Goal: Task Accomplishment & Management: Manage account settings

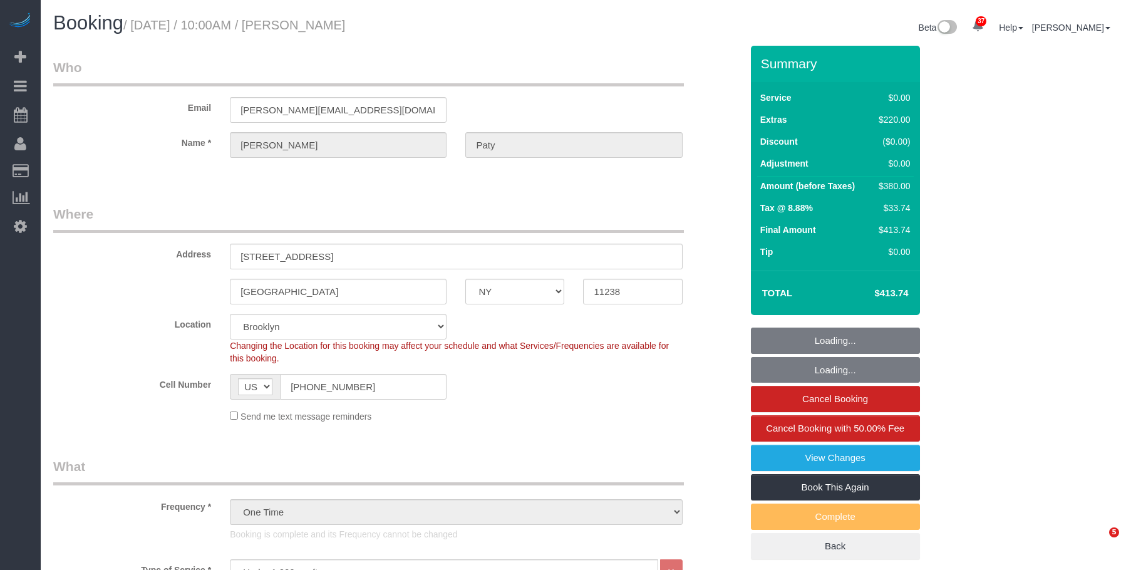
select select "NY"
select select "1"
select select "number:89"
select select "number:90"
select select "number:15"
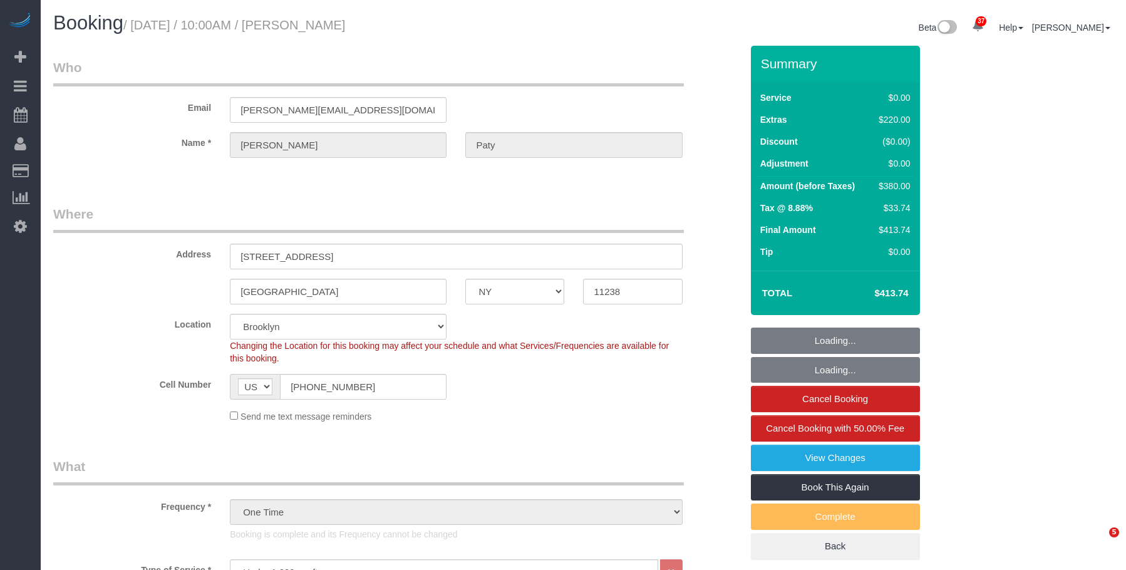
select select "number:5"
select select "spot6"
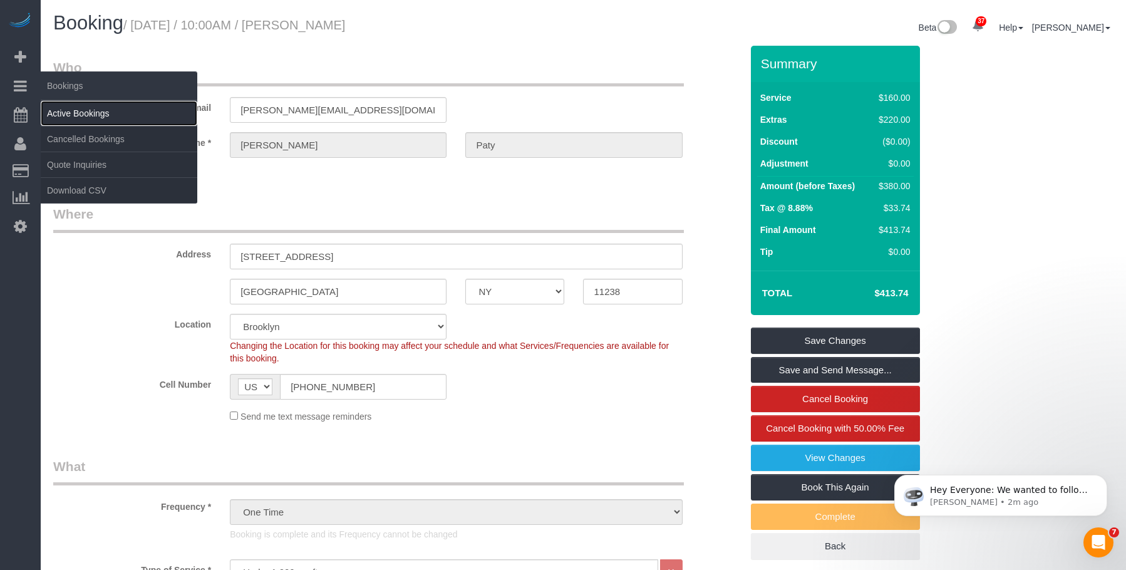
click at [69, 108] on link "Active Bookings" at bounding box center [119, 113] width 157 height 25
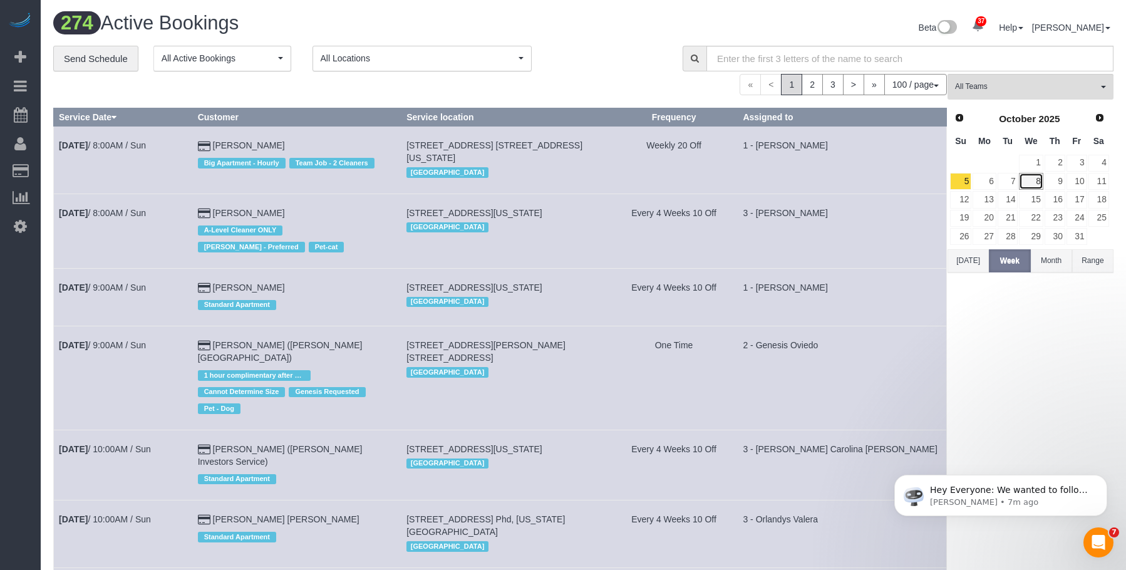
click at [1034, 180] on link "8" at bounding box center [1031, 181] width 24 height 17
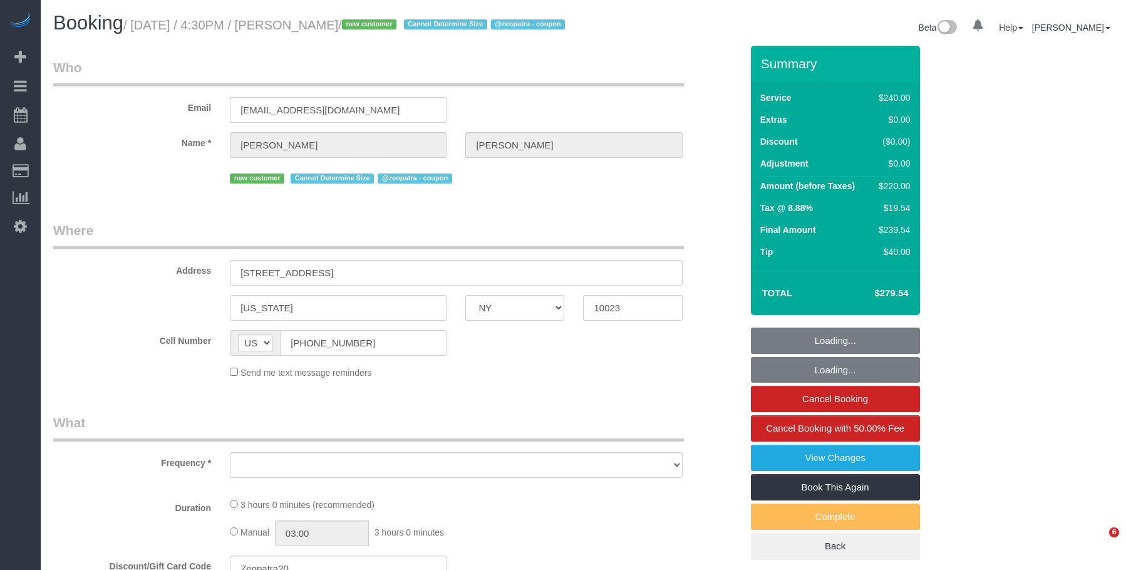
select select "NY"
select select "object:988"
select select "string:stripe-pm_1SEzRD4VGloSiKo7xekD8BBT"
select select "number:64"
select select "number:77"
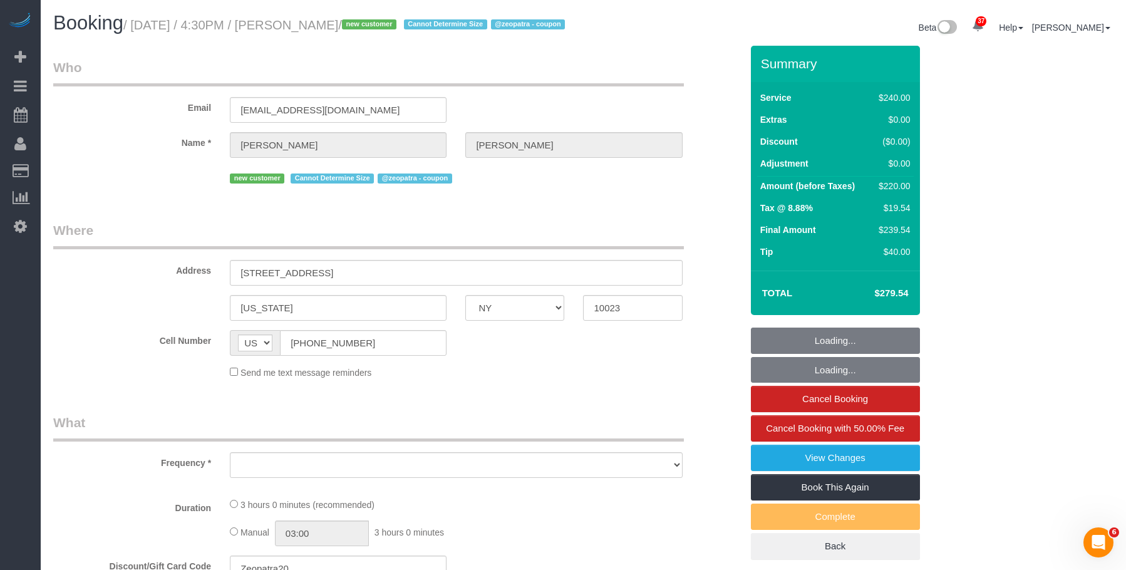
select select "number:15"
select select "number:5"
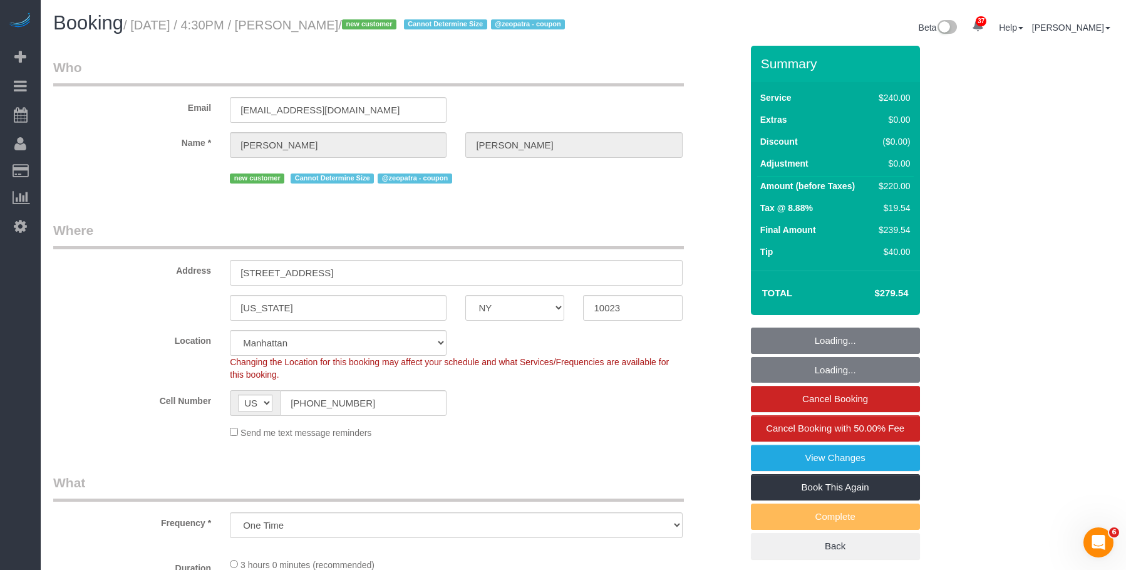
select select "object:1501"
select select "180"
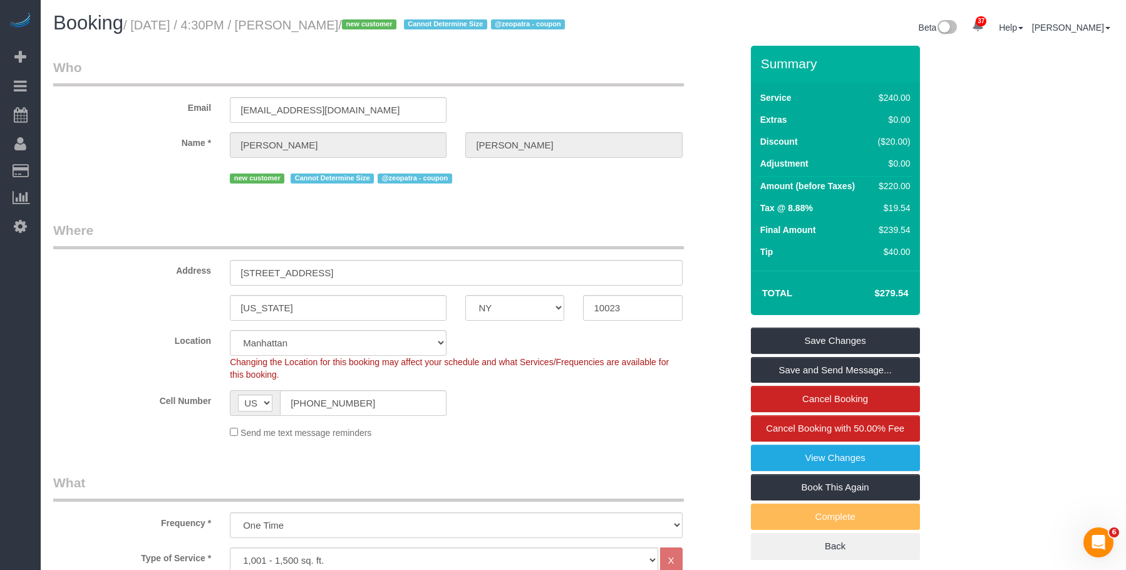
drag, startPoint x: 137, startPoint y: 26, endPoint x: 396, endPoint y: 36, distance: 259.4
click at [387, 25] on small "/ October 08, 2025 / 4:30PM / Emily Coulombe / new customer Cannot Determine Si…" at bounding box center [345, 25] width 445 height 14
copy small "October 08, 2025 / 4:30PM / Emily Coulombe"
click at [541, 244] on legend "Where" at bounding box center [368, 235] width 631 height 28
click at [311, 27] on small "/ October 08, 2025 / 4:30PM / Emily Coulombe / new customer Cannot Determine Si…" at bounding box center [345, 25] width 445 height 14
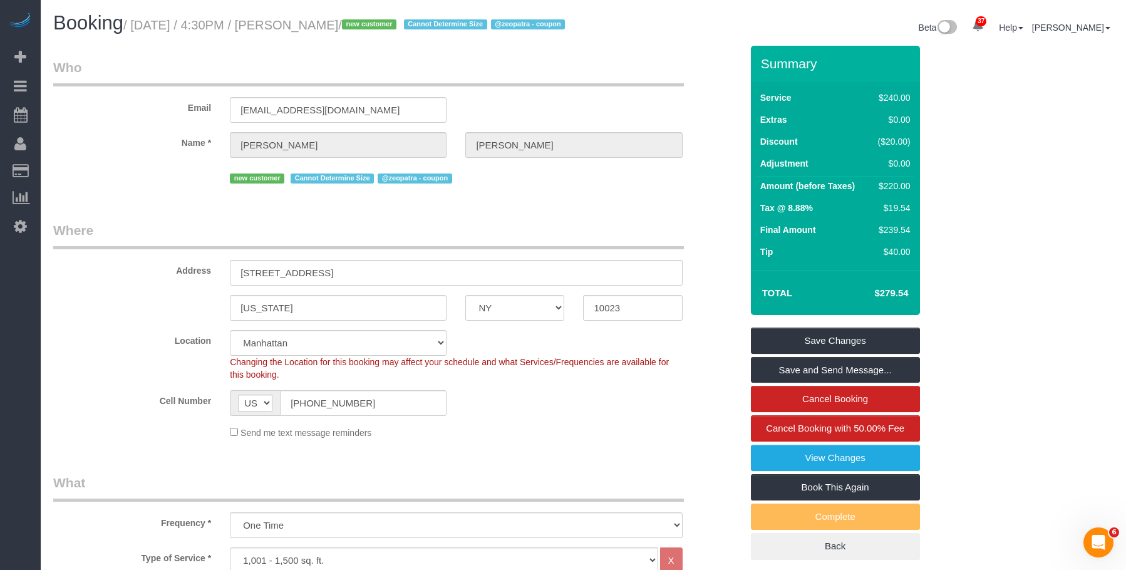
click at [311, 27] on small "/ October 08, 2025 / 4:30PM / Emily Coulombe / new customer Cannot Determine Si…" at bounding box center [345, 25] width 445 height 14
copy small "Emily"
drag, startPoint x: 362, startPoint y: 424, endPoint x: 281, endPoint y: 393, distance: 87.2
click at [190, 415] on div "Cell Number AF AL DZ AD AO AI AQ AG AR AM AW AU AT AZ BS BH BD BB BY BE BZ BJ B…" at bounding box center [397, 403] width 707 height 26
click at [600, 86] on legend "Who" at bounding box center [368, 72] width 631 height 28
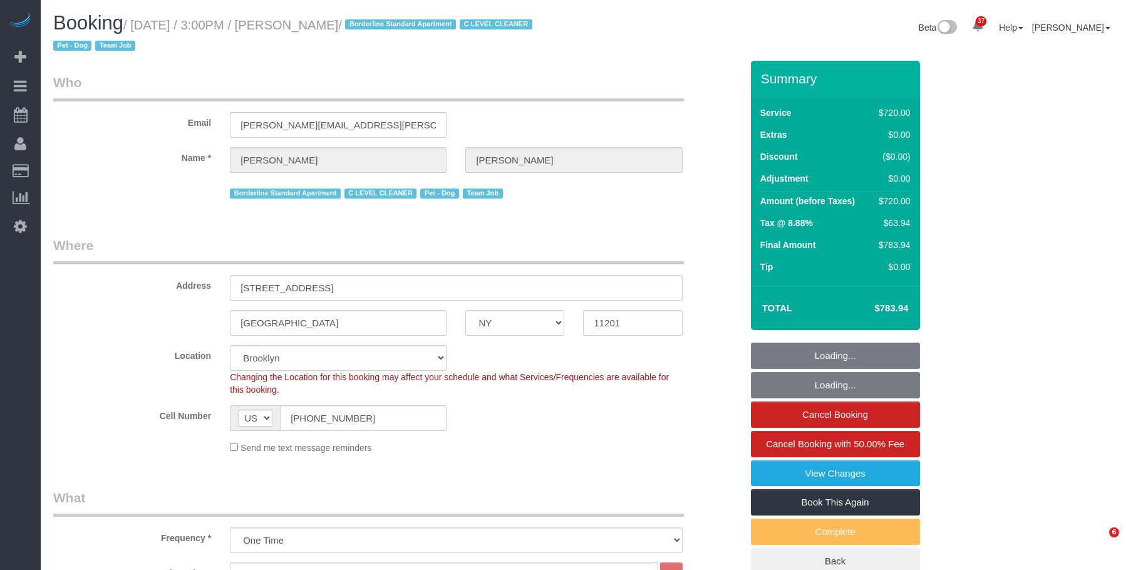
select select "NY"
select select "3"
select select "180"
select select "string:stripe-pm_1SE9fS4VGloSiKo7iQJ7ZpLW"
select select "spot1"
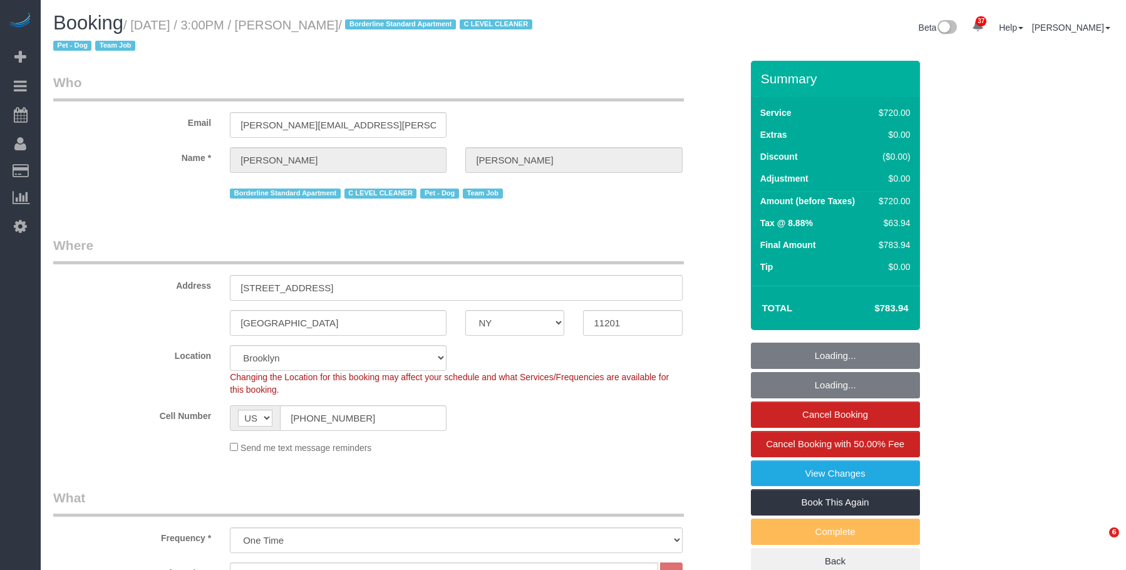
select select "number:63"
select select "number:78"
select select "number:13"
select select "number:5"
select select "NY"
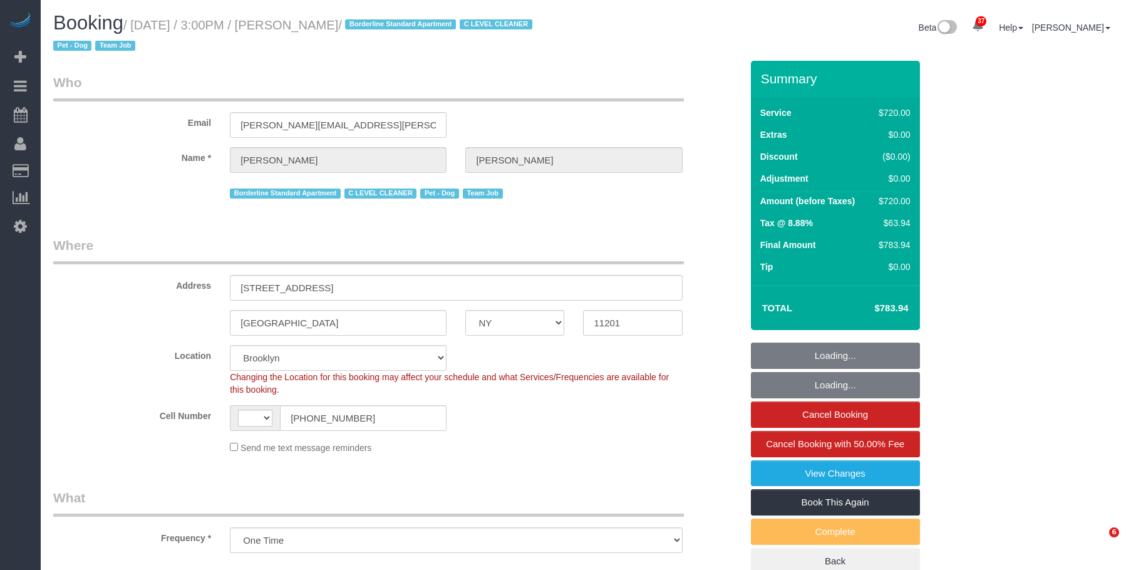
select select "number:63"
select select "number:78"
select select "number:13"
select select "number:5"
select select "object:990"
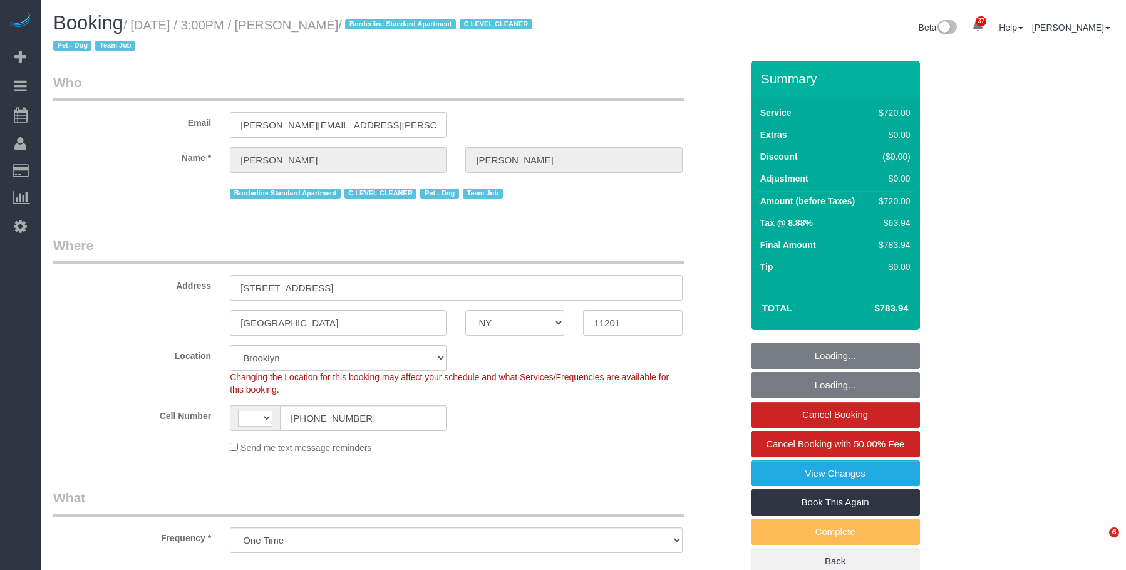
select select "string:US"
select select "string:stripe-pm_1SE9fS4VGloSiKo7iQJ7ZpLW"
select select "spot1"
select select "3"
select select "180"
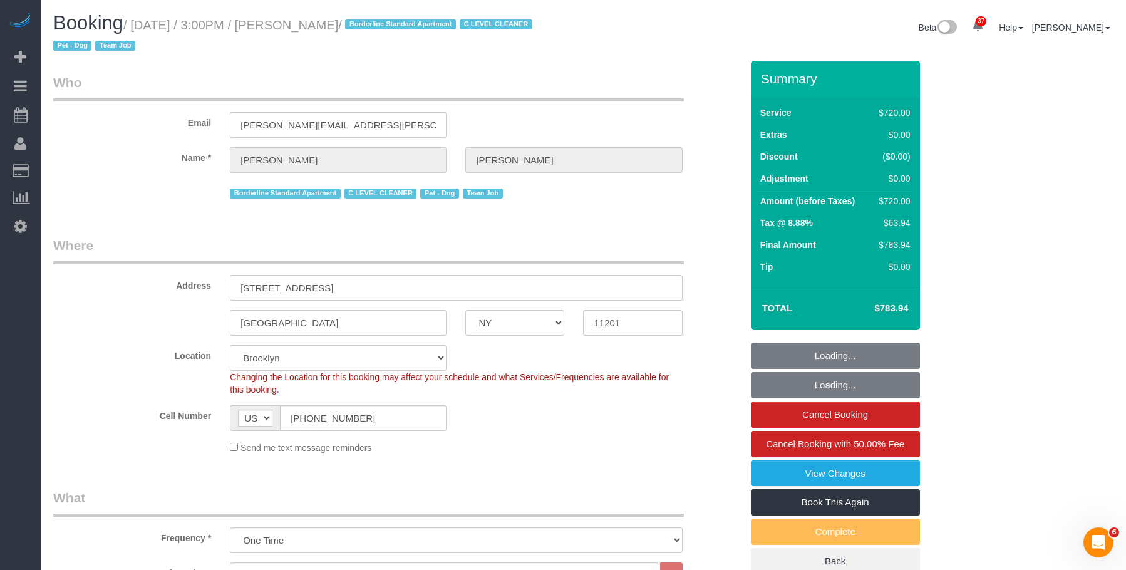
drag, startPoint x: 169, startPoint y: 28, endPoint x: 395, endPoint y: 23, distance: 226.1
click at [395, 23] on small "/ October 08, 2025 / 3:00PM / Katherine Absher / Borderline Standard Apartment …" at bounding box center [294, 35] width 483 height 35
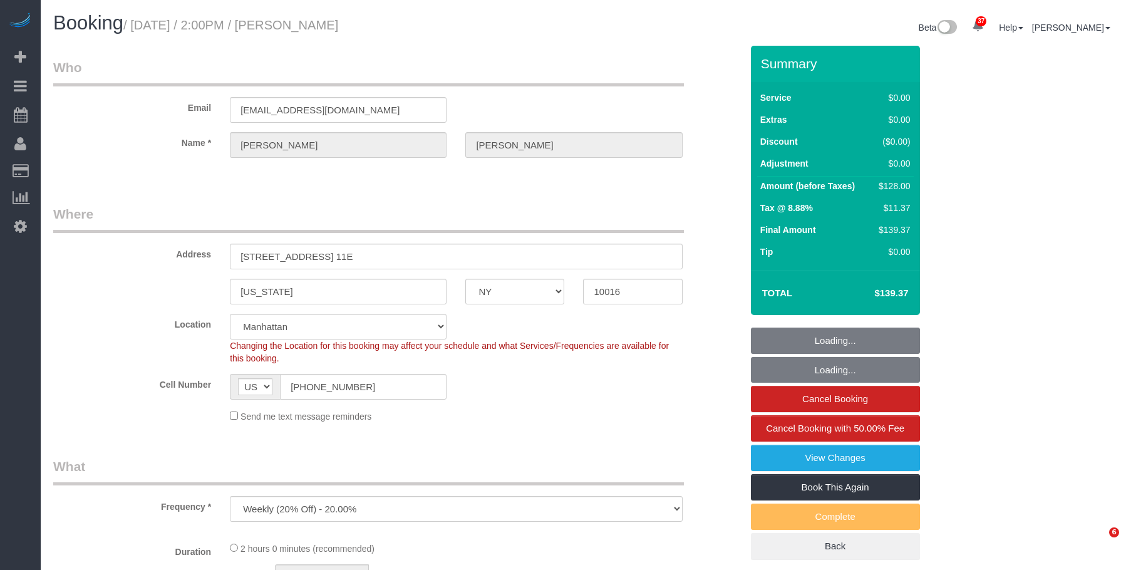
select select "NY"
select select "number:58"
select select "number:79"
select select "number:15"
select select "number:6"
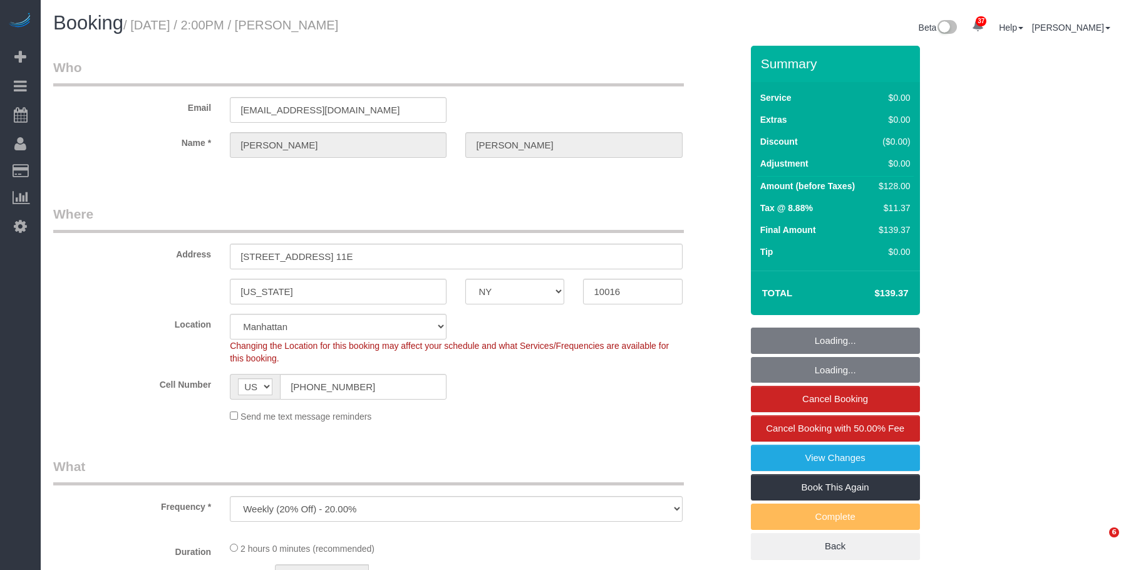
click at [406, 26] on h1 "Booking / October 08, 2025 / 2:00PM / Theodore Mahlum" at bounding box center [313, 23] width 521 height 21
select select "spot1"
select select "1"
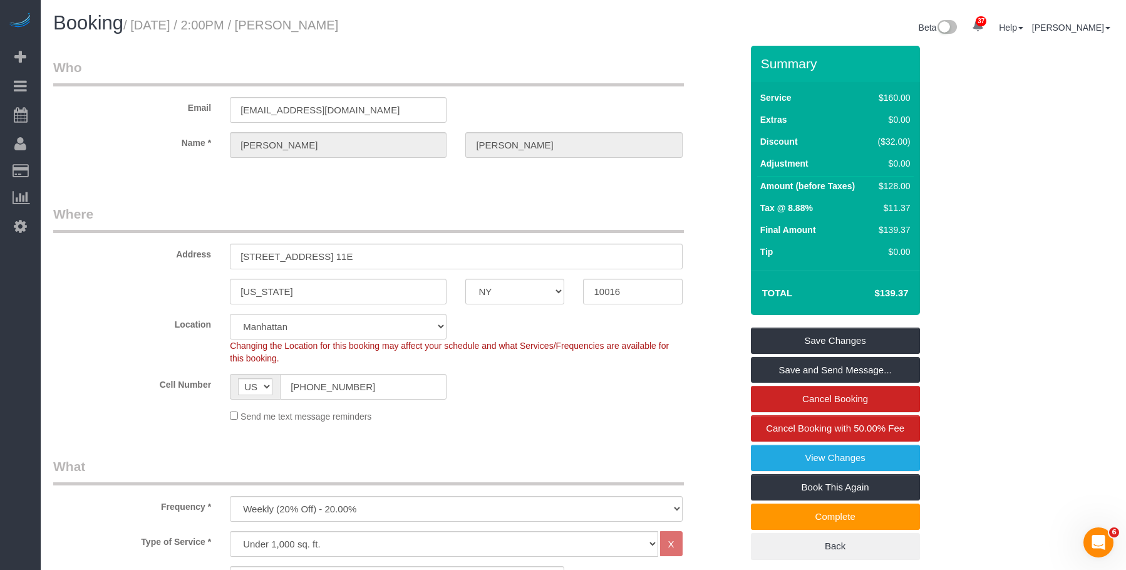
drag, startPoint x: 138, startPoint y: 25, endPoint x: 408, endPoint y: 26, distance: 270.5
click at [408, 26] on h1 "Booking / October 08, 2025 / 2:00PM / Theodore Mahlum" at bounding box center [313, 23] width 521 height 21
copy small "October 08, 2025 / 2:00PM / Theodore Mahlum"
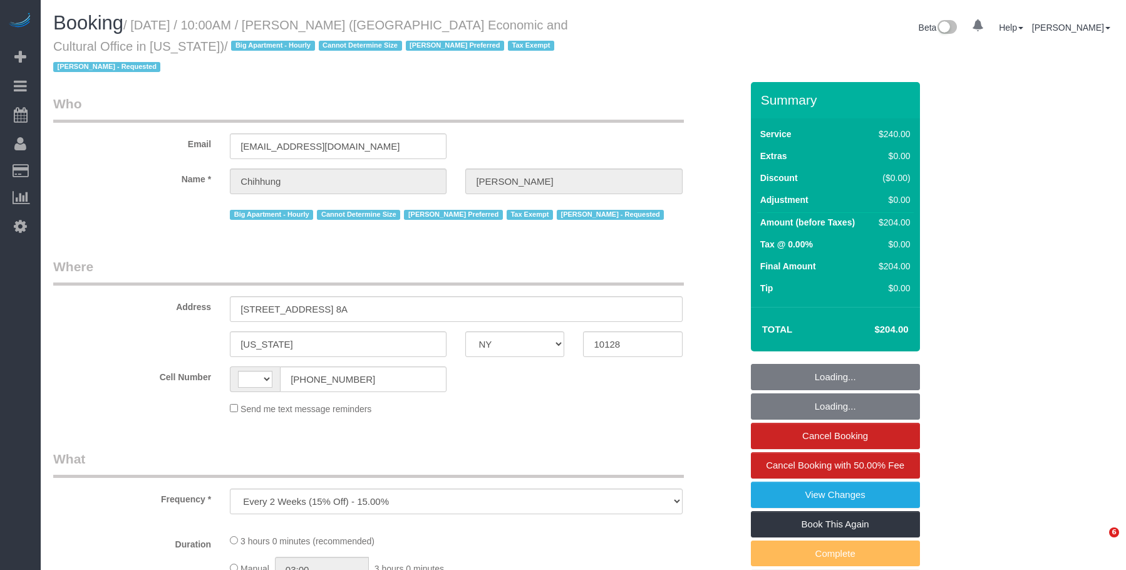
select select "NY"
select select "180"
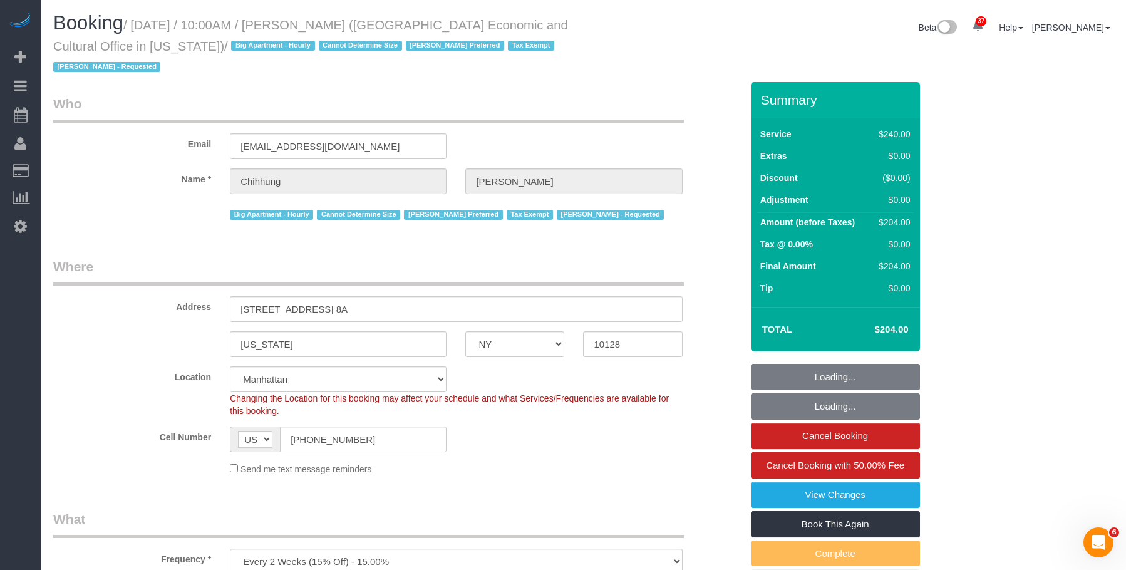
select select "string:US"
select select "string:stripe-pm_1S85ZH4VGloSiKo7lrnWMU3j"
select select "number:58"
select select "number:71"
select select "number:15"
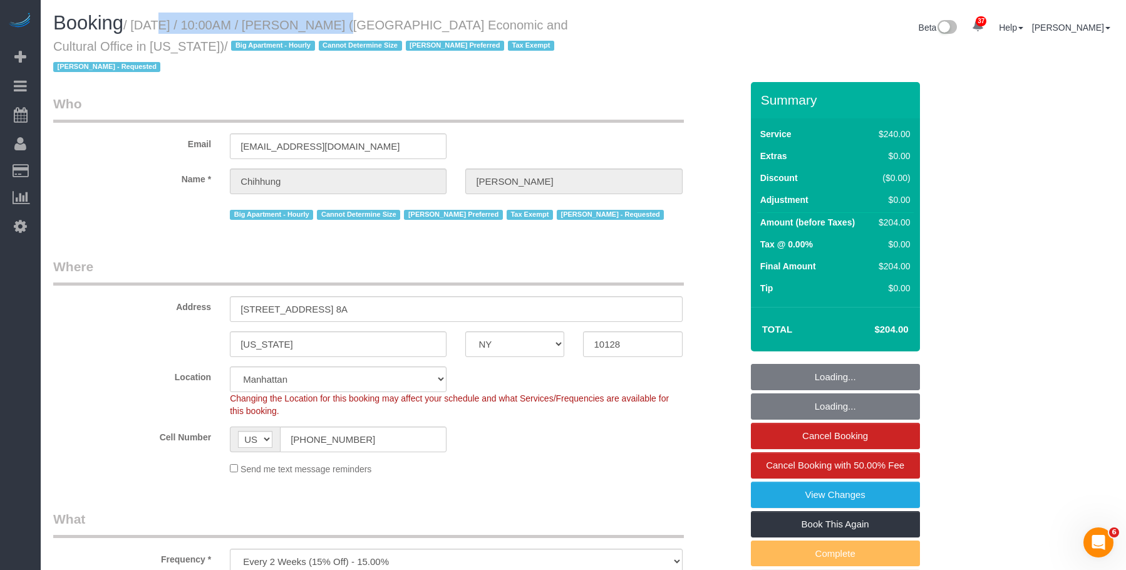
select select "number:6"
drag, startPoint x: 228, startPoint y: 25, endPoint x: 873, endPoint y: 198, distance: 667.7
click at [393, 20] on small "/ October 08, 2025 / 10:00AM / Chihhung Wang (Taipei Economic and Cultural Offi…" at bounding box center [310, 46] width 515 height 56
select select "spot1"
select select "object:1553"
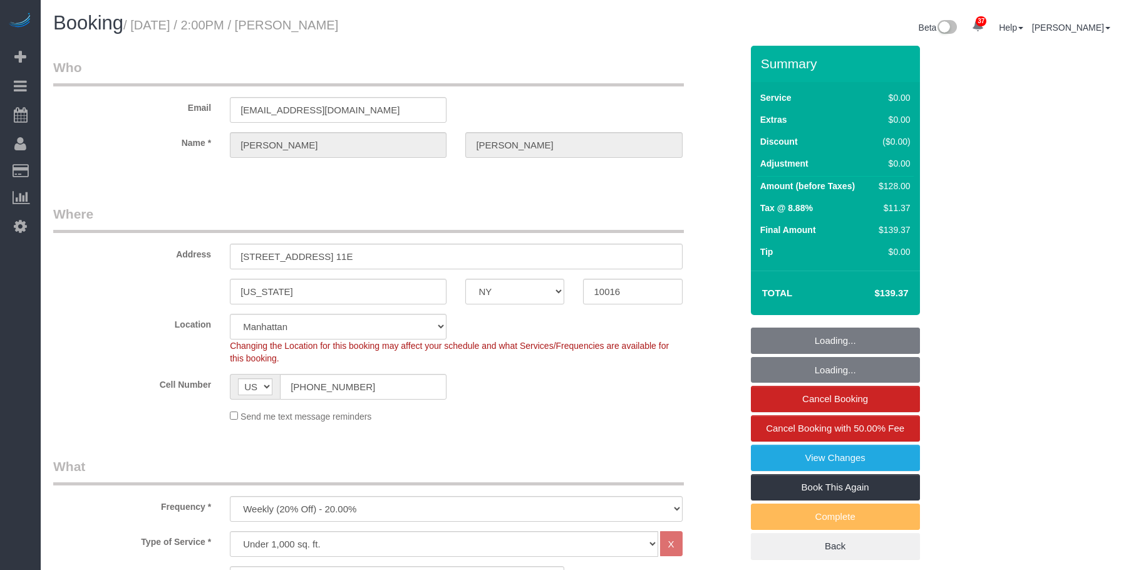
select select "NY"
select select "1"
select select "spot1"
select select "number:58"
select select "number:79"
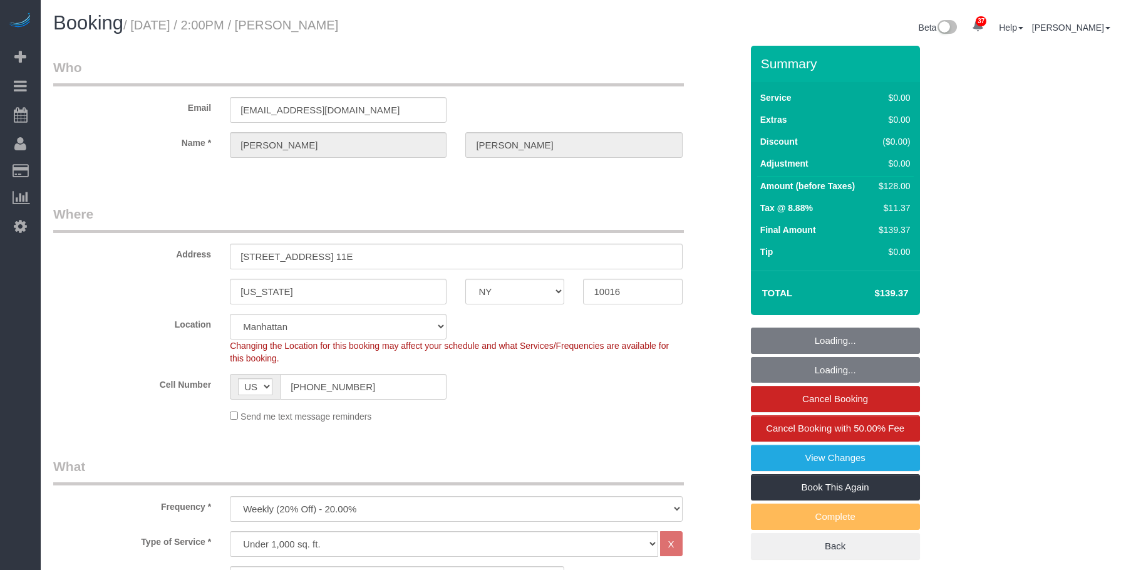
select select "number:15"
select select "number:6"
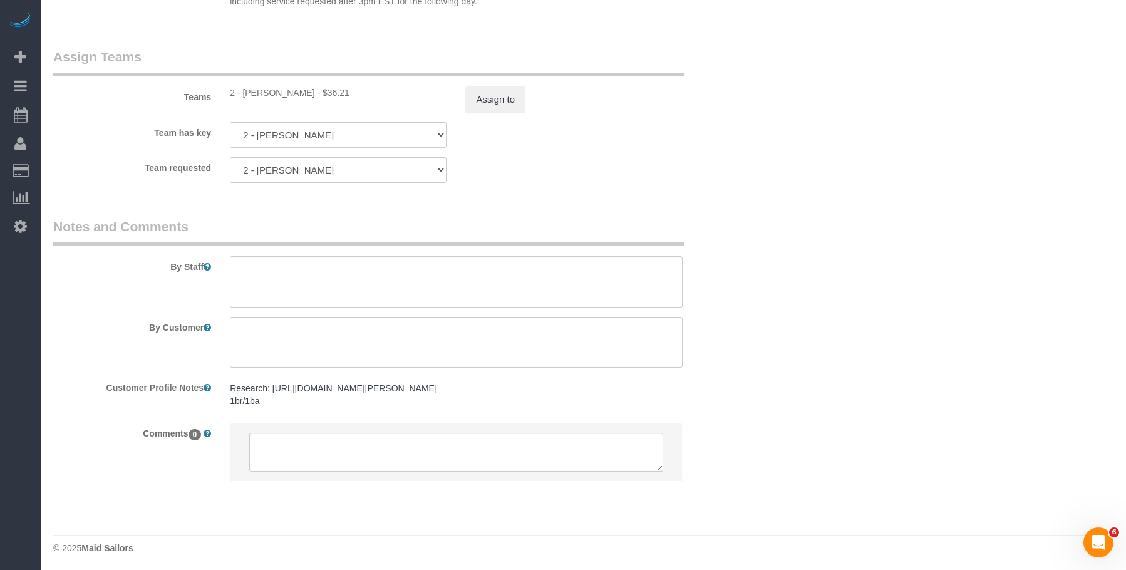
scroll to position [1620, 0]
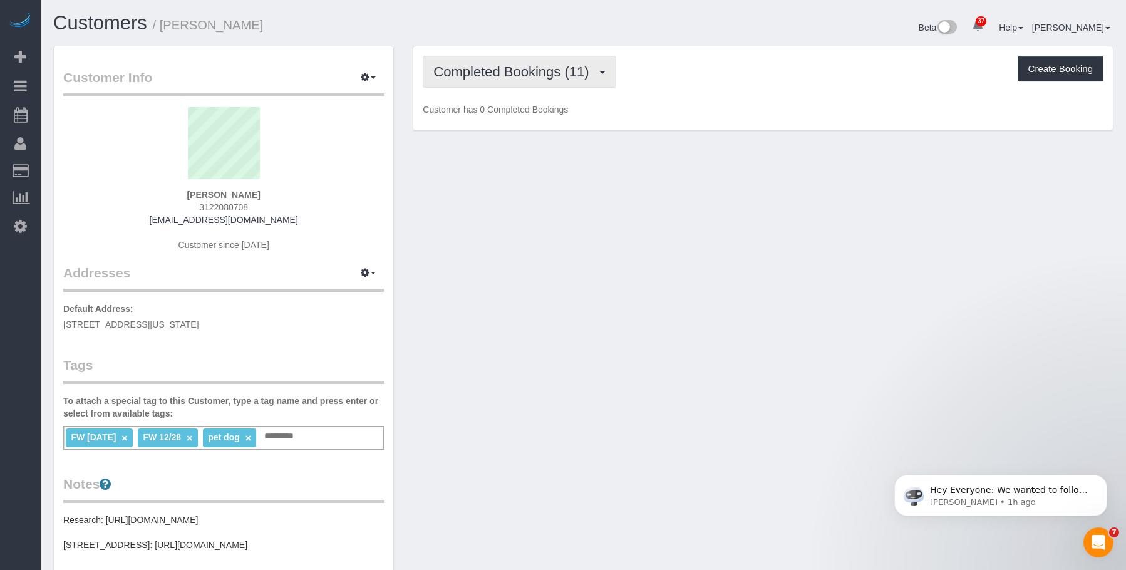
drag, startPoint x: 515, startPoint y: 68, endPoint x: 505, endPoint y: 118, distance: 51.2
click at [515, 68] on span "Completed Bookings (11)" at bounding box center [514, 72] width 162 height 16
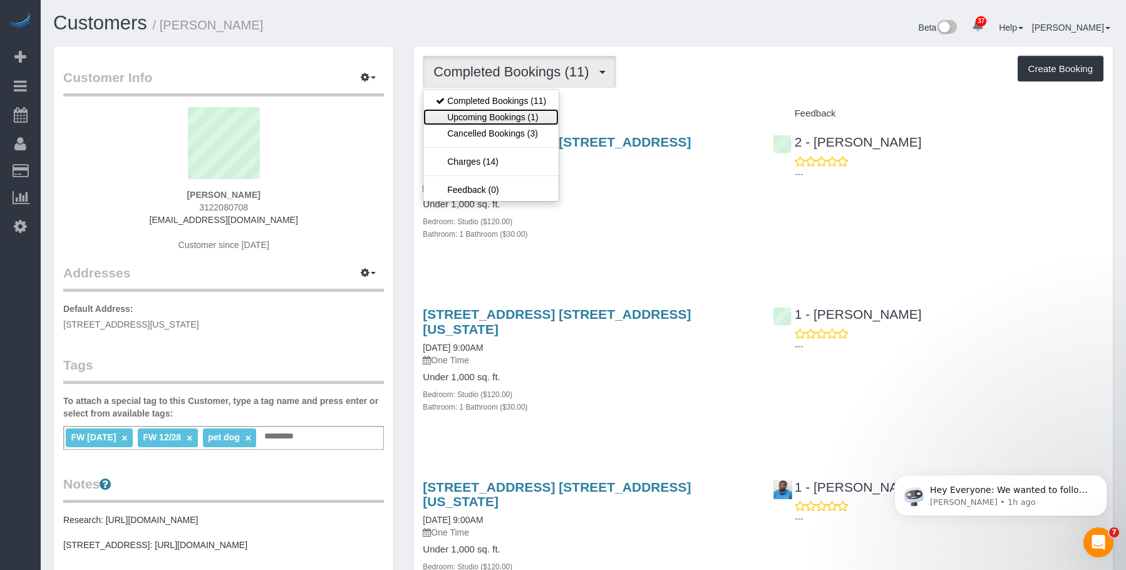
click at [505, 116] on link "Upcoming Bookings (1)" at bounding box center [490, 117] width 135 height 16
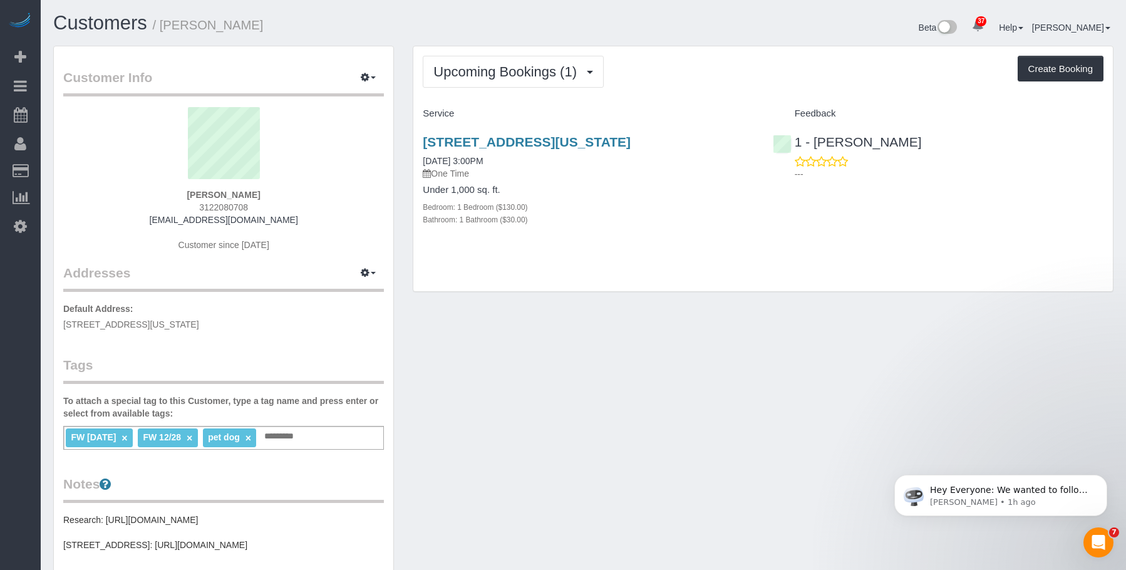
drag, startPoint x: 590, startPoint y: 214, endPoint x: 532, endPoint y: 173, distance: 71.0
click at [590, 214] on div "Bathroom: 1 Bathroom ($30.00)" at bounding box center [588, 219] width 331 height 13
click at [712, 71] on div "Upcoming Bookings (1) Completed Bookings (11) Upcoming Bookings (1) Cancelled B…" at bounding box center [763, 72] width 681 height 32
click at [674, 182] on div "288 West 12th Street, Apt.2r, New York, NY 10014 10/08/2025 3:00PM One Time Und…" at bounding box center [587, 187] width 349 height 126
click at [495, 71] on span "Upcoming Bookings (1)" at bounding box center [508, 72] width 150 height 16
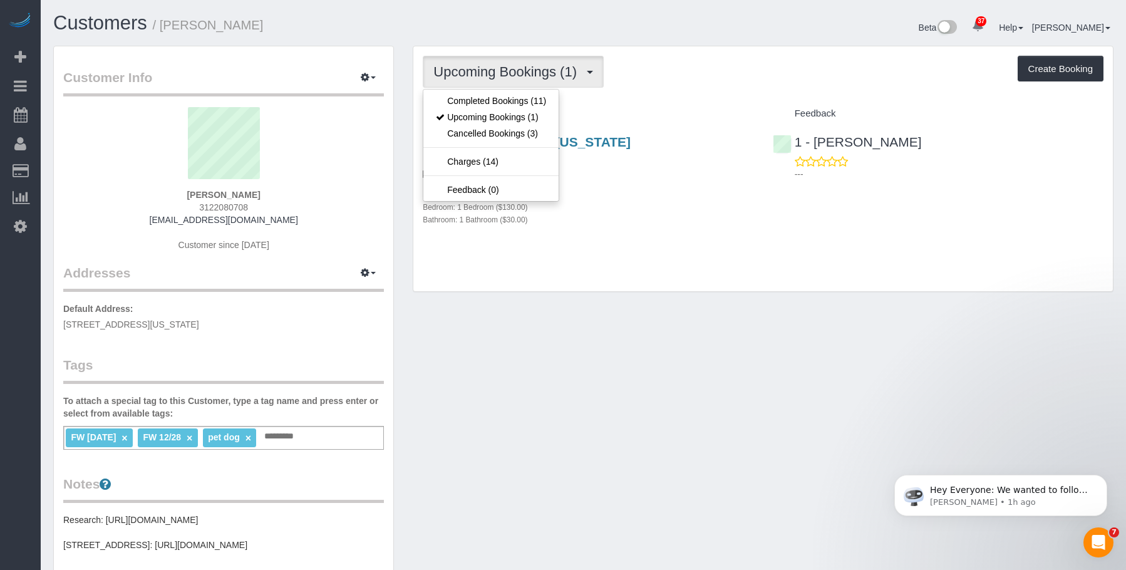
click at [685, 90] on div "Upcoming Bookings (1) Completed Bookings (11) Upcoming Bookings (1) Cancelled B…" at bounding box center [762, 168] width 699 height 245
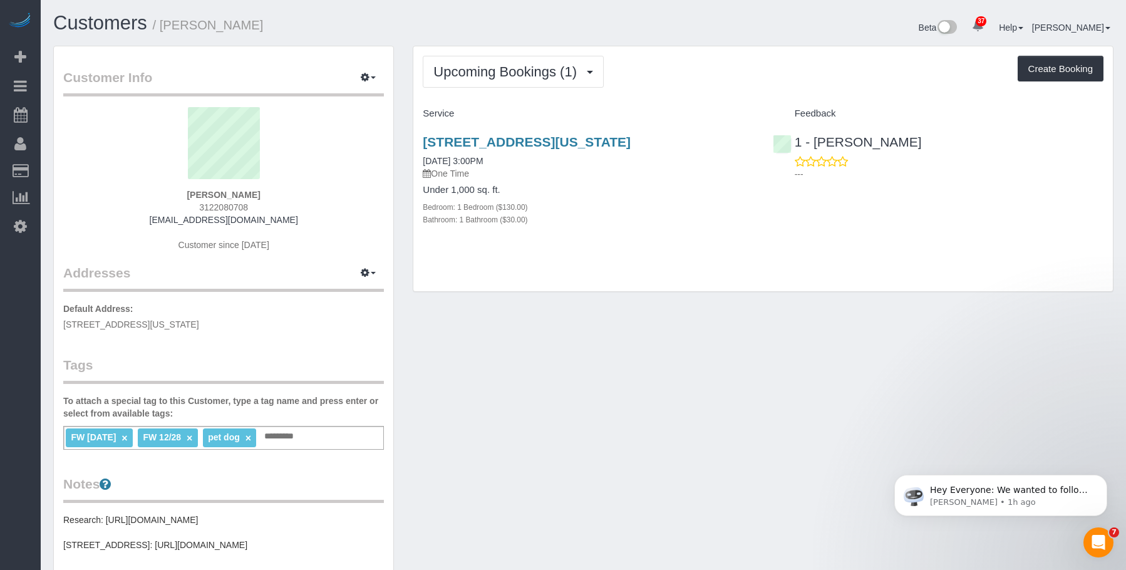
drag, startPoint x: 711, startPoint y: 220, endPoint x: 793, endPoint y: 210, distance: 81.9
click at [711, 219] on div "Bathroom: 1 Bathroom ($30.00)" at bounding box center [588, 219] width 331 height 13
drag, startPoint x: 659, startPoint y: 214, endPoint x: 659, endPoint y: 222, distance: 8.2
click at [659, 214] on div "Bathroom: 1 Bathroom ($30.00)" at bounding box center [588, 219] width 331 height 13
click at [658, 234] on div "288 West 12th Street, Apt.2r, New York, NY 10014 10/08/2025 3:00PM One Time Und…" at bounding box center [587, 187] width 349 height 126
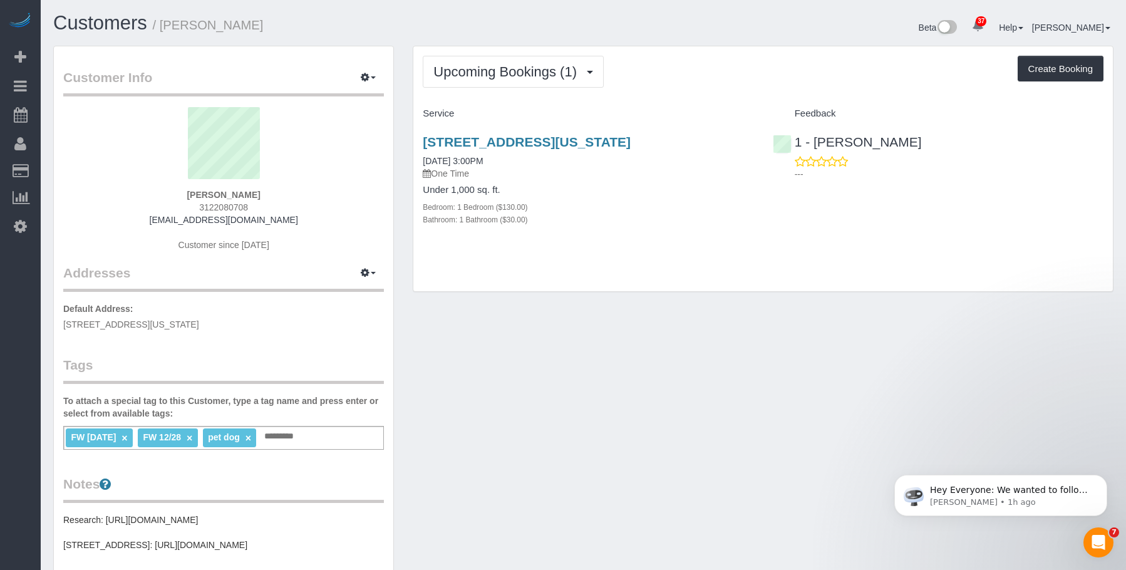
click at [306, 16] on h1 "Customers / Rebecca Javens" at bounding box center [313, 23] width 521 height 21
click at [584, 235] on div "288 West 12th Street, Apt.2r, New York, NY 10014 10/08/2025 3:00PM One Time Und…" at bounding box center [587, 187] width 349 height 126
click at [677, 93] on div "Upcoming Bookings (1) Completed Bookings (11) Upcoming Bookings (1) Cancelled B…" at bounding box center [762, 168] width 699 height 245
click at [627, 240] on div "288 West 12th Street, Apt.2r, New York, NY 10014 10/08/2025 3:00PM One Time Und…" at bounding box center [587, 187] width 349 height 126
click at [346, 16] on h1 "Customers / Rebecca Javens" at bounding box center [313, 23] width 521 height 21
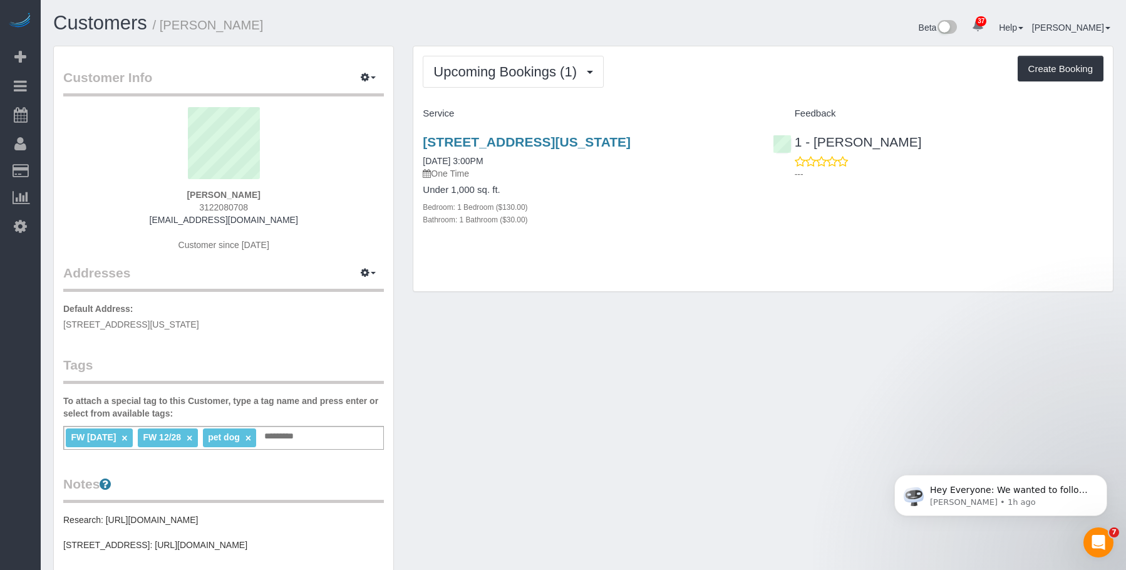
click at [731, 58] on div "Upcoming Bookings (1) Completed Bookings (11) Upcoming Bookings (1) Cancelled B…" at bounding box center [763, 72] width 681 height 32
click at [642, 293] on div "Upcoming Bookings (1) Completed Bookings (11) Upcoming Bookings (1) Cancelled B…" at bounding box center [762, 175] width 719 height 259
click at [498, 344] on div "Customer Info Edit Contact Info Send Message Email Preferences Special Sales Ta…" at bounding box center [583, 473] width 1079 height 854
click at [1105, 478] on icon "Dismiss notification" at bounding box center [1103, 478] width 7 height 7
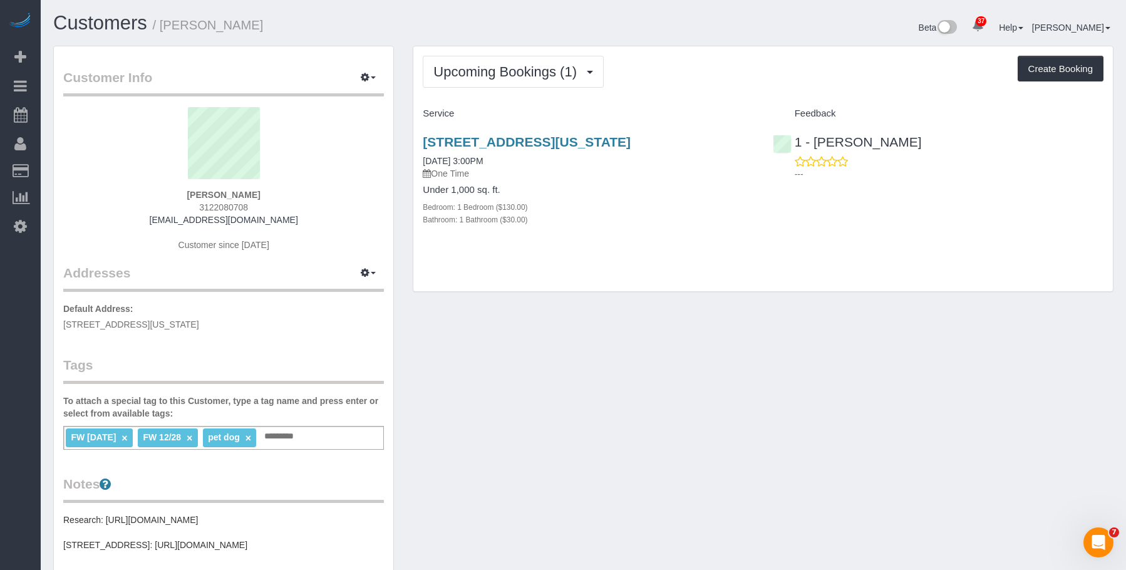
click at [759, 356] on div "Customer Info Edit Contact Info Send Message Email Preferences Special Sales Ta…" at bounding box center [583, 473] width 1079 height 854
click at [681, 239] on div "288 West 12th Street, Apt.2r, New York, NY 10014 10/08/2025 3:00PM One Time Und…" at bounding box center [587, 187] width 349 height 126
drag, startPoint x: 1023, startPoint y: 149, endPoint x: 933, endPoint y: 204, distance: 105.1
click at [817, 142] on div "1 - Chrisdarline Gedeus Cineas ---" at bounding box center [937, 154] width 349 height 61
drag, startPoint x: 644, startPoint y: 234, endPoint x: 554, endPoint y: 198, distance: 97.0
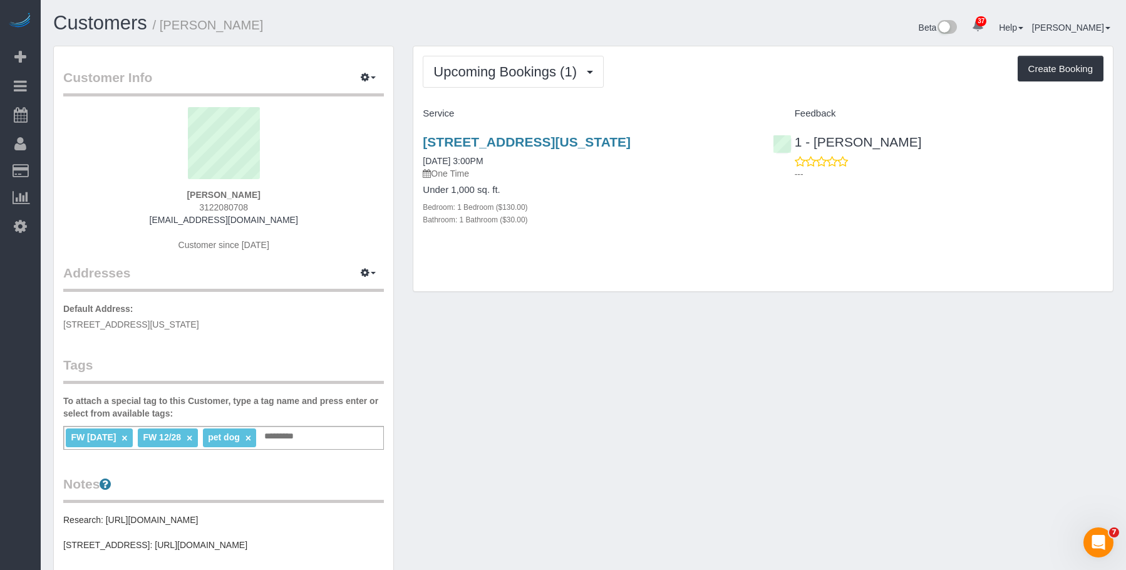
click at [644, 234] on div "288 West 12th Street, Apt.2r, New York, NY 10014 10/08/2025 3:00PM One Time Und…" at bounding box center [587, 187] width 349 height 126
click at [315, 28] on h1 "Customers / Rebecca Javens" at bounding box center [313, 23] width 521 height 21
click at [668, 62] on div "Upcoming Bookings (1) Completed Bookings (11) Upcoming Bookings (1) Cancelled B…" at bounding box center [763, 72] width 681 height 32
click at [342, 26] on h1 "Customers / Rebecca Javens" at bounding box center [313, 23] width 521 height 21
click at [703, 68] on div "Upcoming Bookings (1) Completed Bookings (11) Upcoming Bookings (1) Cancelled B…" at bounding box center [763, 72] width 681 height 32
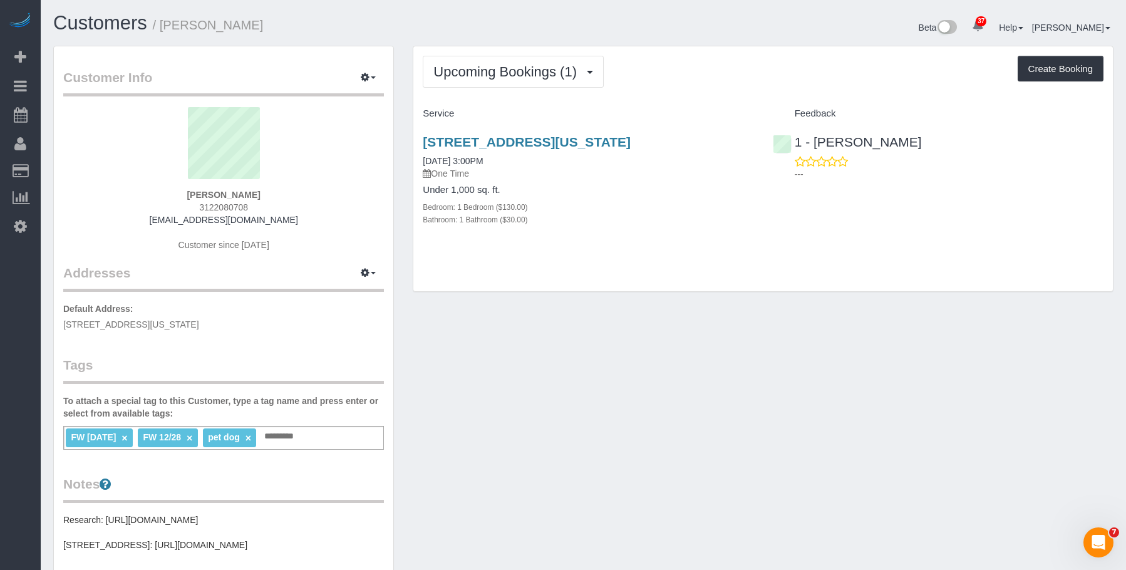
click at [660, 215] on div "Bathroom: 1 Bathroom ($30.00)" at bounding box center [588, 219] width 331 height 13
click at [508, 322] on div "Customer Info Edit Contact Info Send Message Email Preferences Special Sales Ta…" at bounding box center [583, 473] width 1079 height 854
click at [684, 257] on div "Upcoming Bookings (1) Completed Bookings (11) Upcoming Bookings (1) Cancelled B…" at bounding box center [762, 168] width 699 height 245
drag, startPoint x: 285, startPoint y: 21, endPoint x: 325, endPoint y: 20, distance: 40.1
click at [285, 21] on h1 "Customers / Rebecca Javens" at bounding box center [313, 23] width 521 height 21
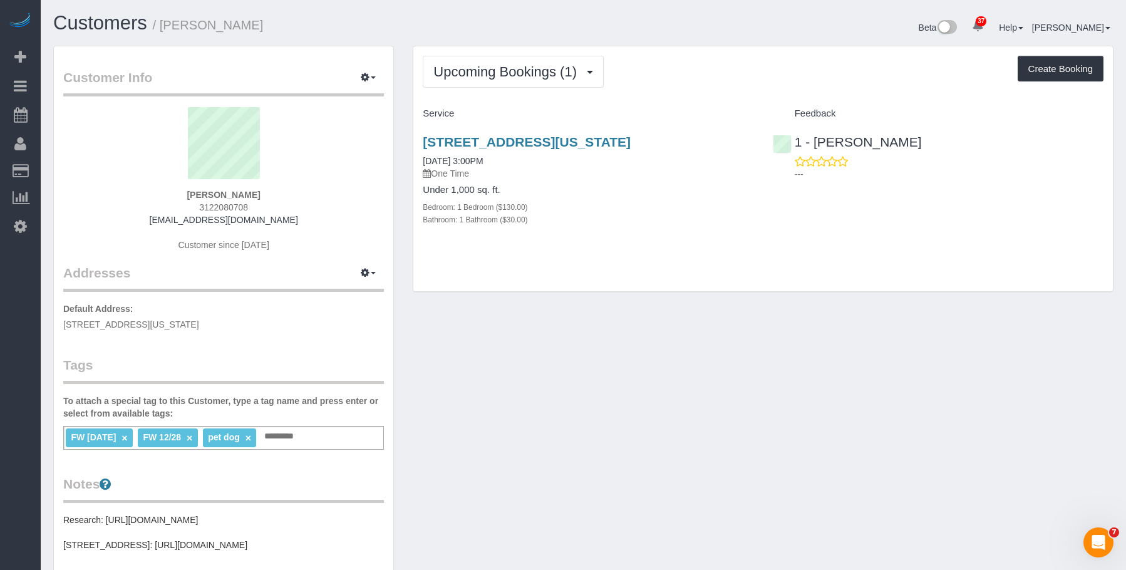
drag, startPoint x: 500, startPoint y: 307, endPoint x: 512, endPoint y: 311, distance: 12.5
click at [500, 307] on div "Customer Info Edit Contact Info Send Message Email Preferences Special Sales Ta…" at bounding box center [583, 473] width 1079 height 854
drag, startPoint x: 473, startPoint y: 69, endPoint x: 462, endPoint y: 87, distance: 21.4
click at [473, 69] on span "Upcoming Bookings (1)" at bounding box center [508, 72] width 150 height 16
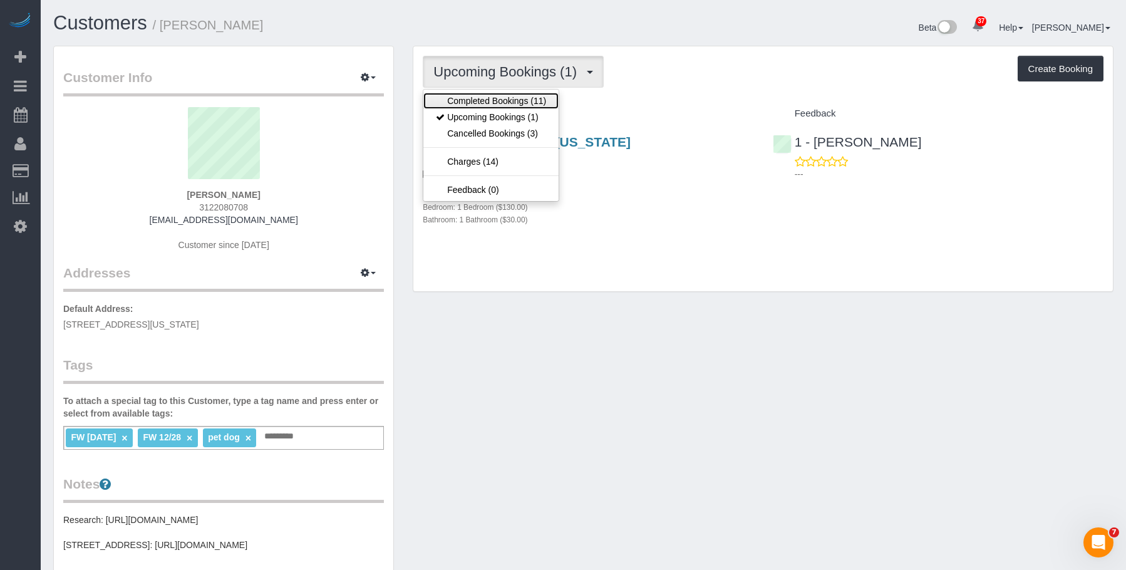
click at [453, 101] on link "Completed Bookings (11)" at bounding box center [490, 101] width 135 height 16
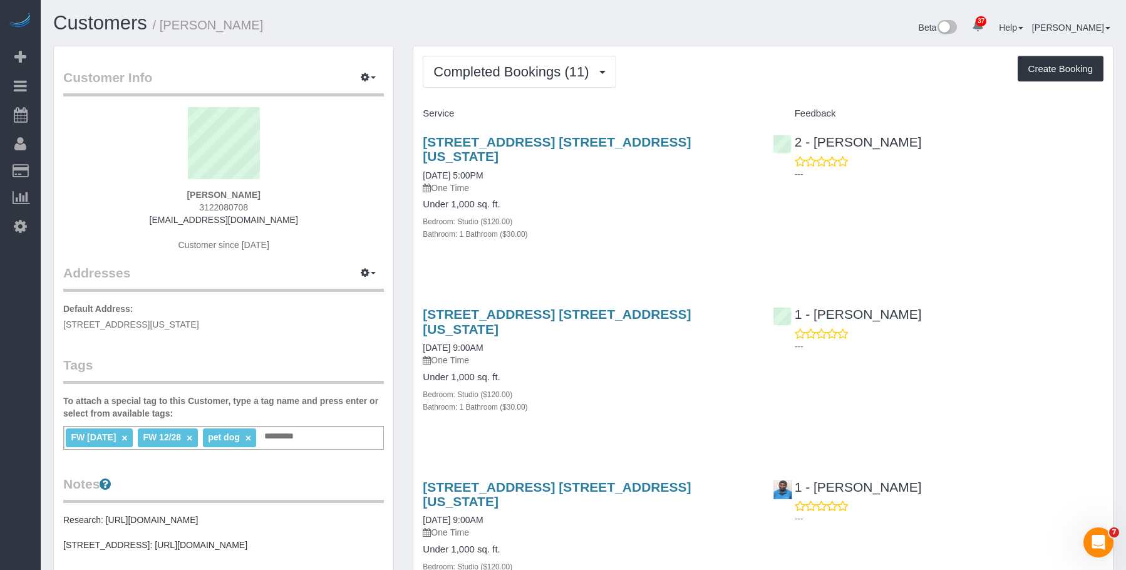
click at [641, 229] on div "210 West 17th Street, Apt. 4r, New York, NY 10011 04/10/2025 5:00PM One Time Un…" at bounding box center [587, 194] width 349 height 141
drag, startPoint x: 489, startPoint y: 68, endPoint x: 493, endPoint y: 117, distance: 49.0
click at [488, 69] on span "Completed Bookings (11)" at bounding box center [514, 72] width 162 height 16
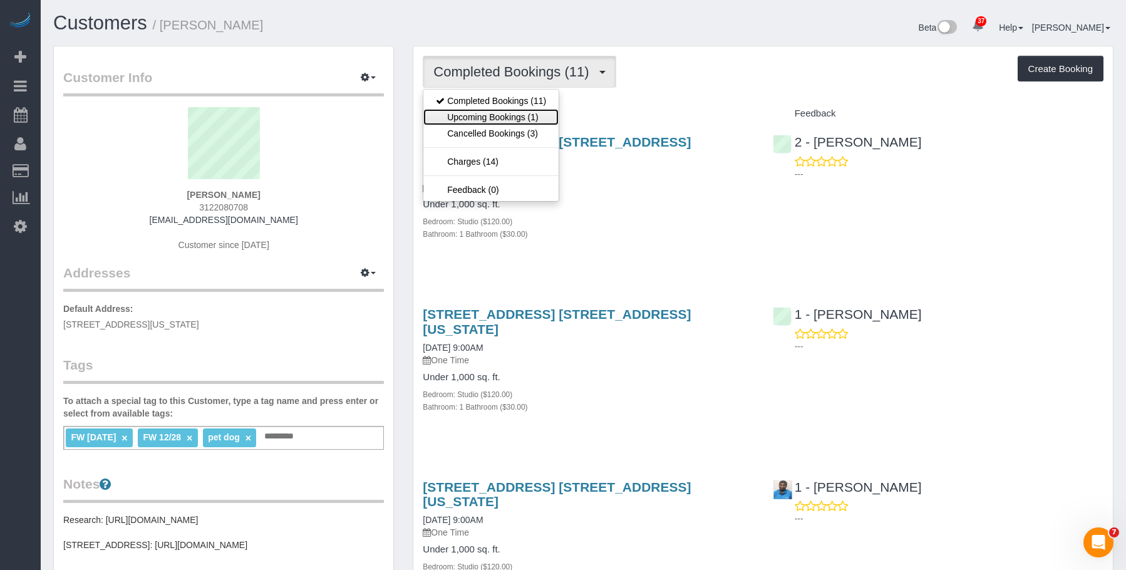
click at [504, 114] on link "Upcoming Bookings (1)" at bounding box center [490, 117] width 135 height 16
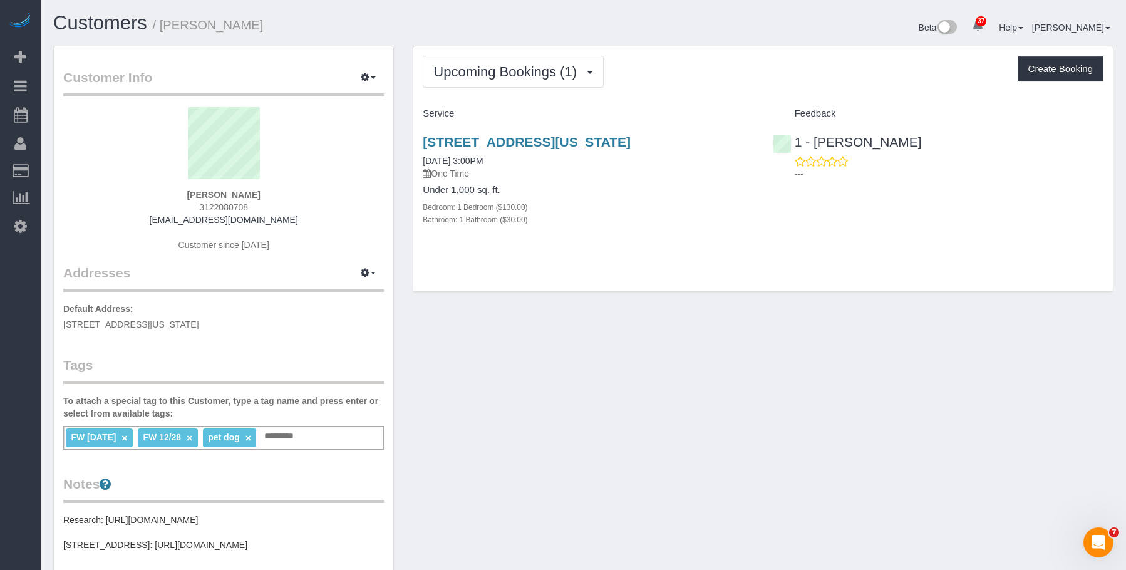
click at [587, 201] on div "Bedroom: 1 Bedroom ($130.00)" at bounding box center [588, 206] width 331 height 13
click at [631, 140] on link "288 West 12th Street, Apt.2r, New York, NY 10014" at bounding box center [527, 142] width 208 height 14
click at [455, 72] on span "Upcoming Bookings (1)" at bounding box center [508, 72] width 150 height 16
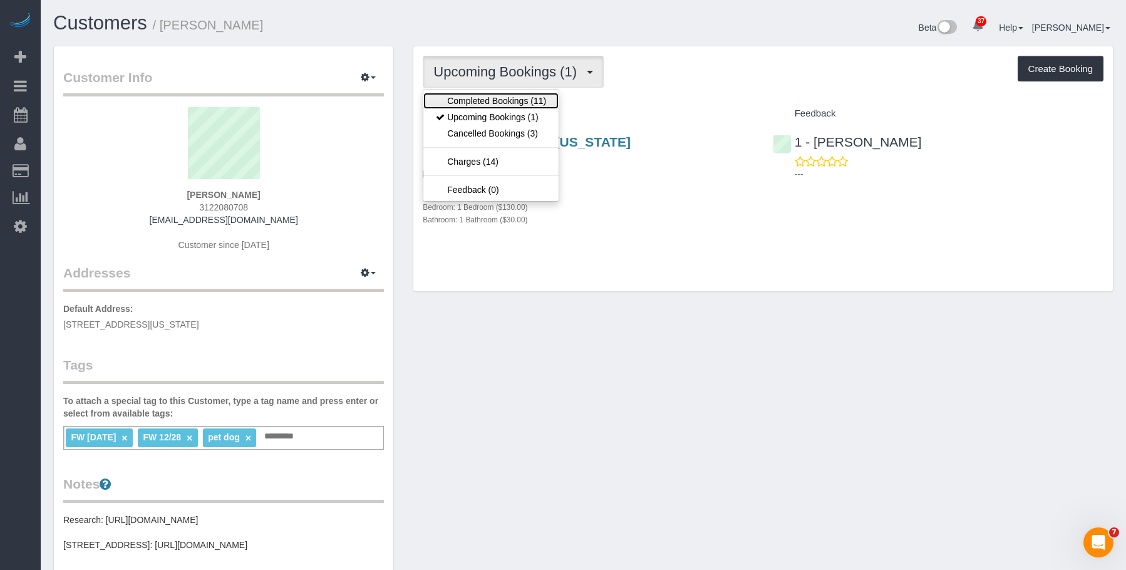
click at [450, 98] on link "Completed Bookings (11)" at bounding box center [490, 101] width 135 height 16
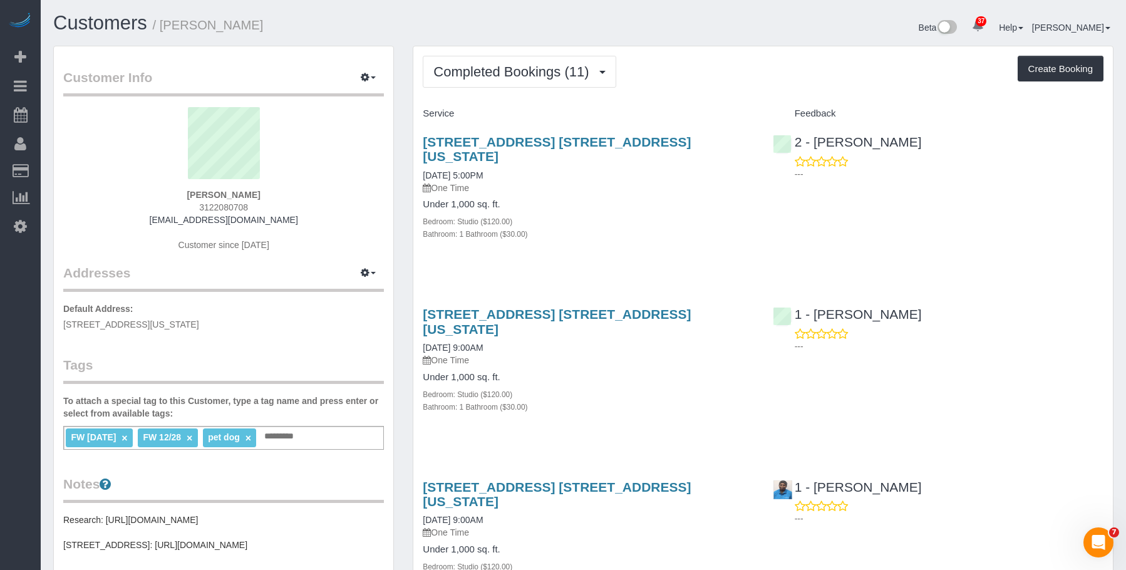
drag, startPoint x: 165, startPoint y: 25, endPoint x: 262, endPoint y: 14, distance: 97.6
click at [262, 14] on h1 "Customers / Rebecca Javens" at bounding box center [313, 23] width 521 height 21
copy small "Rebecca Javens"
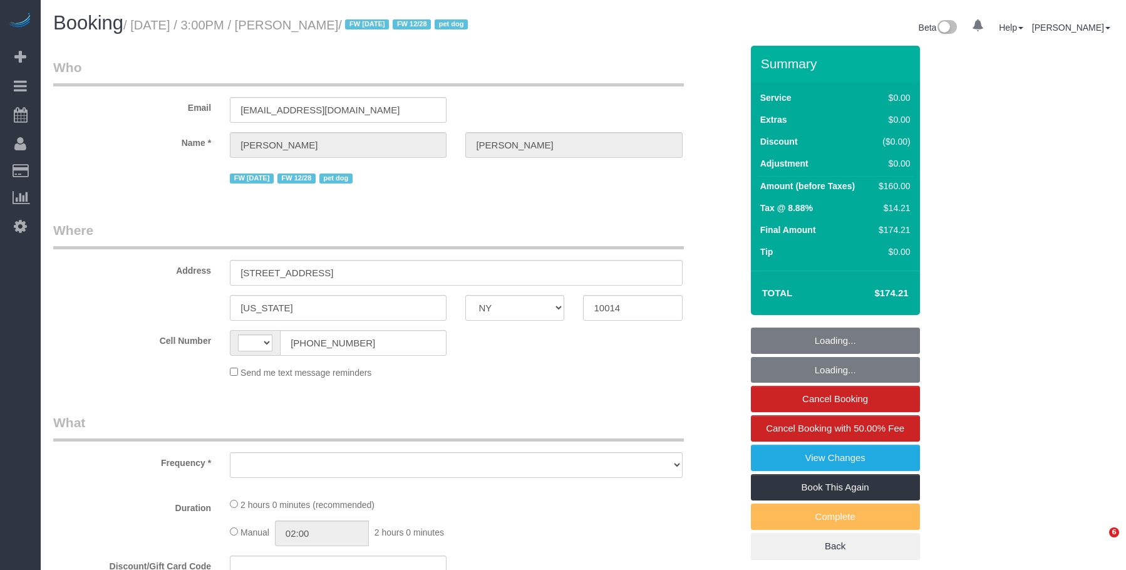
select select "NY"
select select "string:stripe-pm_1PpWXg4VGloSiKo7I5Xh9ocu"
select select "number:63"
select select "number:76"
select select "number:13"
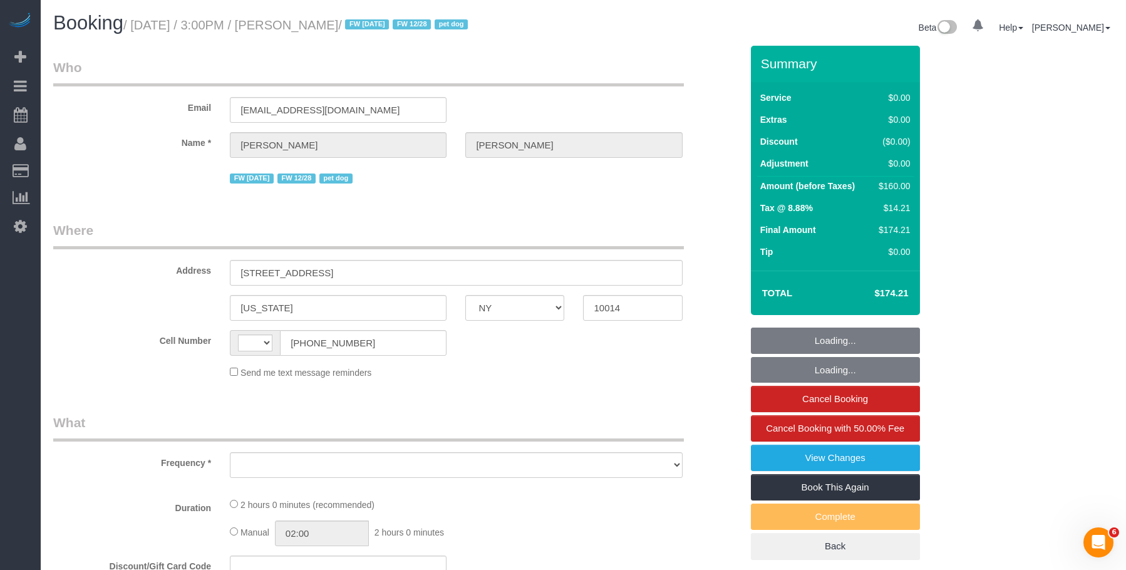
select select "number:5"
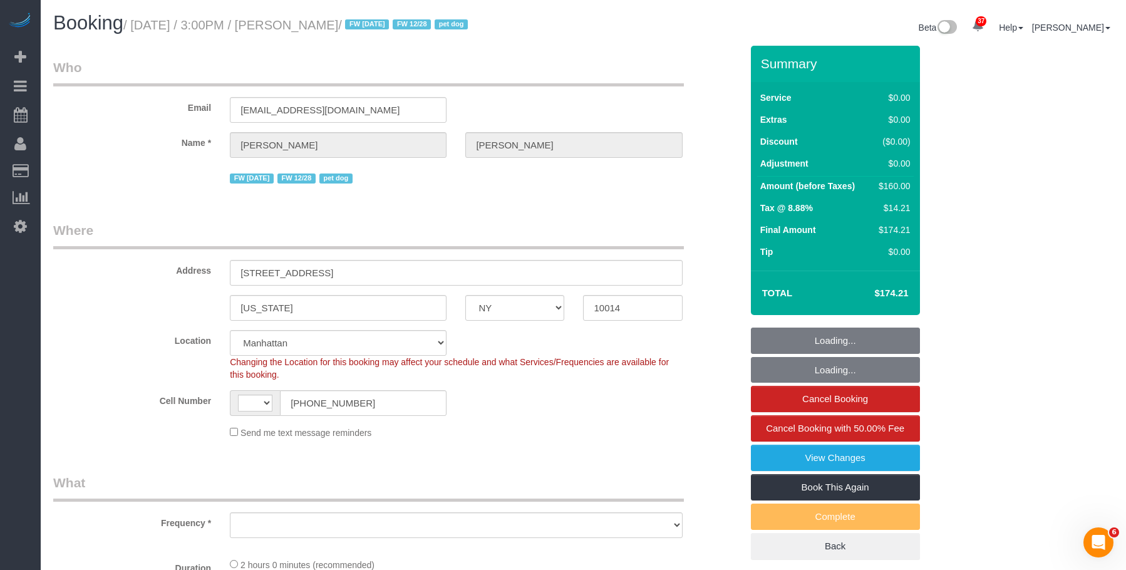
select select "string:US"
select select "object:974"
select select "spot1"
select select "object:1122"
select select "1"
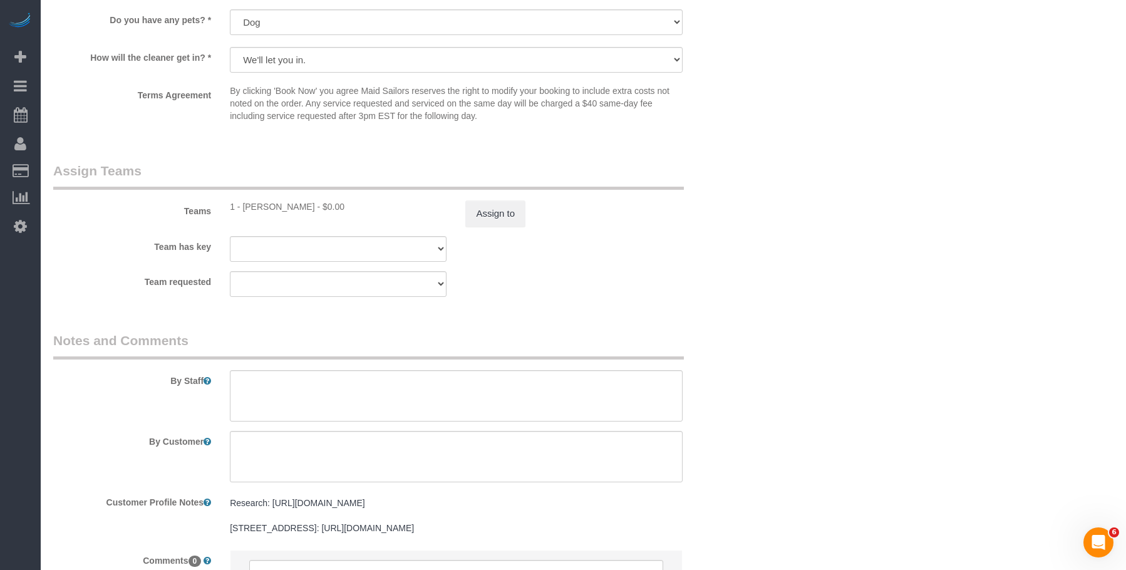
scroll to position [1315, 0]
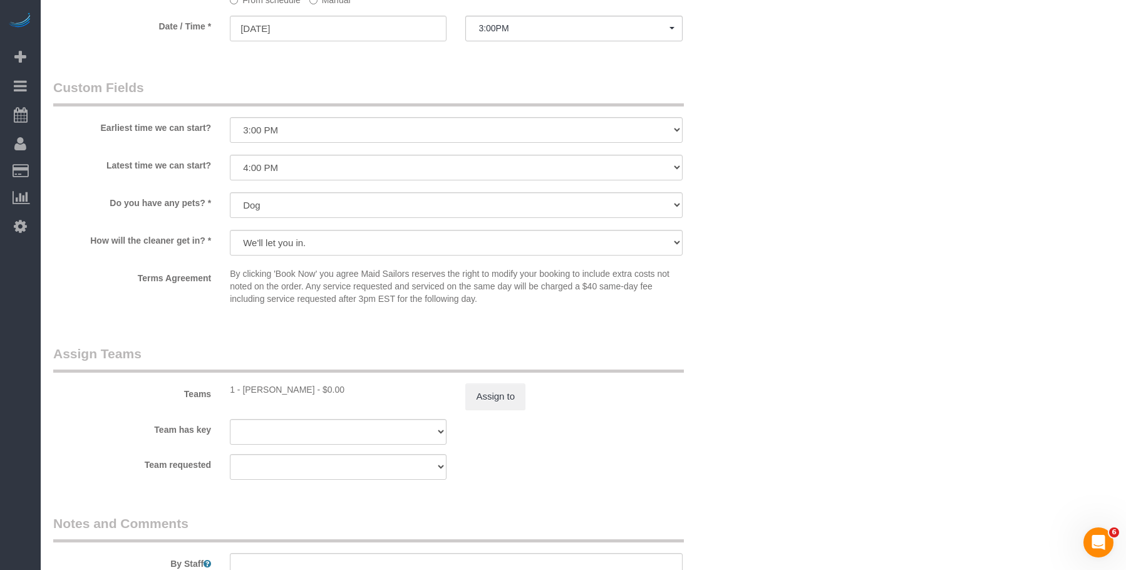
drag, startPoint x: 461, startPoint y: 62, endPoint x: 423, endPoint y: 85, distance: 43.8
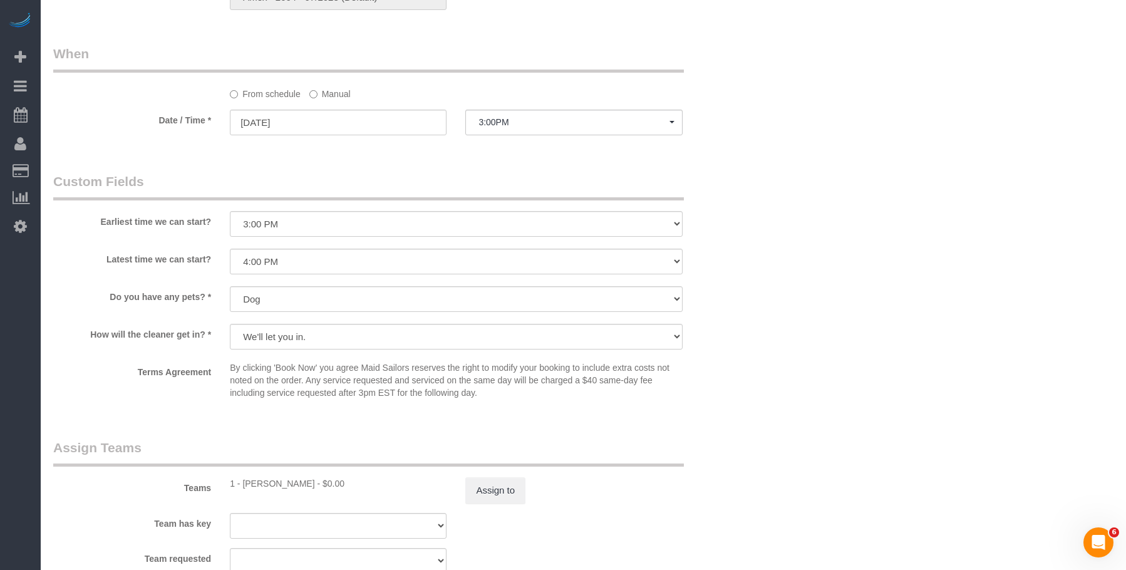
scroll to position [1127, 0]
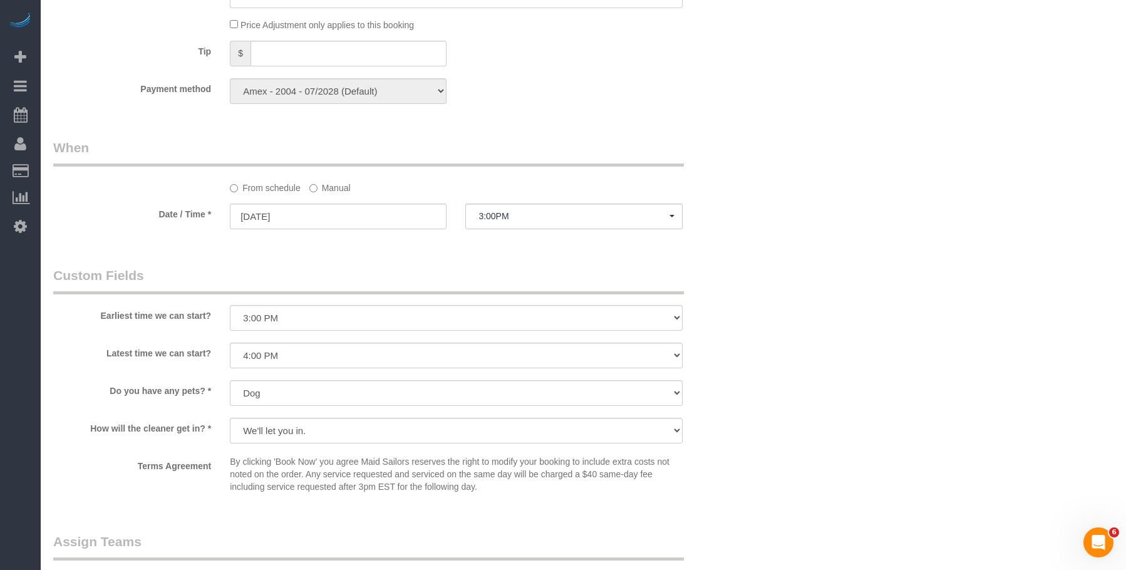
drag, startPoint x: 544, startPoint y: 125, endPoint x: 535, endPoint y: 129, distance: 9.2
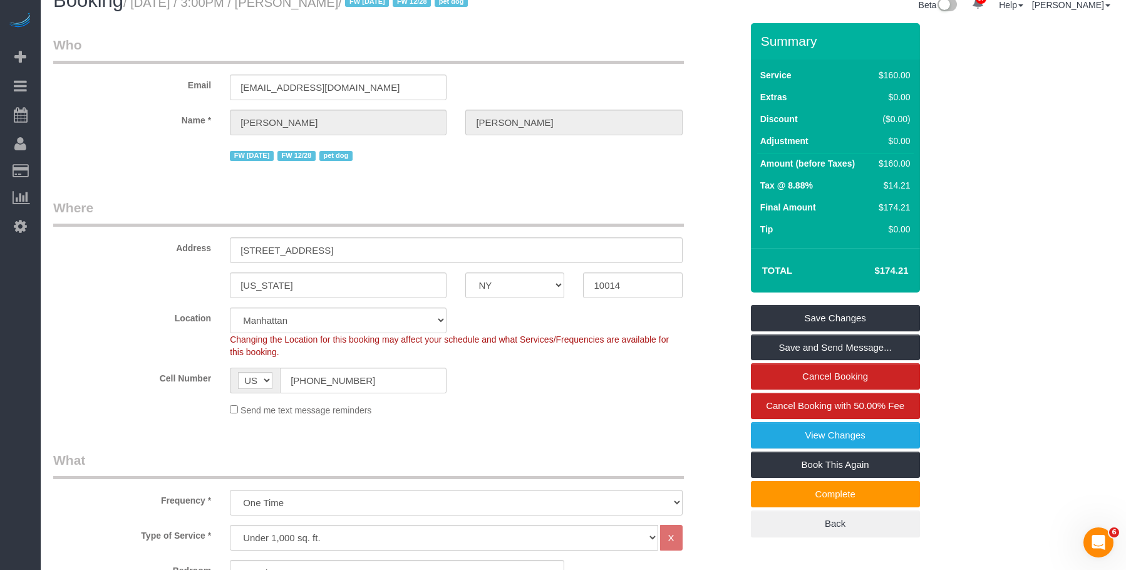
scroll to position [0, 0]
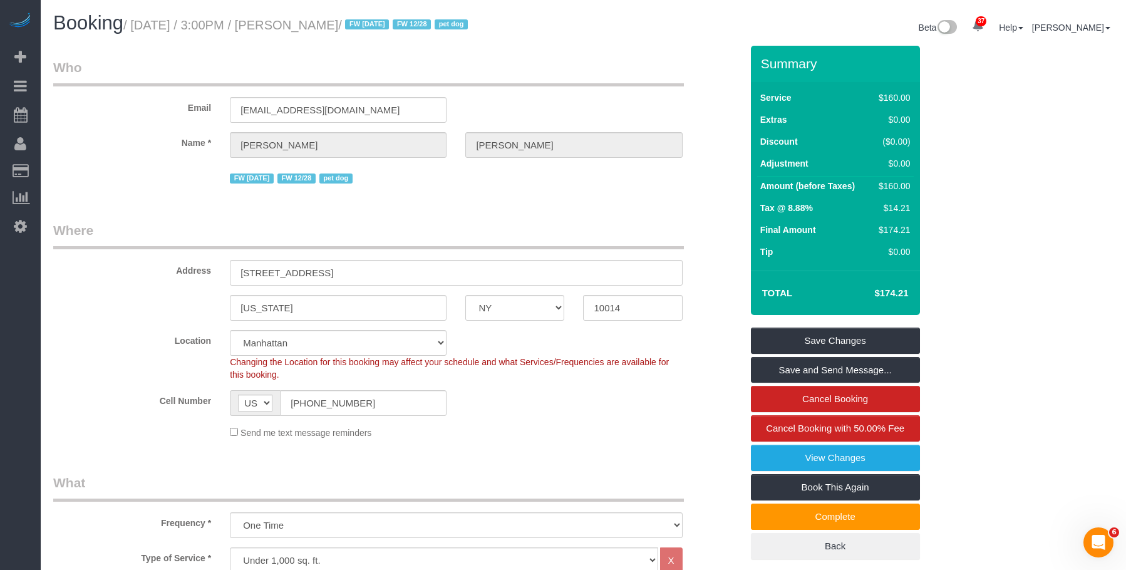
drag, startPoint x: 542, startPoint y: 83, endPoint x: 911, endPoint y: 204, distance: 388.1
click at [542, 83] on legend "Who" at bounding box center [368, 72] width 631 height 28
click at [133, 27] on small "/ October 08, 2025 / 3:00PM / Rebecca Javens / FW 10/02/25 FW 12/28 pet dog" at bounding box center [297, 25] width 348 height 14
drag, startPoint x: 137, startPoint y: 26, endPoint x: 391, endPoint y: 29, distance: 253.6
click at [391, 29] on small "/ October 08, 2025 / 3:00PM / Rebecca Javens / FW 10/02/25 FW 12/28 pet dog" at bounding box center [297, 25] width 348 height 14
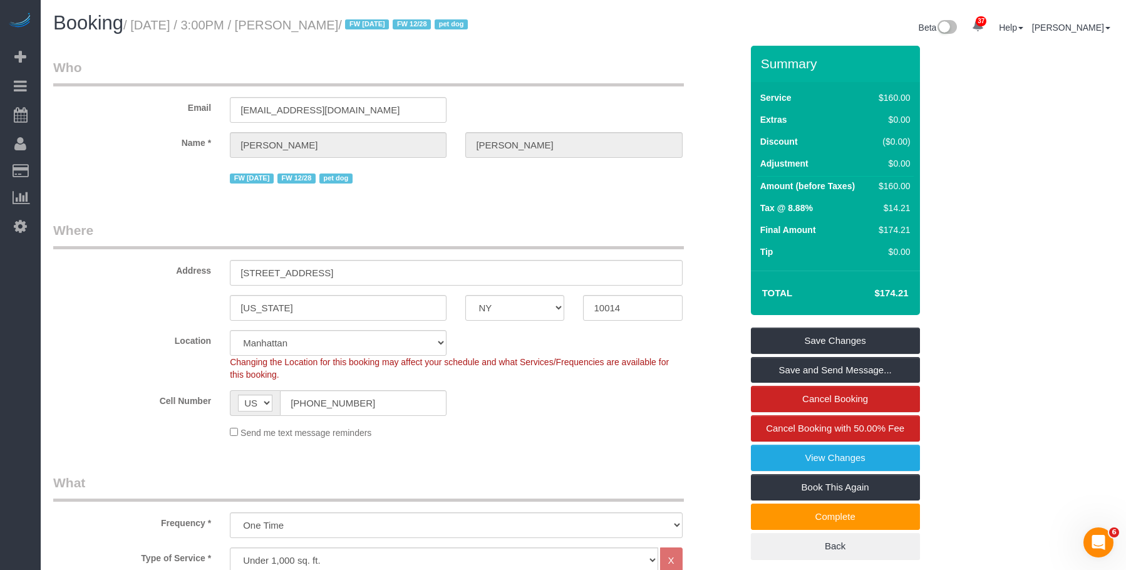
copy small "October 08, 2025 / 3:00PM / Rebecca Javens"
click at [632, 37] on div "Beta 37 Your Notifications You have 0 alerts × You have 1 to charge for [DATE] …" at bounding box center [854, 29] width 540 height 33
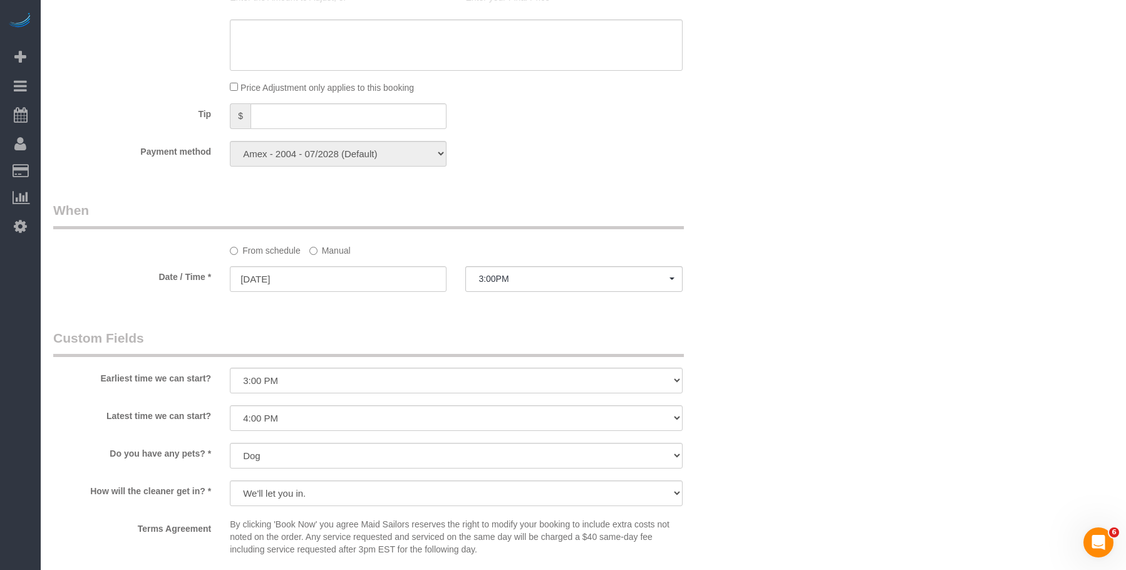
scroll to position [1378, 0]
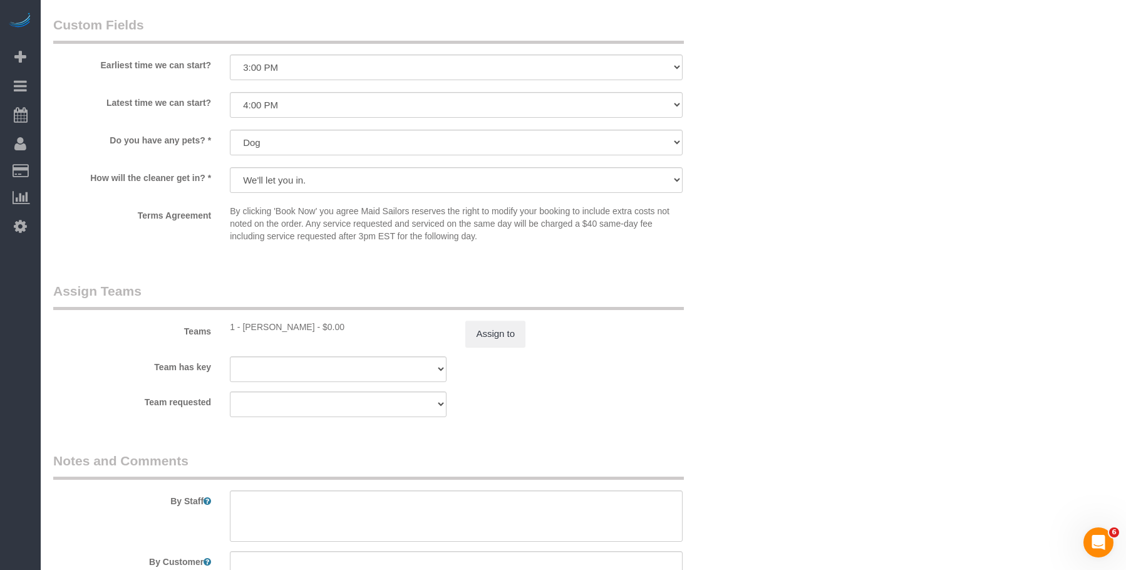
drag, startPoint x: 243, startPoint y: 324, endPoint x: 353, endPoint y: 326, distance: 110.2
click at [353, 326] on div "1 - Chrisdarline Gedeus Cineas - $0.00" at bounding box center [338, 327] width 217 height 13
copy div "Chrisdarline Gedeus Cineas"
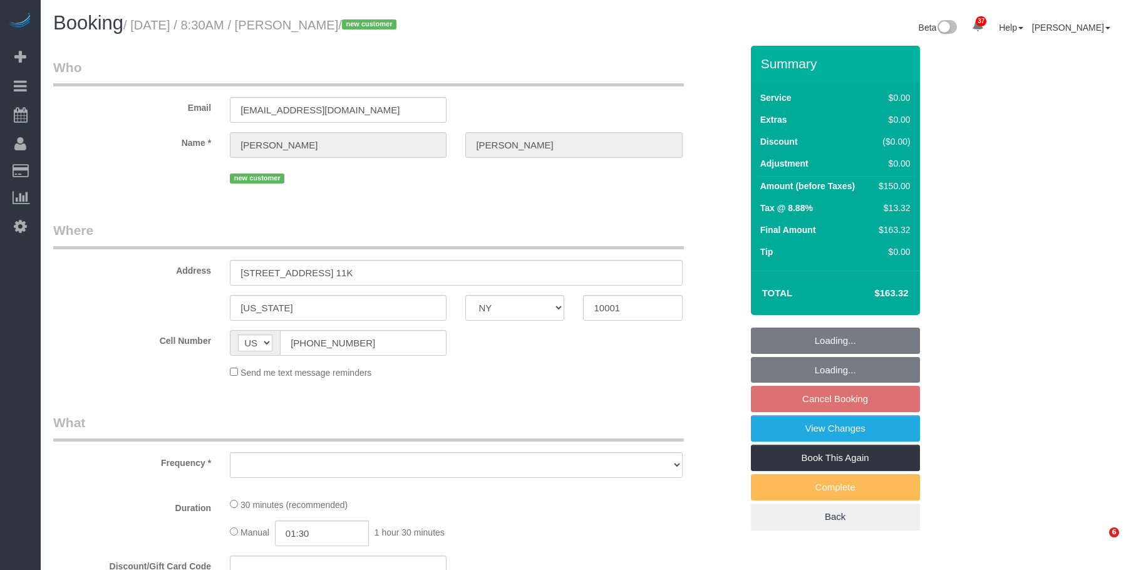
select select "NY"
select select "object:809"
select select "string:stripe-pm_1SFes54VGloSiKo7c7ov8XN6"
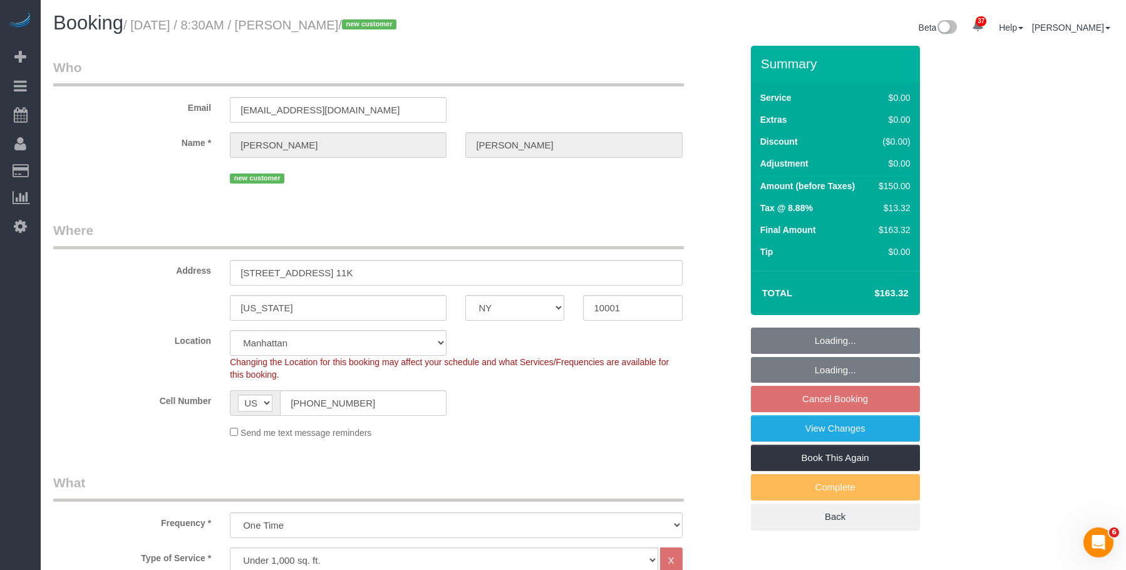
select select "object:918"
select select "number:89"
select select "number:90"
select select "number:15"
select select "number:5"
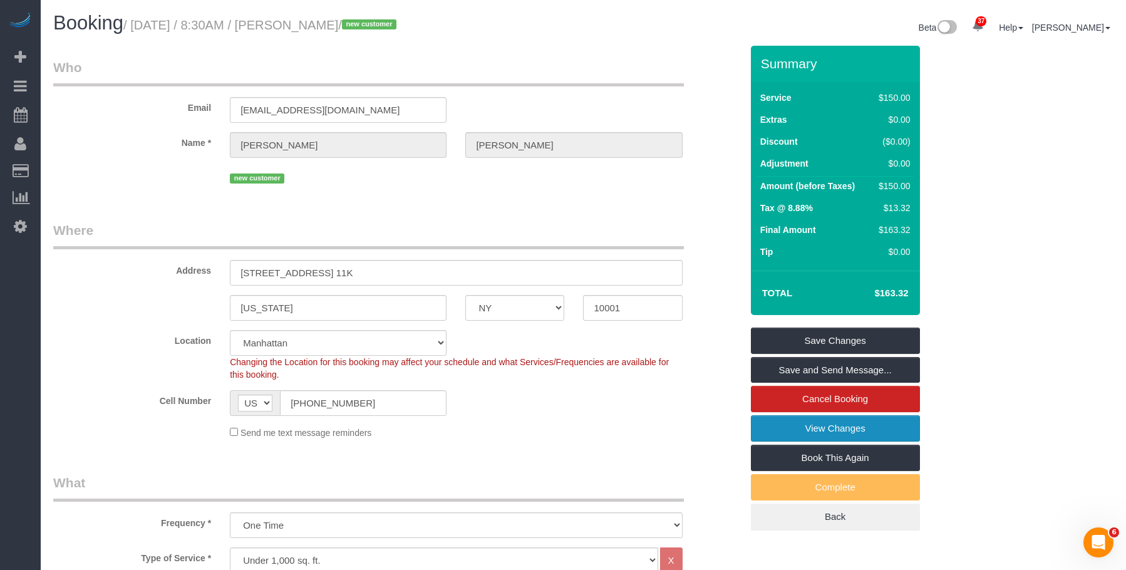
click at [783, 423] on link "View Changes" at bounding box center [835, 428] width 169 height 26
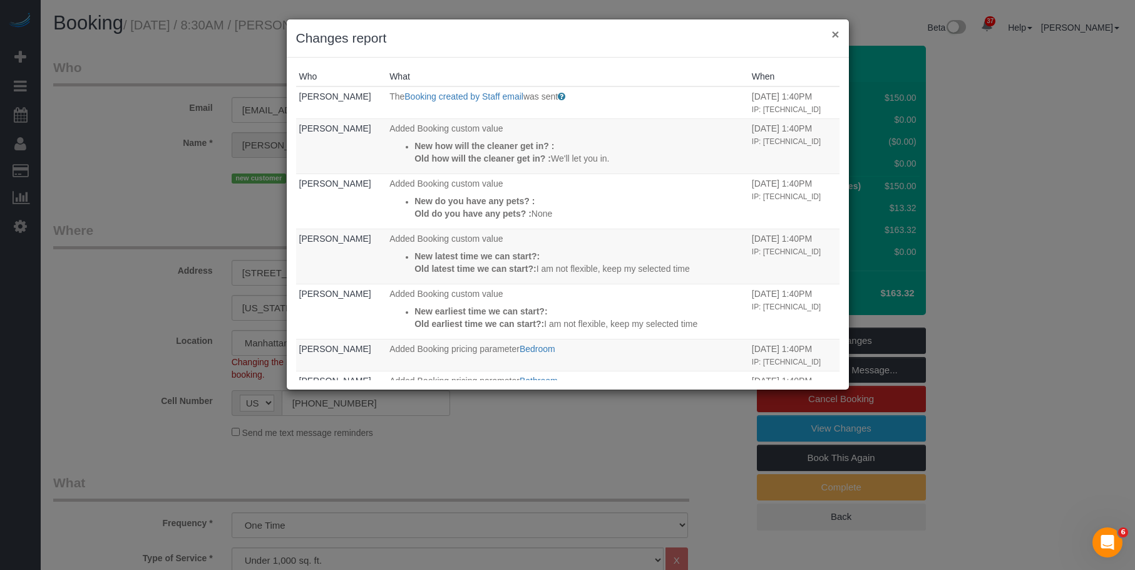
click at [834, 33] on button "×" at bounding box center [836, 34] width 8 height 13
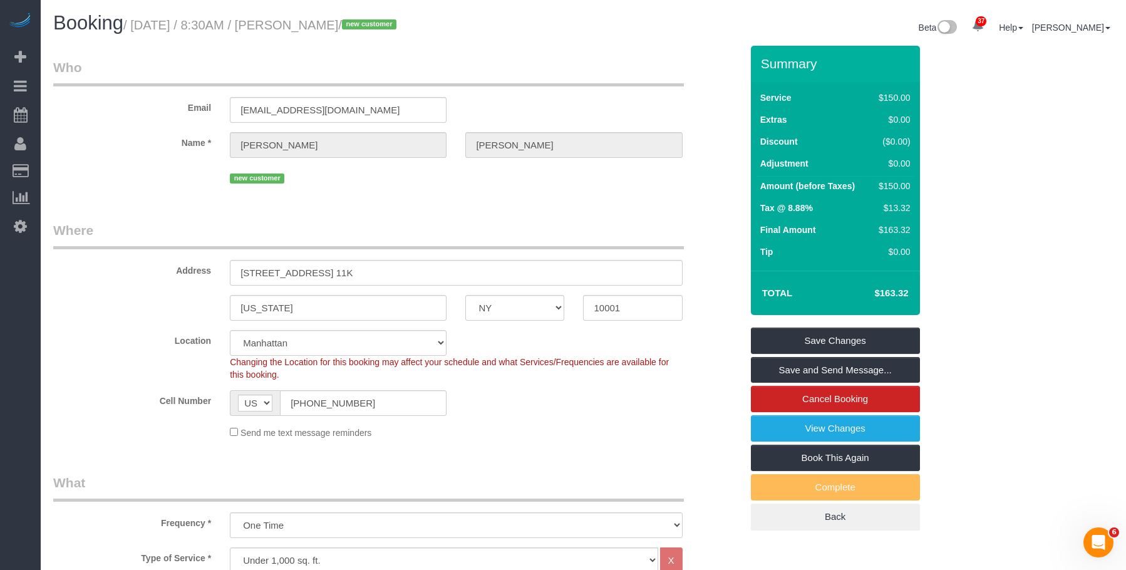
drag, startPoint x: 302, startPoint y: 28, endPoint x: 393, endPoint y: 28, distance: 90.8
click at [393, 28] on small "/ October 10, 2025 / 8:30AM / George Abraham / new customer" at bounding box center [261, 25] width 277 height 14
copy small "George Abraham"
click at [765, 425] on link "View Changes" at bounding box center [835, 428] width 169 height 26
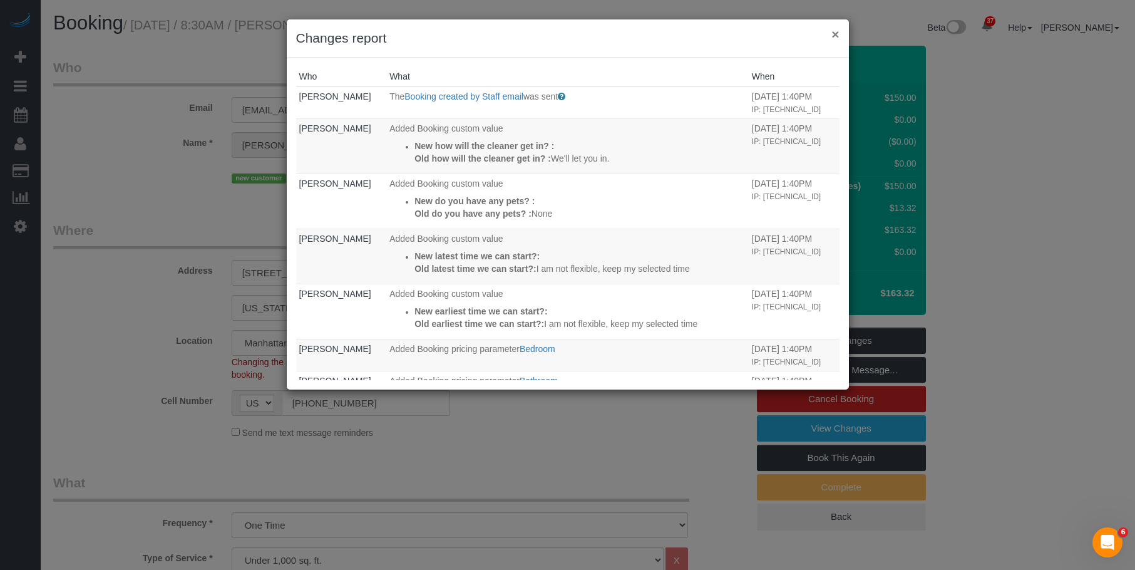
click at [837, 31] on button "×" at bounding box center [836, 34] width 8 height 13
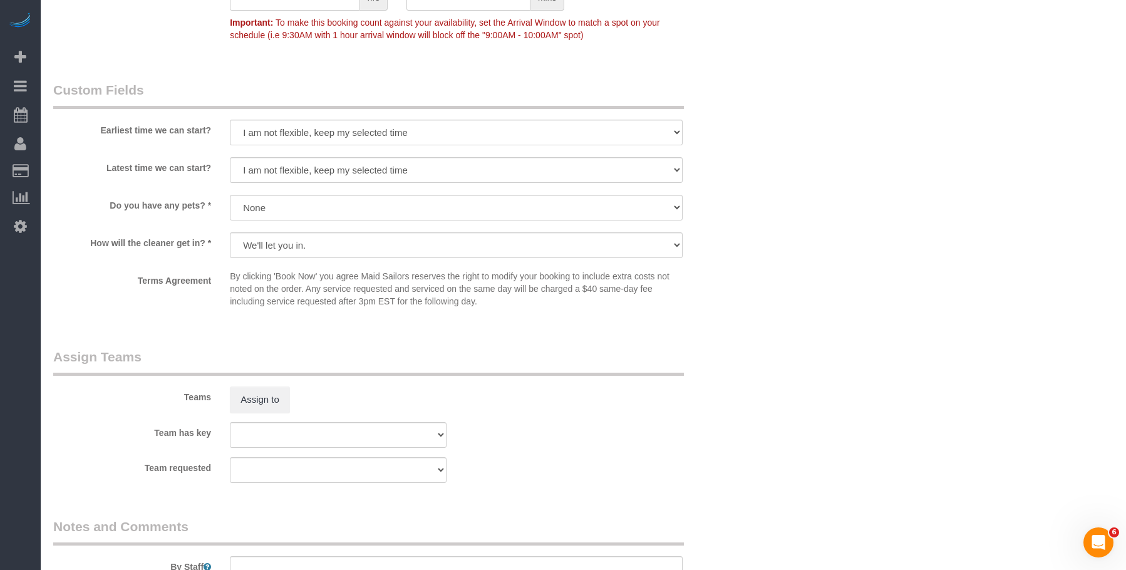
scroll to position [1289, 0]
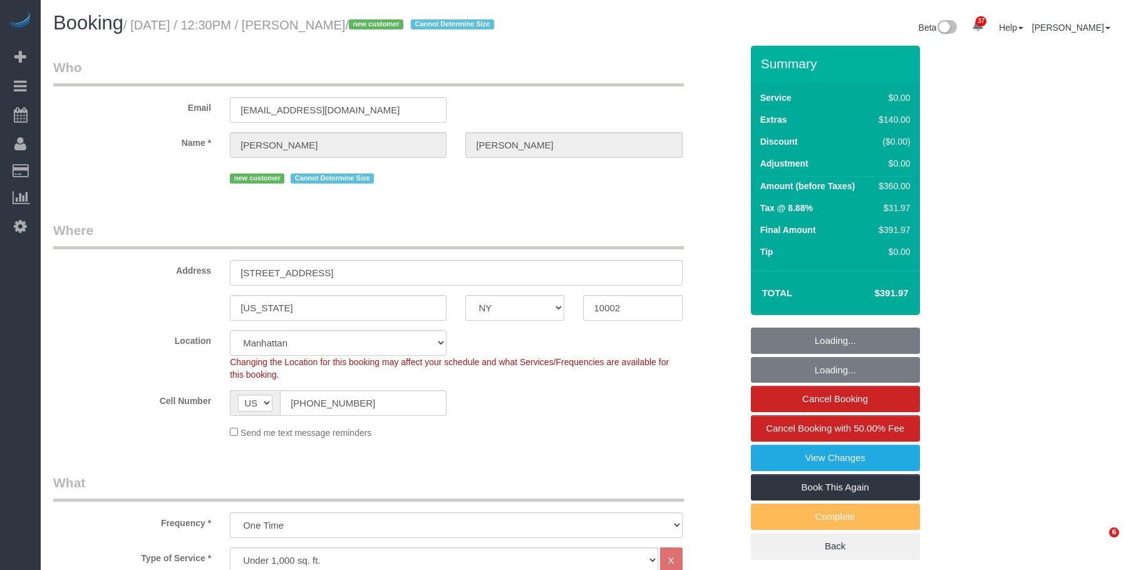
select select "NY"
select select "2"
select select "number:57"
select select "number:73"
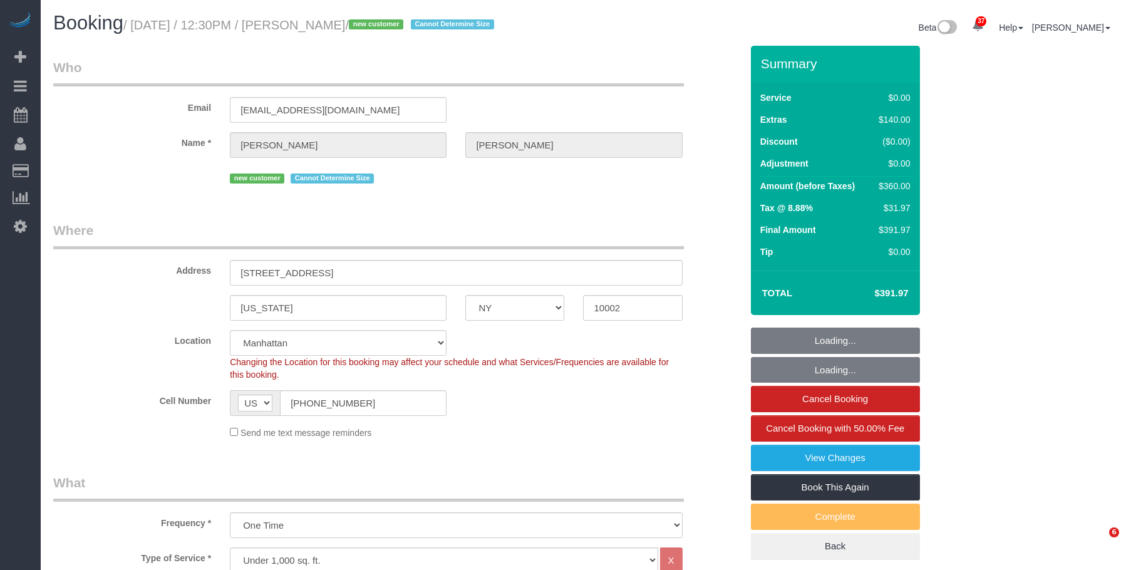
select select "number:15"
select select "number:5"
select select "object:1560"
select select "NY"
select select "2"
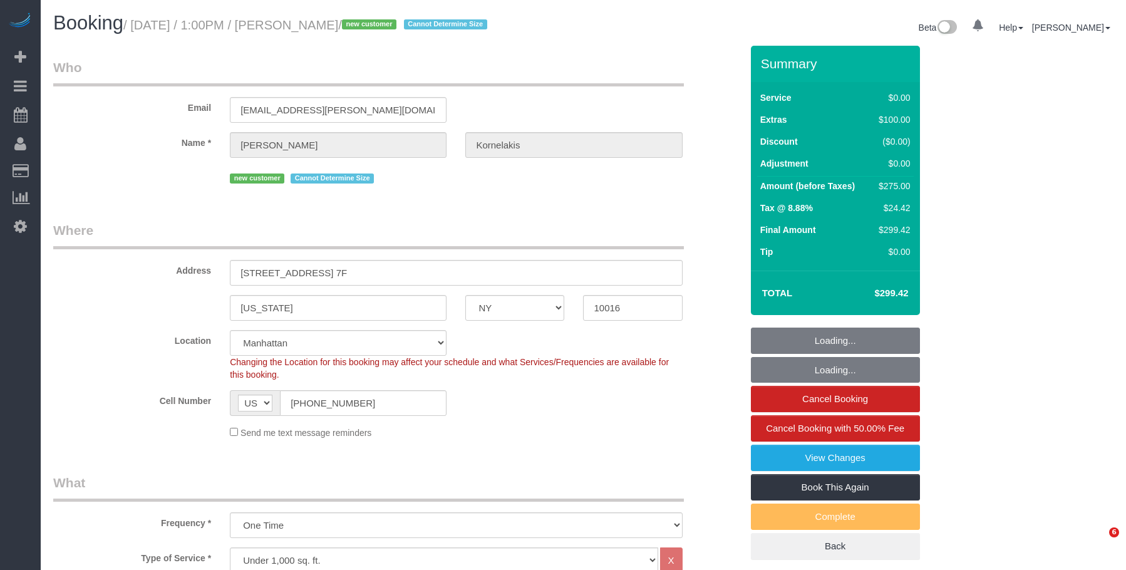
select select "number:61"
select select "number:77"
select select "number:15"
select select "number:5"
select select "spot1"
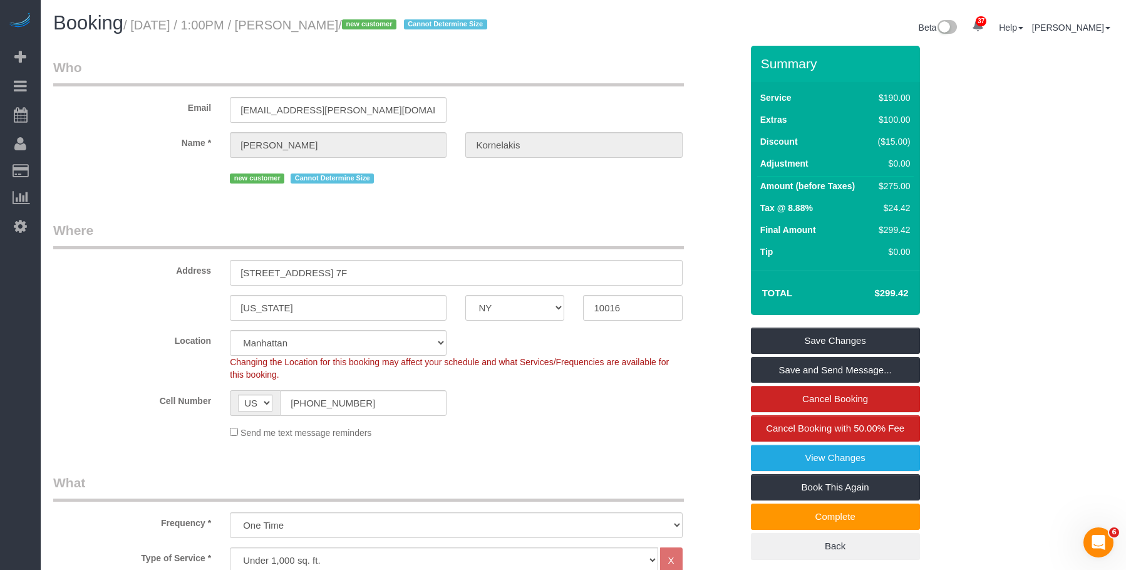
drag, startPoint x: 137, startPoint y: 23, endPoint x: 388, endPoint y: 22, distance: 251.1
click at [388, 22] on small "/ [DATE] / 1:00PM / [PERSON_NAME] / new customer Cannot Determine Size" at bounding box center [307, 25] width 368 height 14
copy small "[DATE] / 1:00PM / [PERSON_NAME]"
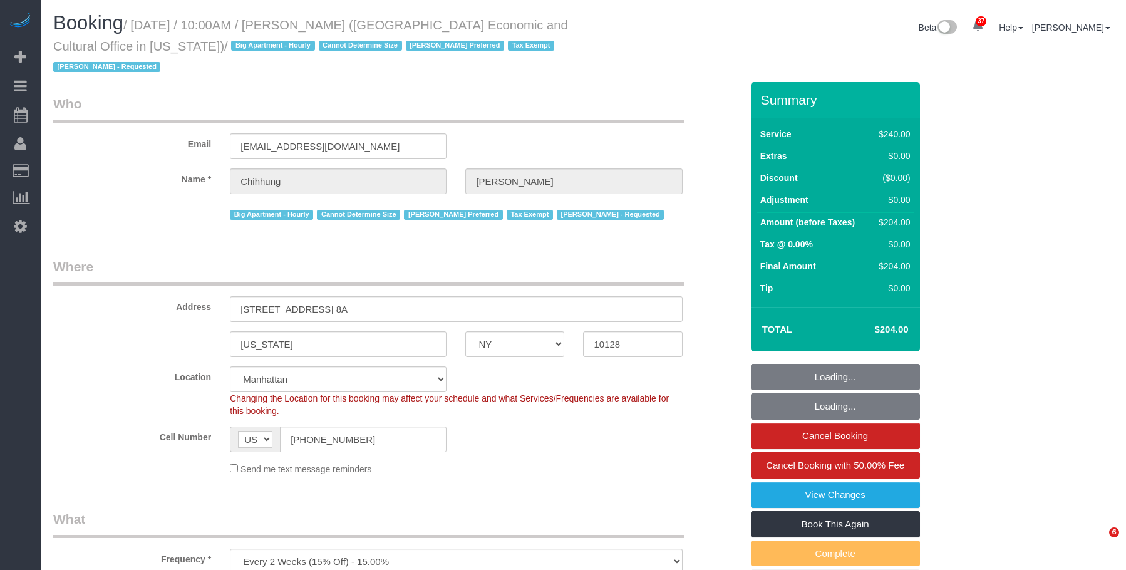
select select "NY"
select select "180"
select select "spot1"
select select "number:58"
select select "number:71"
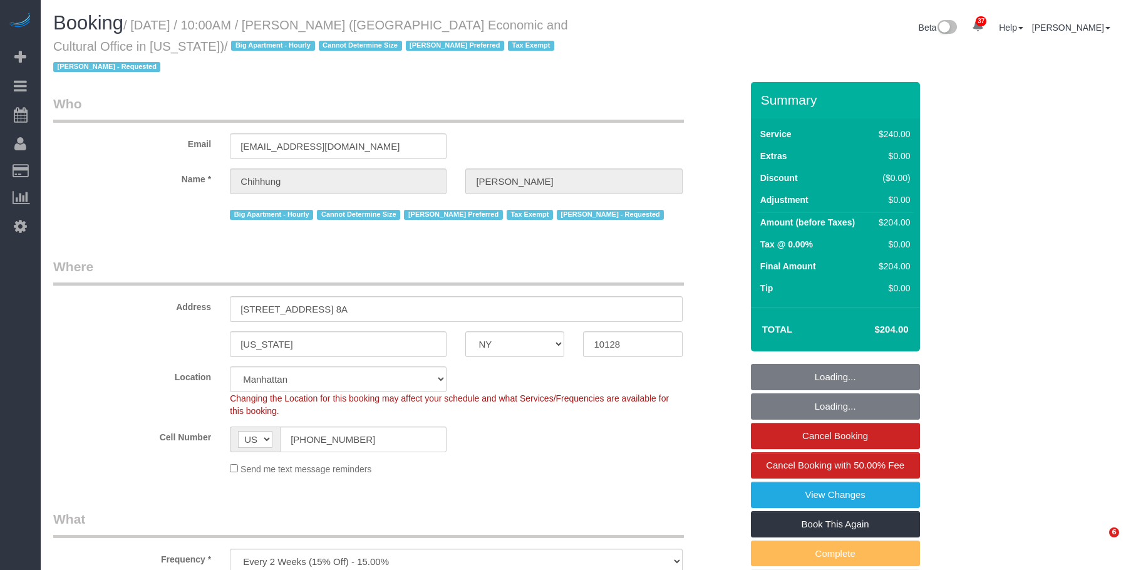
select select "number:15"
select select "number:6"
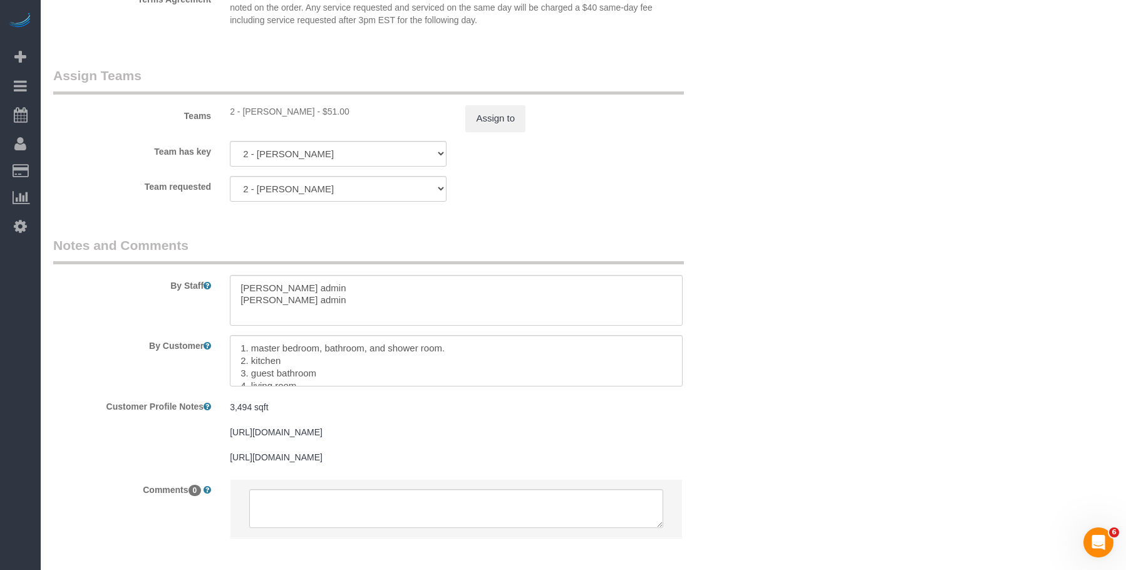
scroll to position [1438, 0]
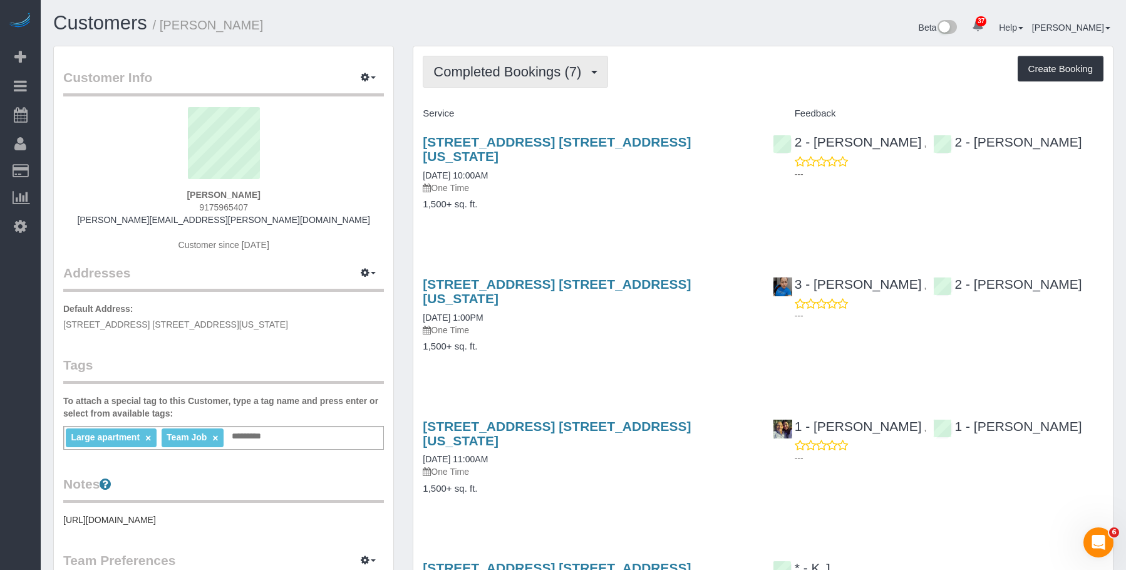
click at [491, 74] on span "Completed Bookings (7)" at bounding box center [510, 72] width 154 height 16
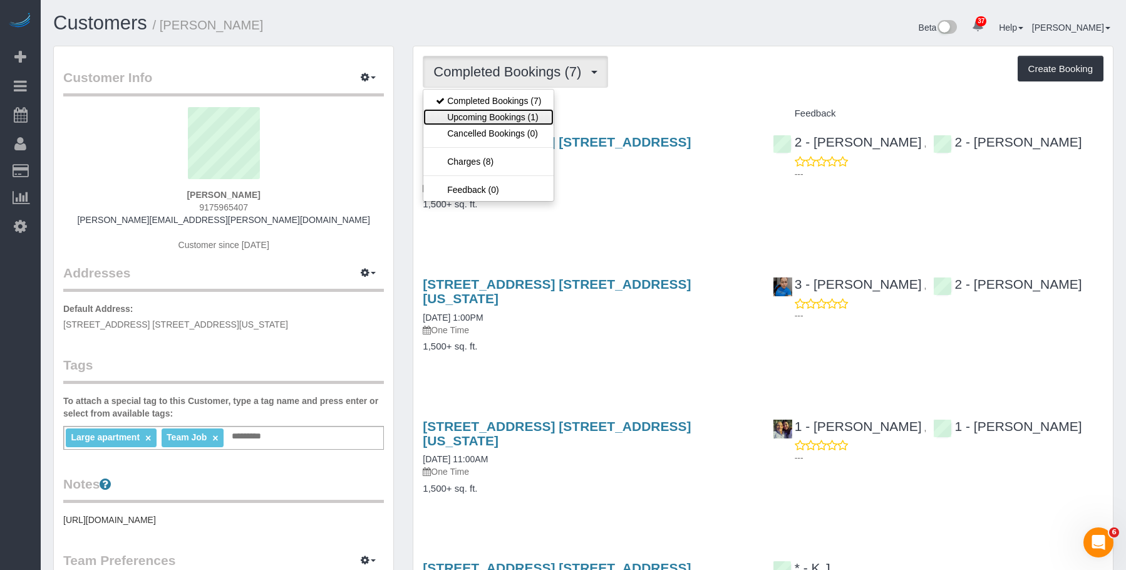
click at [484, 116] on link "Upcoming Bookings (1)" at bounding box center [488, 117] width 130 height 16
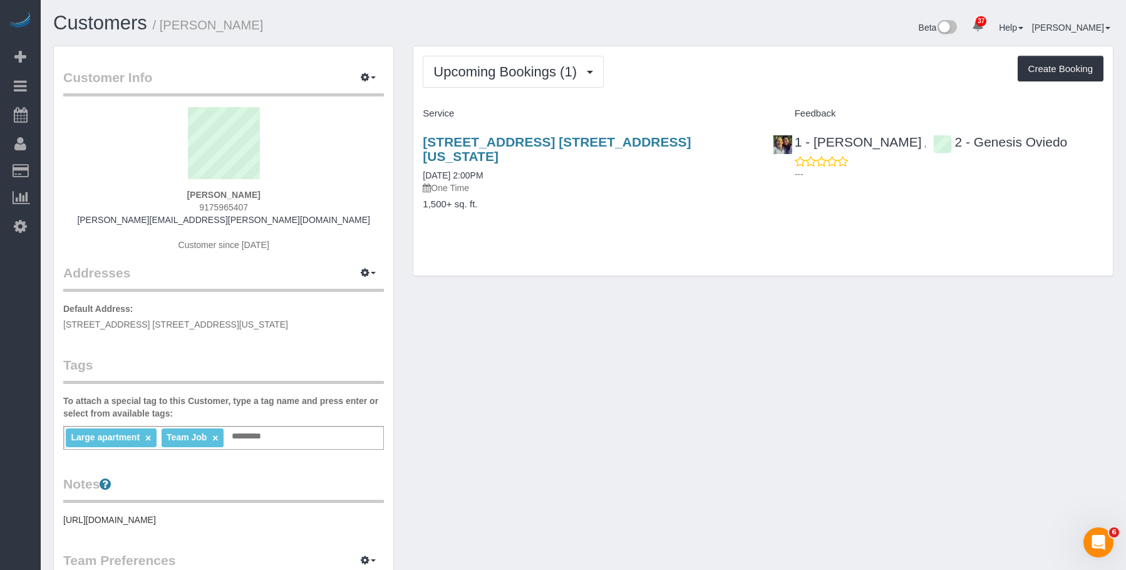
click at [541, 165] on div "151 Wooster Street, Apt. 6b, New York, NY 10012 10/08/2025 2:00PM One Time" at bounding box center [588, 164] width 331 height 59
drag, startPoint x: 163, startPoint y: 23, endPoint x: 301, endPoint y: 31, distance: 138.0
click at [301, 31] on h1 "Customers / Stephanie Zilberman" at bounding box center [313, 23] width 521 height 21
copy small "Stephanie Zilberman"
drag, startPoint x: 550, startPoint y: 75, endPoint x: 501, endPoint y: 100, distance: 55.4
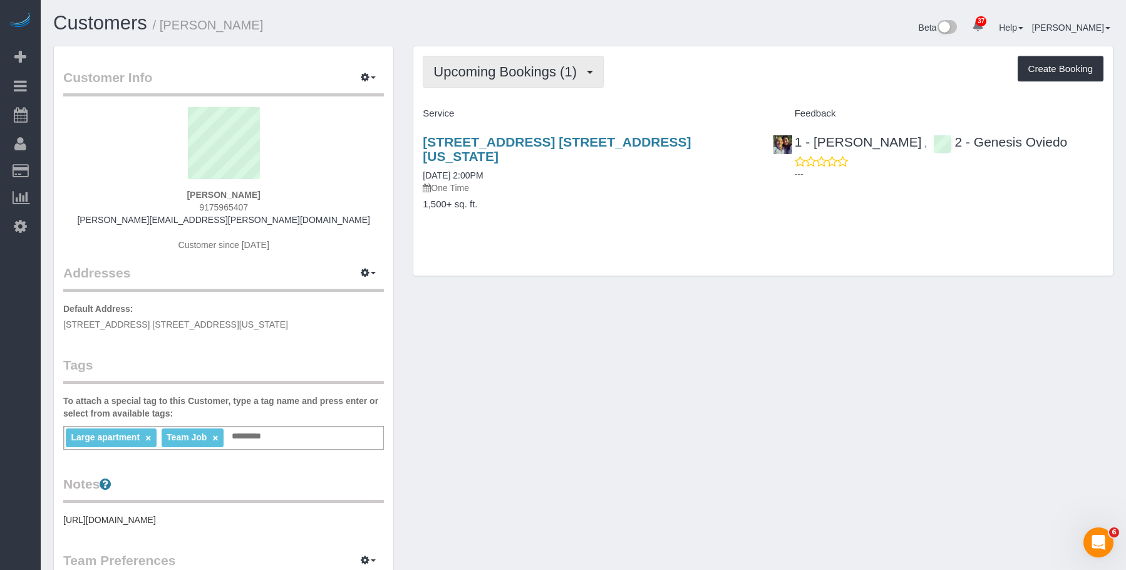
click at [550, 75] on span "Upcoming Bookings (1)" at bounding box center [508, 72] width 150 height 16
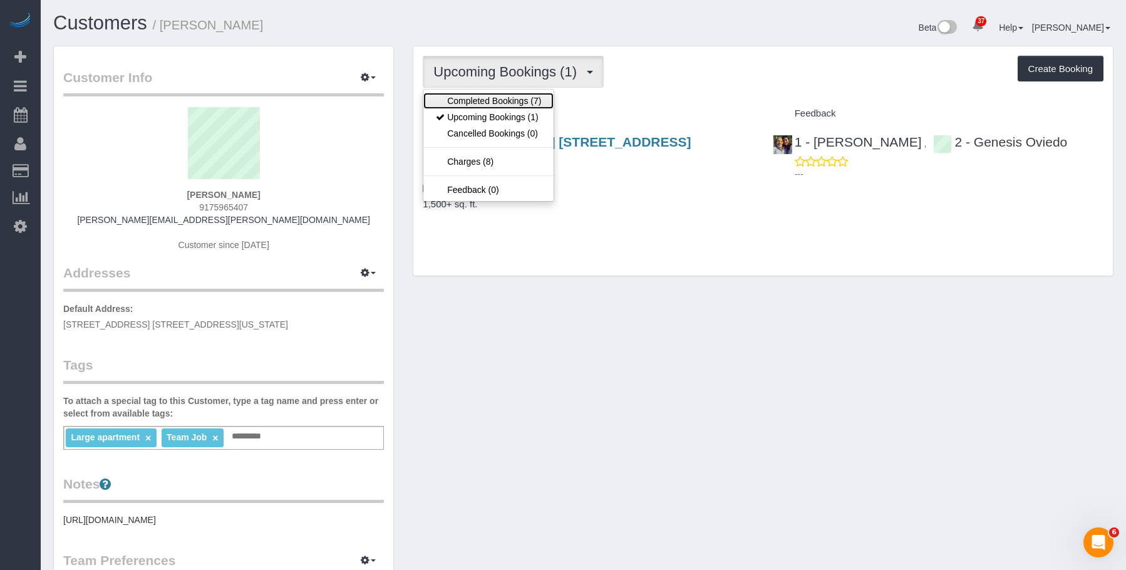
click at [501, 100] on link "Completed Bookings (7)" at bounding box center [488, 101] width 130 height 16
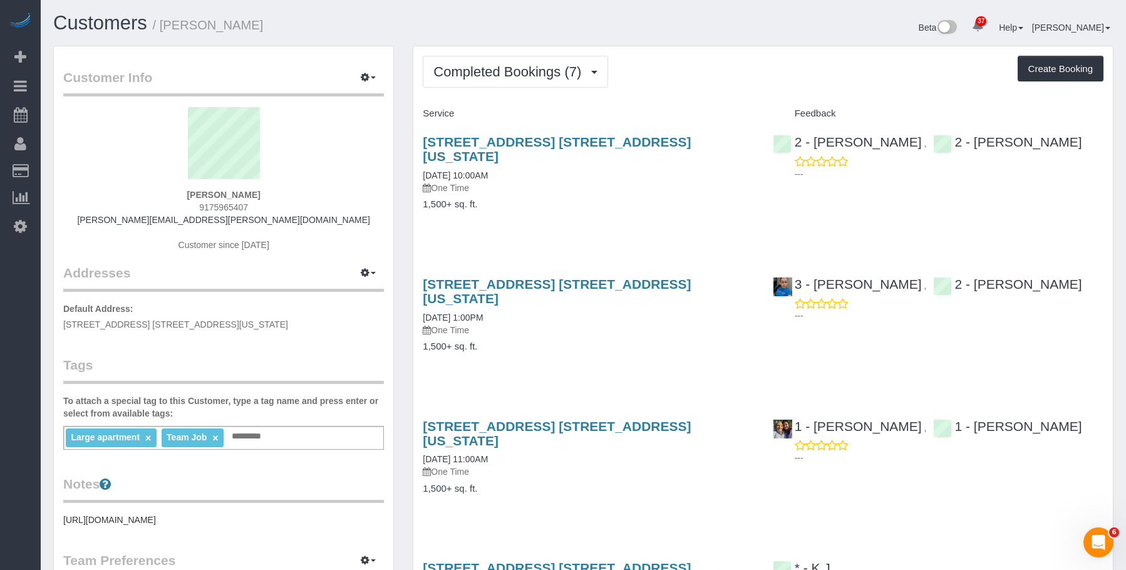
drag, startPoint x: 81, startPoint y: 173, endPoint x: 323, endPoint y: 214, distance: 245.6
click at [81, 173] on link "Customers" at bounding box center [119, 170] width 157 height 25
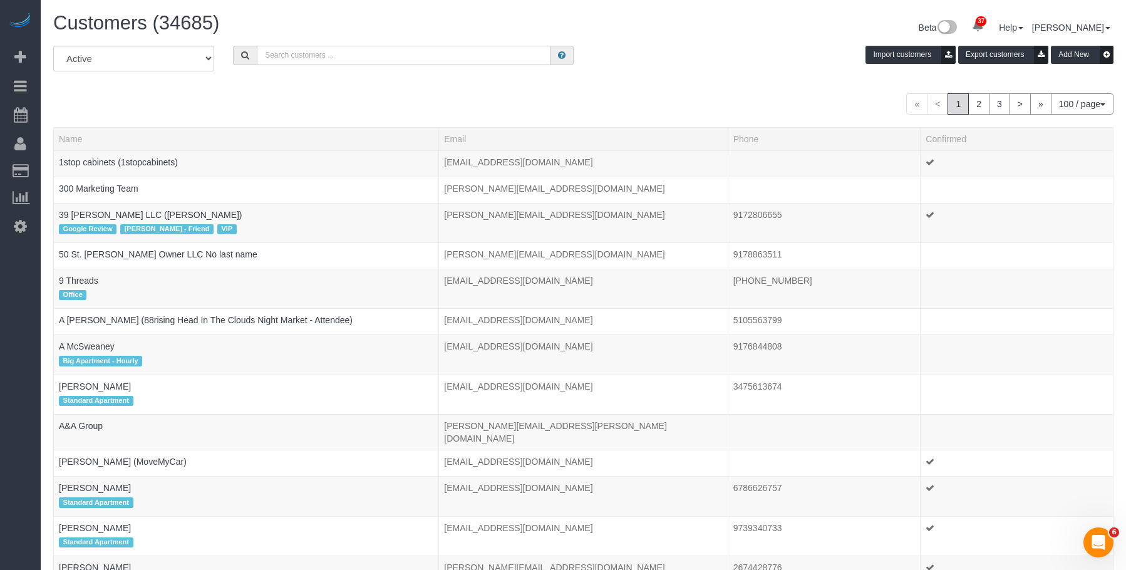
click at [342, 54] on input "text" at bounding box center [404, 55] width 294 height 19
paste input "10801"
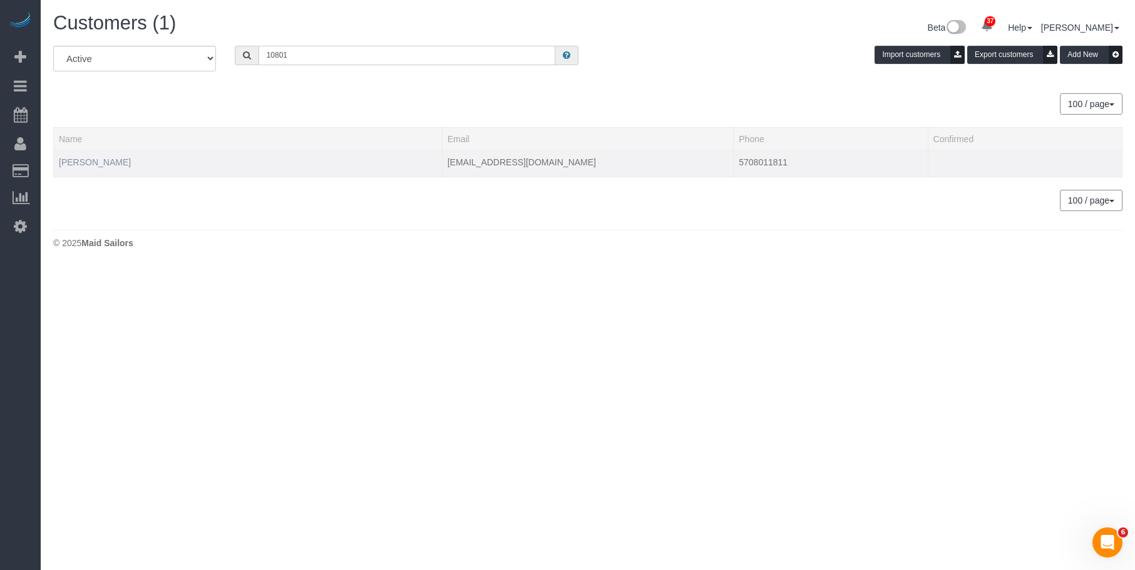
type input "10801"
click at [96, 165] on link "Joelle Adrien" at bounding box center [95, 162] width 72 height 10
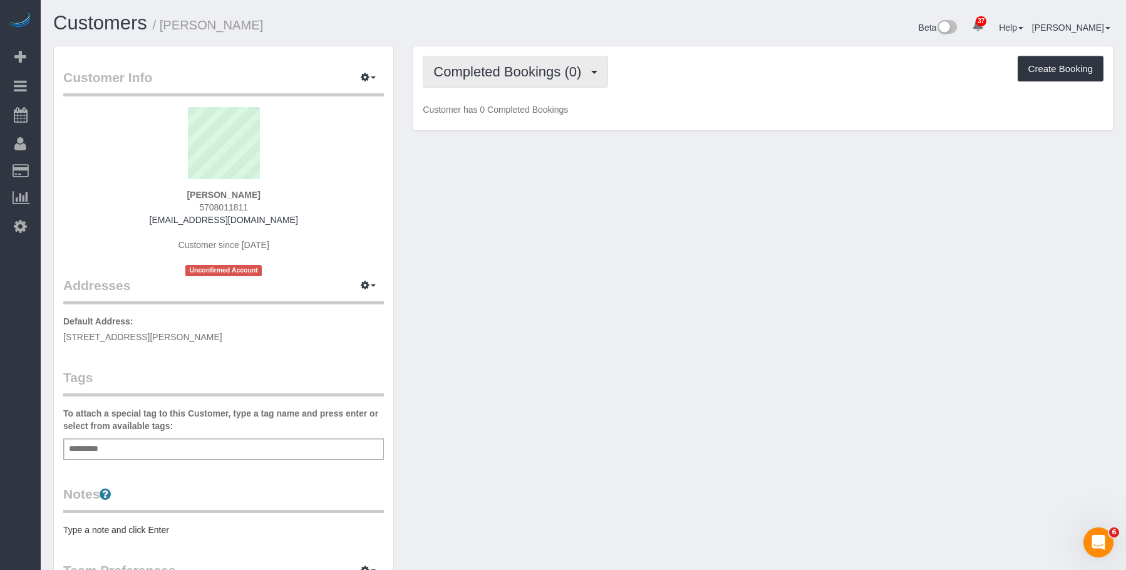
click at [520, 74] on span "Completed Bookings (0)" at bounding box center [510, 72] width 154 height 16
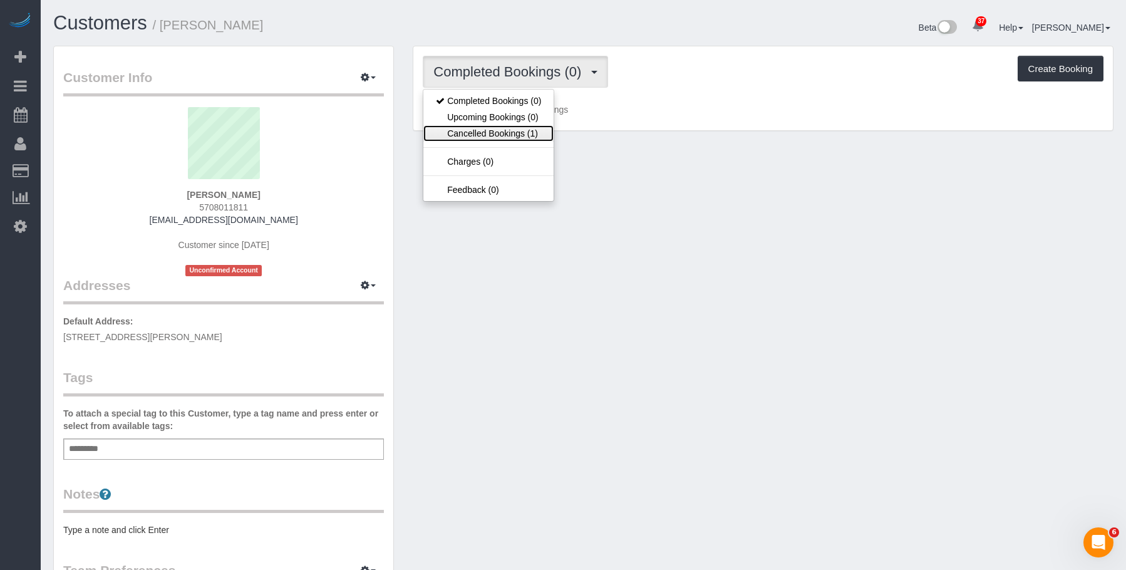
click at [465, 133] on link "Cancelled Bookings (1)" at bounding box center [488, 133] width 130 height 16
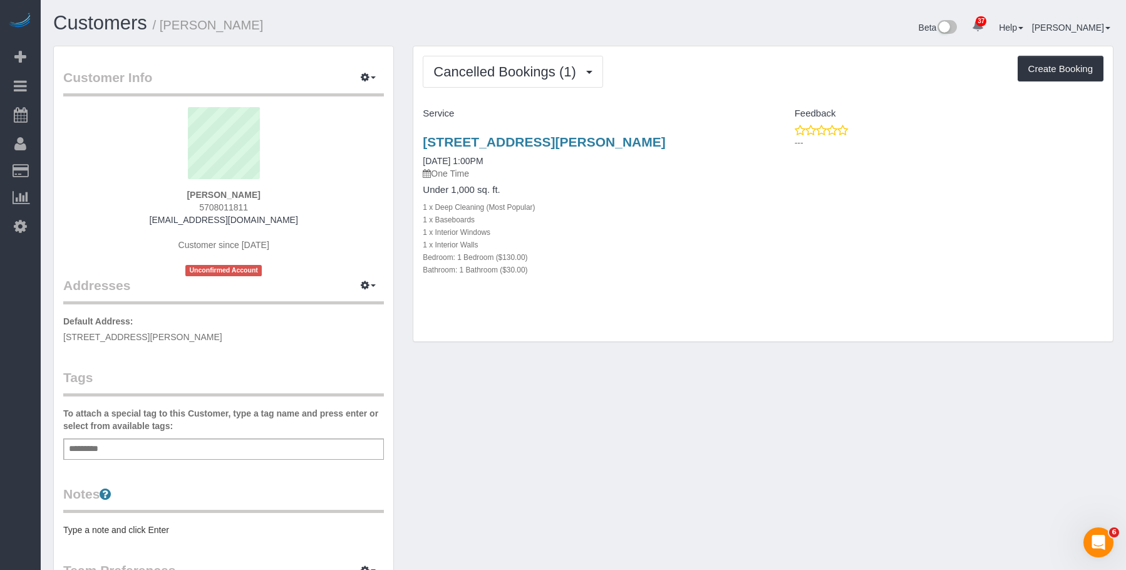
click at [747, 54] on div "Cancelled Bookings (1) Completed Bookings (0) Upcoming Bookings (0) Cancelled B…" at bounding box center [762, 194] width 699 height 296
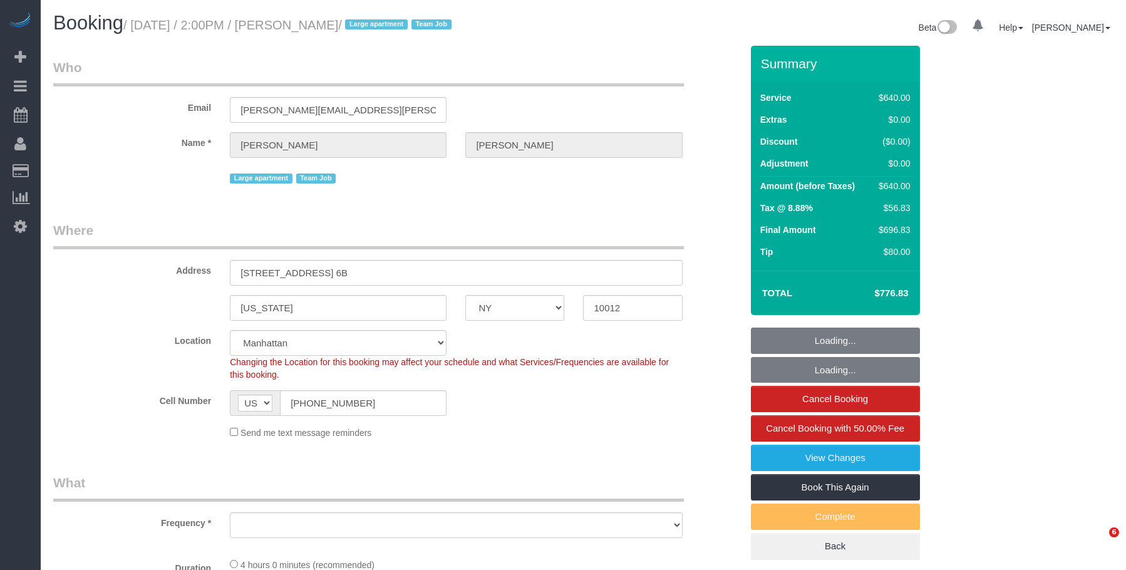
select select "NY"
select select "string:stripe-pm_1S6Gzo4VGloSiKo7bUrrxfkt"
select select "240"
select select "number:62"
select select "number:75"
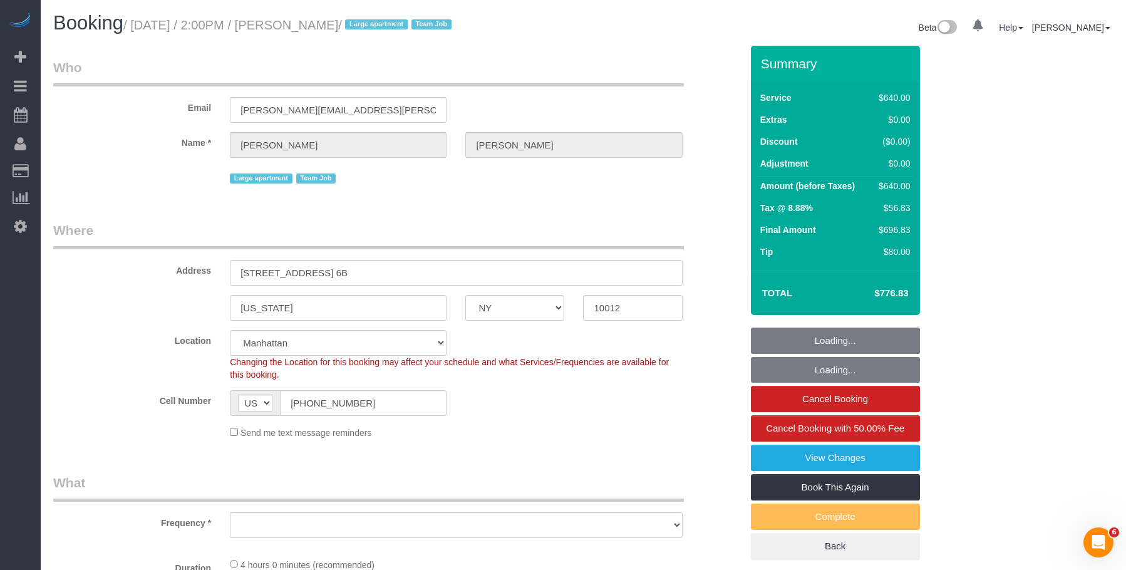
select select "number:15"
select select "number:6"
select select "object:1065"
select select "spot1"
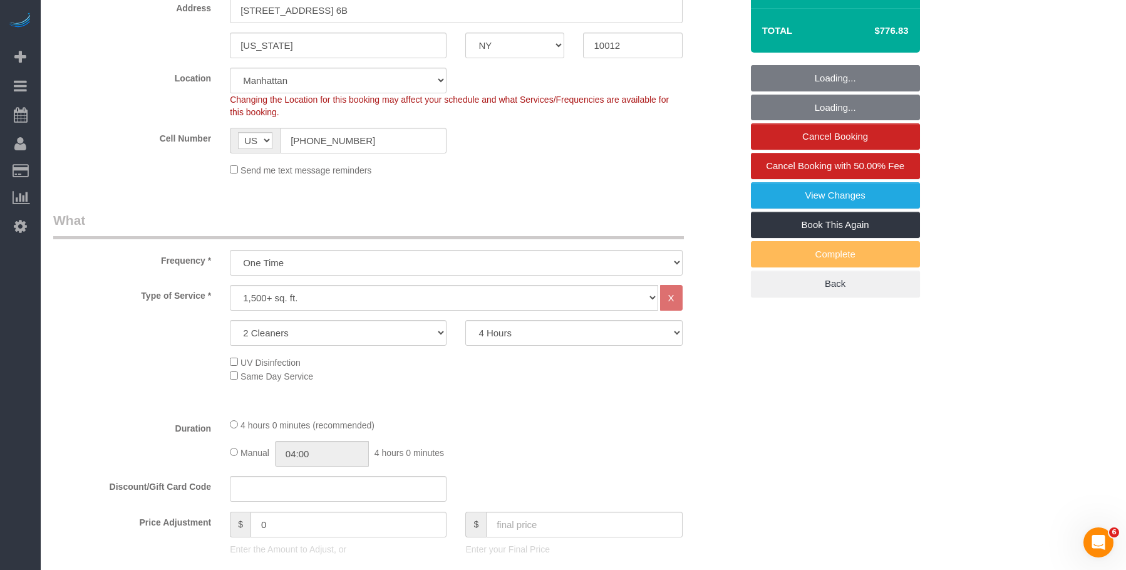
select select "object:1509"
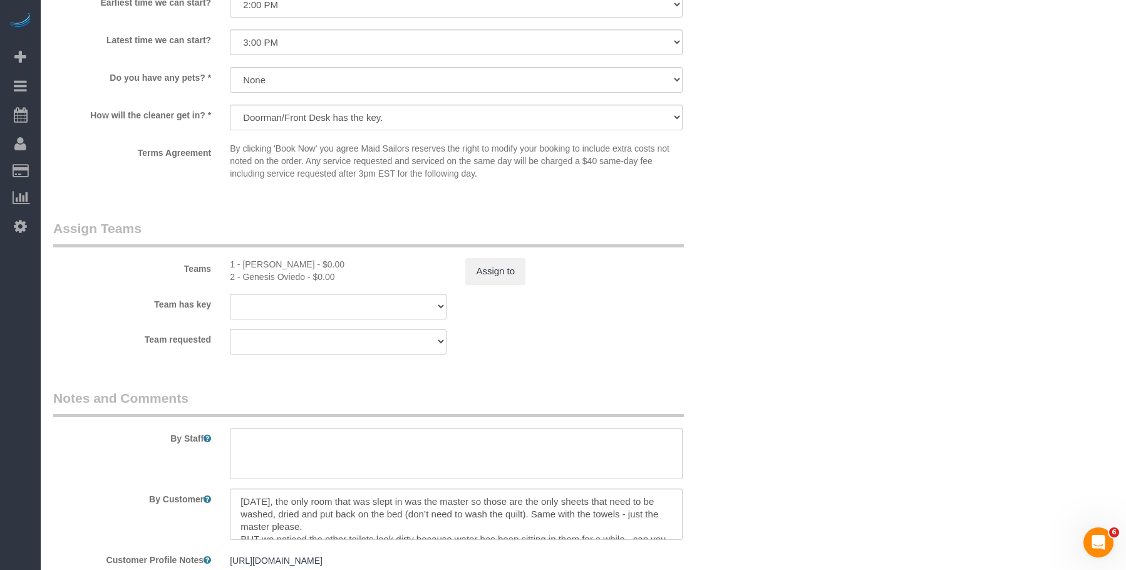
scroll to position [814, 0]
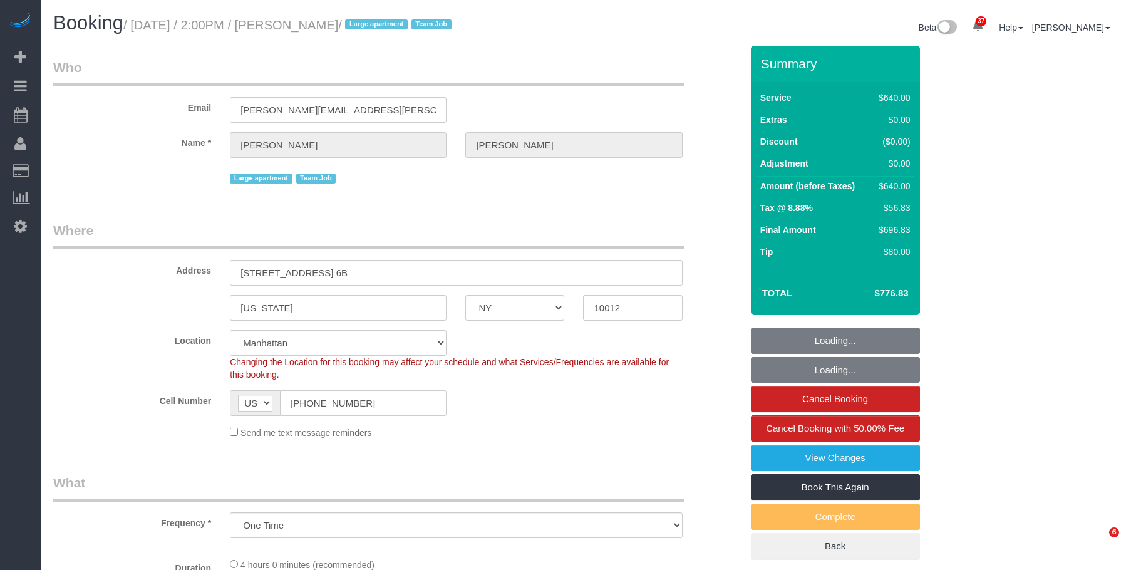
select select "NY"
select select "string:stripe-pm_1S6Gzo4VGloSiKo7bUrrxfkt"
select select "number:62"
select select "number:75"
select select "number:15"
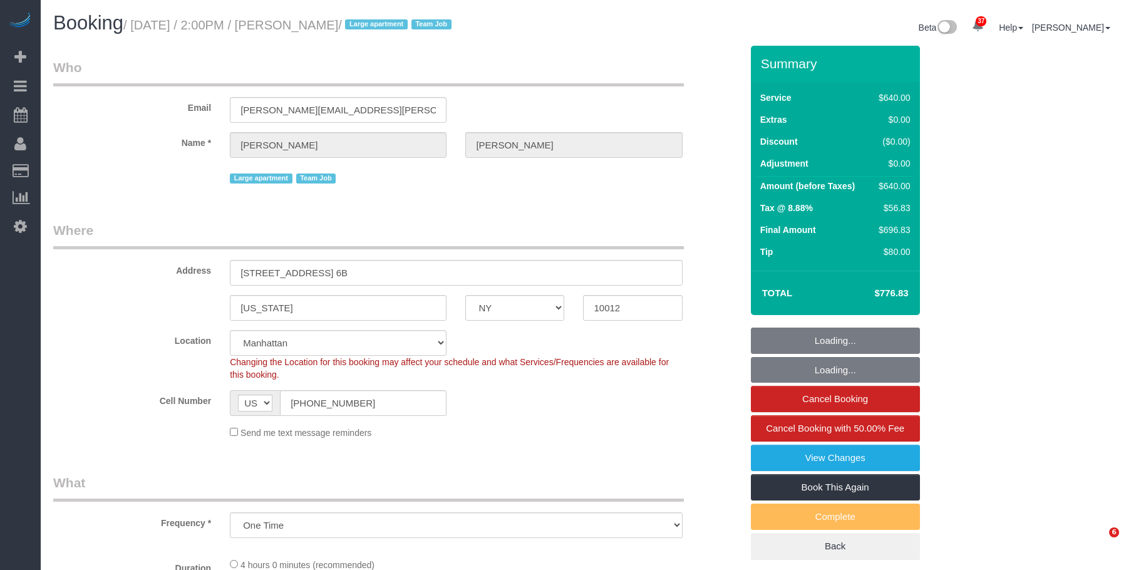
select select "number:6"
select select "object:1069"
select select "240"
select select "spot1"
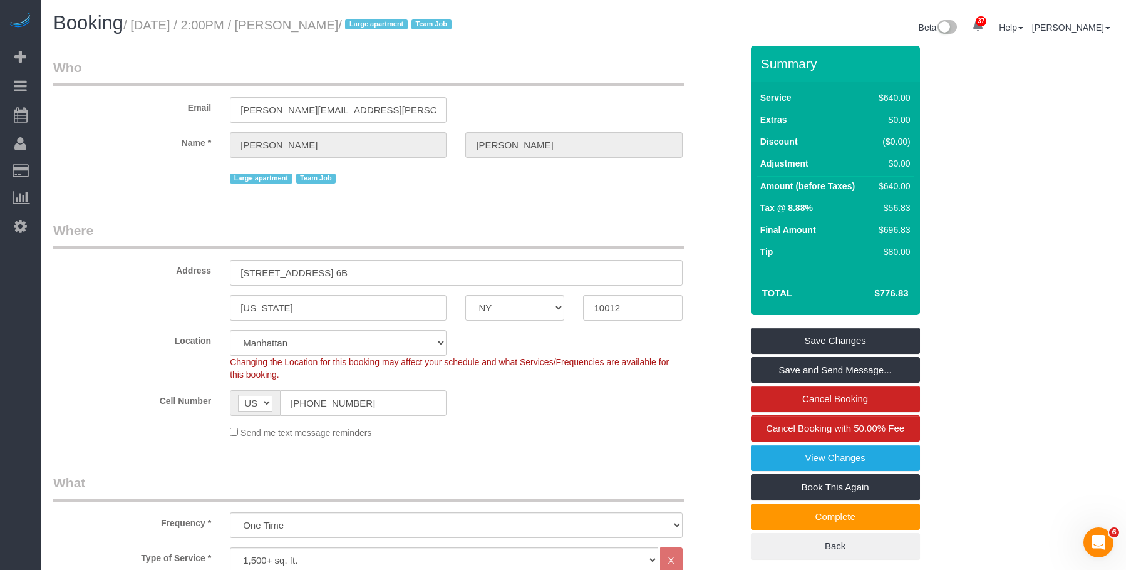
drag, startPoint x: 137, startPoint y: 26, endPoint x: 412, endPoint y: 25, distance: 274.9
click at [412, 25] on small "/ [DATE] / 2:00PM / [PERSON_NAME] / Large apartment Team Job" at bounding box center [289, 25] width 332 height 14
copy small "[DATE] / 2:00PM / [PERSON_NAME]"
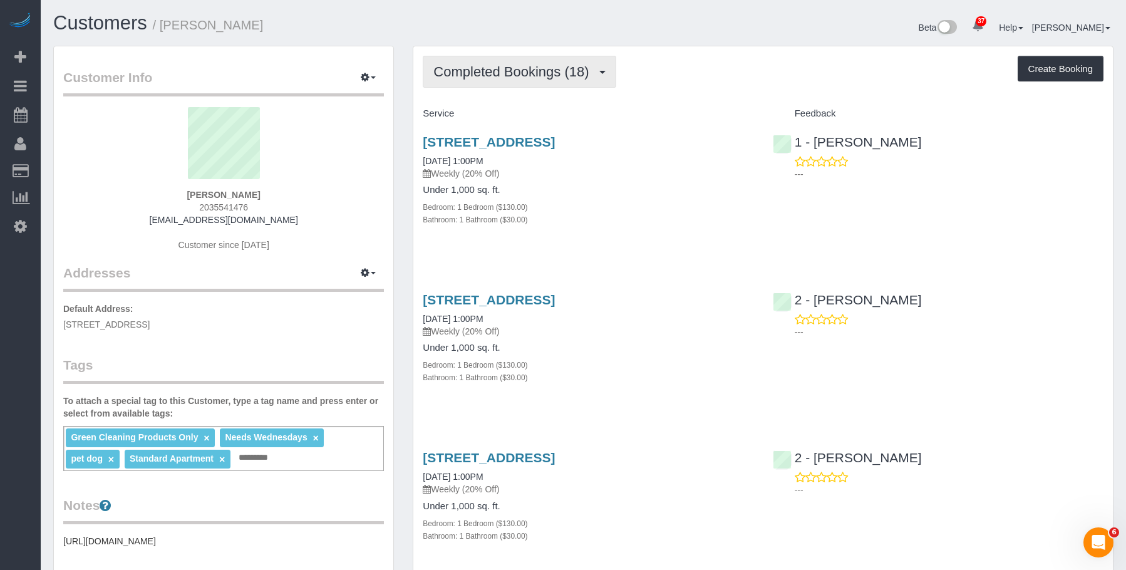
click at [528, 71] on span "Completed Bookings (18)" at bounding box center [514, 72] width 162 height 16
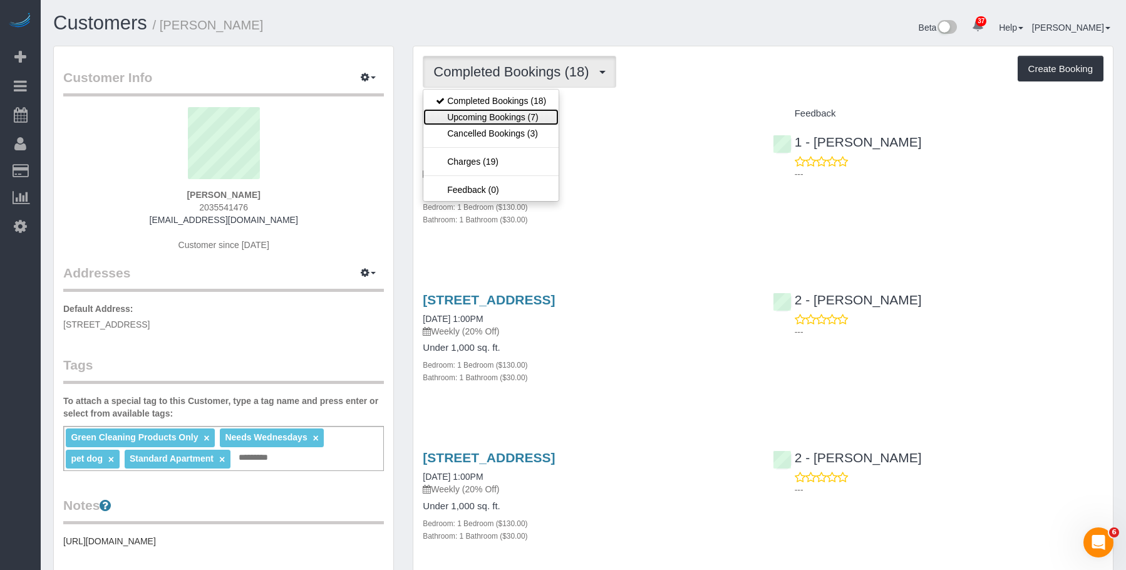
click at [502, 115] on link "Upcoming Bookings (7)" at bounding box center [490, 117] width 135 height 16
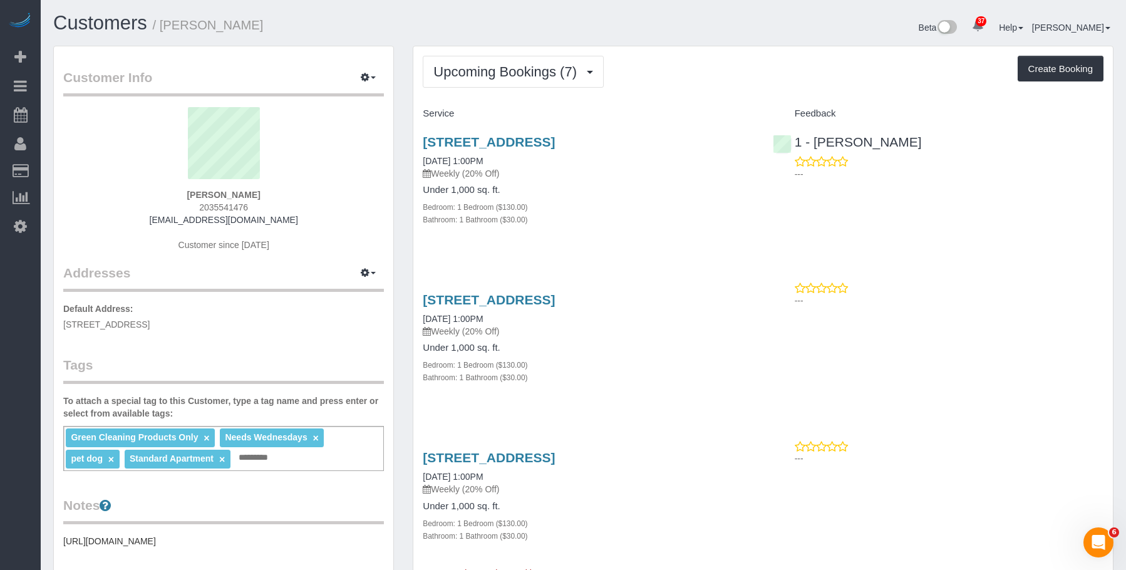
click at [590, 202] on div "Bedroom: 1 Bedroom ($130.00)" at bounding box center [588, 206] width 331 height 13
click at [547, 147] on link "[STREET_ADDRESS]" at bounding box center [489, 142] width 132 height 14
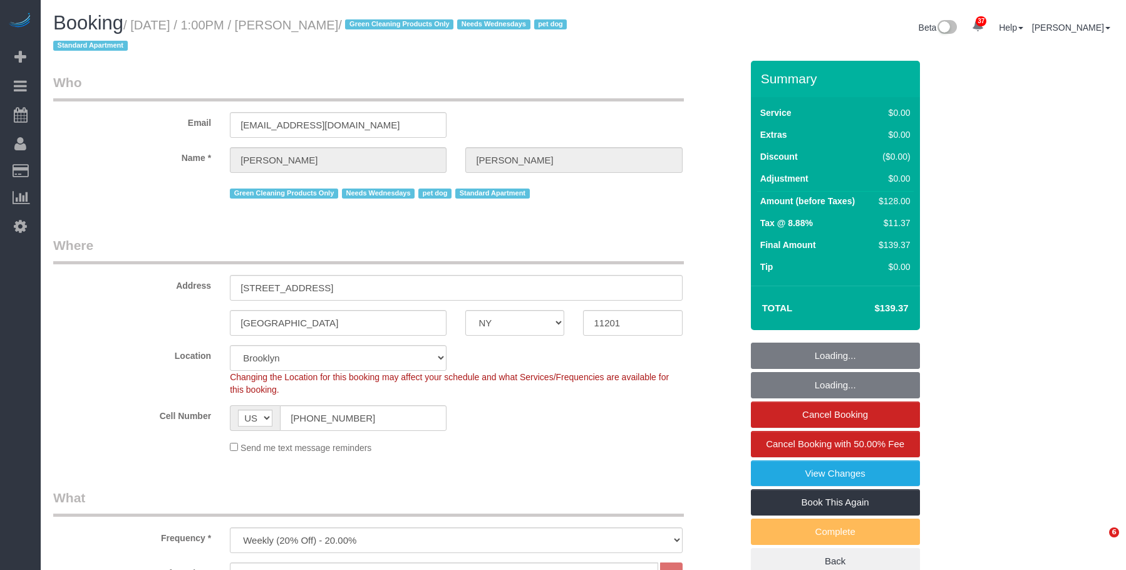
select select "NY"
select select "1"
select select "spot1"
select select "number:57"
select select "number:74"
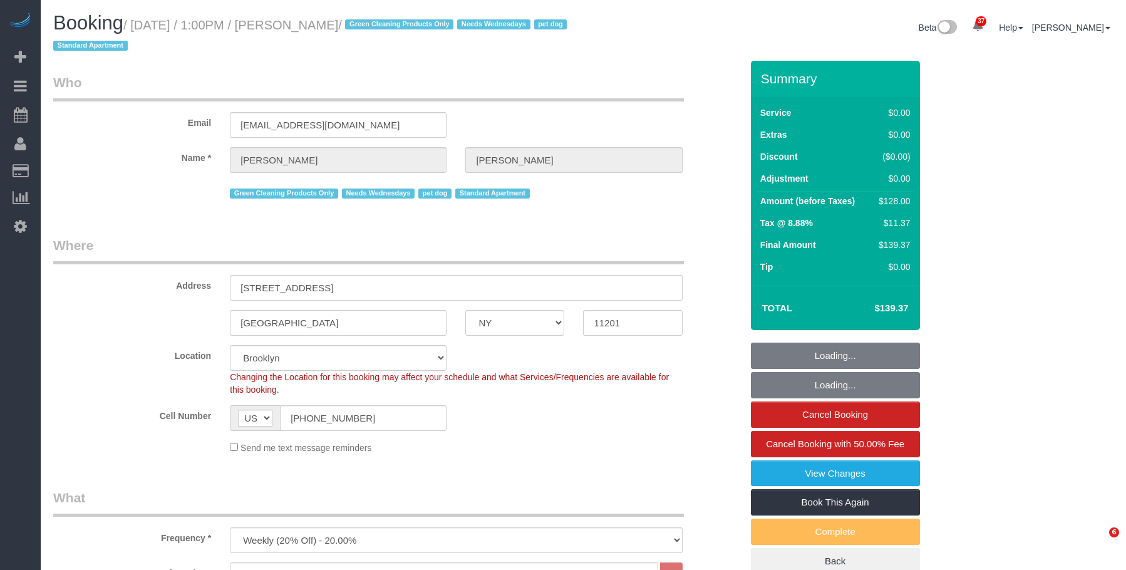
select select "number:13"
select select "number:7"
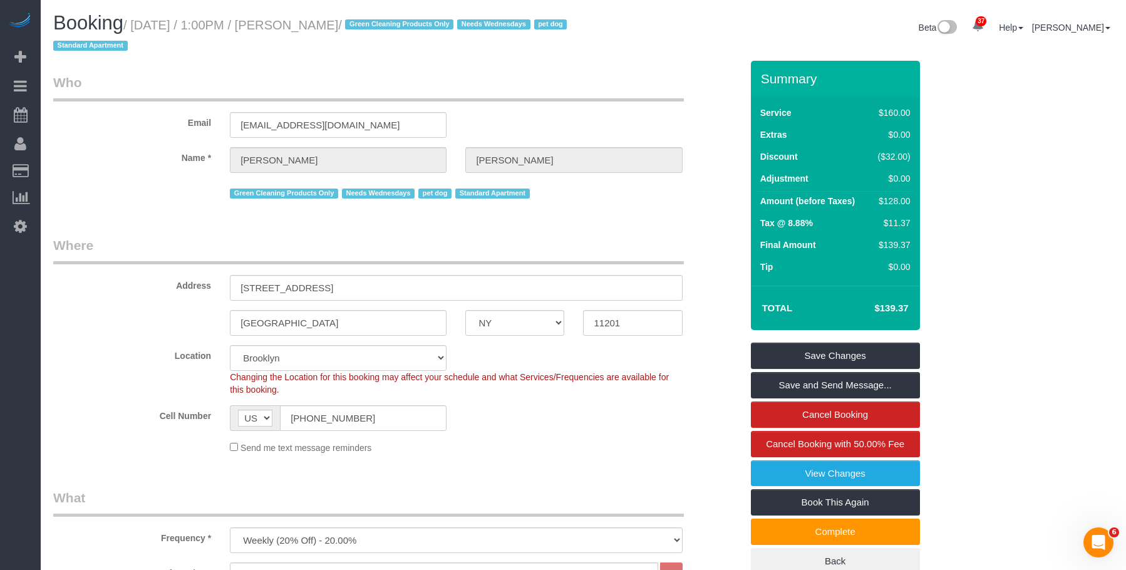
drag, startPoint x: 297, startPoint y: 29, endPoint x: 381, endPoint y: 22, distance: 83.6
click at [381, 22] on small "/ October 08, 2025 / 1:00PM / Jennifer Alpert / Green Cleaning Products Only Ne…" at bounding box center [311, 35] width 517 height 35
copy small "Jennifer Alpert"
drag, startPoint x: 138, startPoint y: 26, endPoint x: 378, endPoint y: 21, distance: 239.9
click at [378, 21] on small "/ October 08, 2025 / 1:00PM / Jennifer Alpert / Green Cleaning Products Only Ne…" at bounding box center [311, 35] width 517 height 35
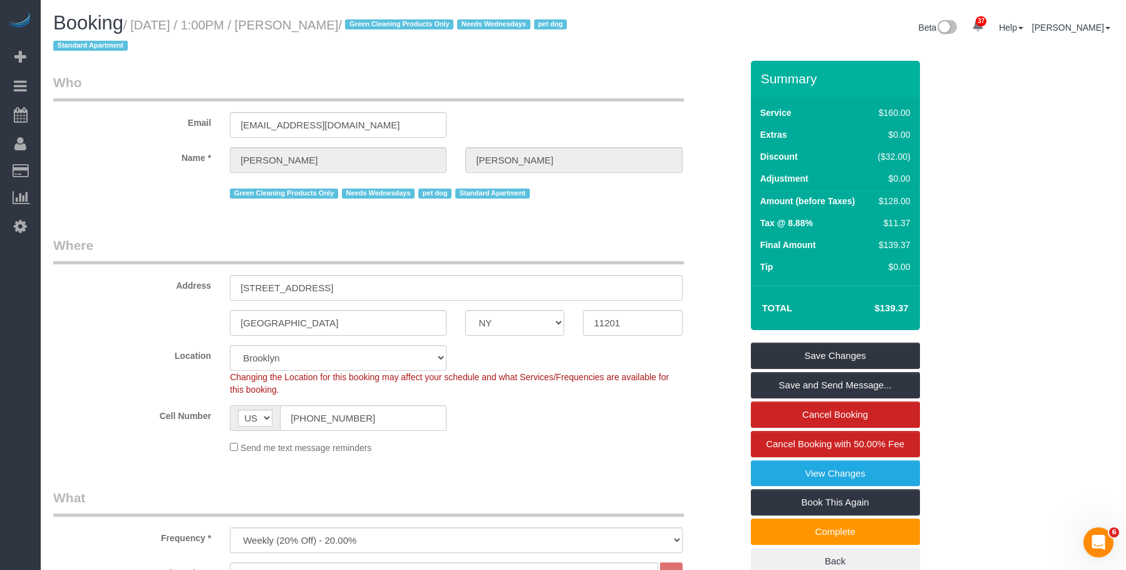
copy small "October 08, 2025 / 1:00PM / Jennifer Alpert"
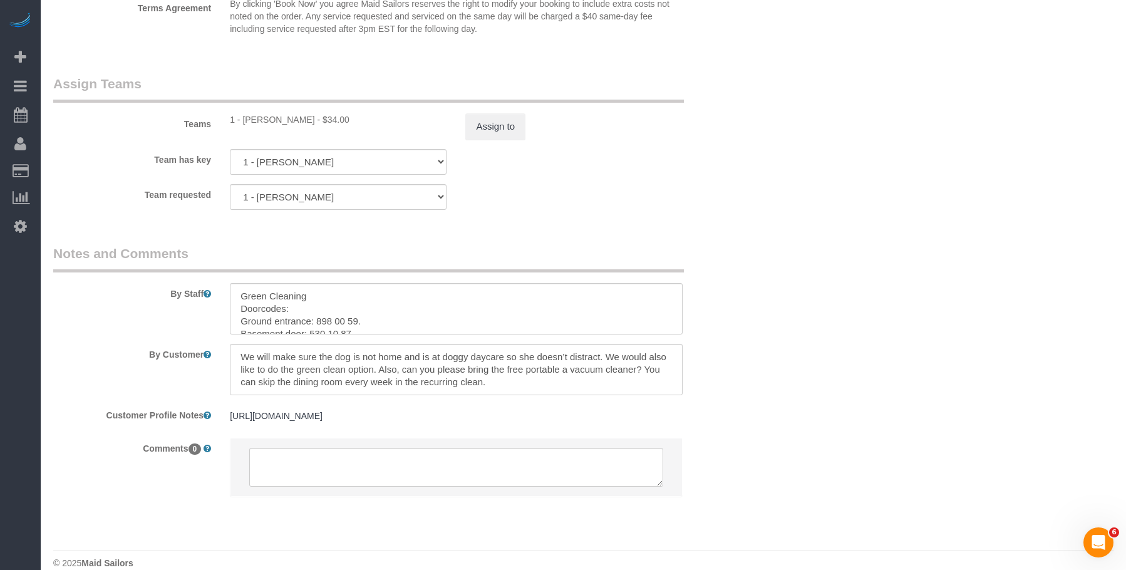
scroll to position [1677, 0]
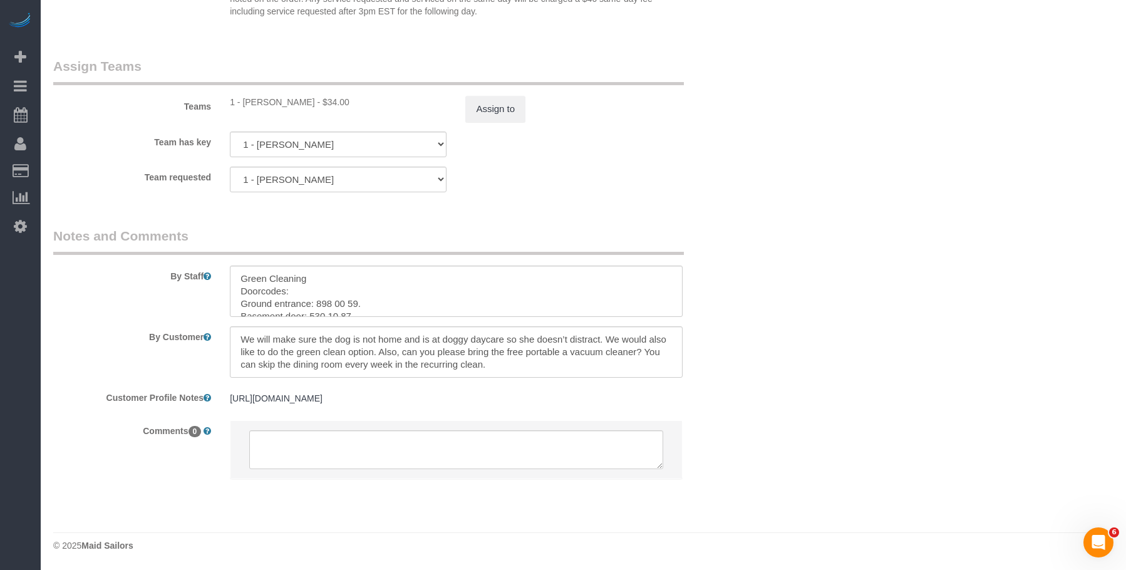
drag, startPoint x: 242, startPoint y: 103, endPoint x: 301, endPoint y: 102, distance: 58.2
click at [301, 102] on div "1 - Joselin Cecilio - $34.00" at bounding box center [338, 102] width 217 height 13
copy div "Joselin Cecilio"
click at [472, 302] on textarea at bounding box center [456, 290] width 452 height 51
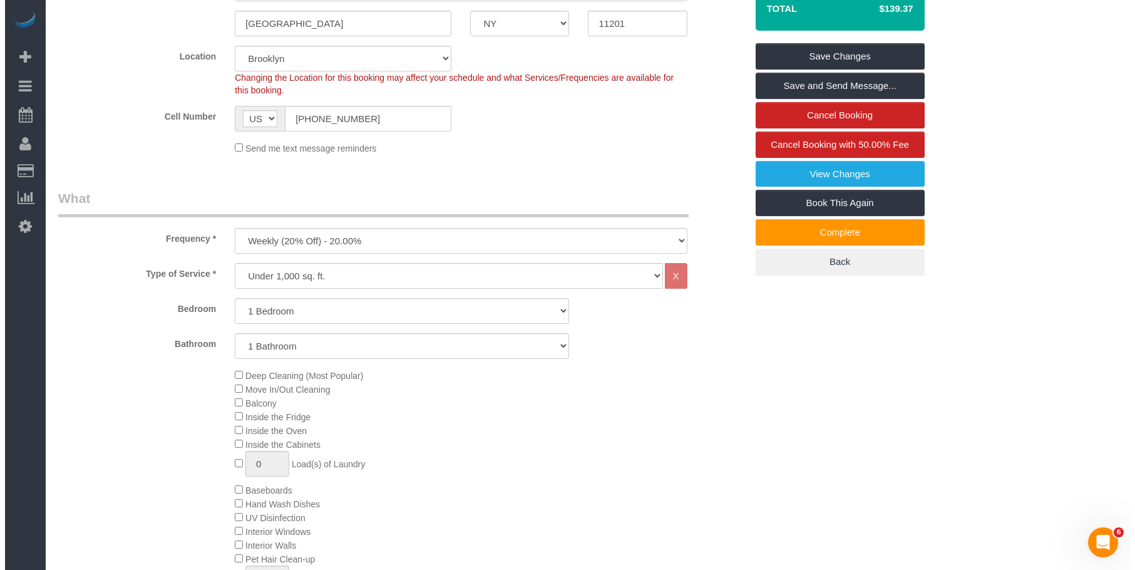
scroll to position [0, 0]
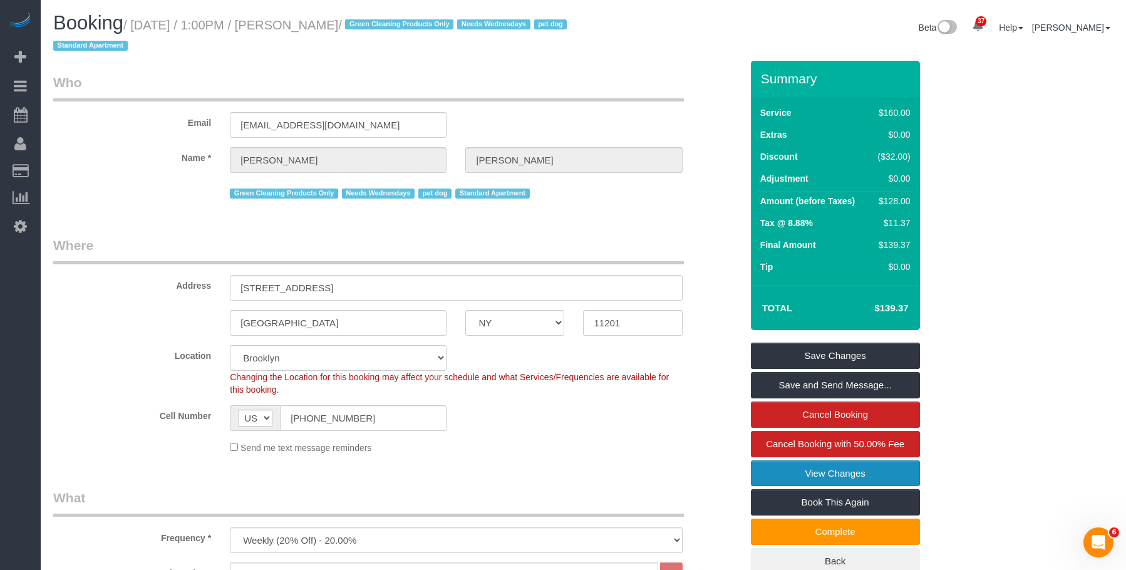
click at [798, 471] on link "View Changes" at bounding box center [835, 473] width 169 height 26
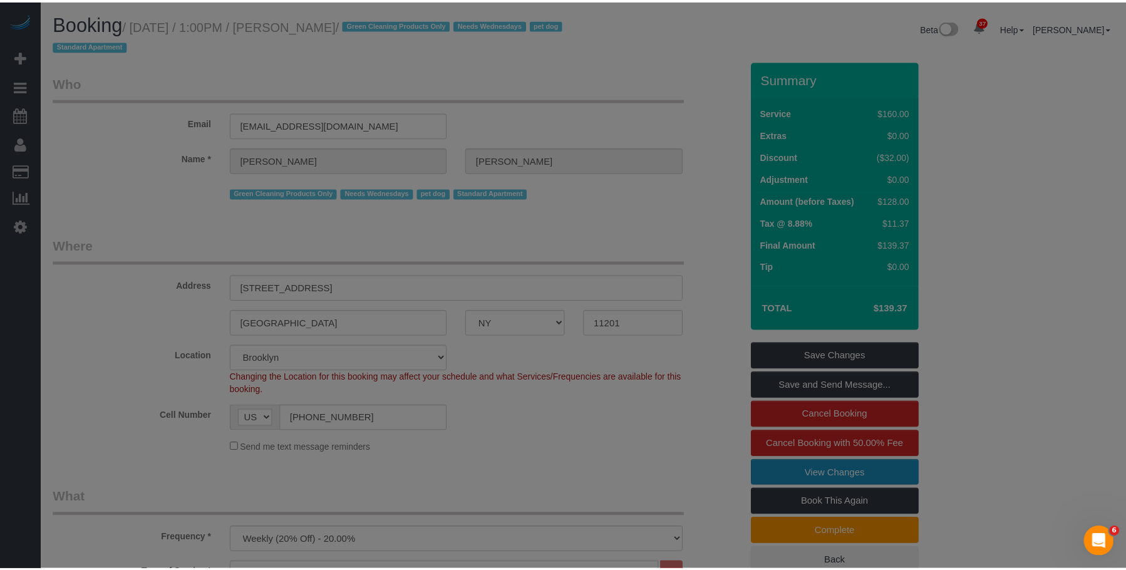
scroll to position [25, 0]
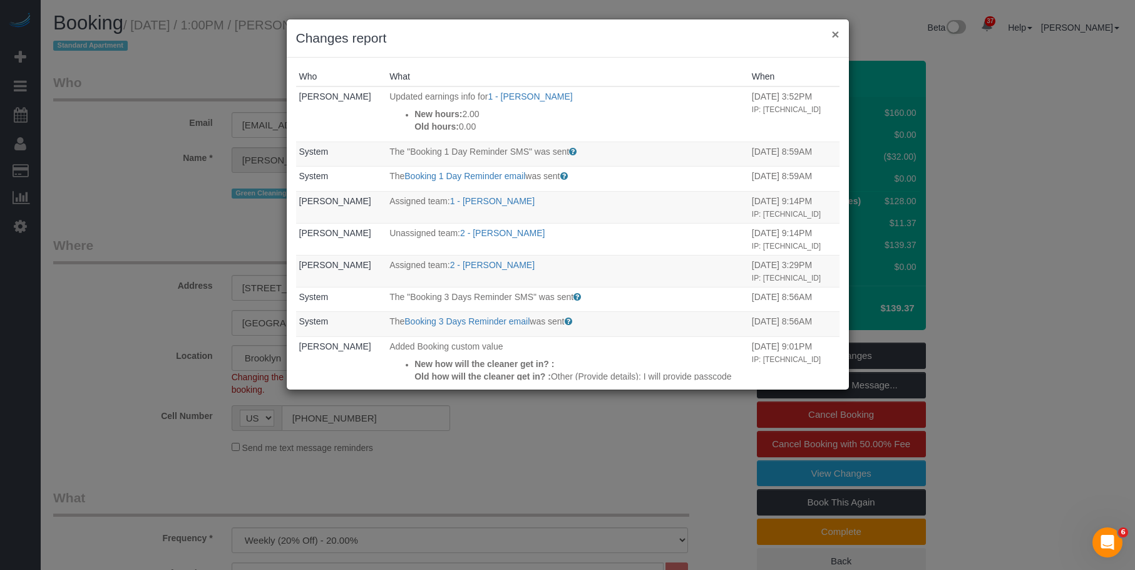
click at [835, 30] on button "×" at bounding box center [836, 34] width 8 height 13
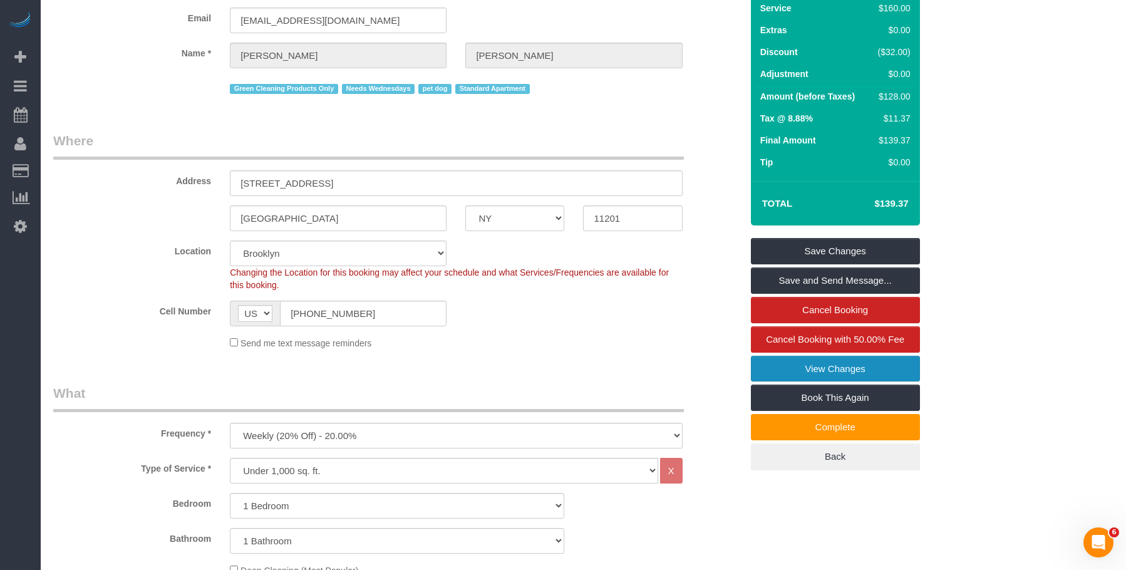
scroll to position [0, 0]
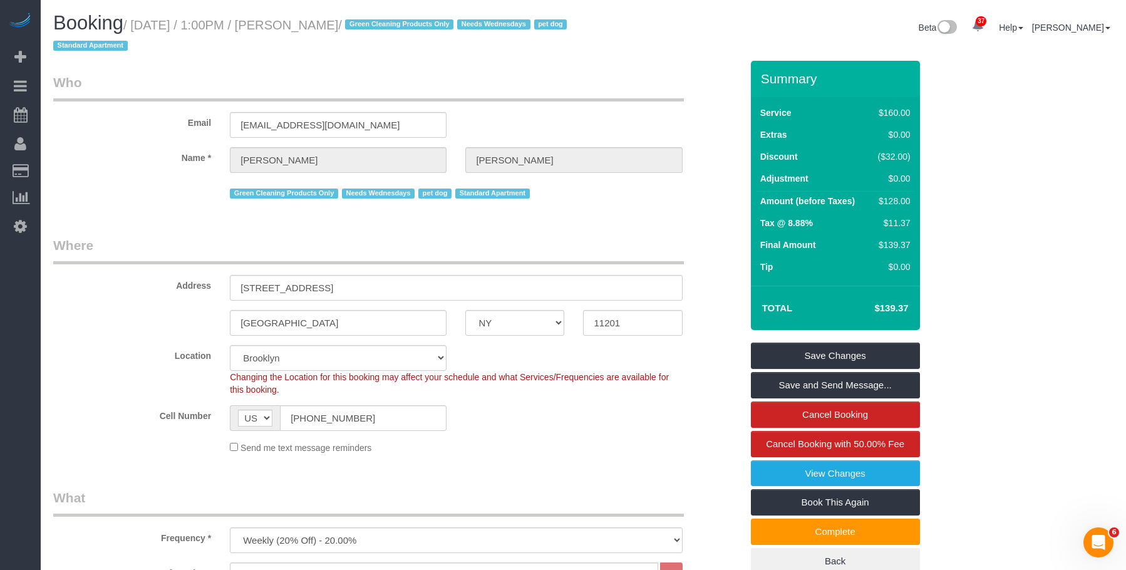
drag, startPoint x: 593, startPoint y: 61, endPoint x: 768, endPoint y: 8, distance: 183.0
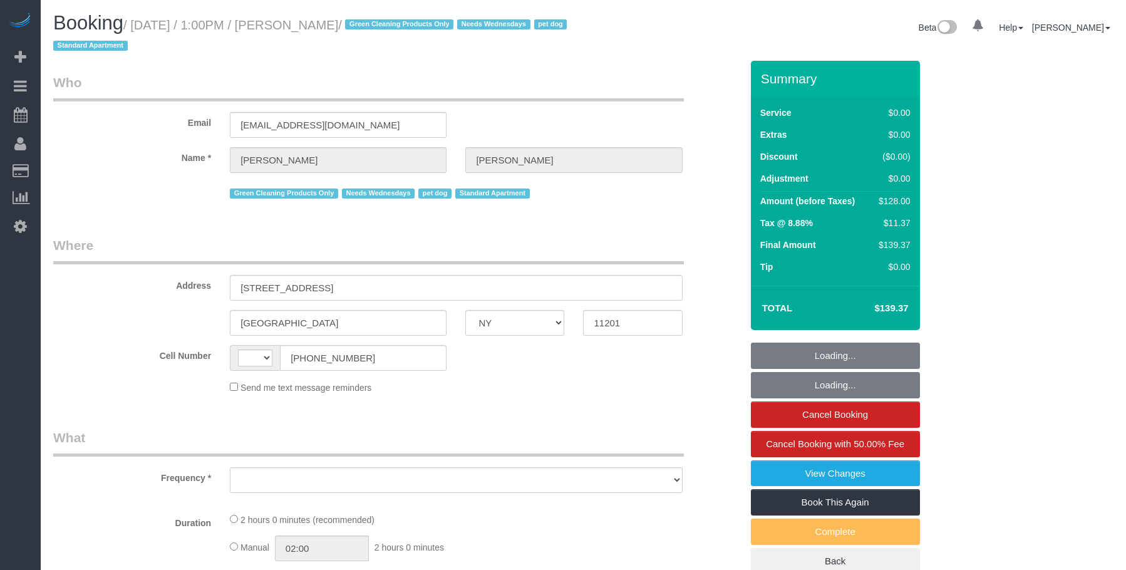
select select "NY"
select select "object:586"
select select "number:57"
select select "number:74"
select select "number:13"
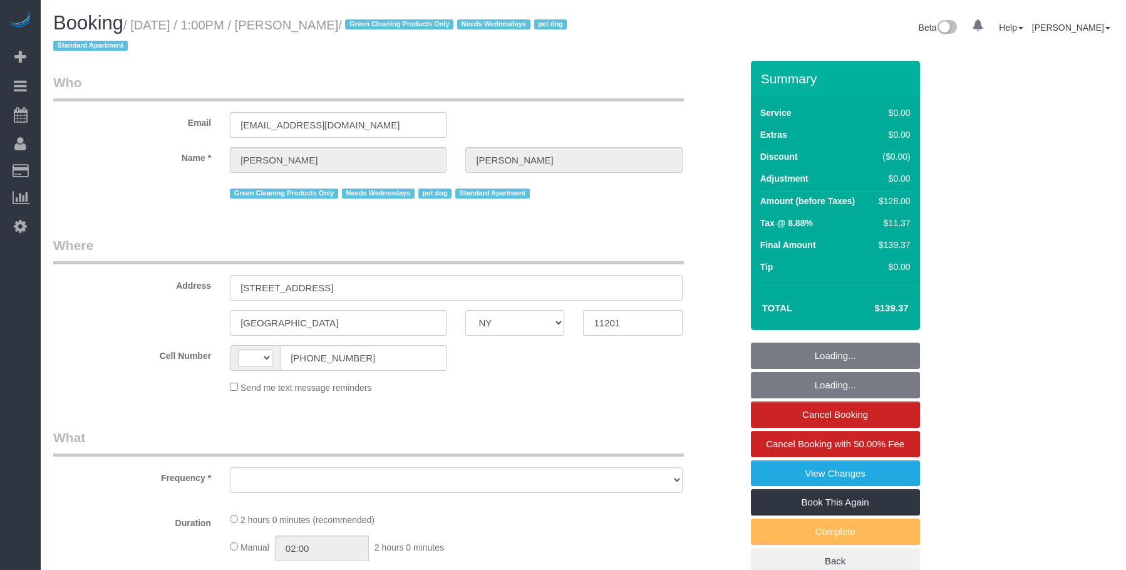
select select "number:7"
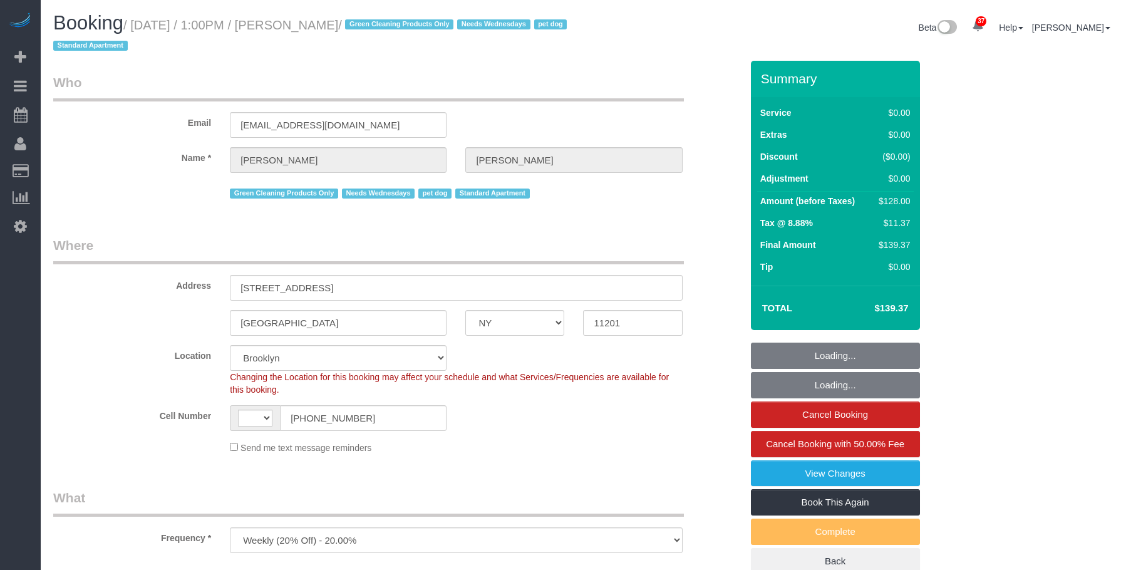
select select "object:739"
select select "string:[GEOGRAPHIC_DATA]"
select select "string:stripe-pm_1RN3sH4VGloSiKo7cD90aCm4"
select select "spot1"
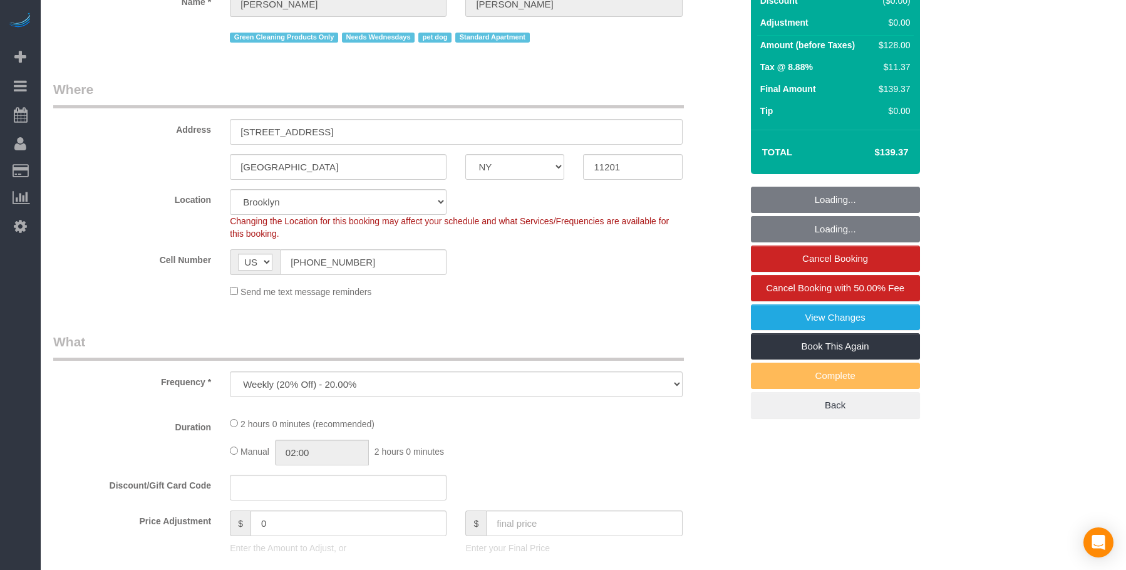
select select "1"
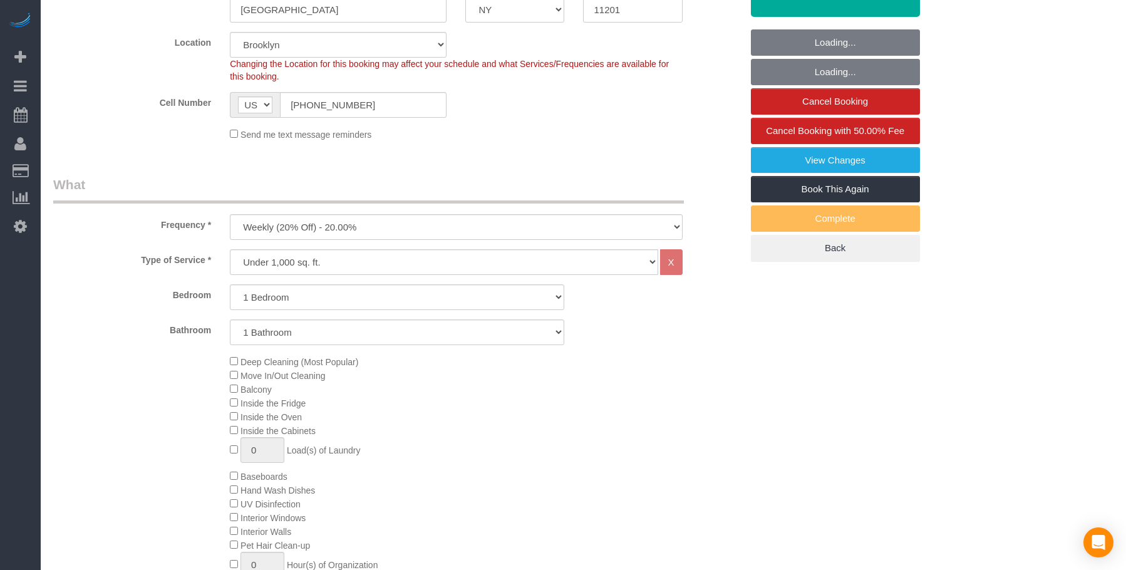
select select "1"
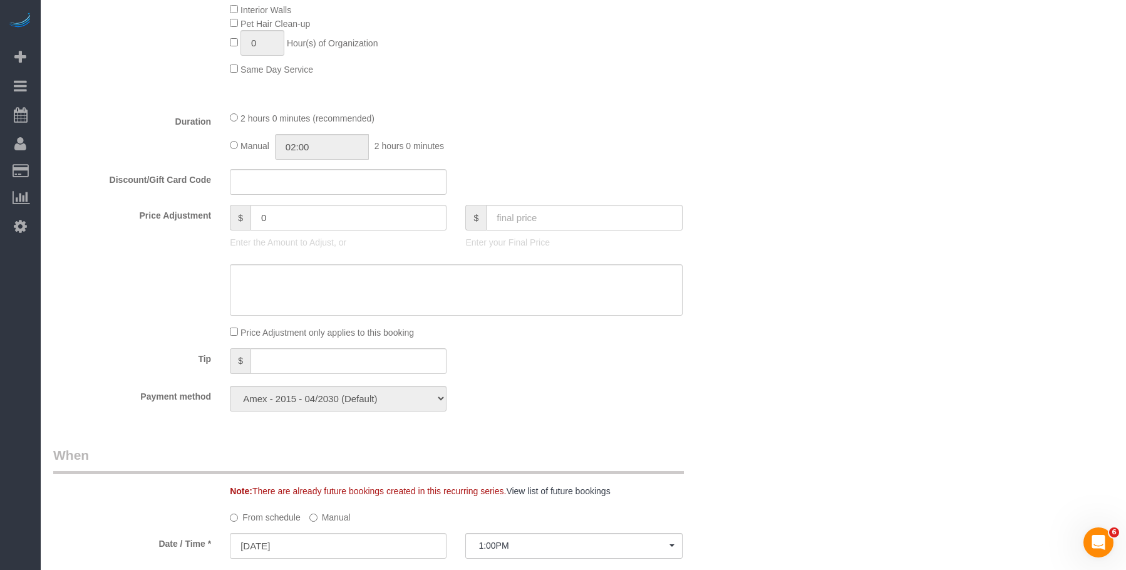
scroll to position [689, 0]
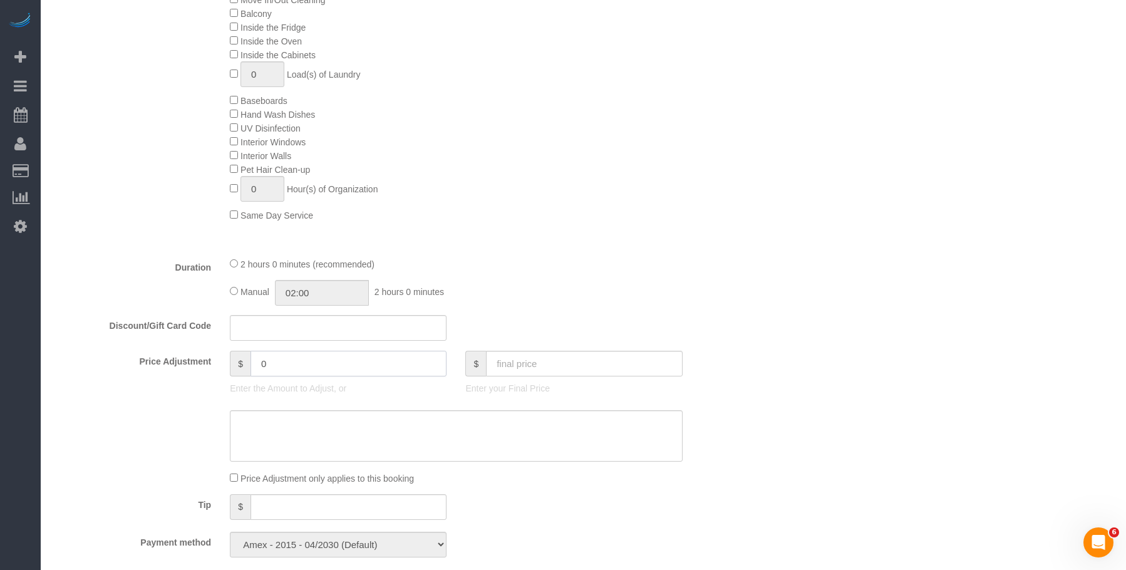
drag, startPoint x: 290, startPoint y: 363, endPoint x: 152, endPoint y: 358, distance: 138.5
click at [170, 361] on div "Price Adjustment $ 0 Enter the Amount to Adjust, or $ Enter your Final Price" at bounding box center [397, 376] width 707 height 50
type input "-20"
click at [296, 438] on textarea at bounding box center [456, 435] width 452 height 51
paste textarea "[URL][DOMAIN_NAME]"
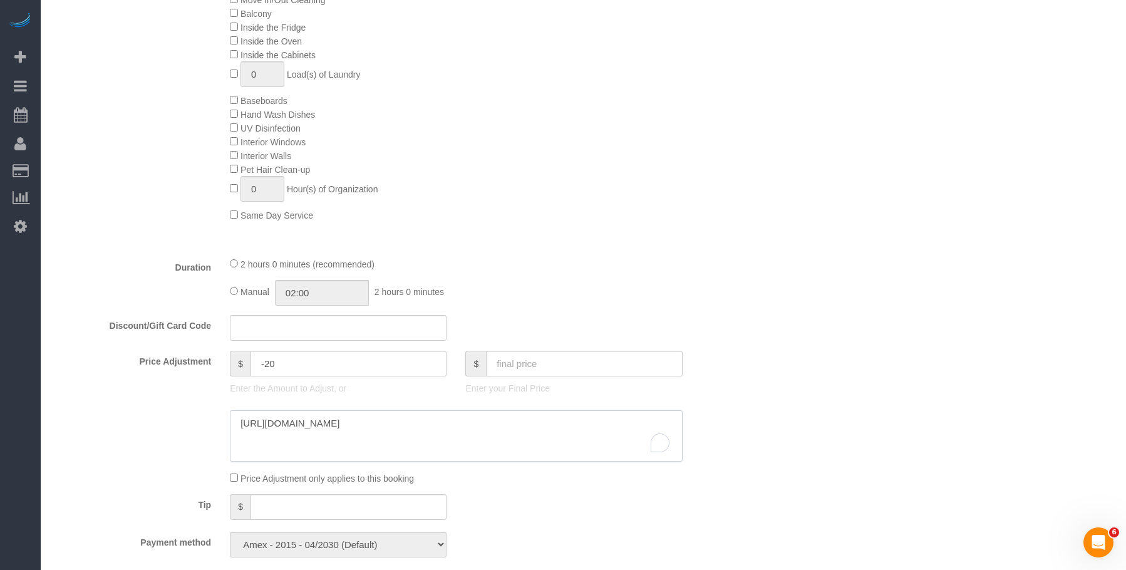
type textarea "[URL][DOMAIN_NAME]"
click at [637, 202] on div "Deep Cleaning (Most Popular) Move In/Out Cleaning Balcony Inside the Fridge Ins…" at bounding box center [485, 100] width 530 height 243
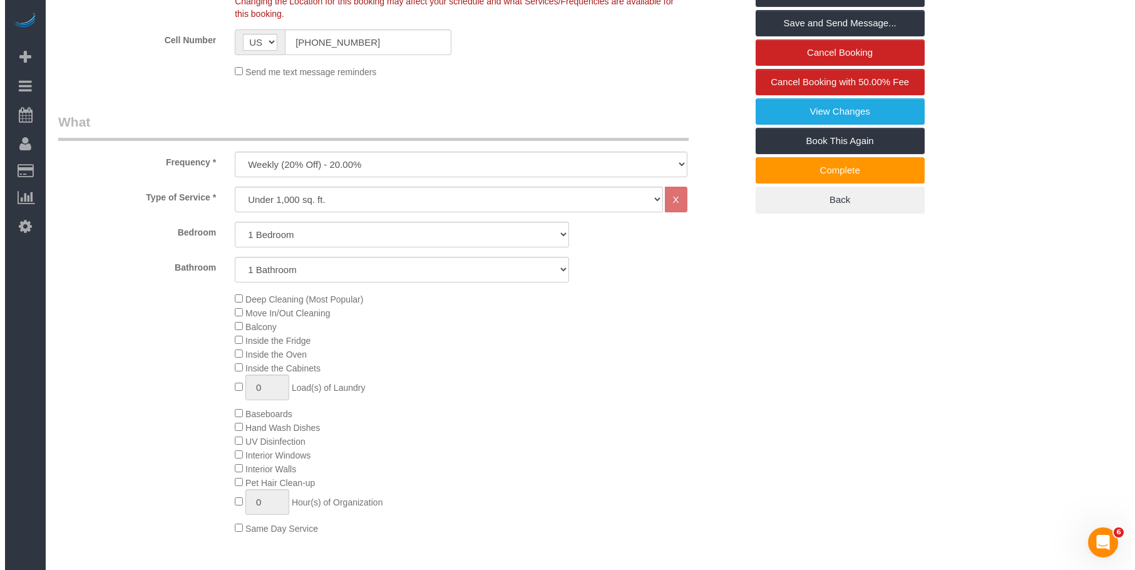
scroll to position [0, 0]
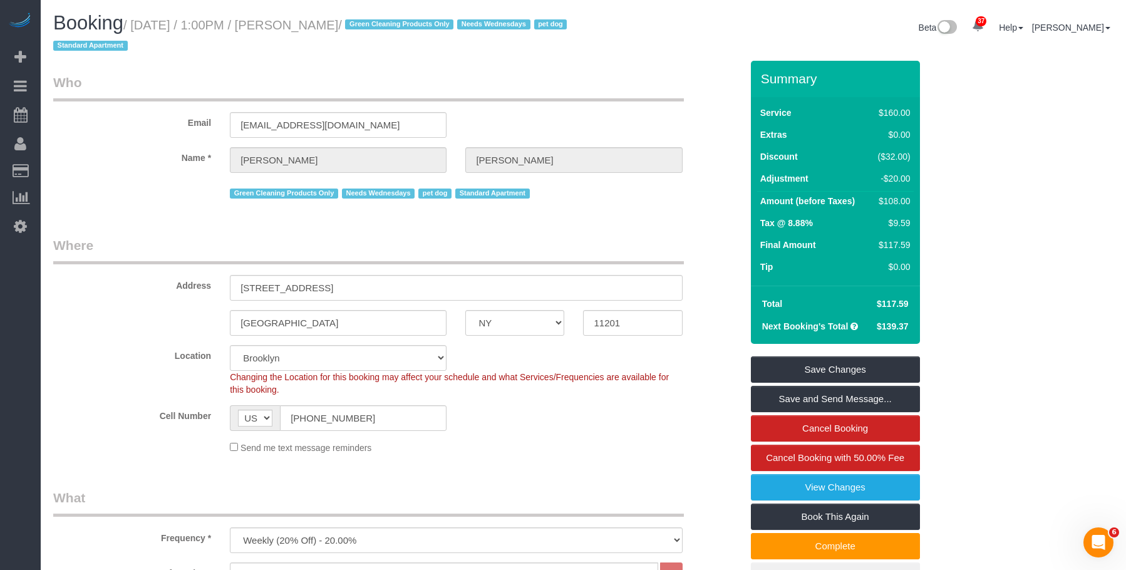
drag, startPoint x: 1033, startPoint y: 299, endPoint x: 1013, endPoint y: 209, distance: 92.4
click at [893, 370] on link "Save Changes" at bounding box center [835, 369] width 169 height 26
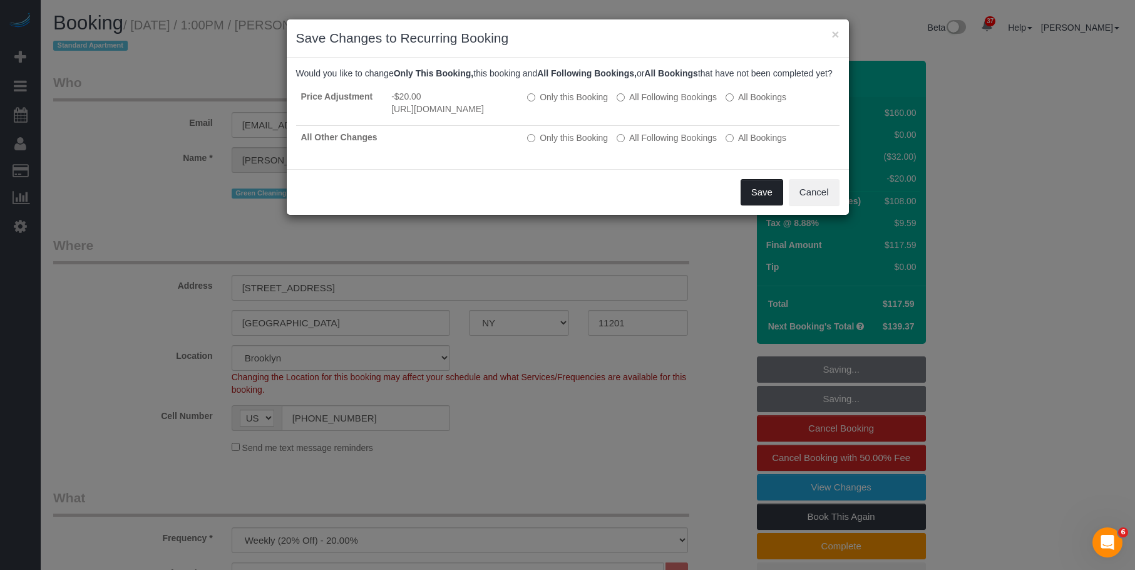
drag, startPoint x: 760, startPoint y: 234, endPoint x: 680, endPoint y: 311, distance: 111.2
click at [760, 205] on button "Save" at bounding box center [762, 192] width 43 height 26
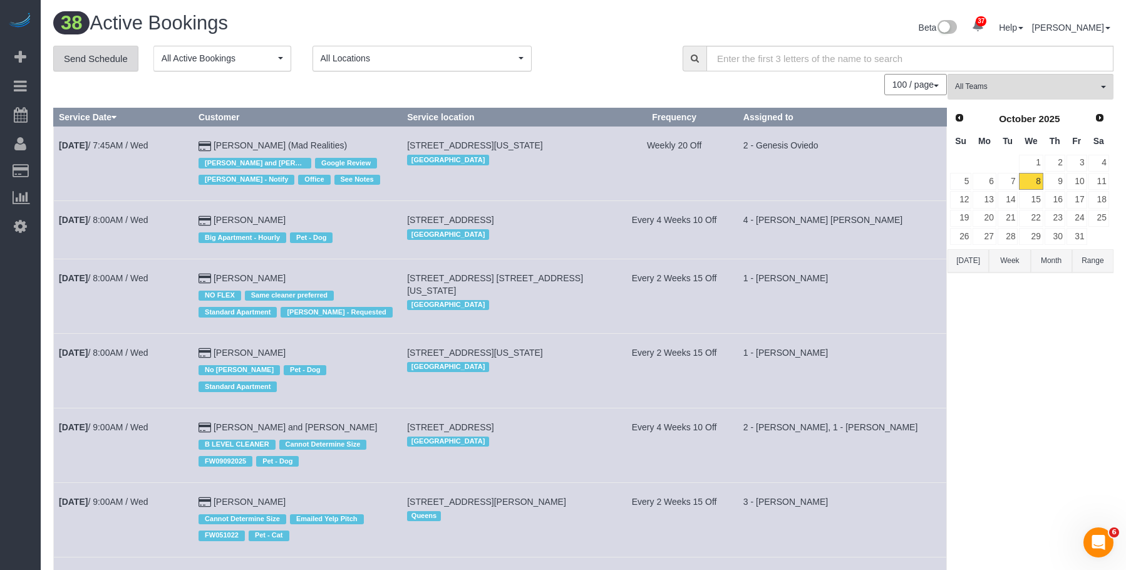
click at [101, 54] on link "Send Schedule" at bounding box center [95, 59] width 85 height 26
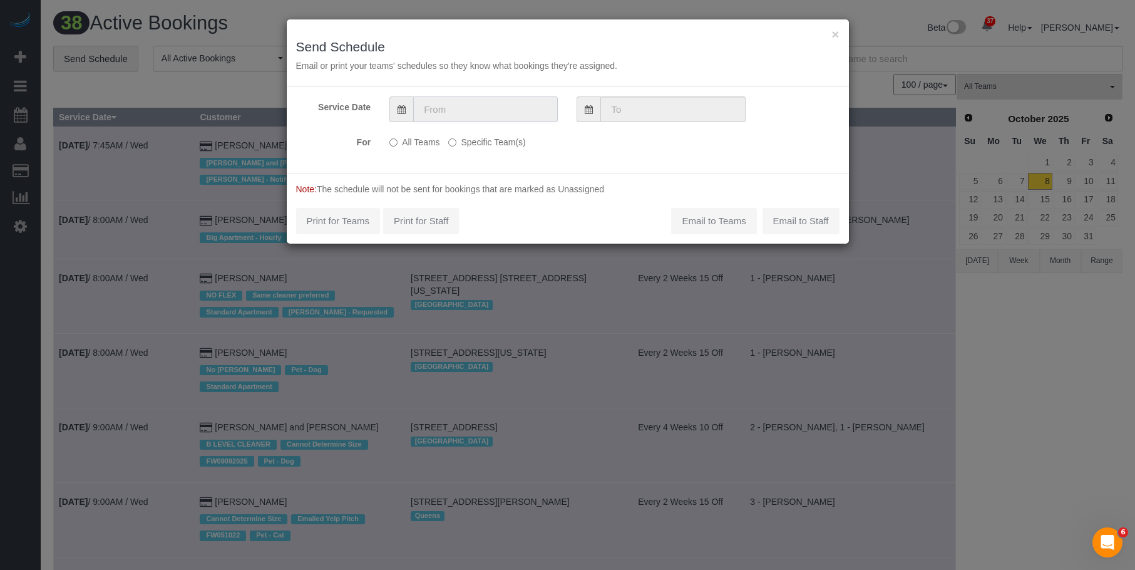
click at [477, 103] on input "text" at bounding box center [485, 109] width 145 height 26
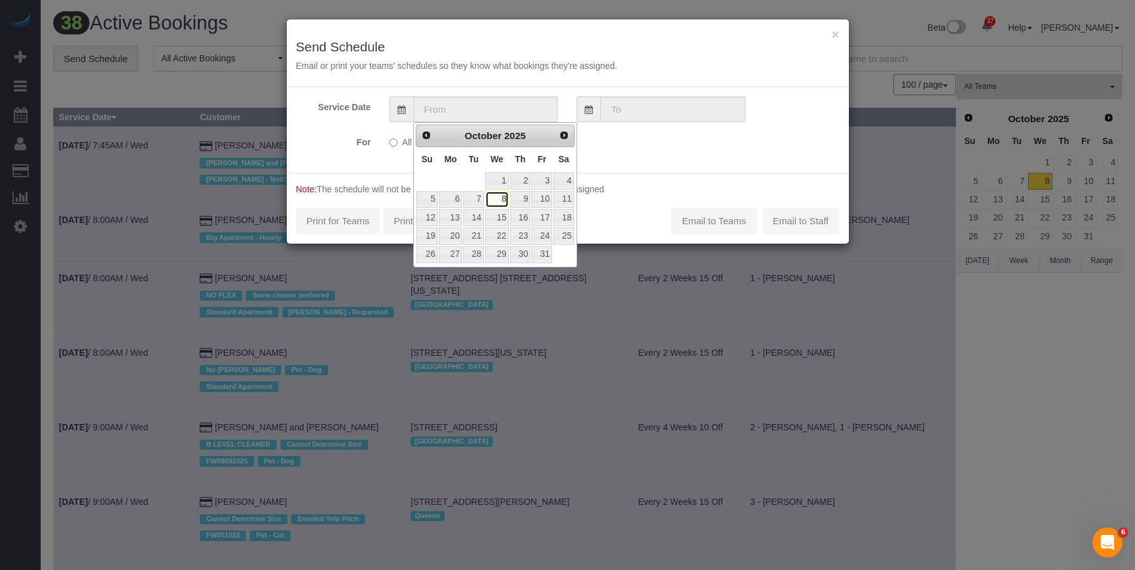
click at [498, 198] on link "8" at bounding box center [497, 199] width 24 height 17
type input "[DATE]"
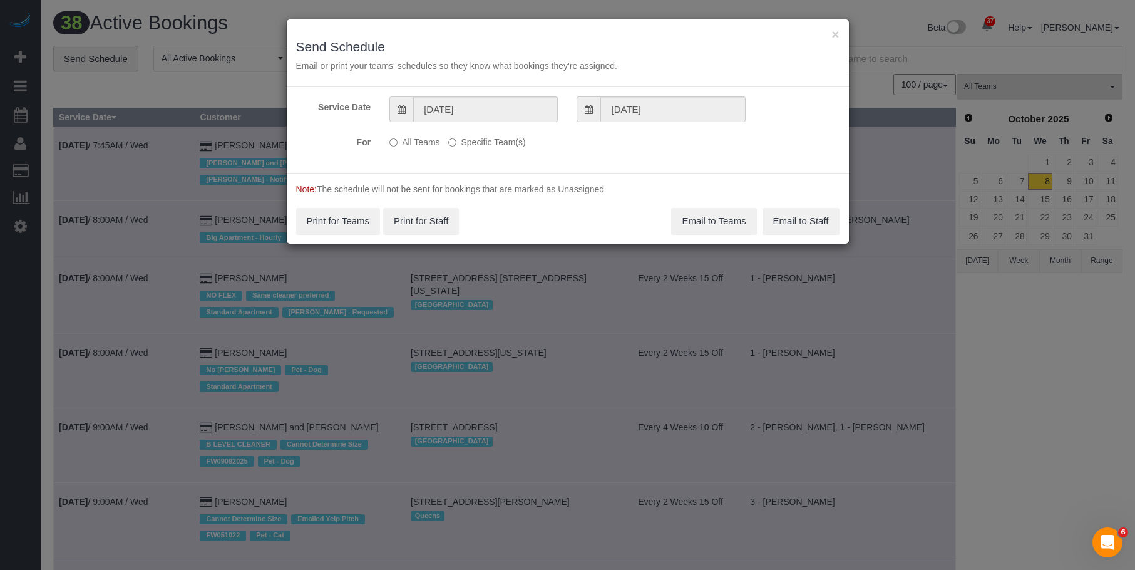
drag, startPoint x: 497, startPoint y: 142, endPoint x: 529, endPoint y: 153, distance: 34.3
click at [497, 142] on label "Specific Team(s)" at bounding box center [486, 139] width 77 height 17
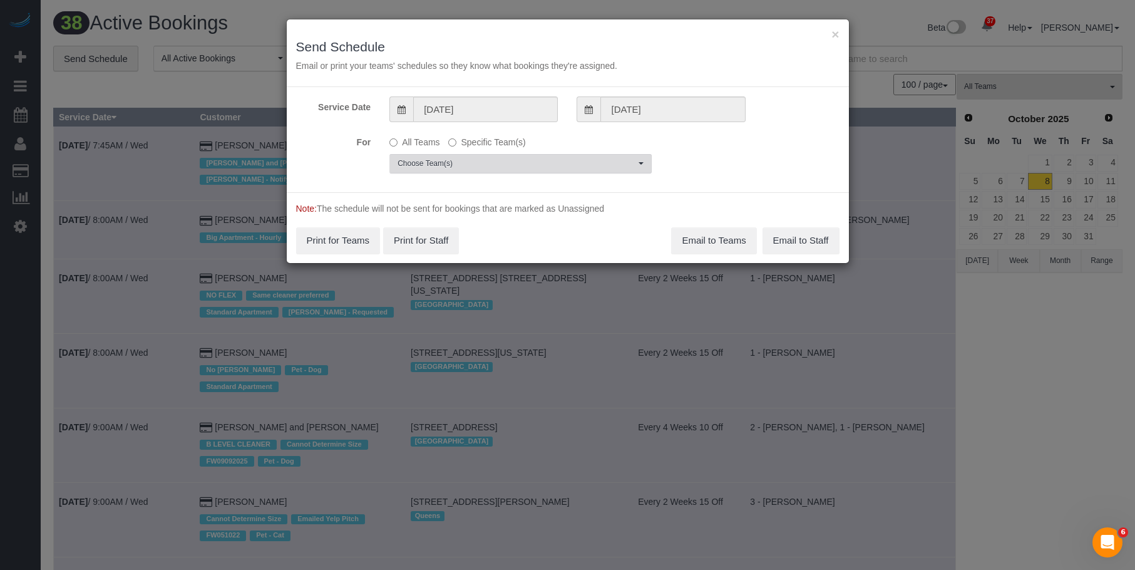
click at [564, 167] on span "Choose Team(s)" at bounding box center [517, 163] width 238 height 11
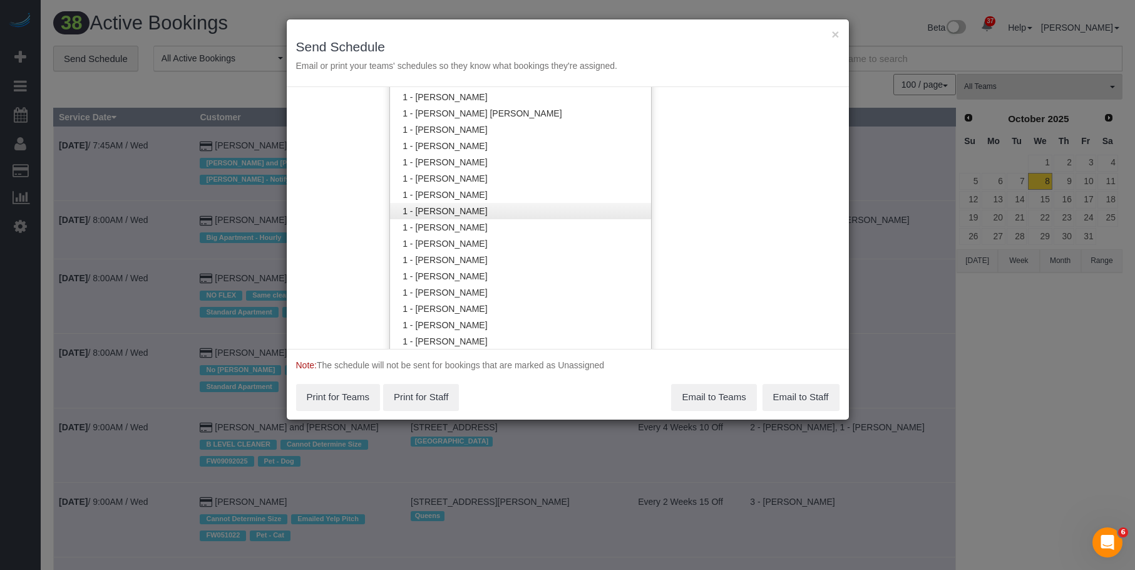
scroll to position [441, 0]
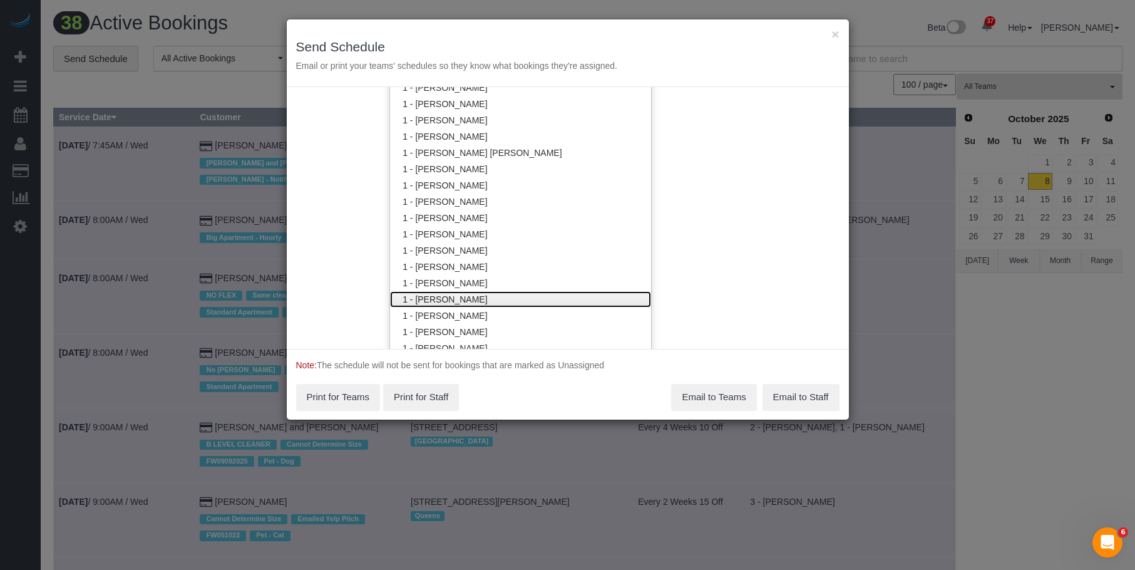
drag, startPoint x: 440, startPoint y: 295, endPoint x: 508, endPoint y: 167, distance: 145.7
click at [440, 296] on link "1 - [PERSON_NAME]" at bounding box center [520, 299] width 261 height 16
click at [533, 51] on h3 "Send Schedule" at bounding box center [568, 46] width 544 height 14
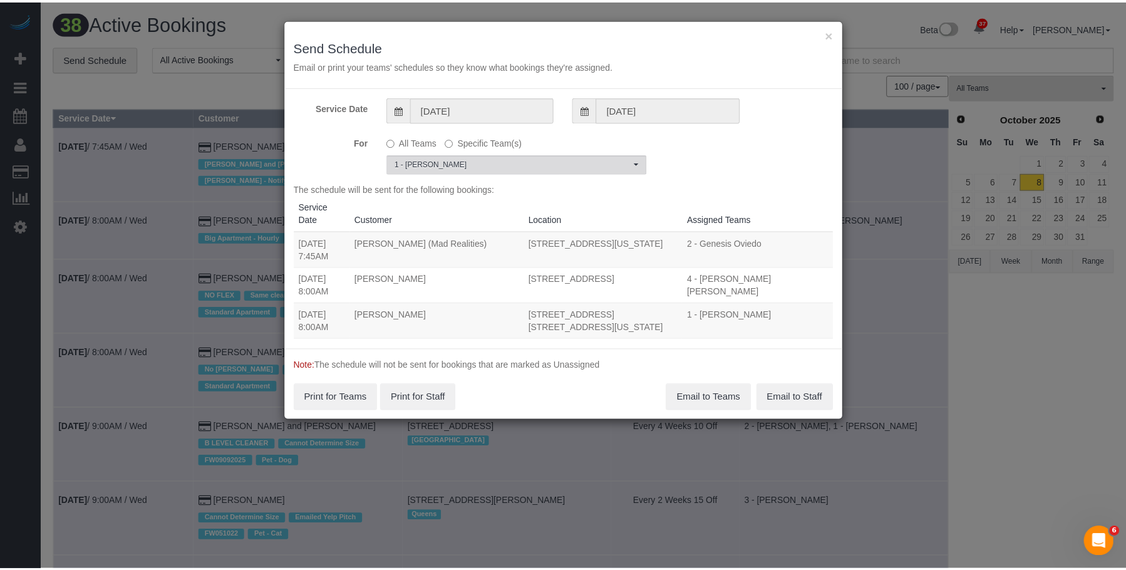
scroll to position [0, 0]
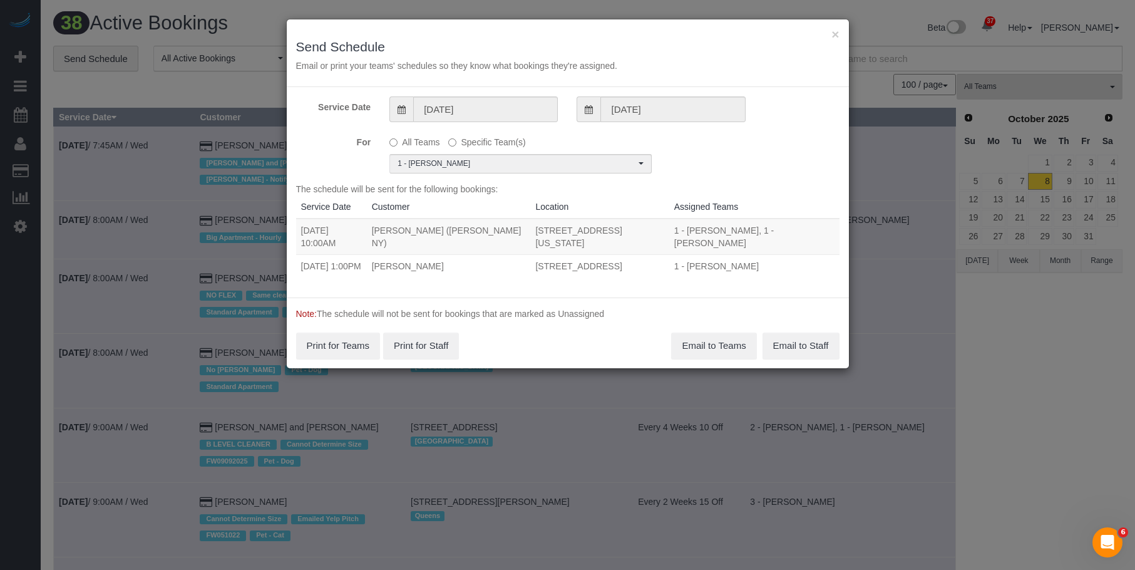
drag, startPoint x: 301, startPoint y: 250, endPoint x: 672, endPoint y: 252, distance: 371.3
click at [672, 254] on tr "10/08/2025 1:00PM Jennifer Alpert 90 State Street, Apt 3, Brooklyn, NY 11201 1 …" at bounding box center [568, 265] width 544 height 23
copy tr "10/08/2025 1:00PM Jennifer Alpert 90 State Street, Apt 3, Brooklyn, NY 11201"
click at [835, 30] on button "×" at bounding box center [836, 34] width 8 height 13
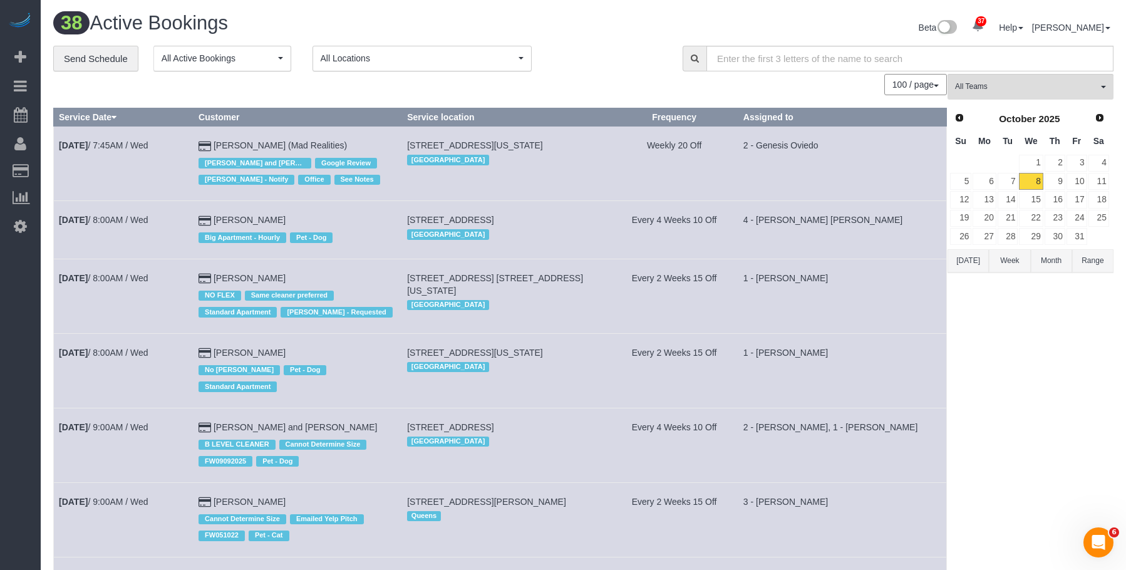
click at [634, 36] on div "Beta 37 Your Notifications You have 0 alerts × You have 1 to charge for 10/08/2…" at bounding box center [854, 29] width 540 height 33
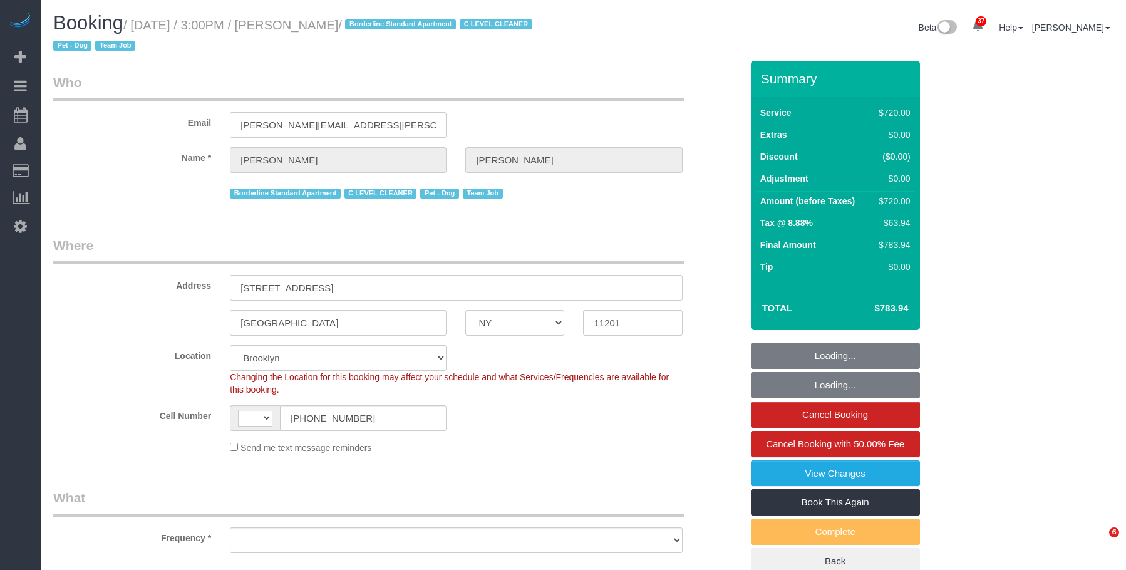
select select "NY"
select select "string:[GEOGRAPHIC_DATA]"
select select "spot1"
select select "object:846"
click at [394, 24] on small "/ October 08, 2025 / 3:00PM / Katherine Absher / Borderline Standard Apartment …" at bounding box center [294, 35] width 483 height 35
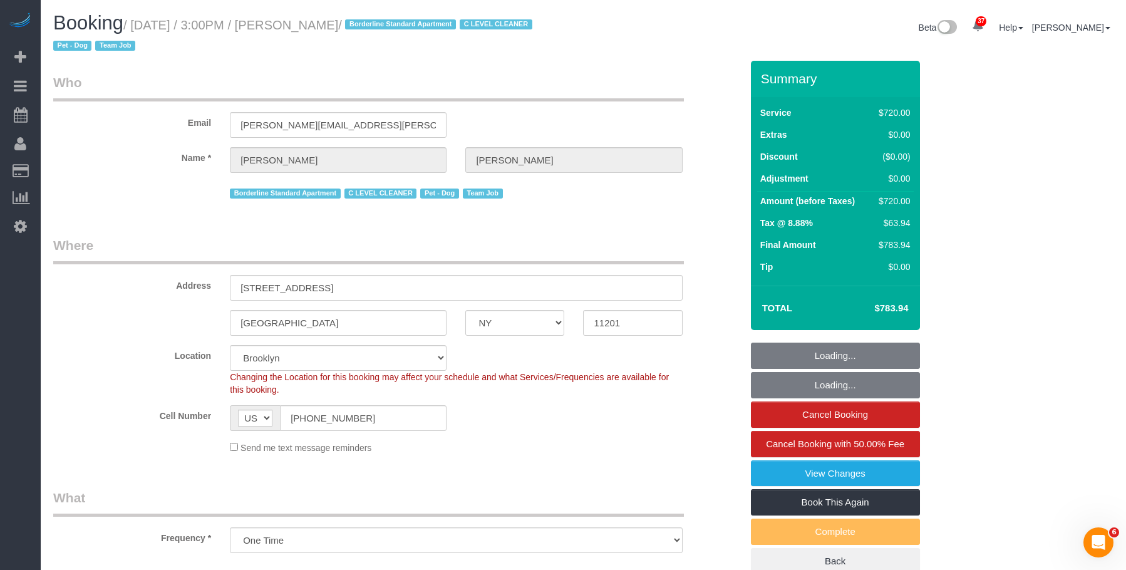
select select "number:63"
select select "number:78"
select select "number:13"
select select "number:5"
select select "3"
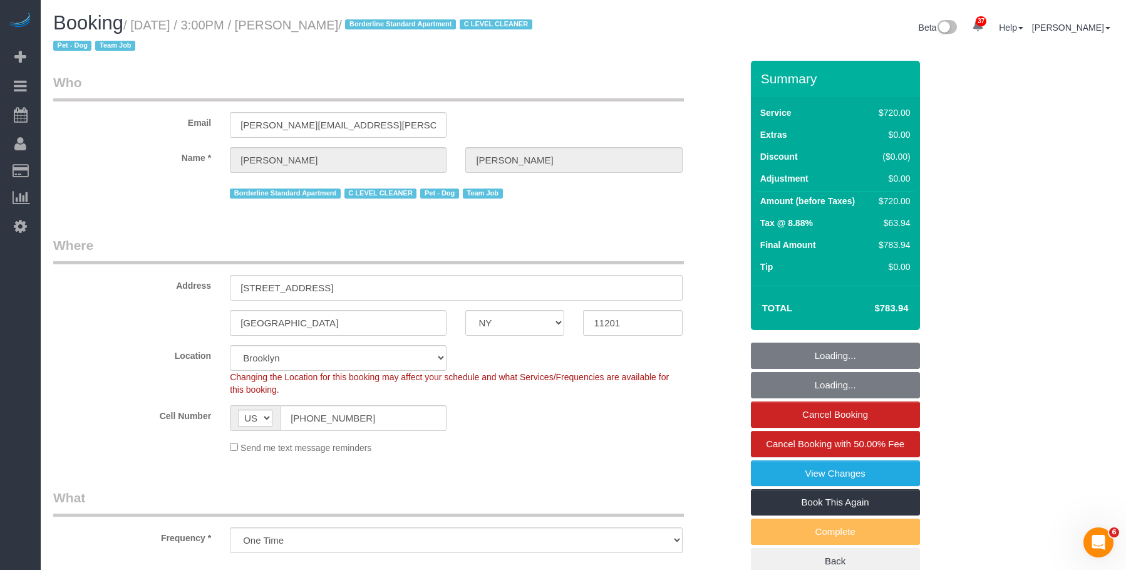
select select "180"
select select "object:1443"
select select "string:stripe-pm_1SE9fS4VGloSiKo7iQJ7ZpLW"
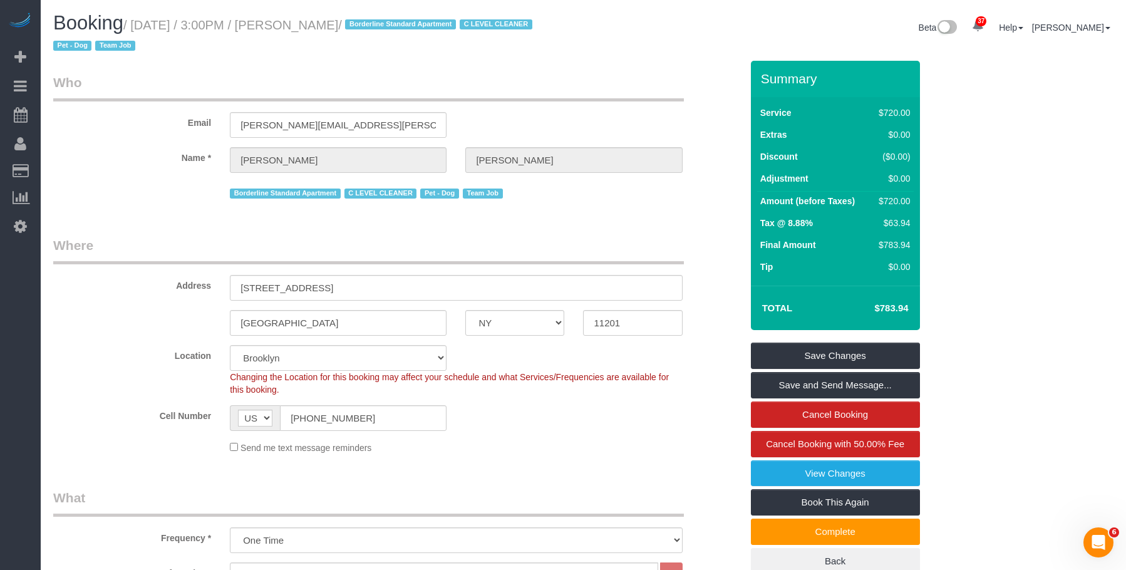
drag, startPoint x: 135, startPoint y: 26, endPoint x: 394, endPoint y: 22, distance: 259.3
click at [394, 22] on small "/ October 08, 2025 / 3:00PM / Katherine Absher / Borderline Standard Apartment …" at bounding box center [294, 35] width 483 height 35
copy small "October 08, 2025 / 3:00PM / Katherine Absher"
click at [336, 34] on h1 "Booking / October 08, 2025 / 3:00PM / Katherine Absher / Borderline Standard Ap…" at bounding box center [313, 34] width 521 height 43
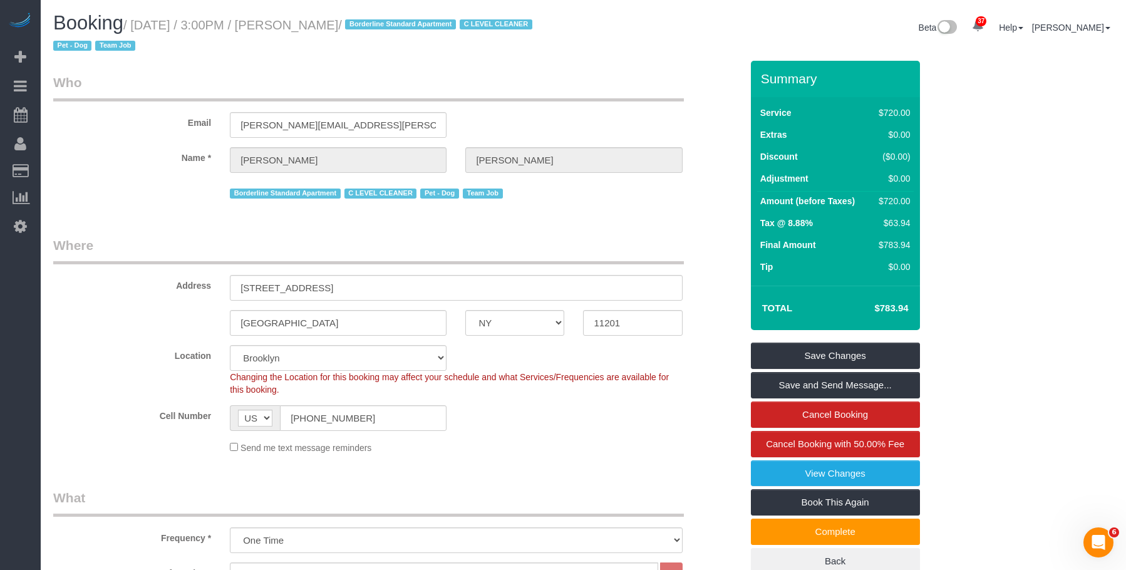
drag, startPoint x: 298, startPoint y: 26, endPoint x: 394, endPoint y: 23, distance: 95.9
click at [394, 23] on small "/ October 08, 2025 / 3:00PM / Katherine Absher / Borderline Standard Apartment …" at bounding box center [294, 35] width 483 height 35
copy small "Katherine Absher"
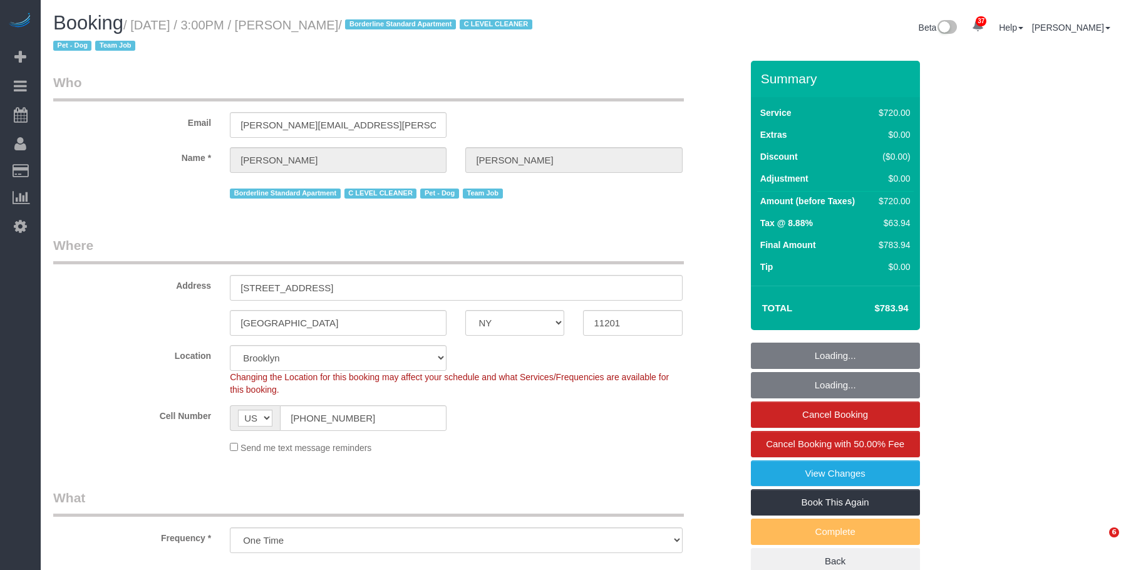
select select "NY"
select select "string:stripe-pm_1SE9fS4VGloSiKo7iQJ7ZpLW"
select select "number:63"
select select "number:78"
select select "number:13"
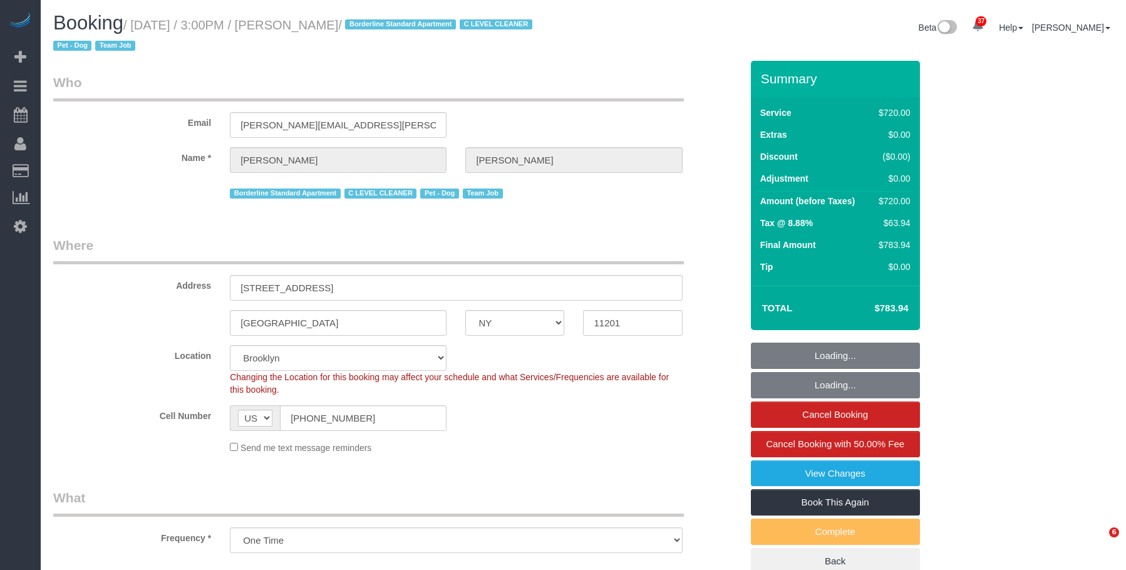
select select "number:5"
select select "spot1"
select select "3"
select select "180"
drag, startPoint x: 209, startPoint y: 403, endPoint x: 197, endPoint y: 400, distance: 12.9
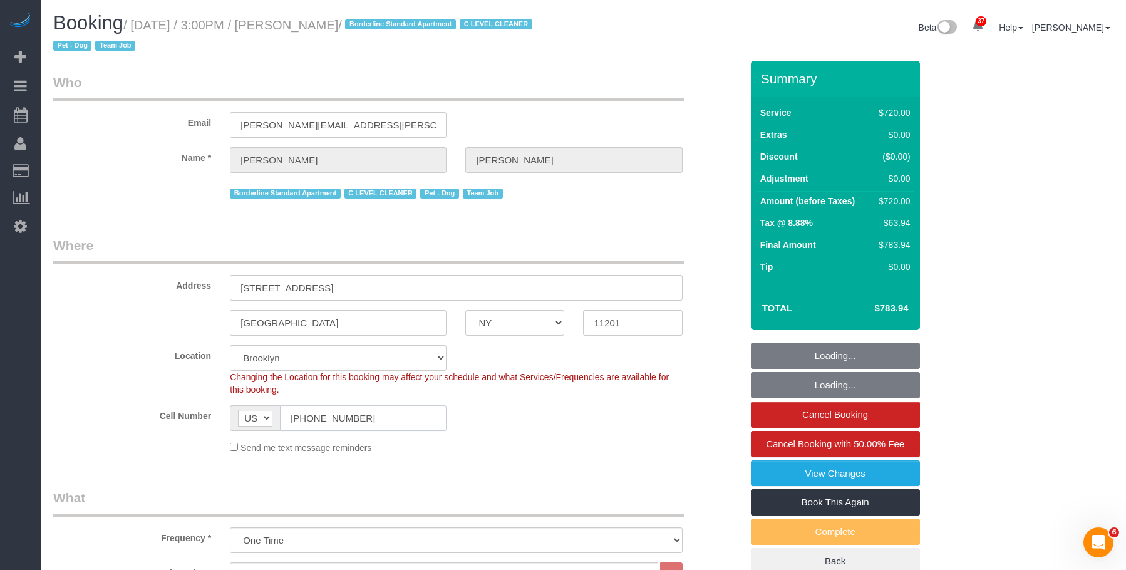
click at [197, 401] on sui-booking-location "Location Manhattan Austin Boston Bronx Brooklyn Charlotte Denver New Jersey Por…" at bounding box center [397, 399] width 688 height 109
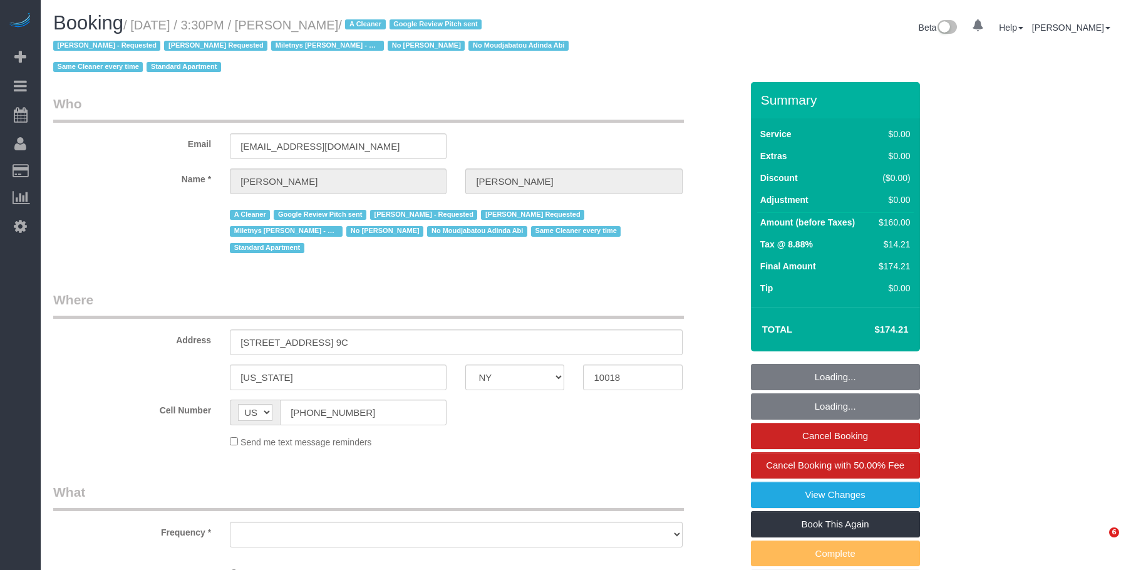
select select "NY"
select select "number:89"
select select "number:90"
select select "number:15"
select select "number:6"
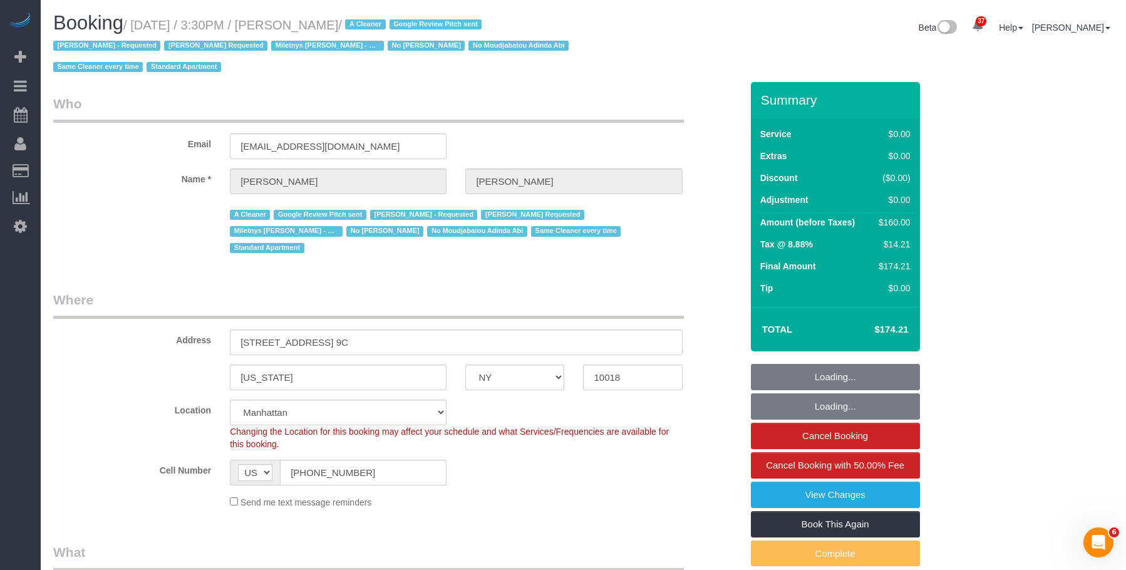
drag, startPoint x: 622, startPoint y: 97, endPoint x: 621, endPoint y: 106, distance: 9.5
click at [622, 97] on legend "Who" at bounding box center [368, 109] width 631 height 28
select select "object:1016"
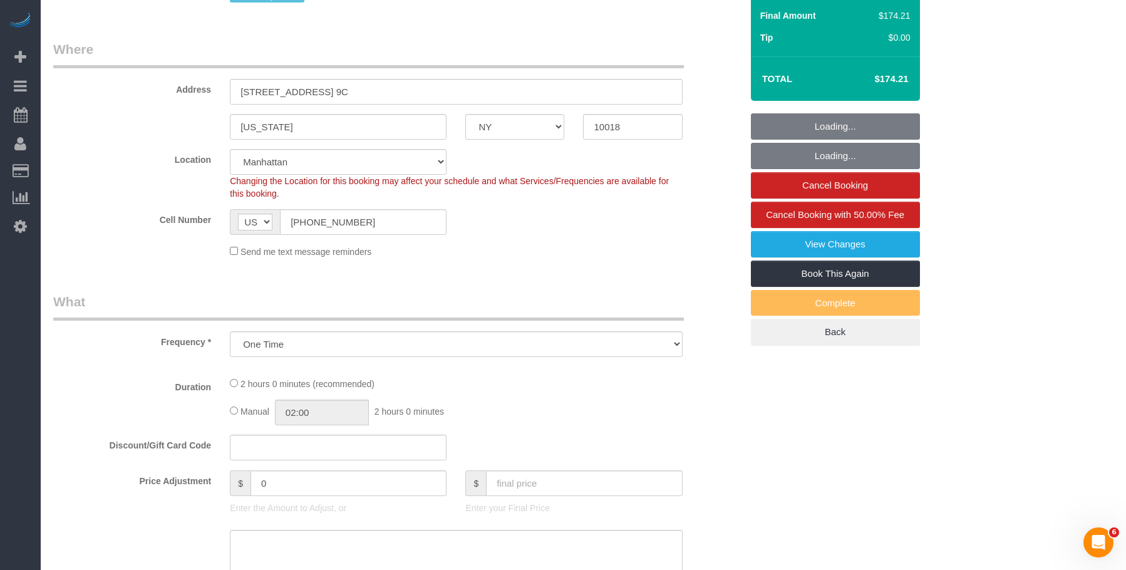
select select "string:stripe-pm_1Qwq4X4VGloSiKo7oXPvKvA0"
select select "1"
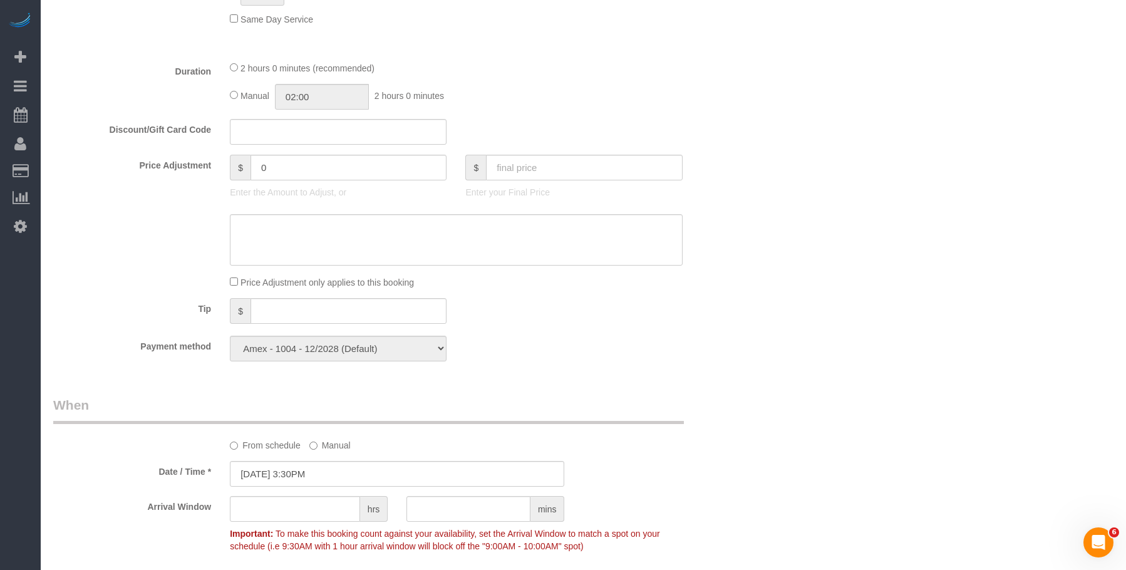
select select "1"
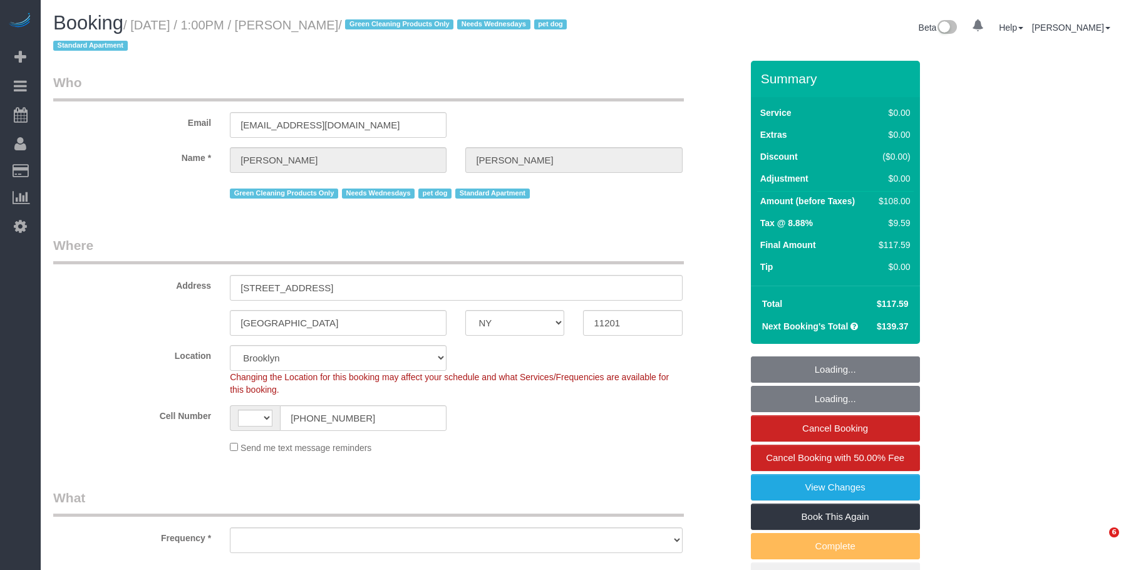
select select "NY"
select select "string:stripe-pm_1RN3sH4VGloSiKo7cD90aCm4"
select select "number:57"
select select "number:74"
select select "number:13"
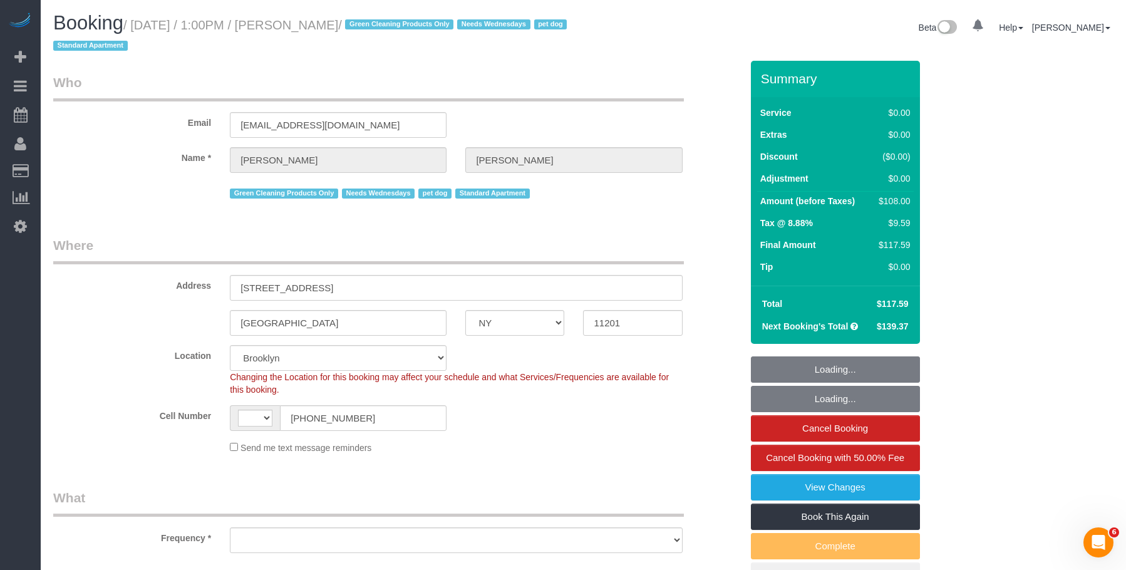
select select "number:7"
select select "string:[GEOGRAPHIC_DATA]"
select select "object:985"
select select "spot1"
select select "object:1449"
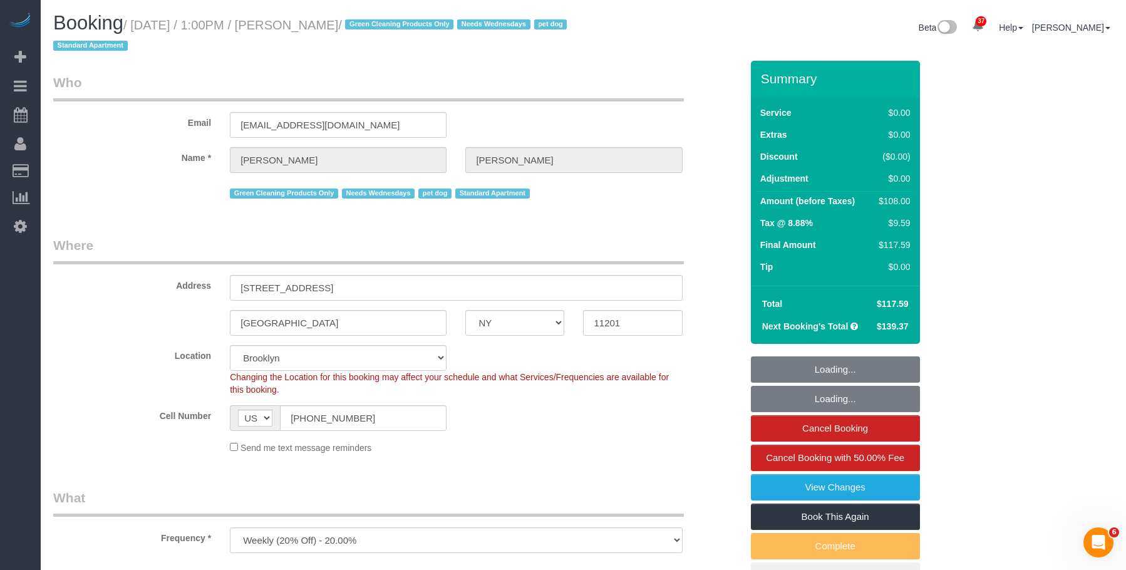
select select "1"
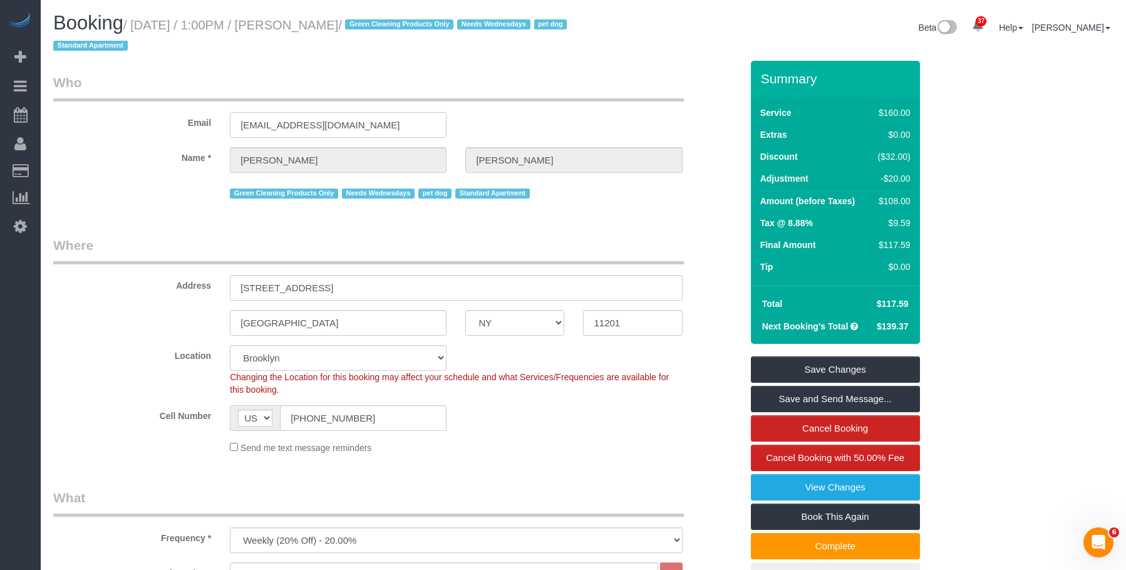
drag, startPoint x: 346, startPoint y: 126, endPoint x: 159, endPoint y: 107, distance: 188.2
click at [131, 110] on div "Email jennyalpert9@gmail.com" at bounding box center [397, 105] width 707 height 64
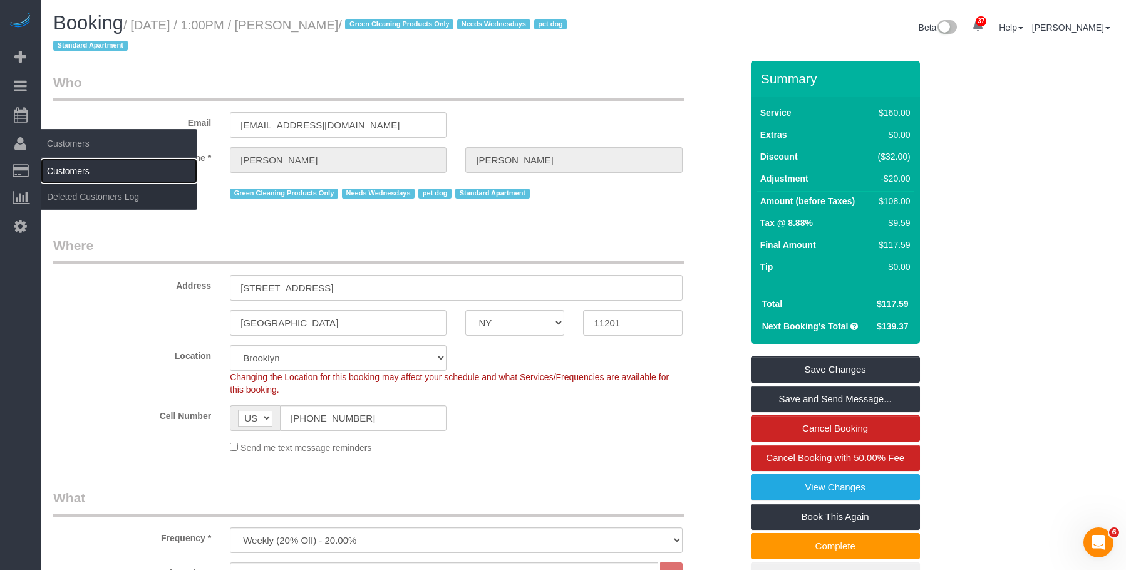
click at [80, 164] on link "Customers" at bounding box center [119, 170] width 157 height 25
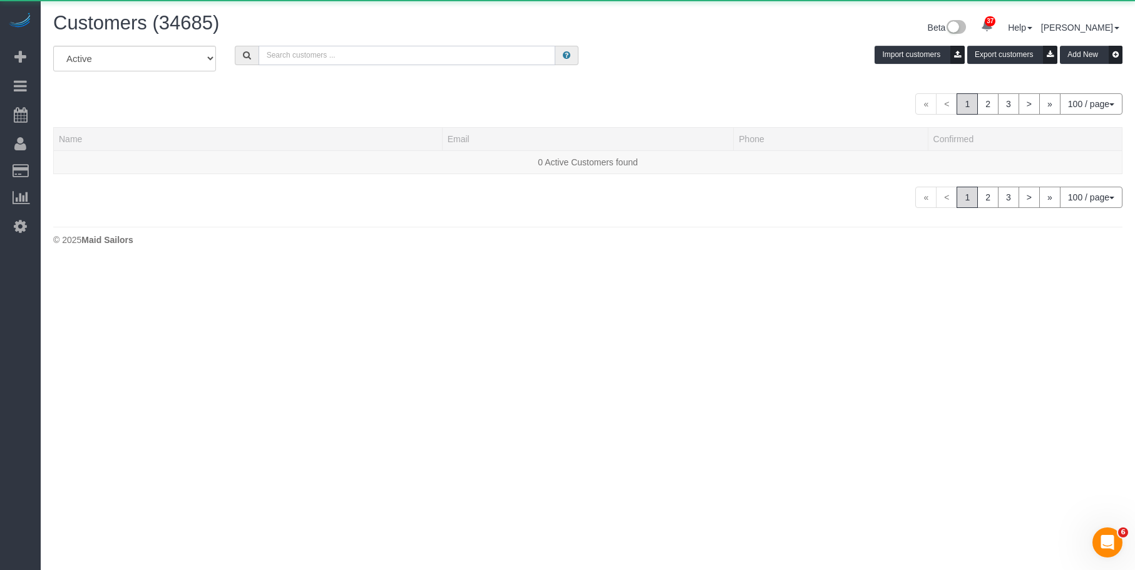
click at [496, 61] on input "text" at bounding box center [407, 55] width 297 height 19
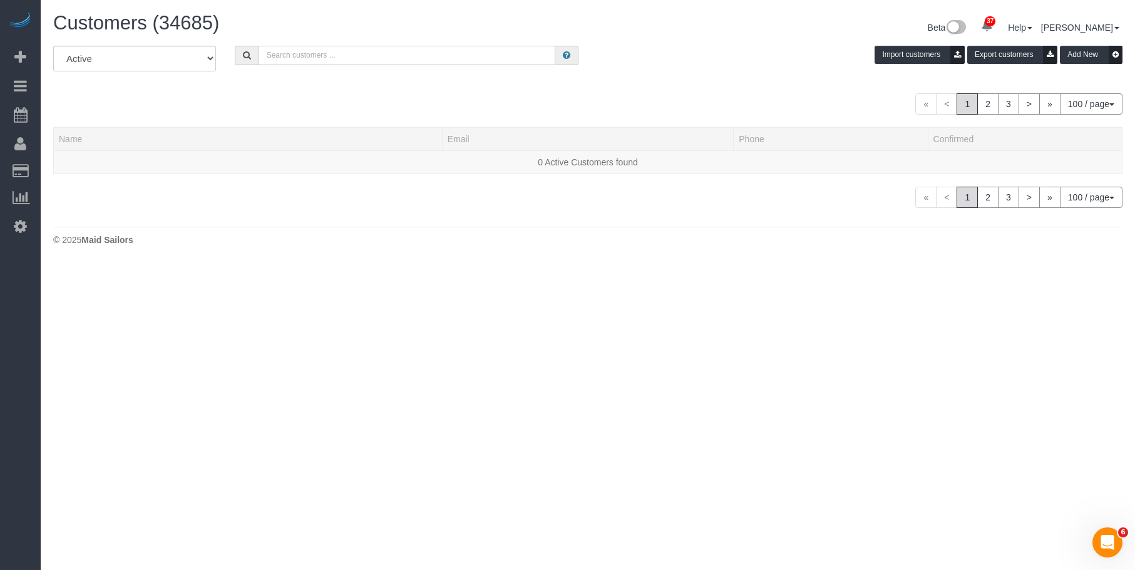
paste input "jennyalpert9@gmail.com"
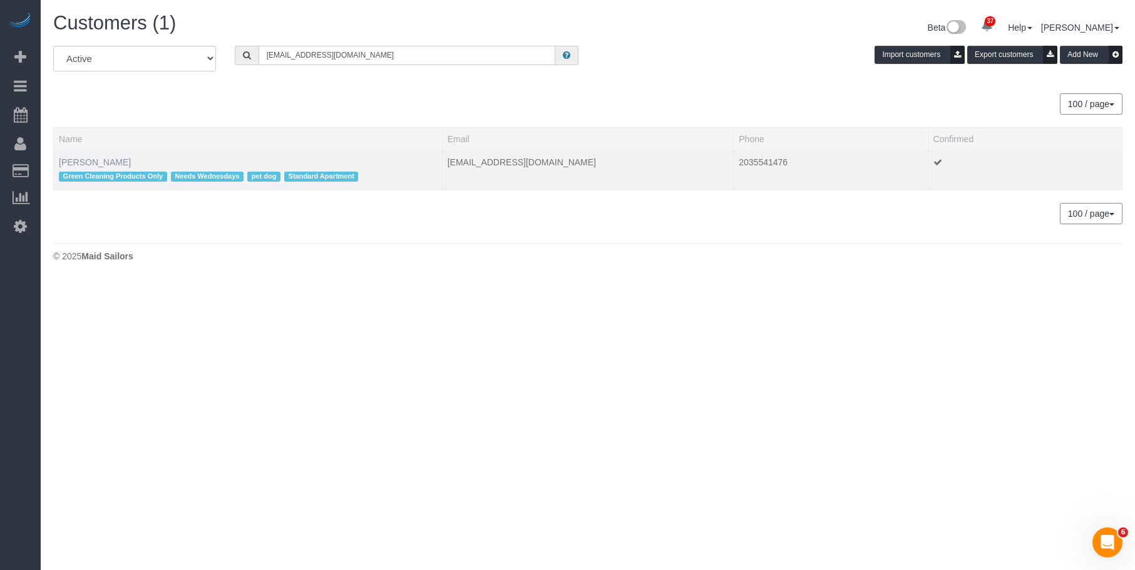
type input "jennyalpert9@gmail.com"
click at [88, 161] on link "[PERSON_NAME]" at bounding box center [95, 162] width 72 height 10
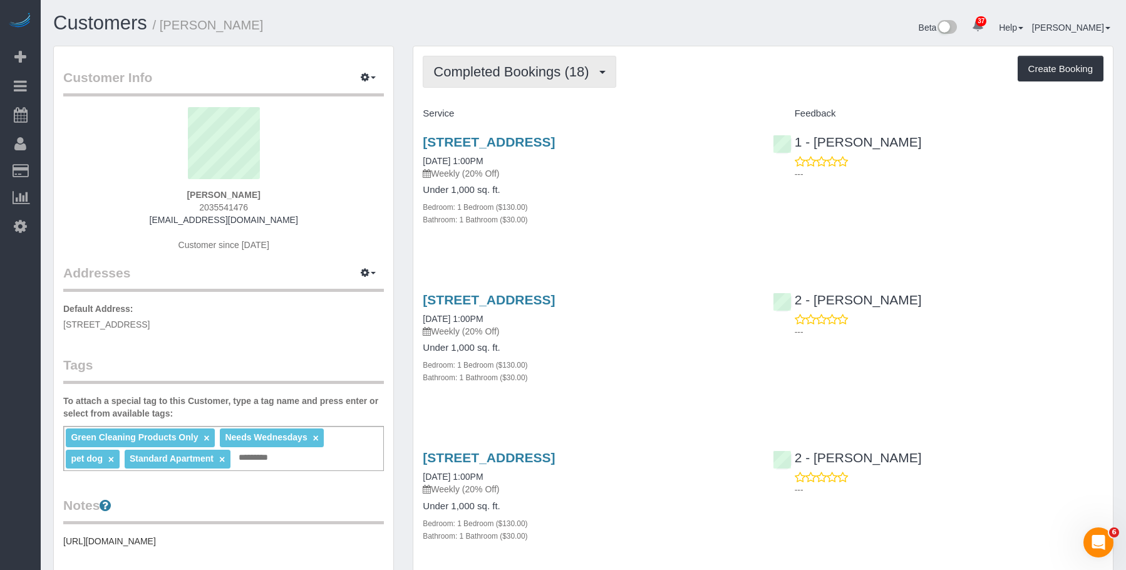
click at [511, 60] on button "Completed Bookings (18)" at bounding box center [519, 72] width 193 height 32
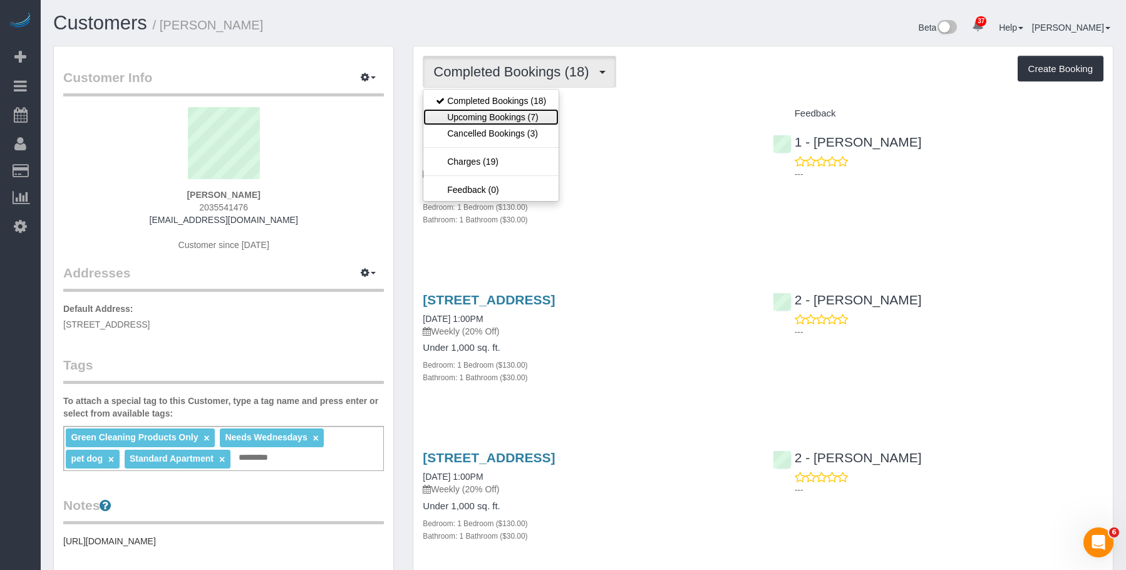
click at [502, 120] on link "Upcoming Bookings (7)" at bounding box center [490, 117] width 135 height 16
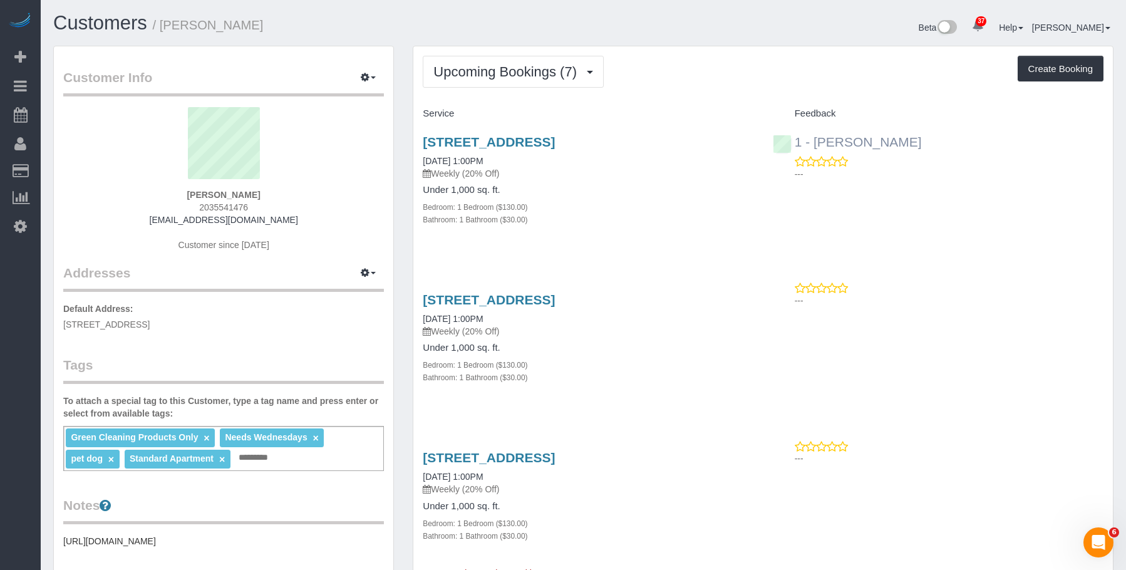
drag, startPoint x: 943, startPoint y: 148, endPoint x: 815, endPoint y: 143, distance: 128.4
click at [815, 143] on div "1 - Joselin Cecilio ---" at bounding box center [937, 154] width 349 height 61
copy link "Joselin Cecilio"
drag, startPoint x: 334, startPoint y: 455, endPoint x: 396, endPoint y: 472, distance: 64.4
click at [334, 455] on div "Green Cleaning Products Only × Needs Wednesdays × pet dog × Standard Apartment …" at bounding box center [223, 448] width 321 height 45
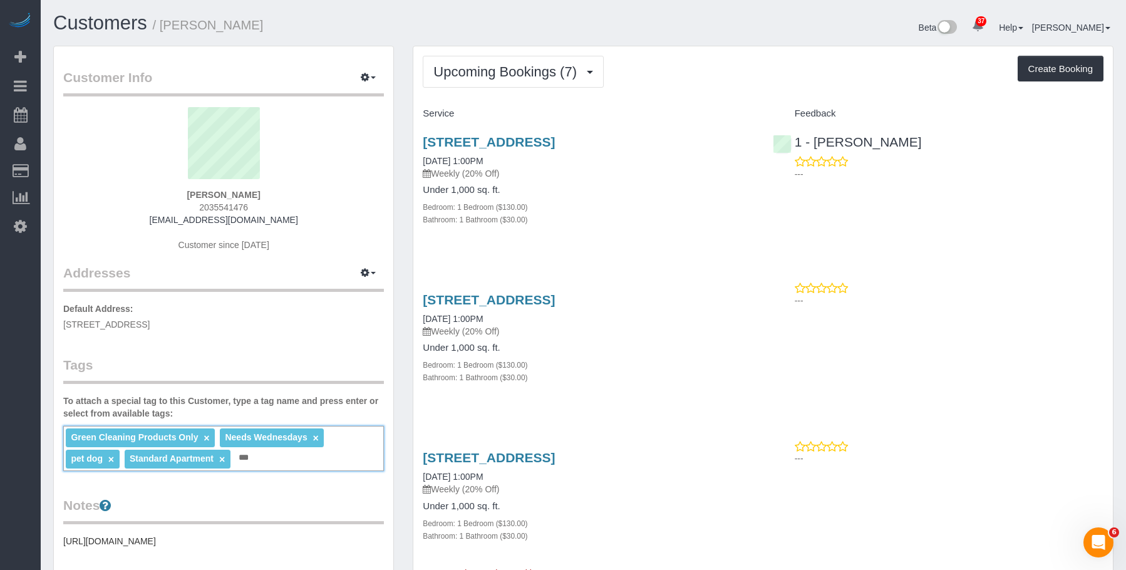
paste input "**********"
type input "**********"
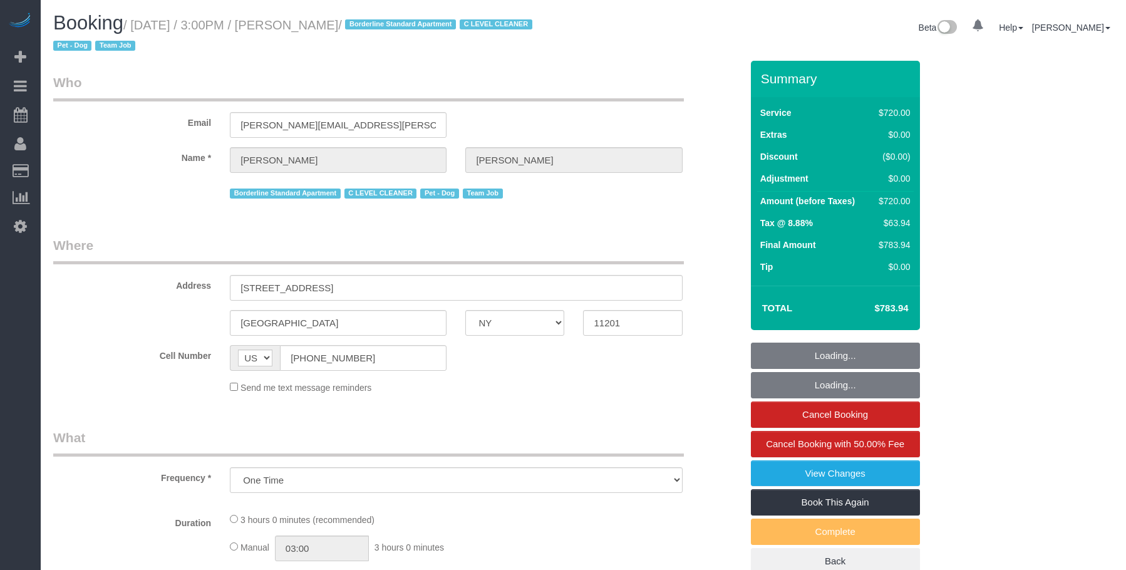
select select "NY"
select select "string:stripe-pm_1SE9fS4VGloSiKo7iQJ7ZpLW"
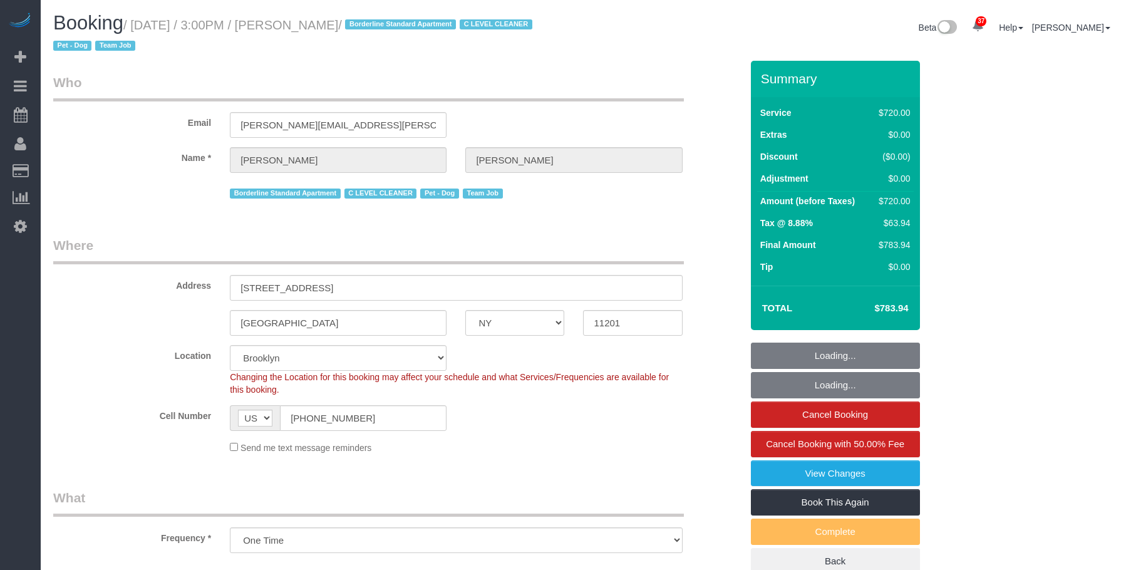
select select "object:845"
select select "spot1"
select select "number:63"
select select "number:78"
select select "number:13"
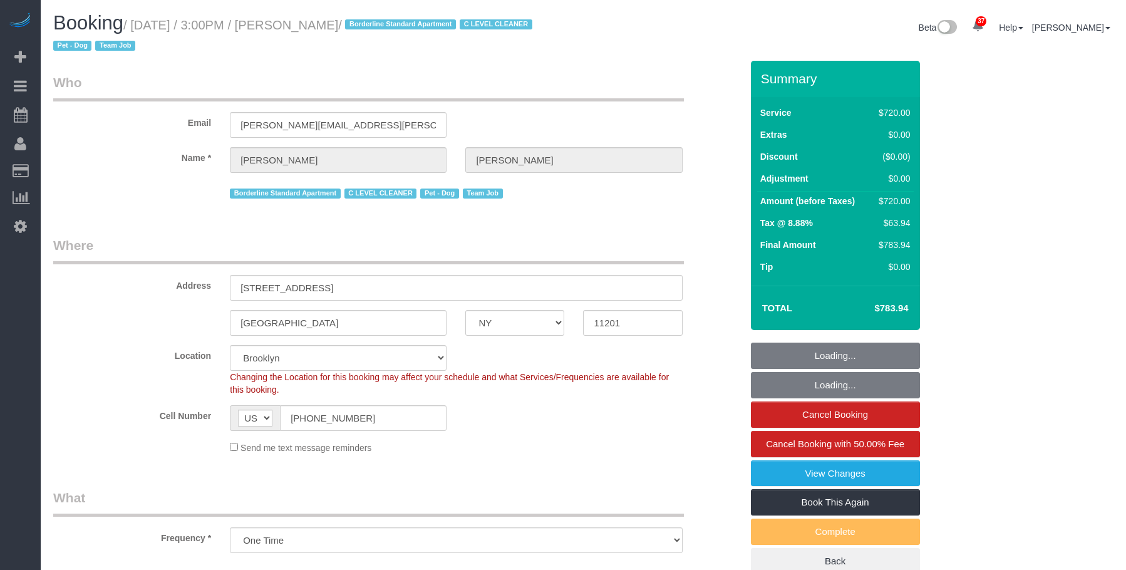
select select "number:5"
select select "3"
select select "180"
select select "NY"
select select "string:[GEOGRAPHIC_DATA]"
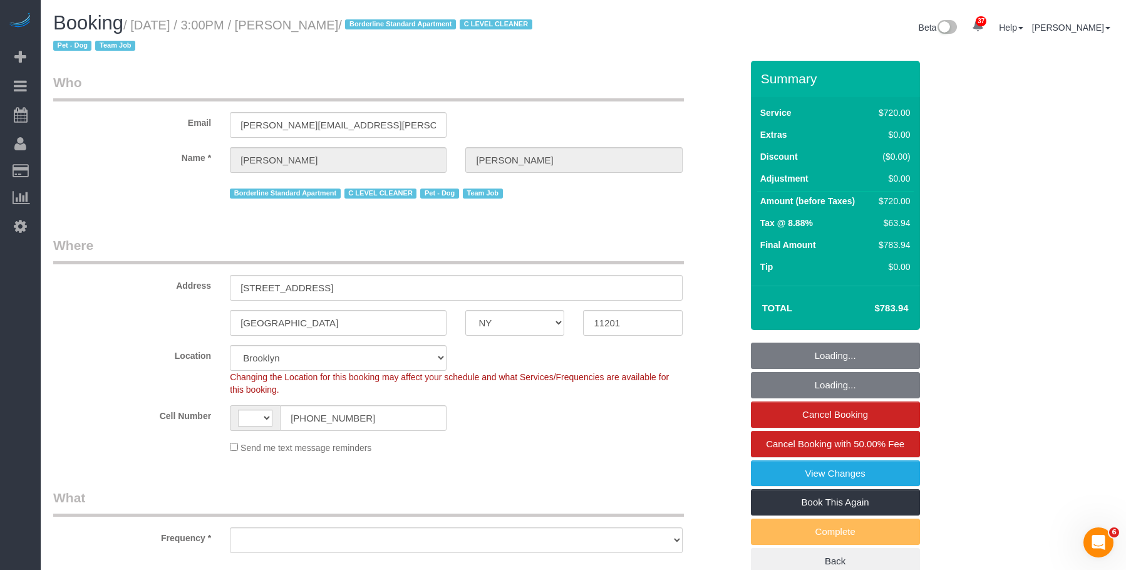
select select "string:stripe-pm_1SE9fS4VGloSiKo7iQJ7ZpLW"
select select "spot1"
select select "number:63"
select select "number:78"
select select "number:13"
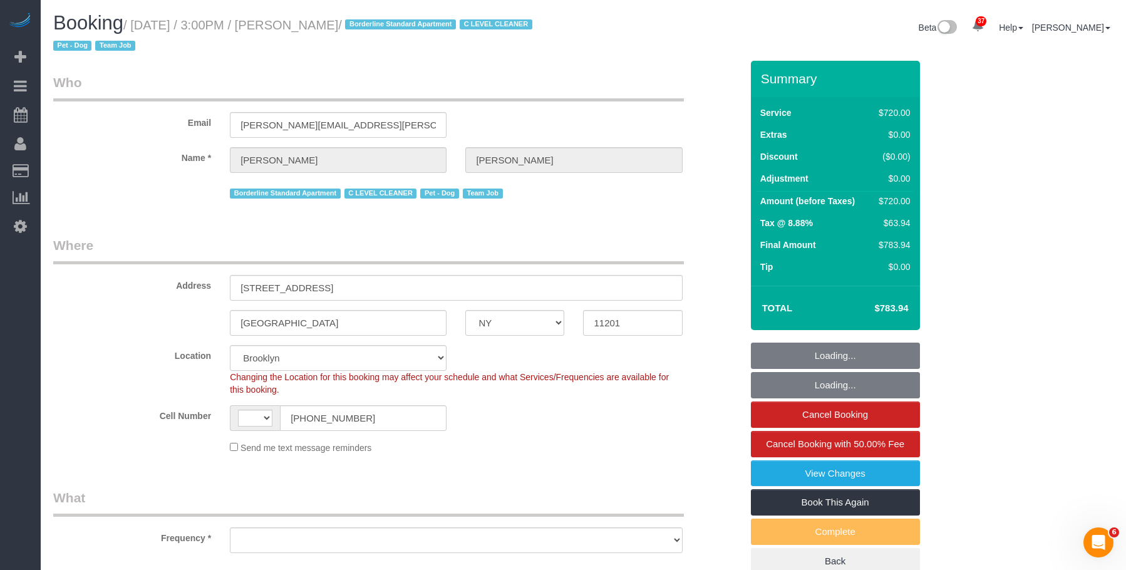
select select "number:5"
select select "object:991"
select select "3"
select select "180"
select select "object:1443"
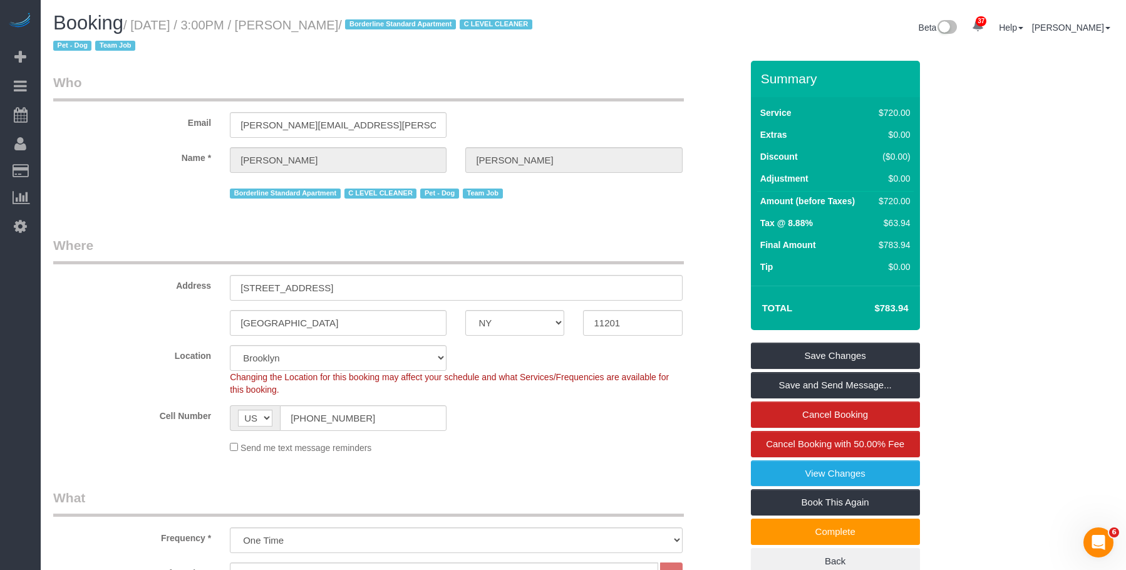
drag, startPoint x: 374, startPoint y: 121, endPoint x: 115, endPoint y: 123, distance: 259.2
click at [115, 123] on div "Email katherine.absher@gmail.com" at bounding box center [397, 105] width 707 height 64
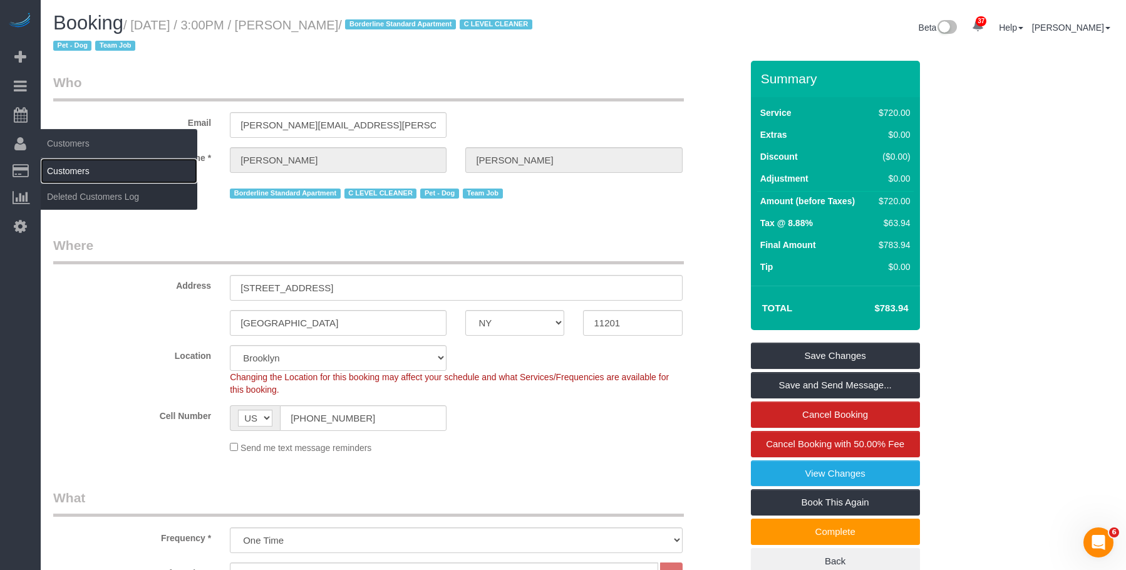
click at [66, 167] on link "Customers" at bounding box center [119, 170] width 157 height 25
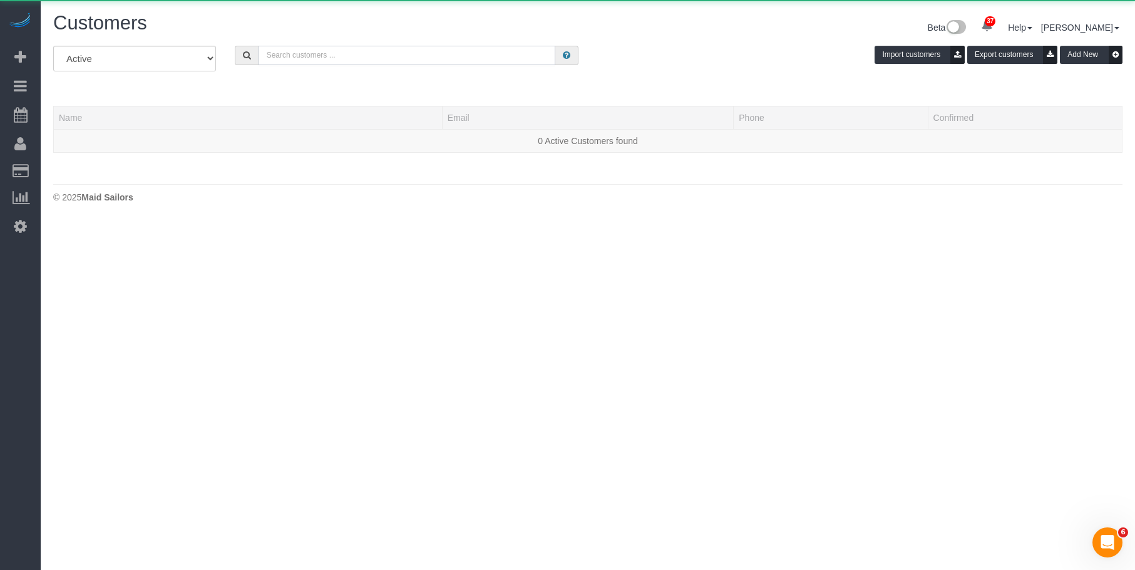
click at [392, 58] on input "text" at bounding box center [407, 55] width 297 height 19
paste input "[PERSON_NAME][EMAIL_ADDRESS][PERSON_NAME][DOMAIN_NAME]"
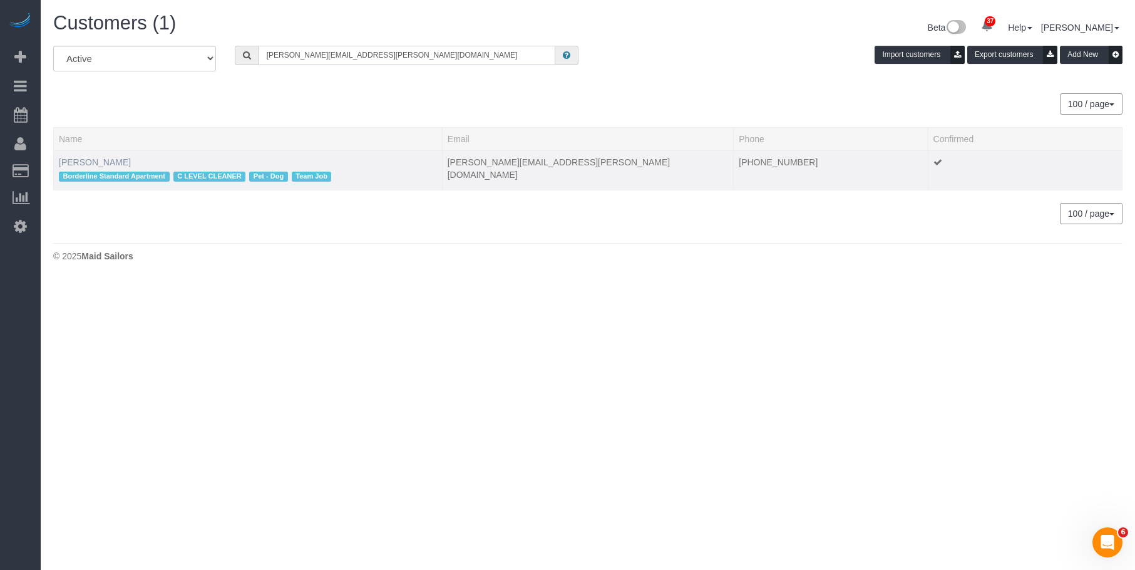
type input "[PERSON_NAME][EMAIL_ADDRESS][PERSON_NAME][DOMAIN_NAME]"
click at [109, 162] on link "Katherine Absher" at bounding box center [95, 162] width 72 height 10
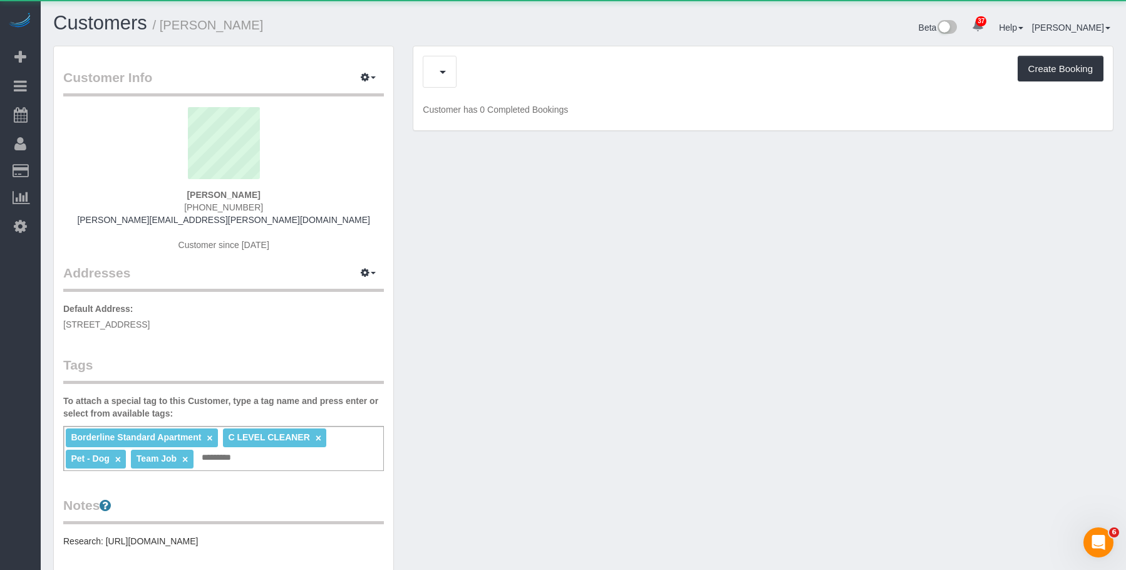
click at [506, 59] on div "Upcoming Bookings (1) Feedback (0) Create Booking" at bounding box center [763, 72] width 681 height 32
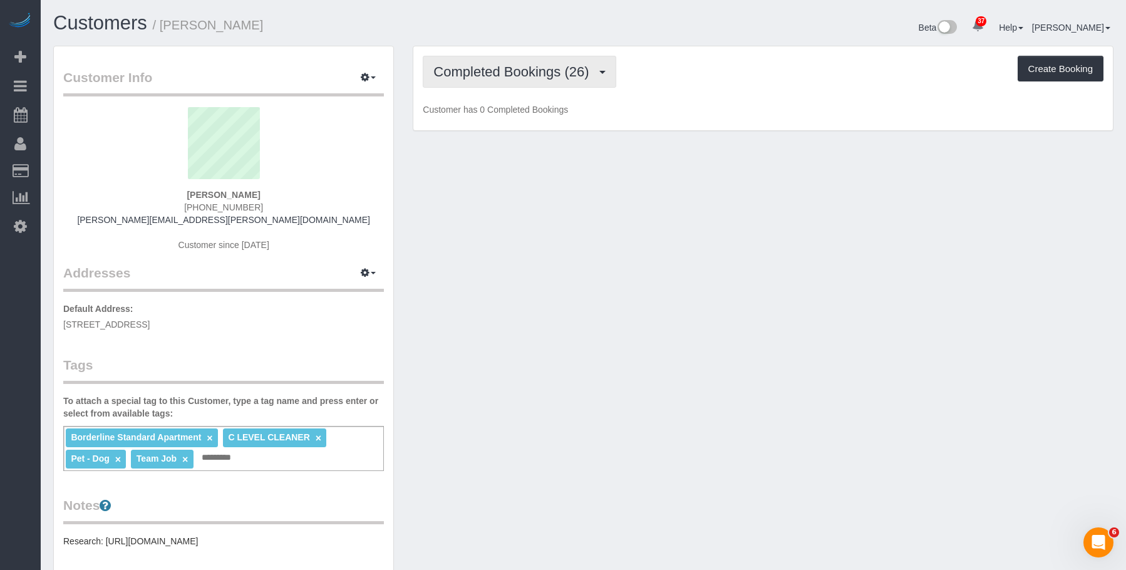
click at [506, 68] on span "Completed Bookings (26)" at bounding box center [514, 72] width 162 height 16
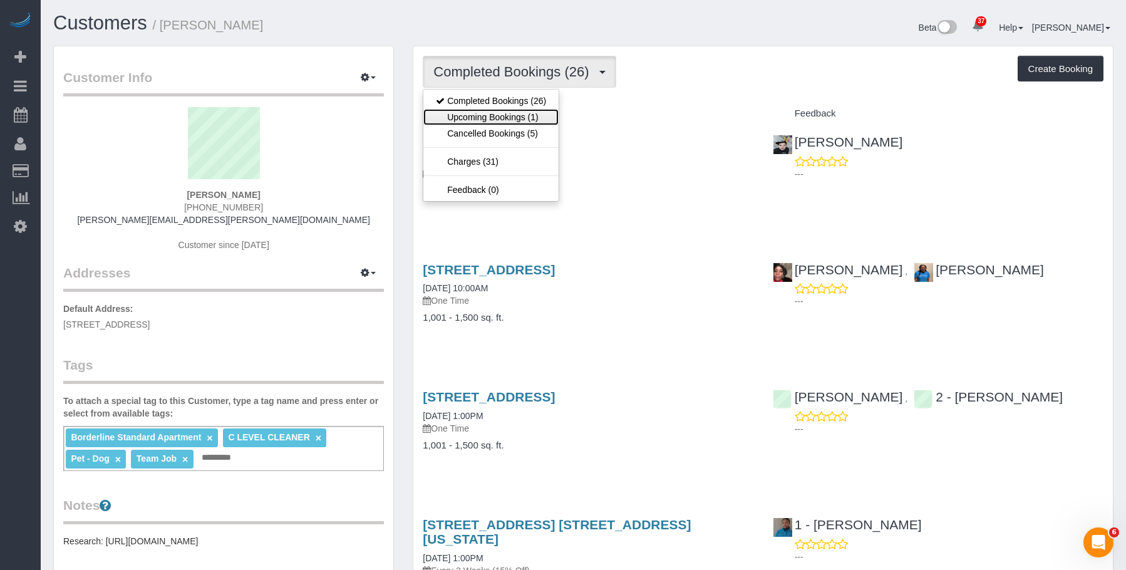
click at [493, 116] on link "Upcoming Bookings (1)" at bounding box center [490, 117] width 135 height 16
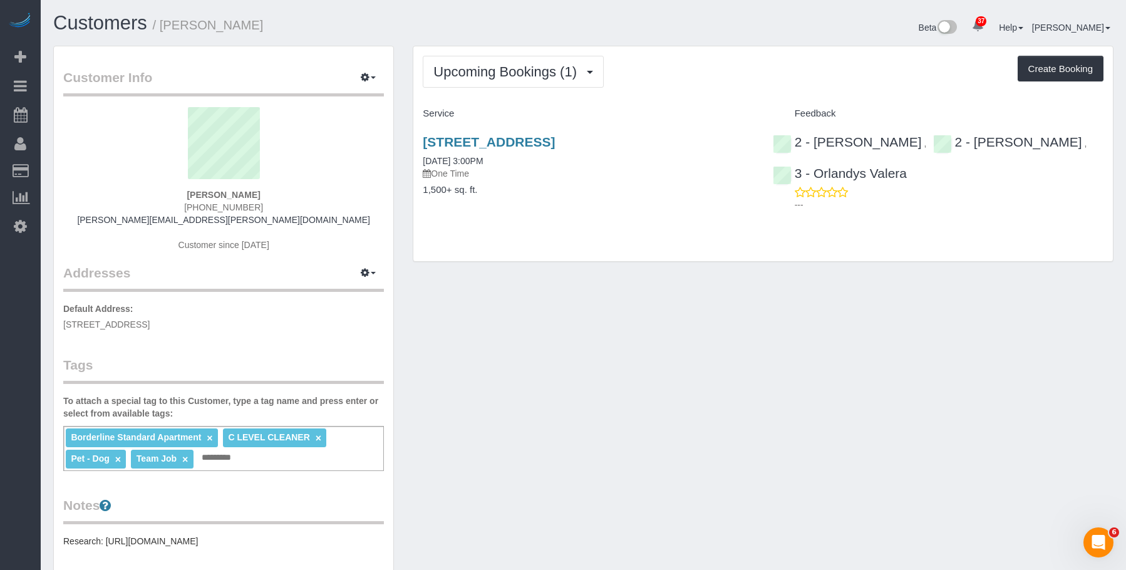
click at [653, 180] on div "183 Columbia Heights, Apt. 3, Brooklyn, NY 11201 10/08/2025 3:00PM One Time 1,5…" at bounding box center [587, 172] width 349 height 96
click at [555, 143] on link "183 Columbia Heights, Apt. 3, Brooklyn, NY 11201" at bounding box center [489, 142] width 132 height 14
click at [535, 79] on span "Upcoming Bookings (1)" at bounding box center [508, 72] width 150 height 16
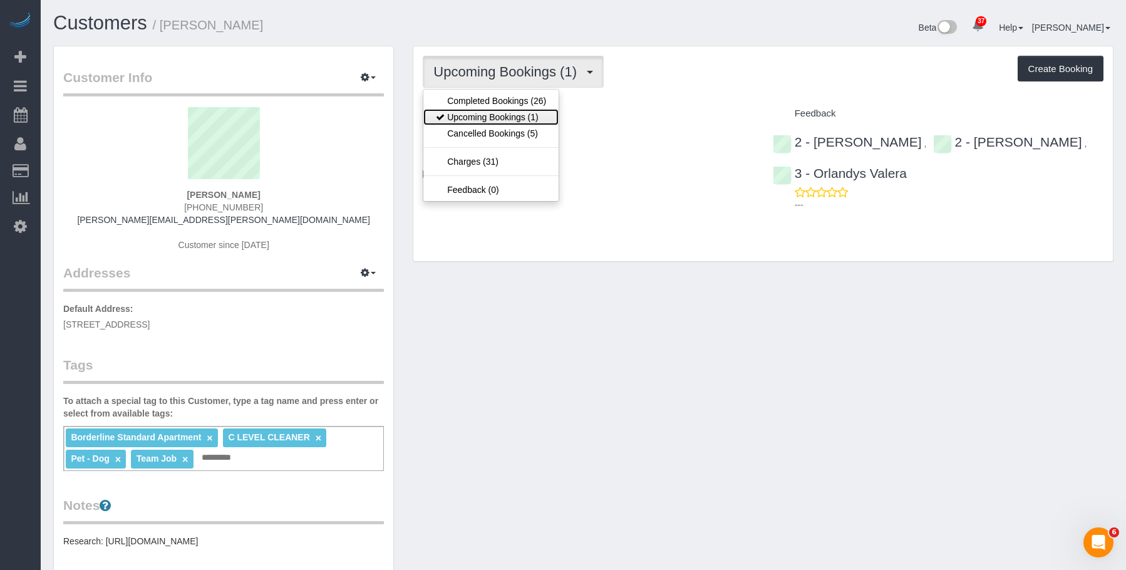
drag, startPoint x: 512, startPoint y: 118, endPoint x: 561, endPoint y: 152, distance: 60.3
click at [512, 118] on link "Upcoming Bookings (1)" at bounding box center [490, 117] width 135 height 16
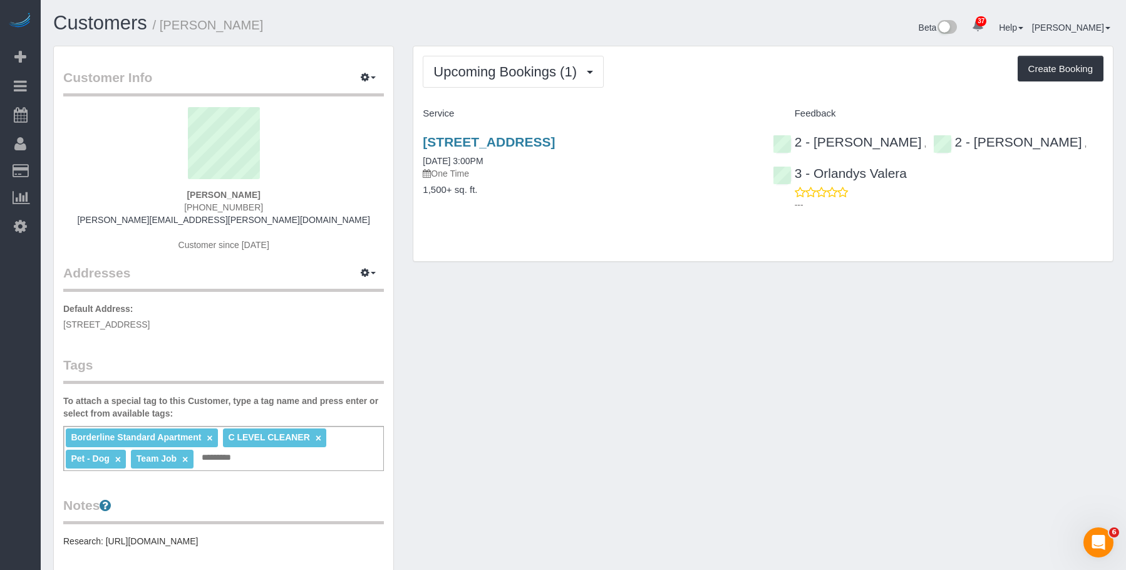
click at [628, 183] on div "183 Columbia Heights, Apt. 3, Brooklyn, NY 11201 10/08/2025 3:00PM One Time 1,5…" at bounding box center [587, 172] width 349 height 96
click at [555, 144] on link "[STREET_ADDRESS]" at bounding box center [489, 142] width 132 height 14
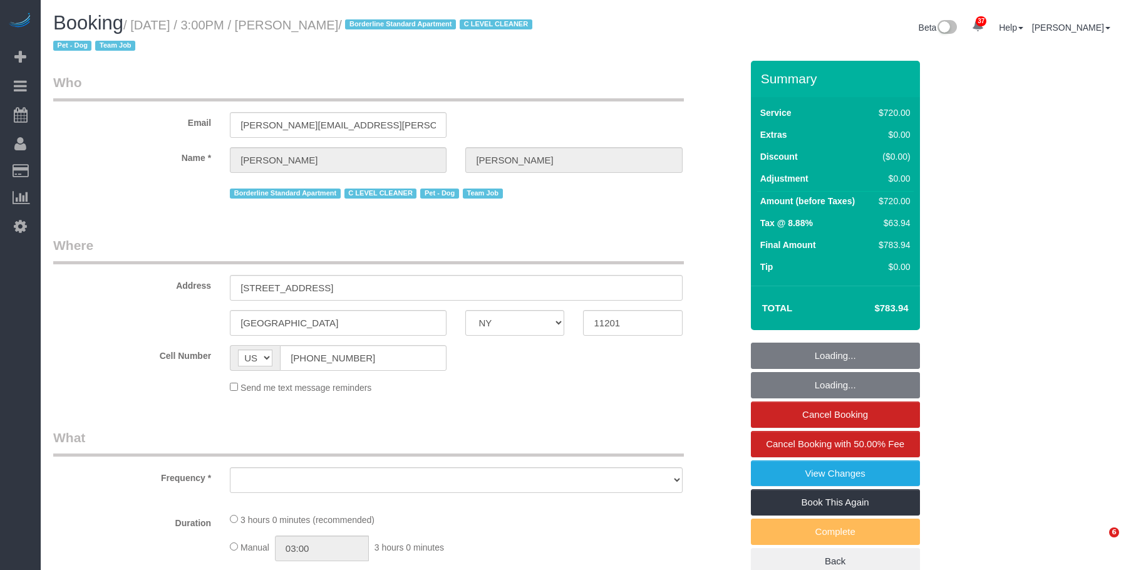
select select "NY"
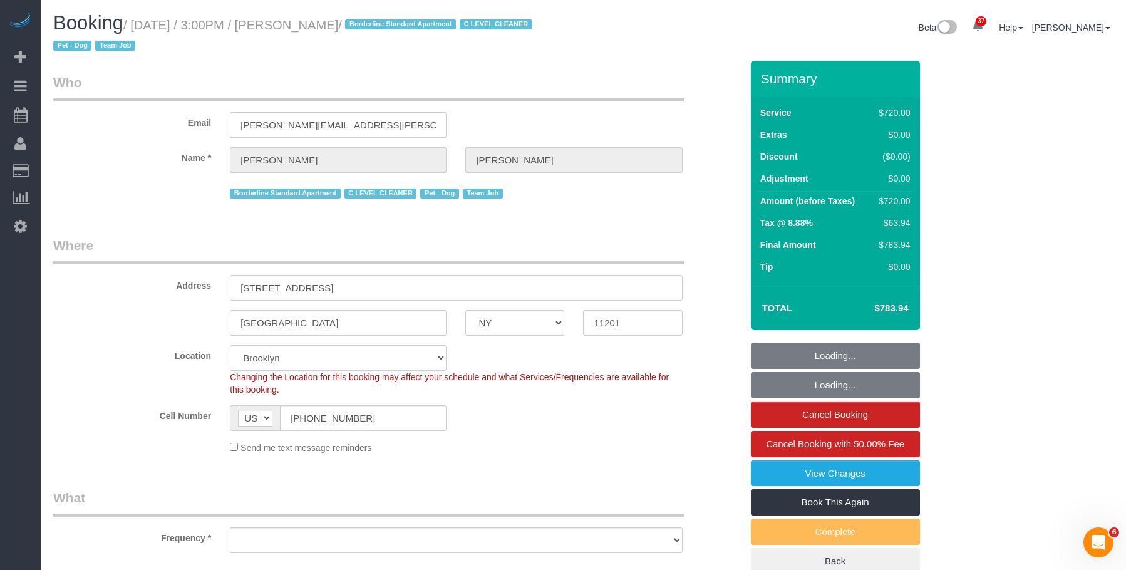
select select "object:846"
select select "3"
select select "180"
select select "spot1"
select select "number:63"
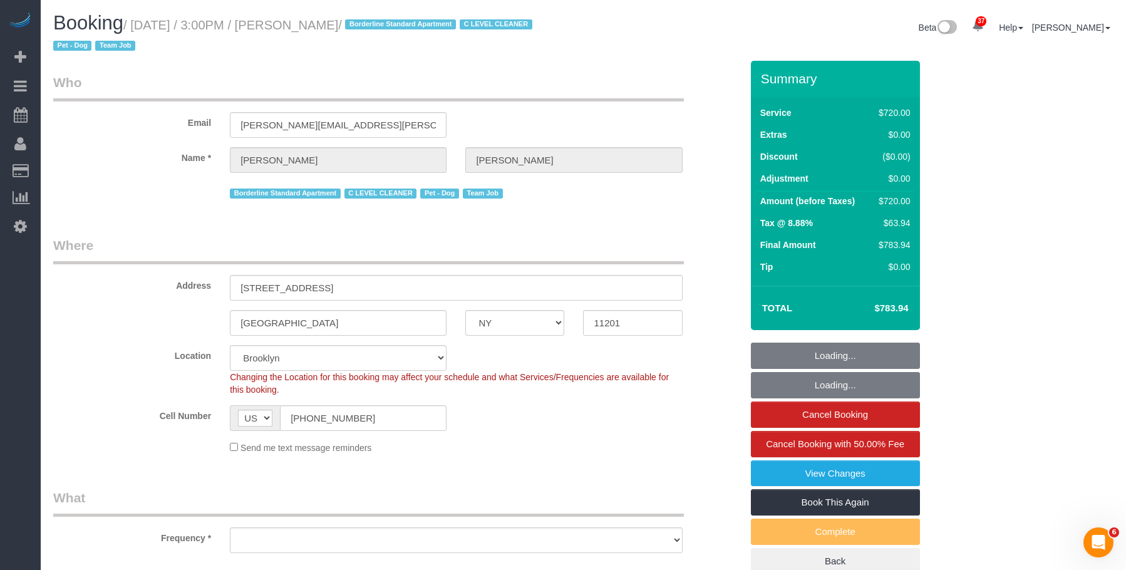
select select "number:78"
select select "number:13"
select select "number:5"
select select "object:1443"
select select "string:stripe-pm_1SE9fS4VGloSiKo7iQJ7ZpLW"
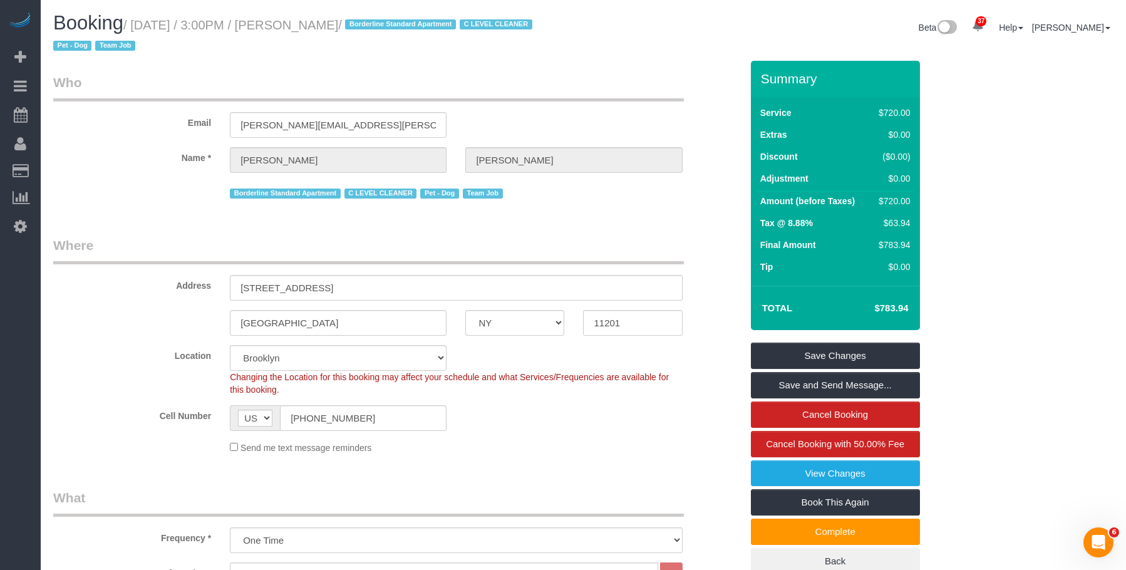
click at [356, 86] on legend "Who" at bounding box center [368, 87] width 631 height 28
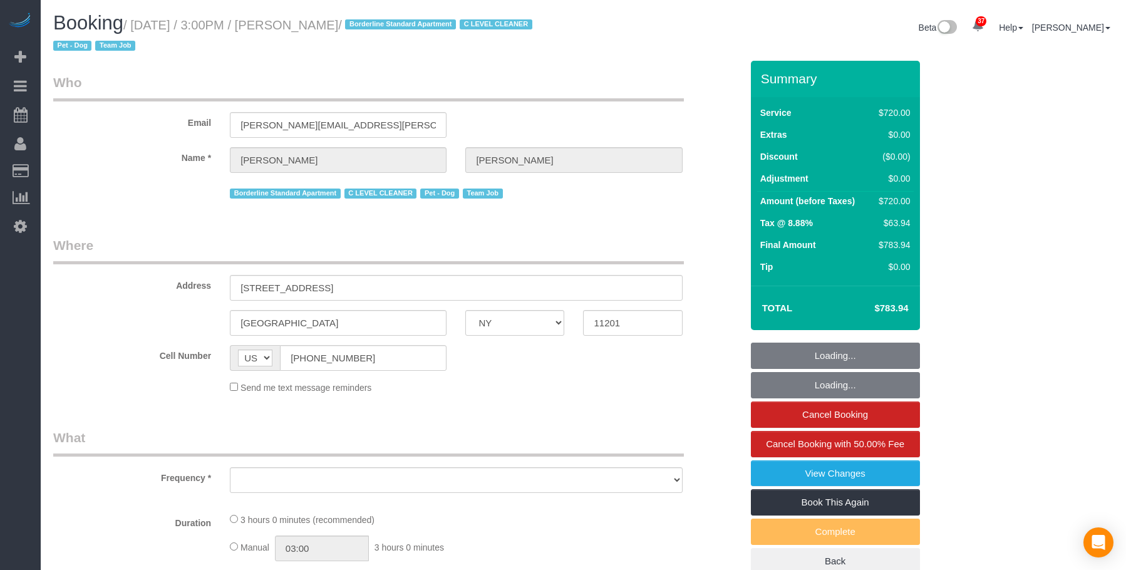
select select "NY"
select select "object:1443"
select select "string:stripe-pm_1SE9fS4VGloSiKo7iQJ7ZpLW"
select select "3"
select select "180"
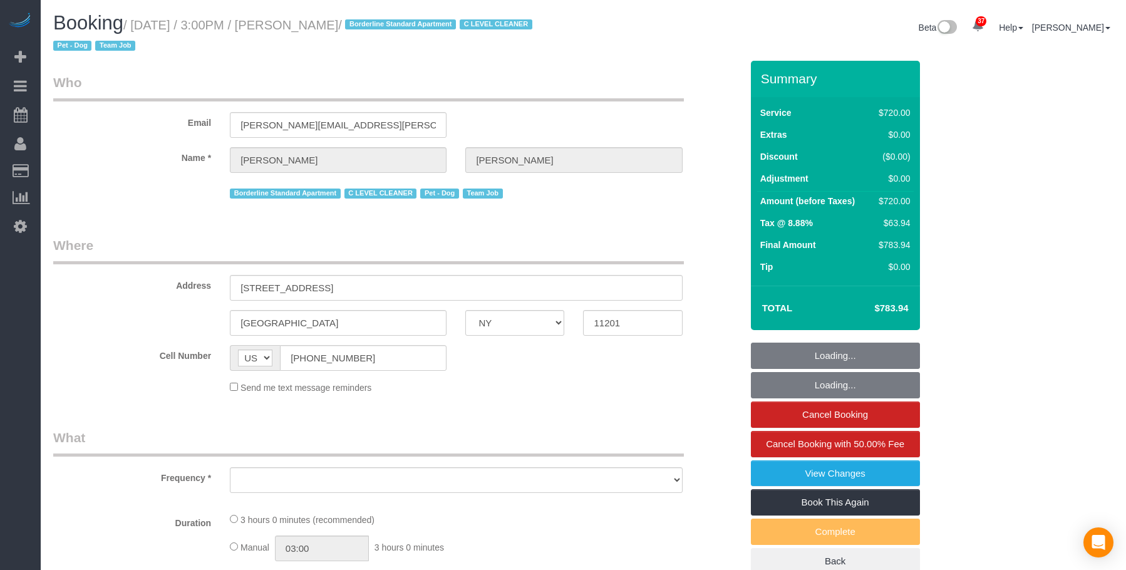
select select "number:63"
select select "number:78"
select select "number:13"
select select "number:5"
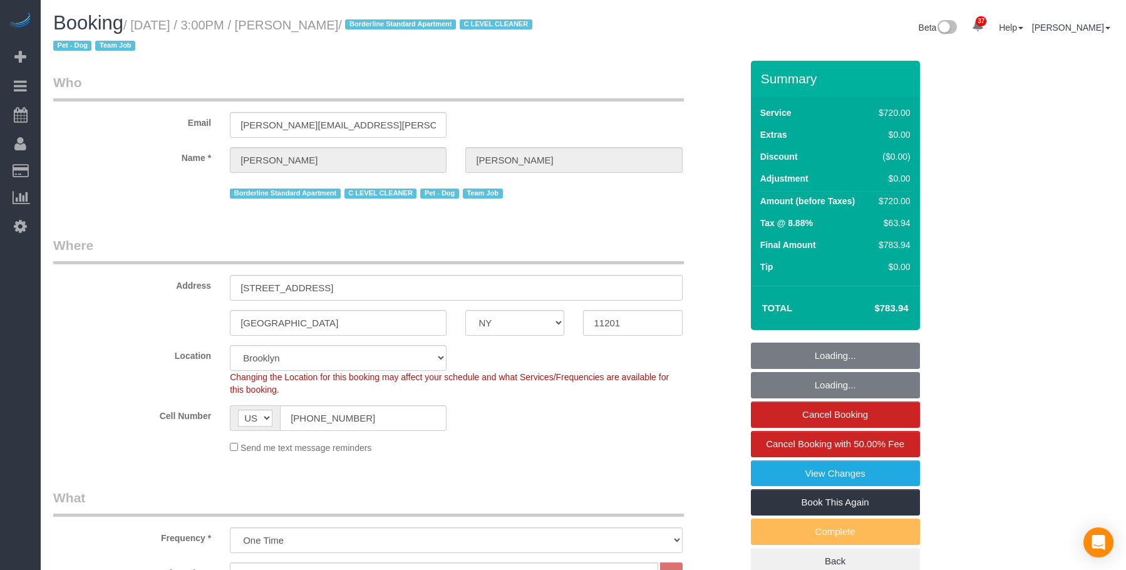
select select "spot1"
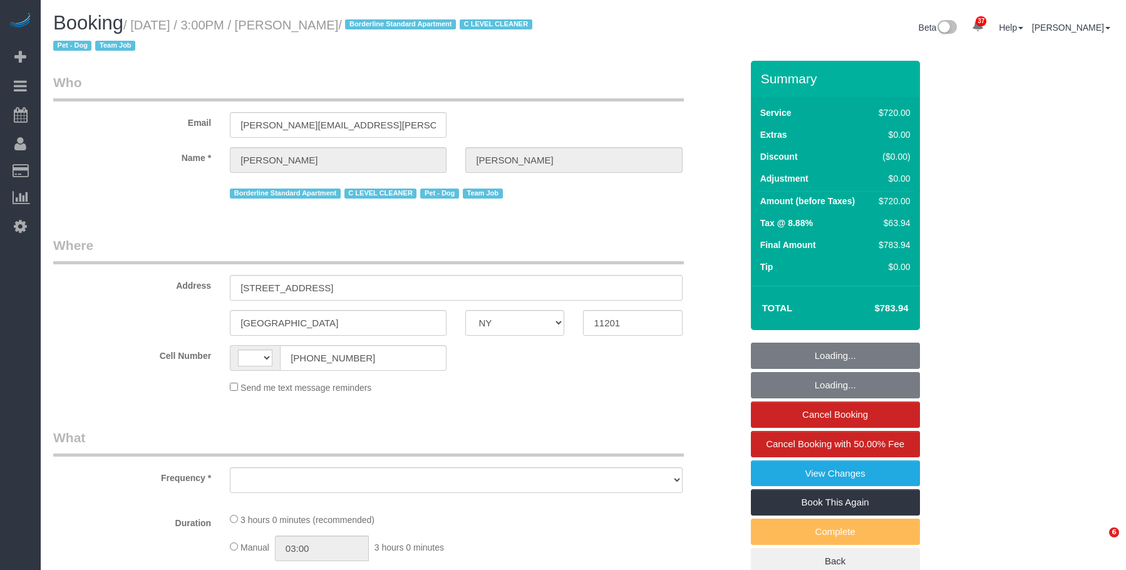
select select "NY"
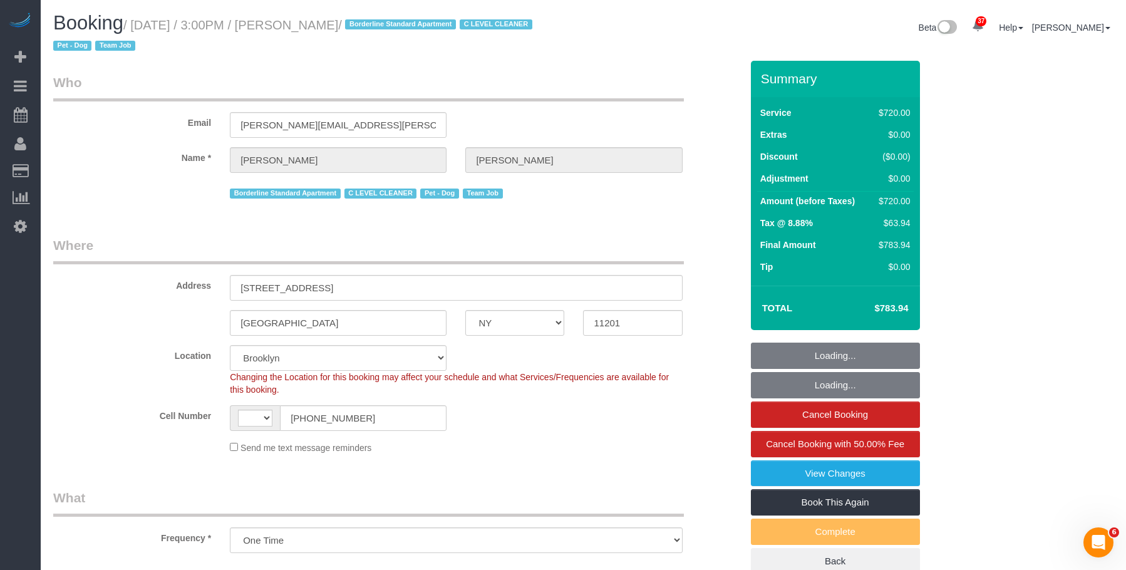
drag, startPoint x: 598, startPoint y: 57, endPoint x: 593, endPoint y: 63, distance: 7.5
click at [598, 57] on div "Booking / [DATE] / 3:00PM / [PERSON_NAME] / Borderline Standard Apartment C LEV…" at bounding box center [583, 37] width 1079 height 48
select select "object:845"
select select "string:[GEOGRAPHIC_DATA]"
select select "string:stripe-pm_1SE9fS4VGloSiKo7iQJ7ZpLW"
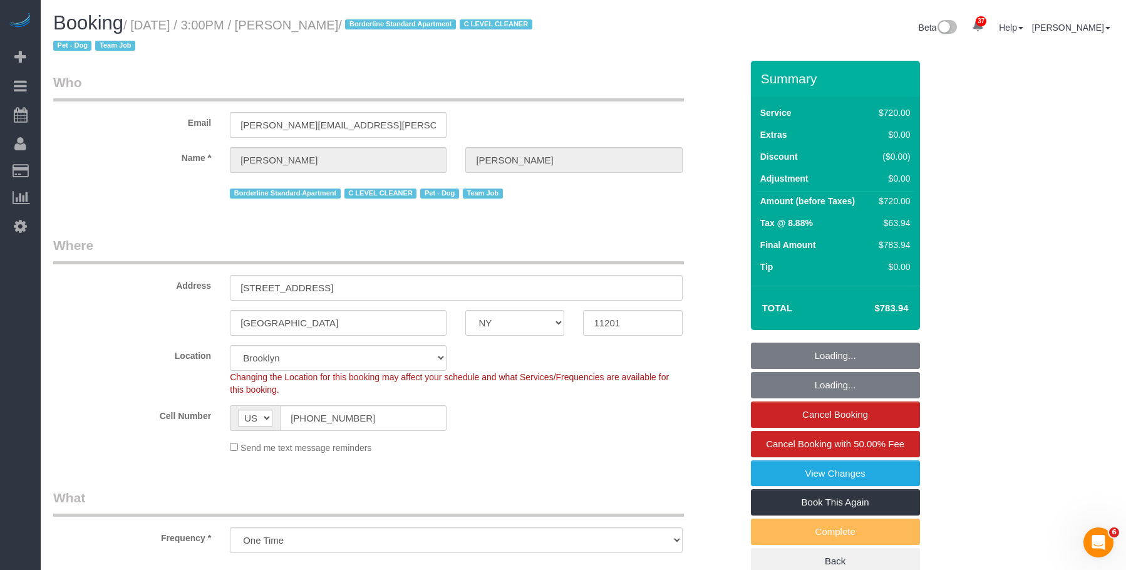
select select "3"
select select "180"
select select "spot1"
select select "number:63"
select select "number:78"
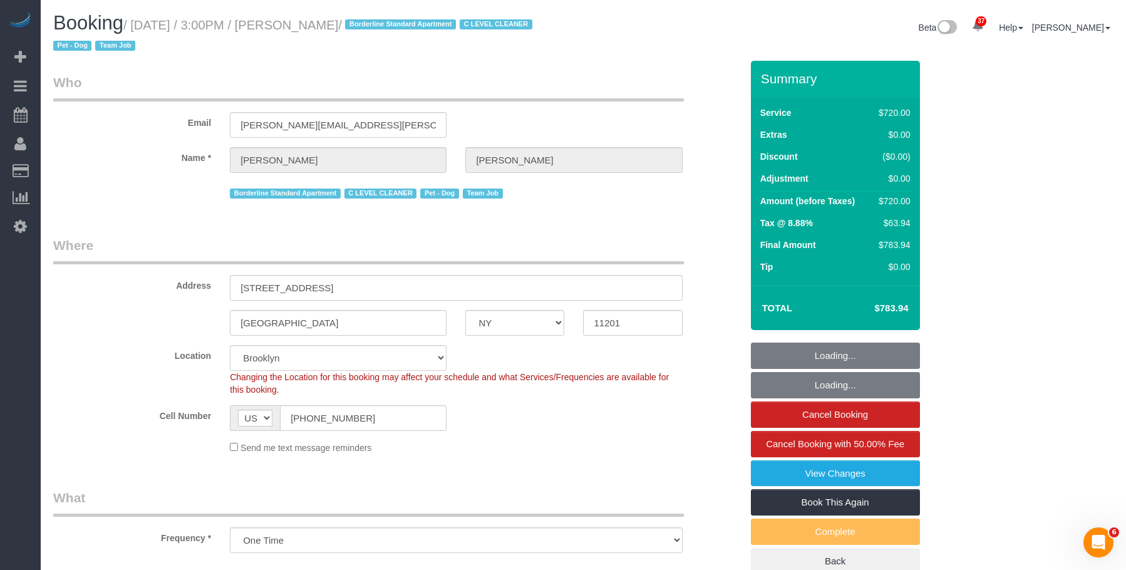
select select "number:13"
select select "number:5"
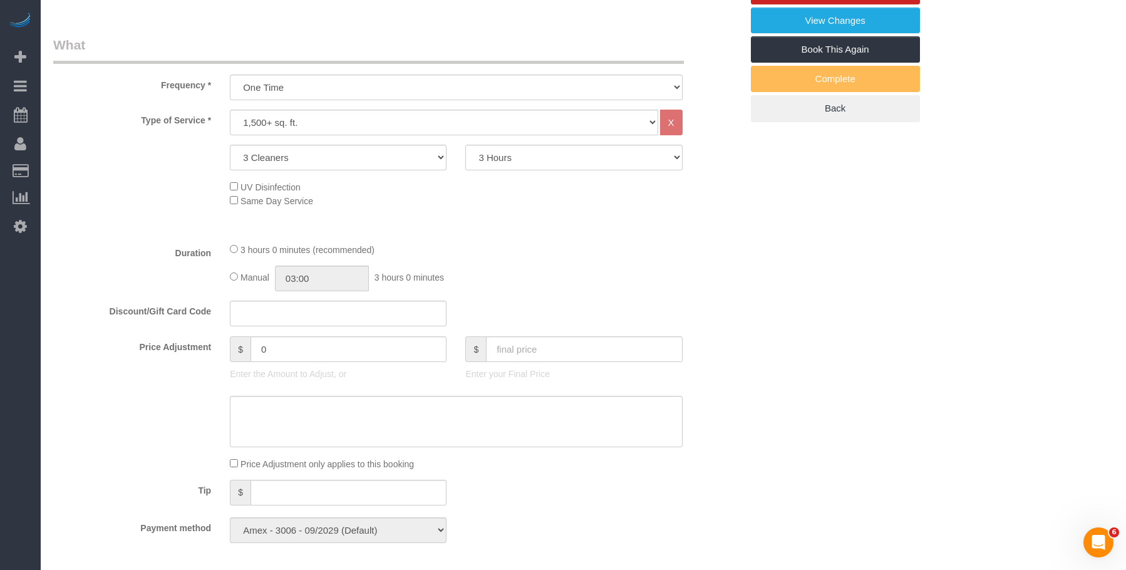
scroll to position [564, 0]
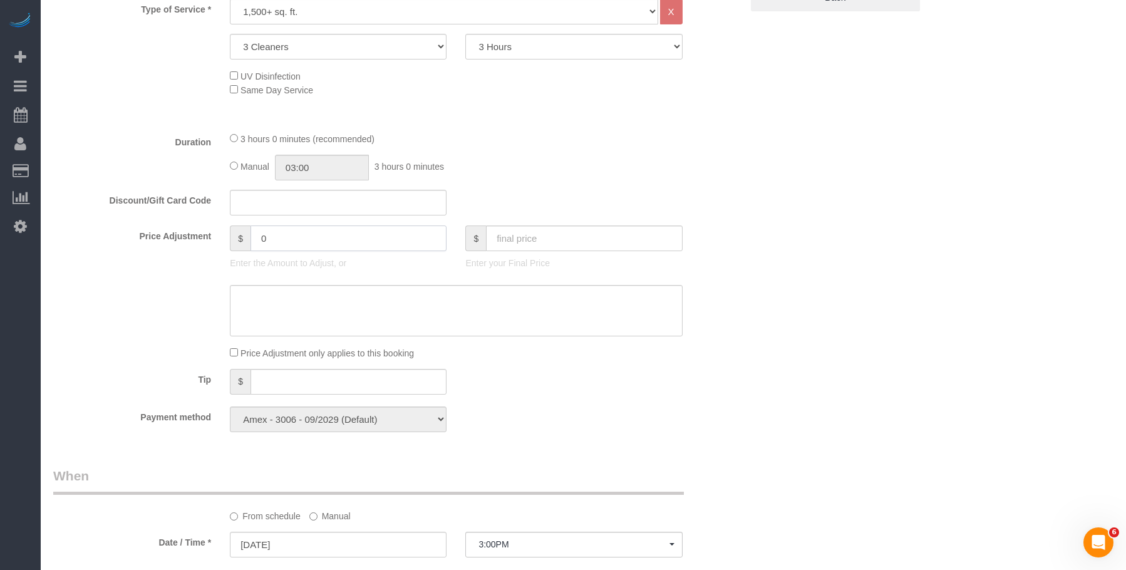
drag, startPoint x: 276, startPoint y: 235, endPoint x: 185, endPoint y: 240, distance: 90.9
click at [186, 239] on div "Price Adjustment $ 0 Enter the Amount to Adjust, or $ Enter your Final Price" at bounding box center [397, 250] width 707 height 50
type input "-20"
click at [287, 301] on textarea at bounding box center [456, 310] width 452 height 51
paste textarea "https://maidsailors.slack.com/archives/CS2CV1A6M/p1759961198458269"
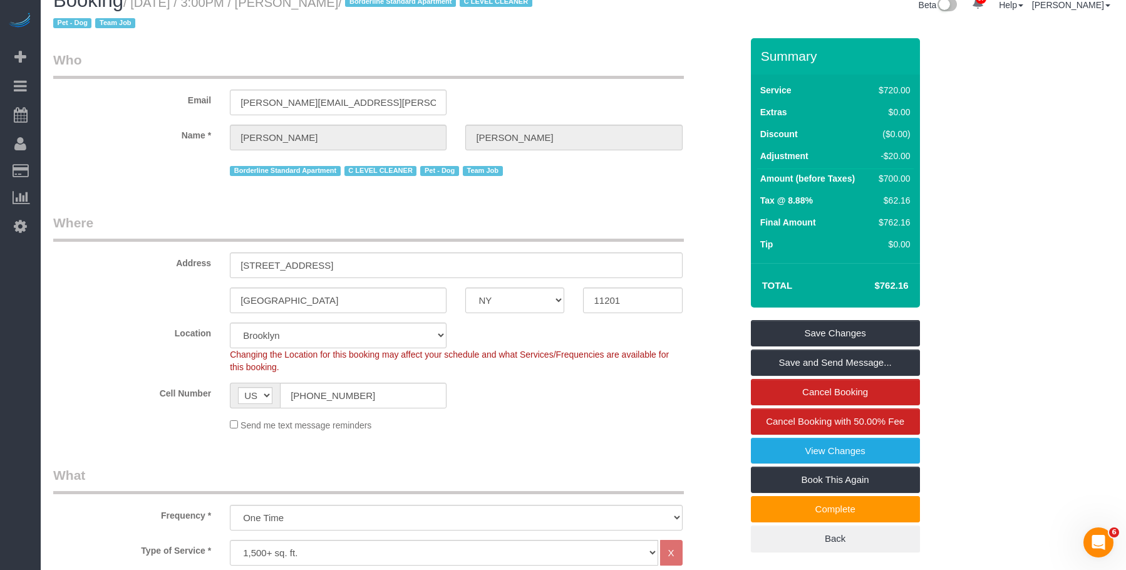
scroll to position [0, 0]
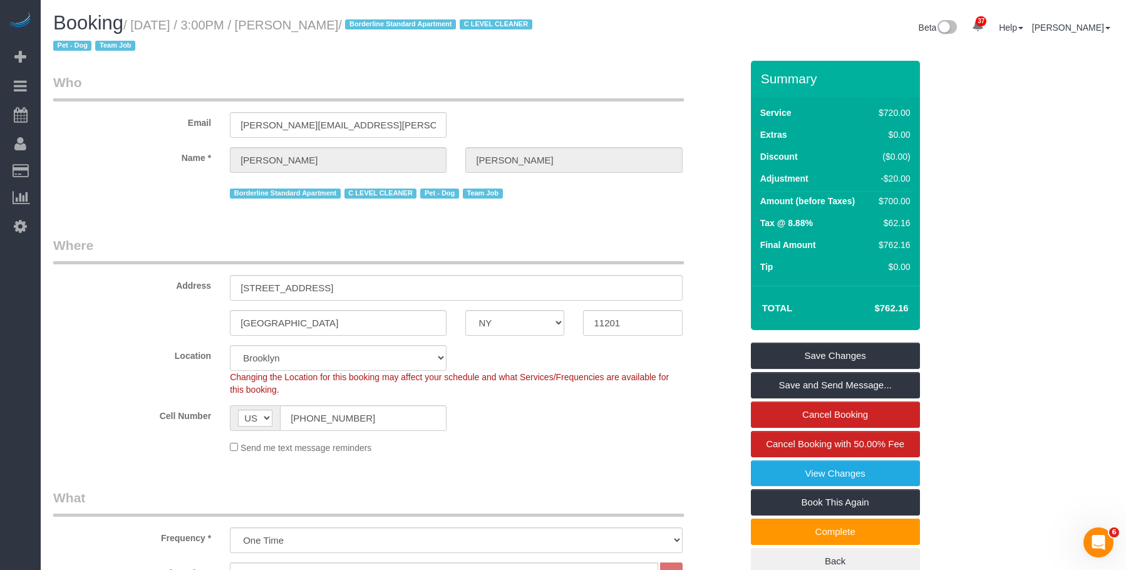
type textarea "https://maidsailors.slack.com/archives/CS2CV1A6M/p1759961198458269"
click at [846, 353] on link "Save Changes" at bounding box center [835, 356] width 169 height 26
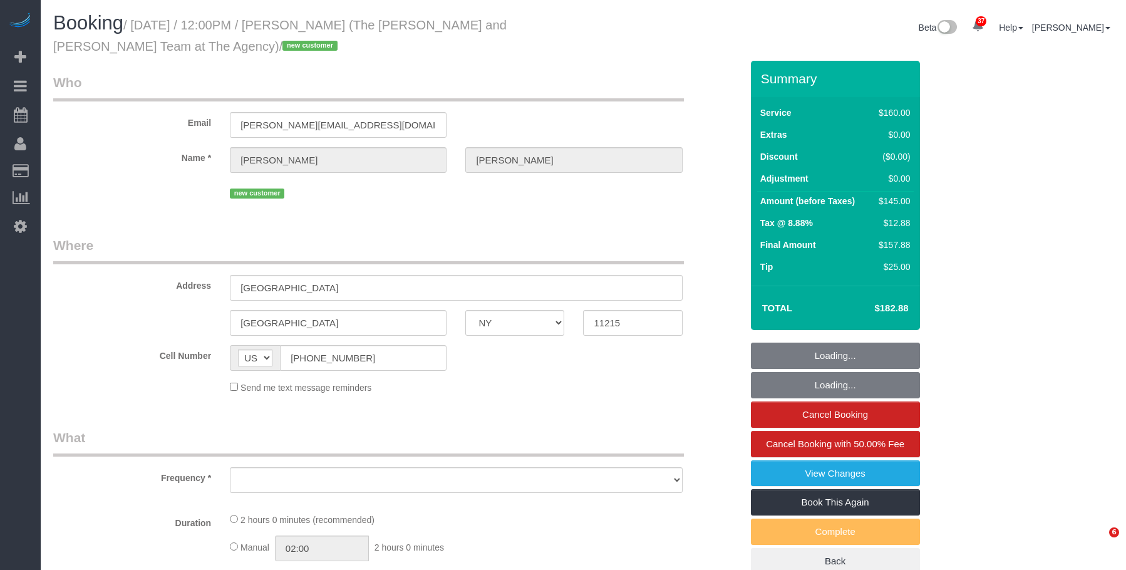
select select "NY"
select select "object:819"
select select "string:stripe-pm_1SFhFz4VGloSiKo7nHhYeQGh"
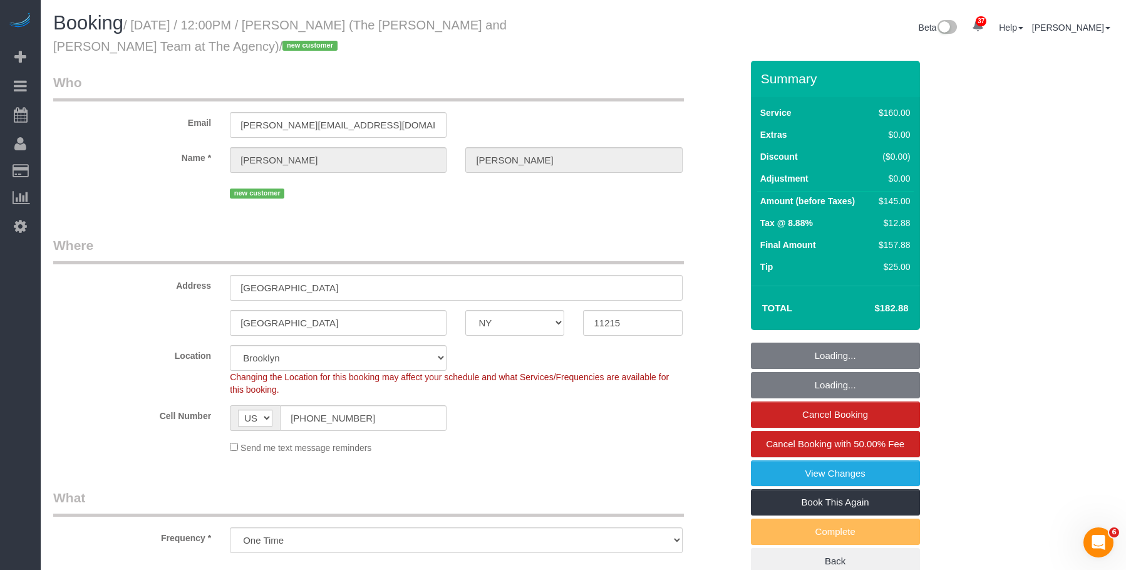
select select "object:954"
select select "number:56"
select select "number:73"
select select "number:15"
select select "number:5"
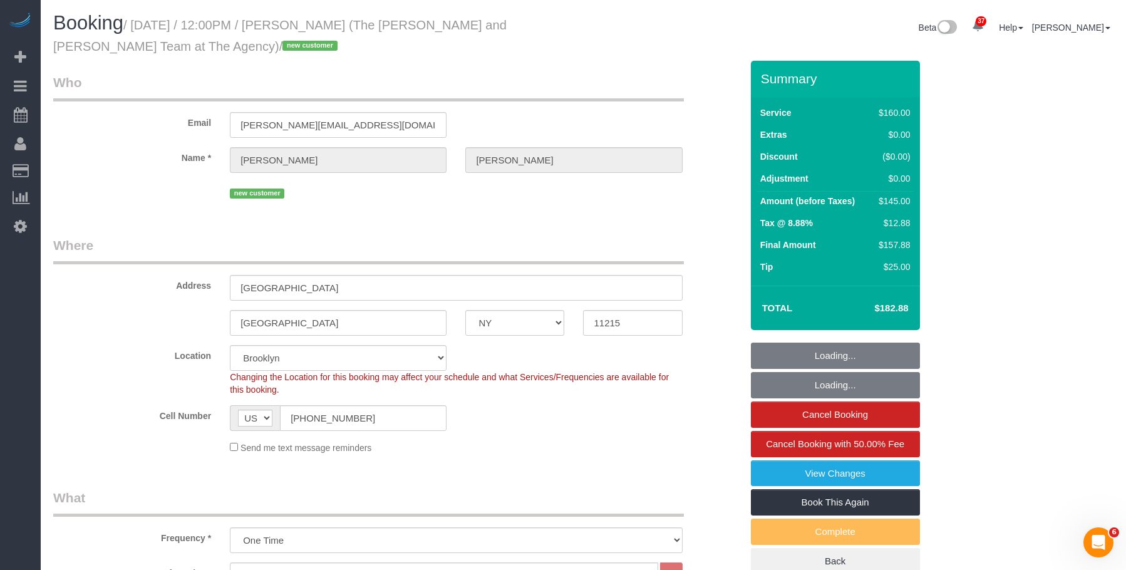
select select "spot1"
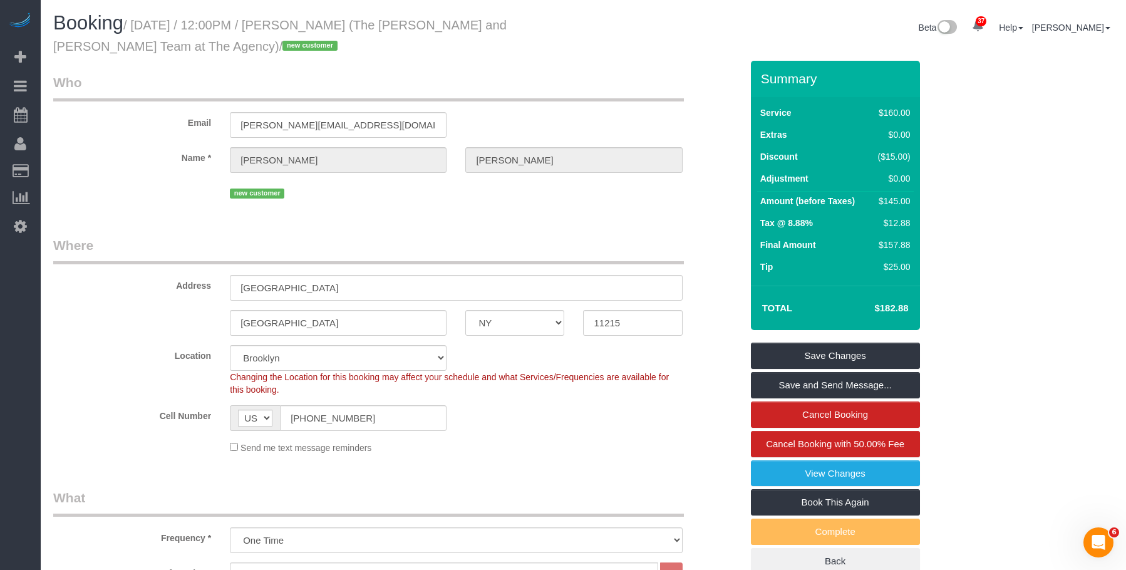
click at [349, 56] on div "Booking / [DATE] / 12:00PM / [PERSON_NAME] (The [PERSON_NAME] and [PERSON_NAME]…" at bounding box center [314, 37] width 540 height 48
drag, startPoint x: 302, startPoint y: 27, endPoint x: 312, endPoint y: 26, distance: 10.1
click at [312, 26] on small "/ October 09, 2025 / 12:00PM / Ashlie Roberson (The Whitman and Roberson Team a…" at bounding box center [279, 35] width 453 height 35
click at [356, 31] on small "/ October 09, 2025 / 12:00PM / Ashlie Roberson (The Whitman and Roberson Team a…" at bounding box center [279, 35] width 453 height 35
drag, startPoint x: 305, startPoint y: 27, endPoint x: 396, endPoint y: 19, distance: 91.8
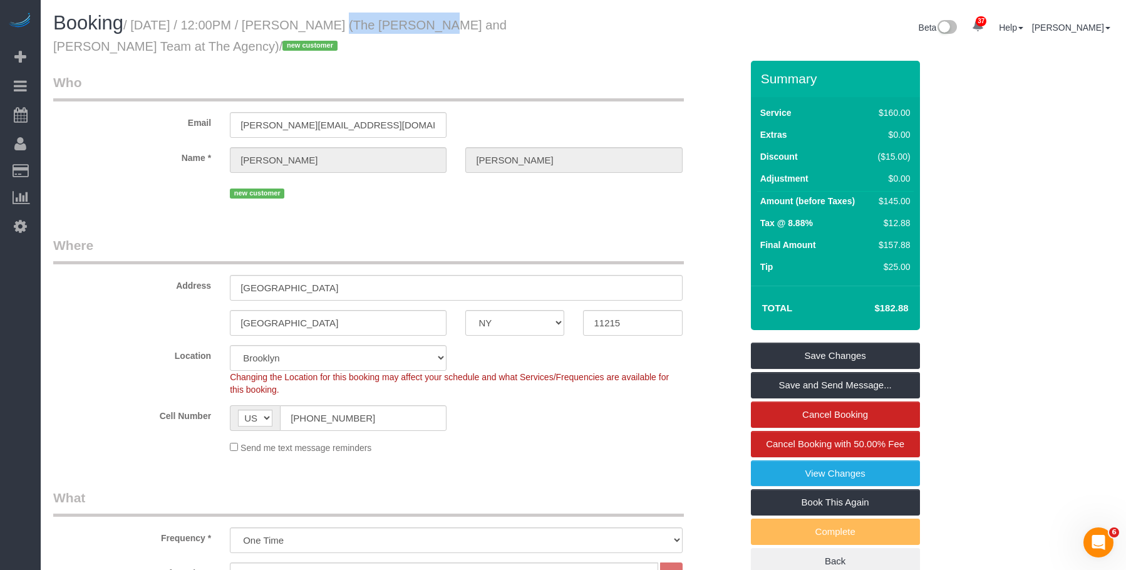
click at [396, 19] on small "/ October 09, 2025 / 12:00PM / Ashlie Roberson (The Whitman and Roberson Team a…" at bounding box center [279, 35] width 453 height 35
copy small "Ashlie Roberson"
click at [773, 473] on link "View Changes" at bounding box center [835, 473] width 169 height 26
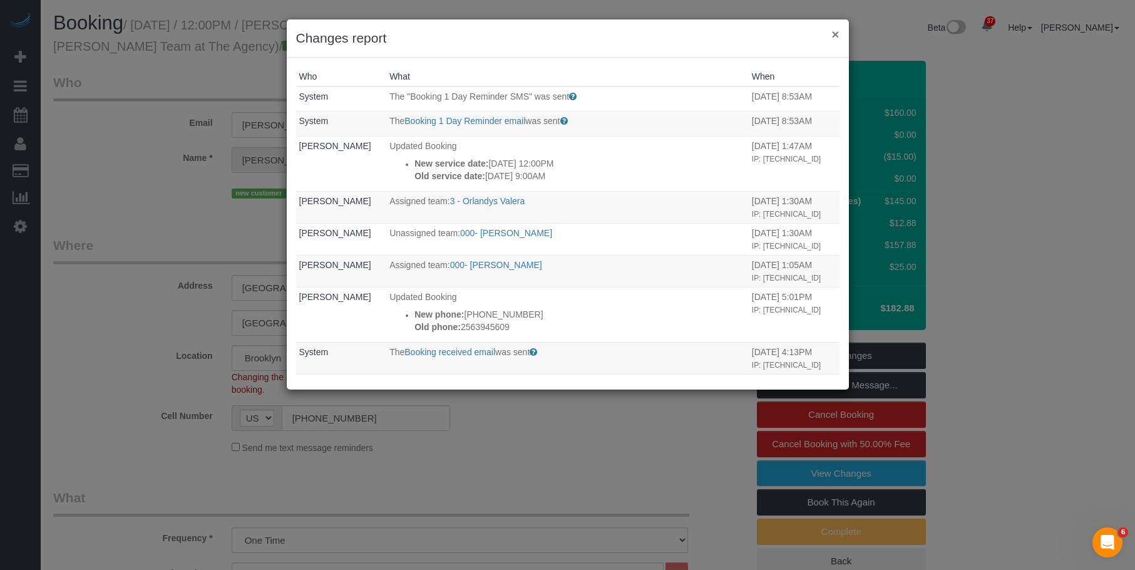
click at [836, 34] on button "×" at bounding box center [836, 34] width 8 height 13
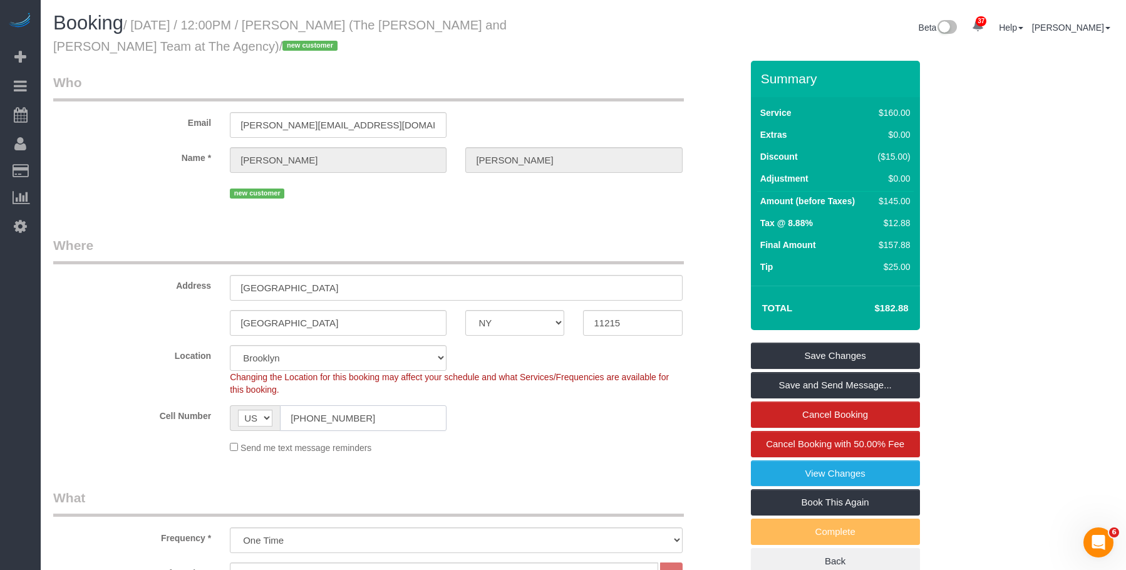
drag, startPoint x: 374, startPoint y: 423, endPoint x: 223, endPoint y: 397, distance: 153.8
click at [198, 425] on div "Cell Number AF AL DZ AD AO AI AQ AG AR AM AW AU AT AZ BS BH BD BB BY BE BZ BJ B…" at bounding box center [397, 418] width 707 height 26
drag, startPoint x: 239, startPoint y: 288, endPoint x: 338, endPoint y: 296, distance: 99.3
click at [338, 296] on input "[GEOGRAPHIC_DATA]" at bounding box center [456, 288] width 452 height 26
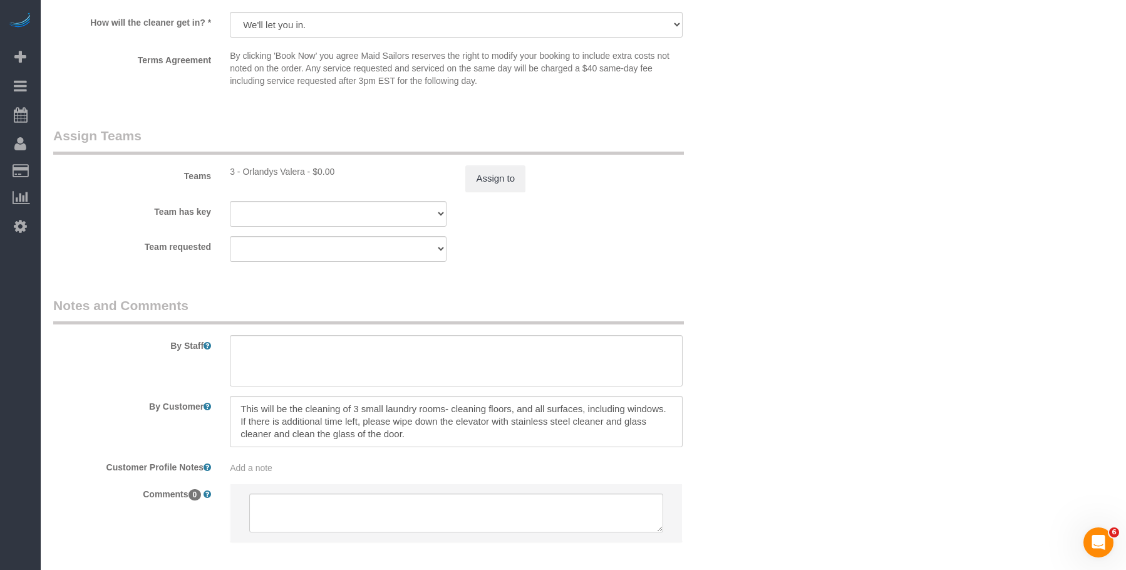
scroll to position [1361, 0]
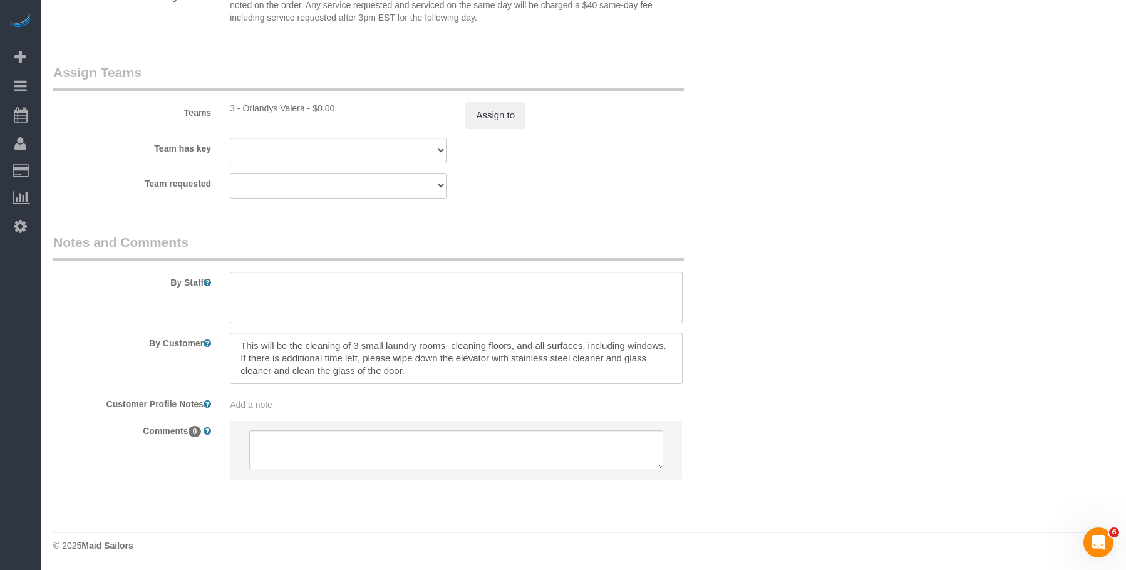
drag, startPoint x: 770, startPoint y: 67, endPoint x: 874, endPoint y: 3, distance: 121.8
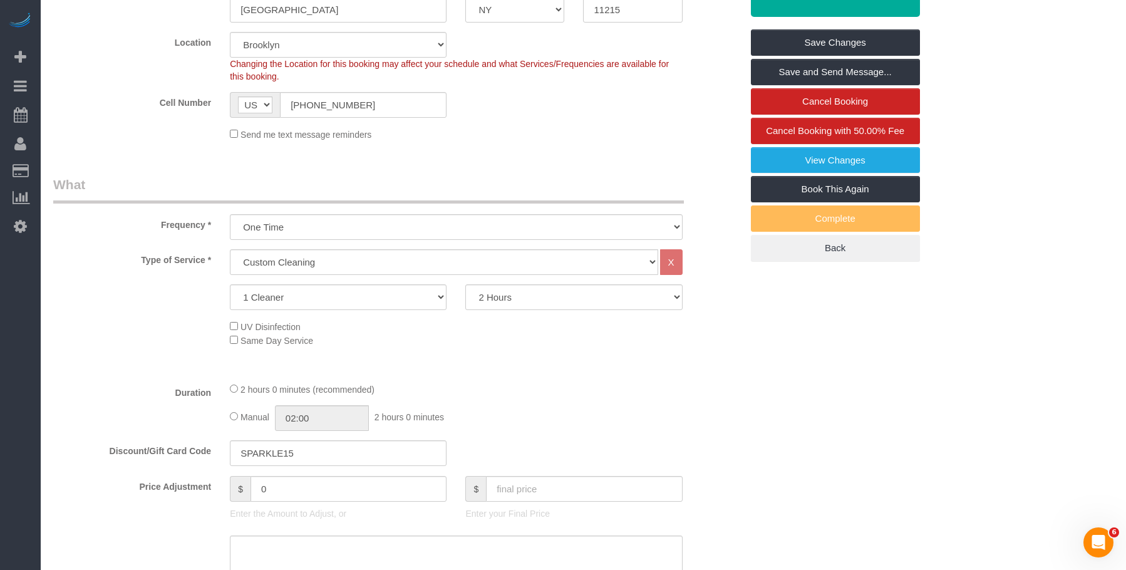
scroll to position [0, 0]
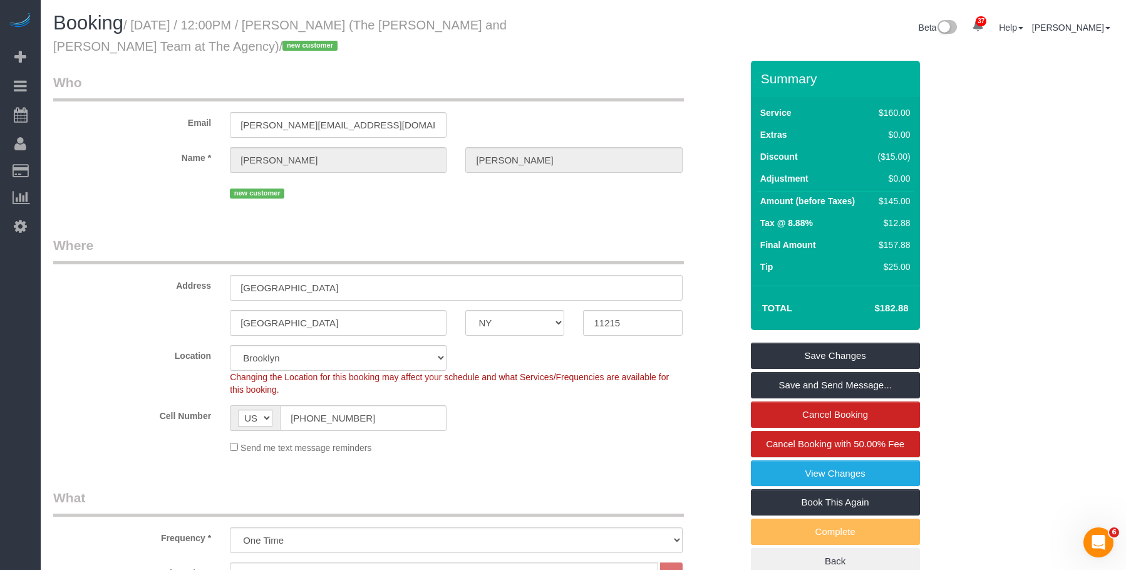
drag, startPoint x: 403, startPoint y: 26, endPoint x: 168, endPoint y: 46, distance: 235.7
click at [168, 46] on small "/ October 09, 2025 / 12:00PM / Ashlie Roberson (The Whitman and Roberson Team a…" at bounding box center [279, 35] width 453 height 35
copy small "The Whitman and Roberson Team at The Agency"
click at [523, 113] on div "Email ashlie@759president.com" at bounding box center [397, 105] width 707 height 64
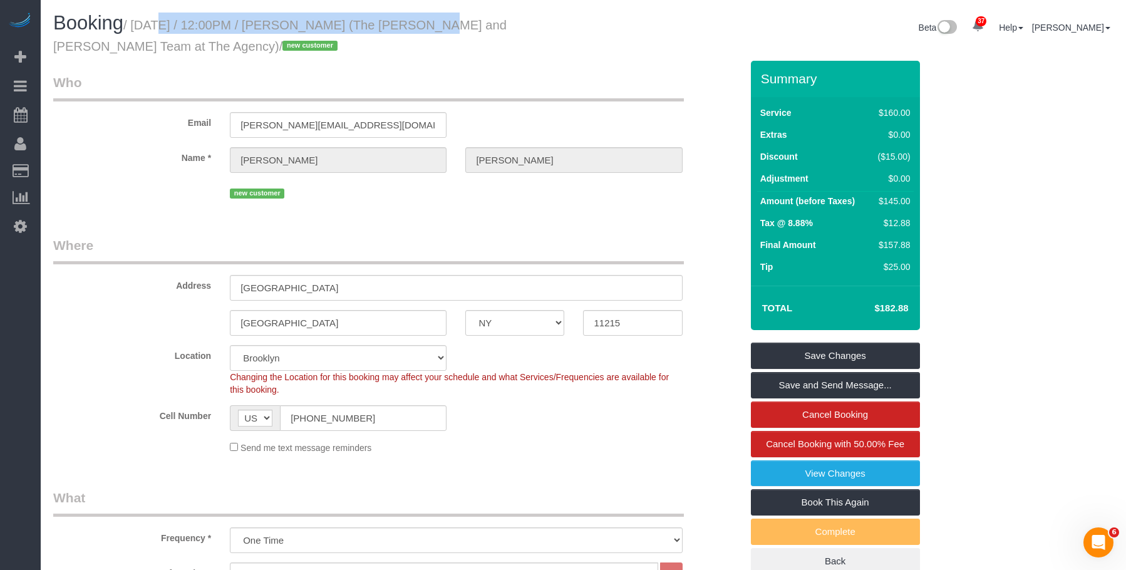
drag, startPoint x: 137, startPoint y: 24, endPoint x: 395, endPoint y: 28, distance: 258.0
click at [395, 28] on small "/ October 09, 2025 / 12:00PM / Ashlie Roberson (The Whitman and Roberson Team a…" at bounding box center [279, 35] width 453 height 35
copy small "October 09, 2025 / 12:00PM / Ashlie Roberson"
drag, startPoint x: 415, startPoint y: 58, endPoint x: 421, endPoint y: 29, distance: 30.1
click at [416, 59] on div "Booking / October 09, 2025 / 12:00PM / Ashlie Roberson (The Whitman and Roberso…" at bounding box center [314, 37] width 540 height 48
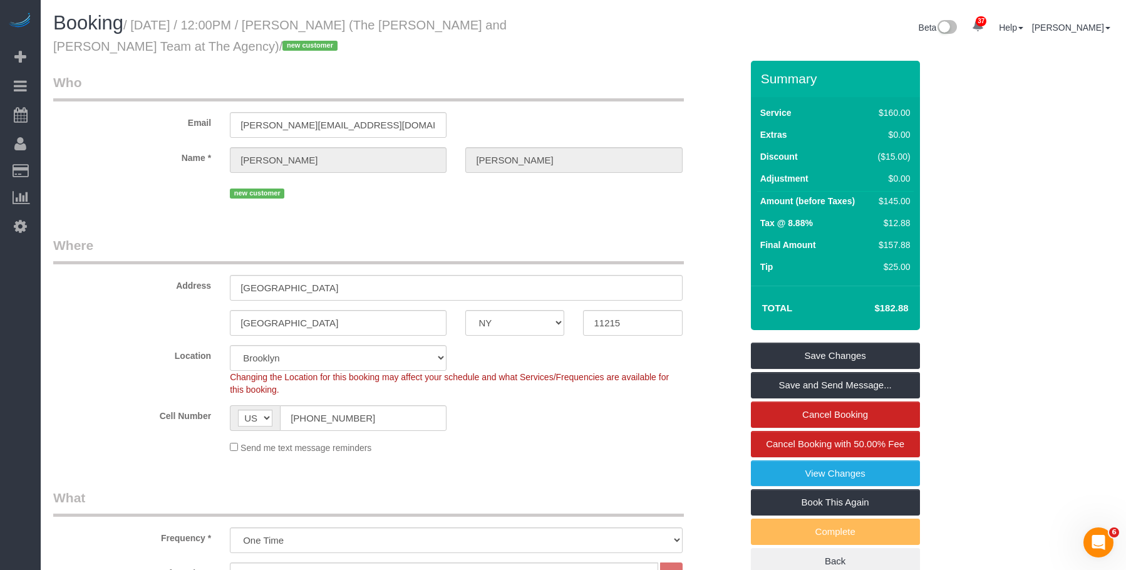
click at [511, 85] on legend "Who" at bounding box center [368, 87] width 631 height 28
drag, startPoint x: 307, startPoint y: 23, endPoint x: 395, endPoint y: 23, distance: 87.7
click at [395, 23] on small "/ October 09, 2025 / 12:00PM / Ashlie Roberson (The Whitman and Roberson Team a…" at bounding box center [279, 35] width 453 height 35
copy small "Ashlie Roberson"
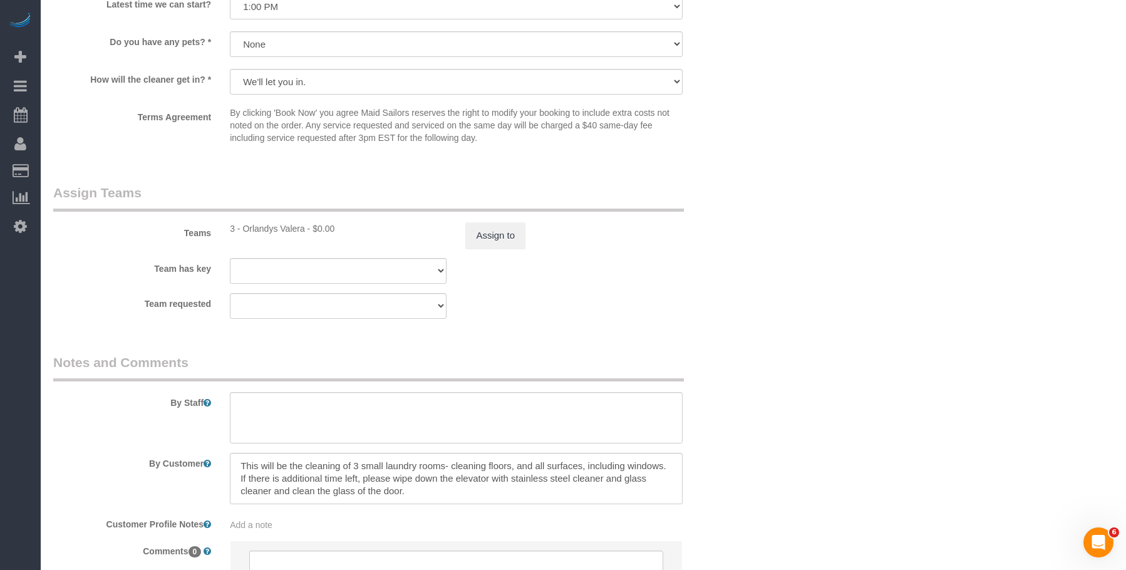
scroll to position [1361, 0]
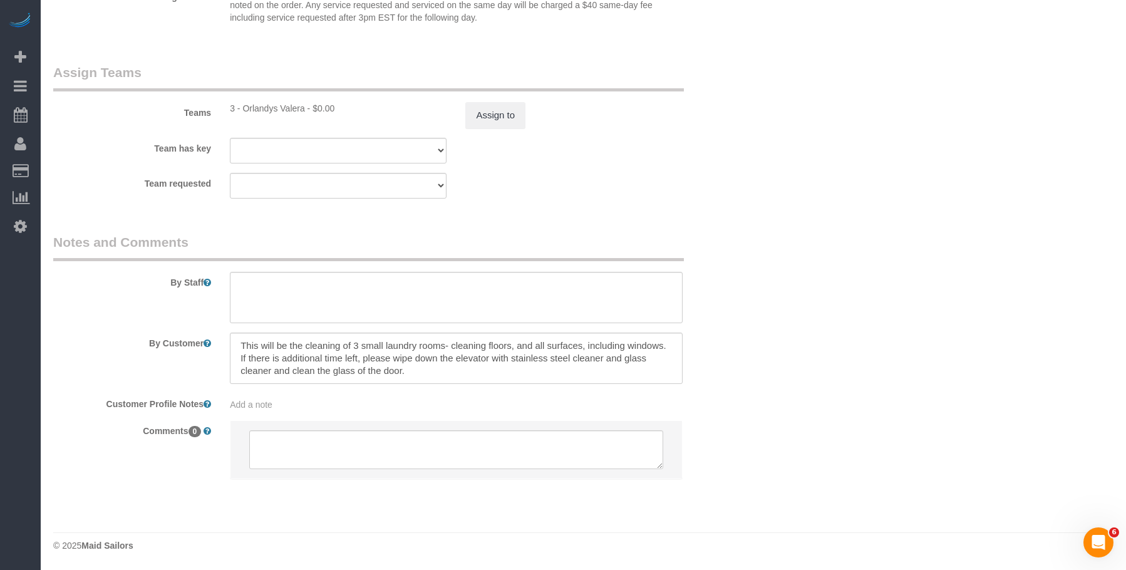
click at [530, 244] on legend "Notes and Comments" at bounding box center [368, 247] width 631 height 28
click at [528, 195] on div "Team requested 3 - Orlandys Valera 000- Donna Mercado 000 - Partnerships 000 - …" at bounding box center [397, 186] width 707 height 26
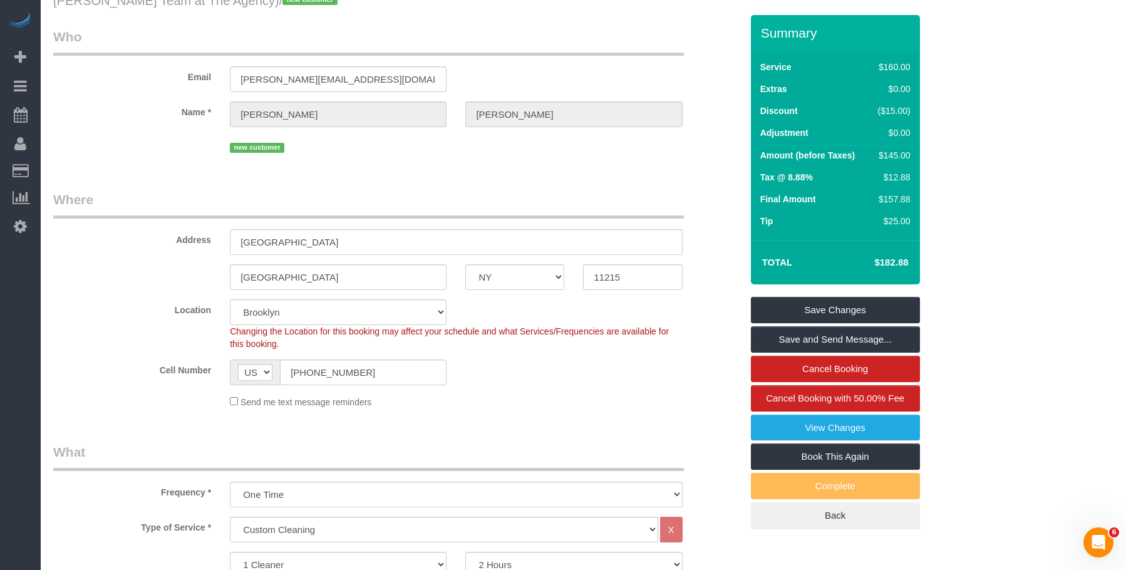
scroll to position [0, 0]
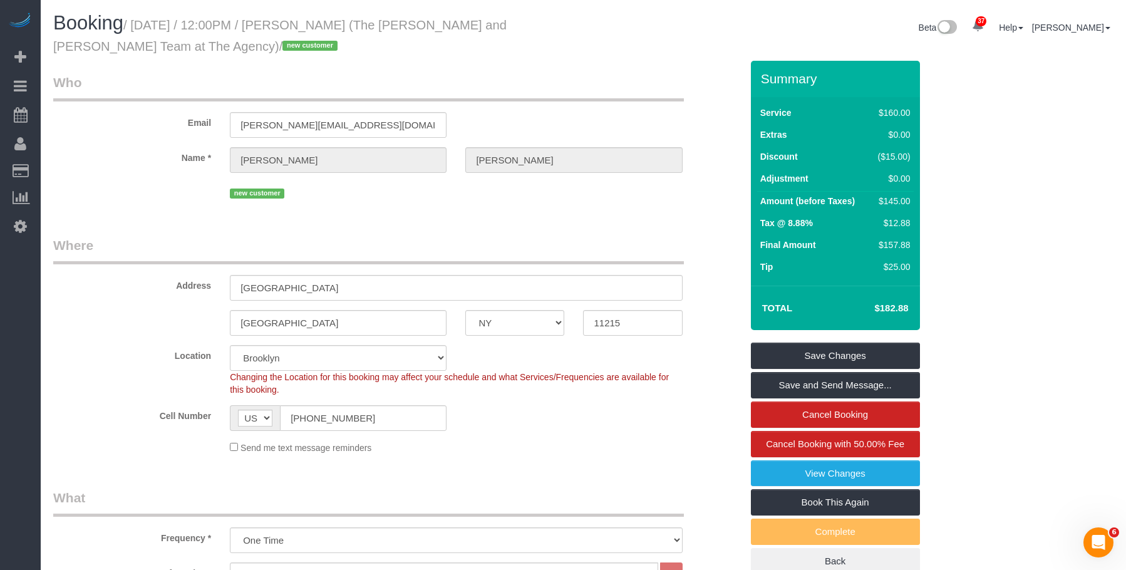
drag, startPoint x: 555, startPoint y: 82, endPoint x: 491, endPoint y: 40, distance: 76.9
click at [555, 82] on legend "Who" at bounding box center [368, 87] width 631 height 28
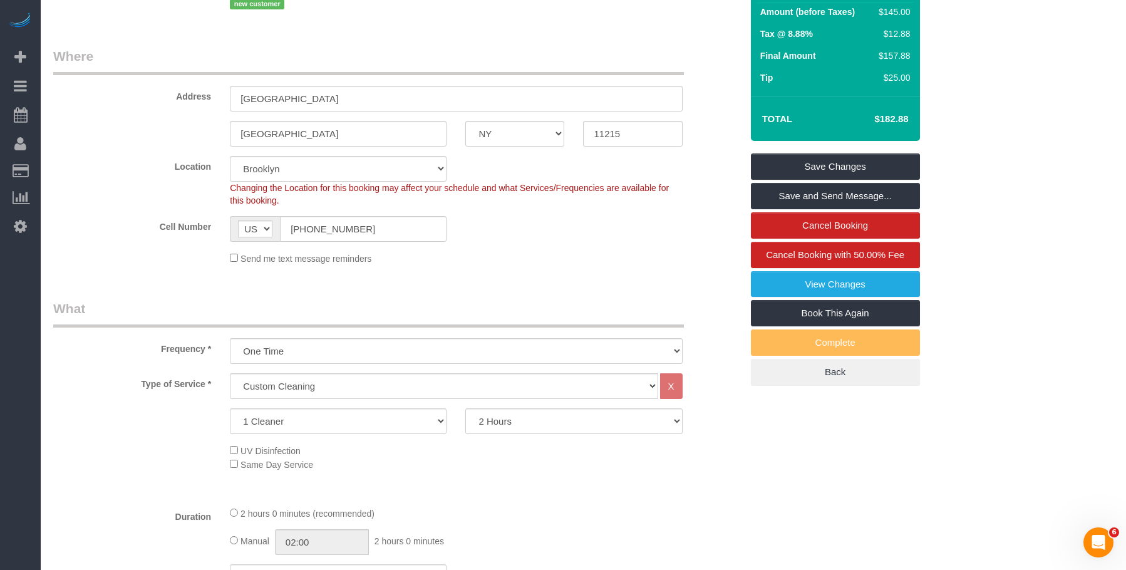
scroll to position [188, 0]
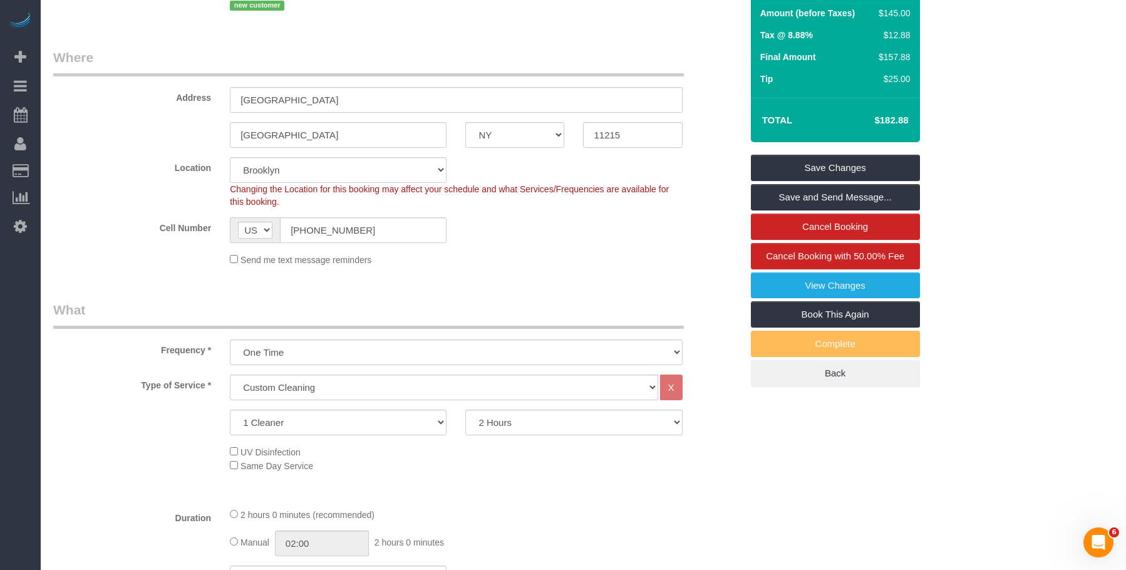
click at [605, 257] on div "Send me text message reminders" at bounding box center [455, 259] width 471 height 14
drag, startPoint x: 480, startPoint y: 45, endPoint x: 487, endPoint y: 99, distance: 54.3
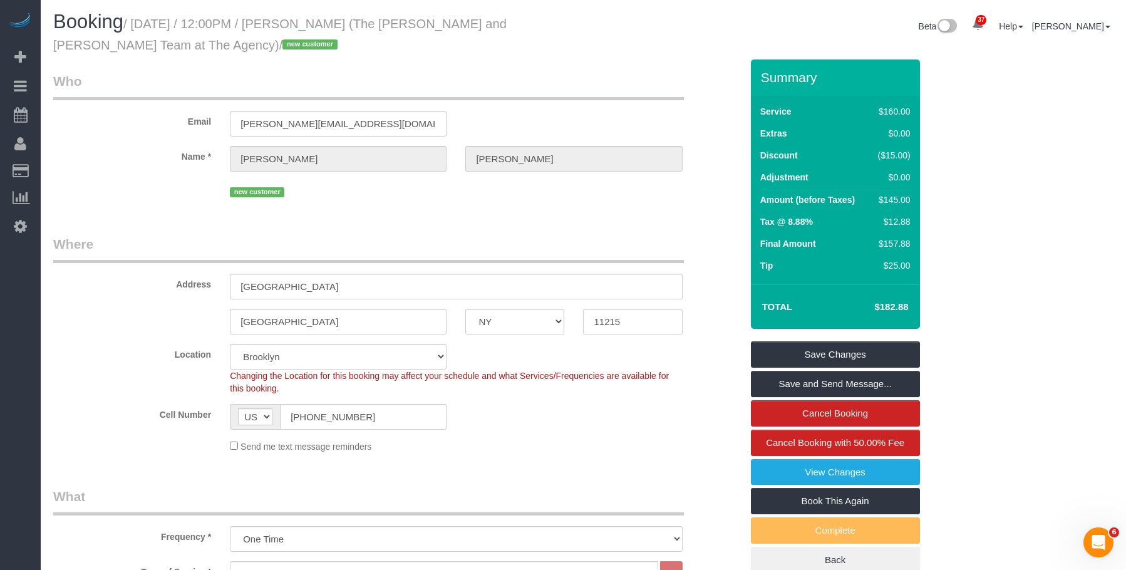
scroll to position [0, 0]
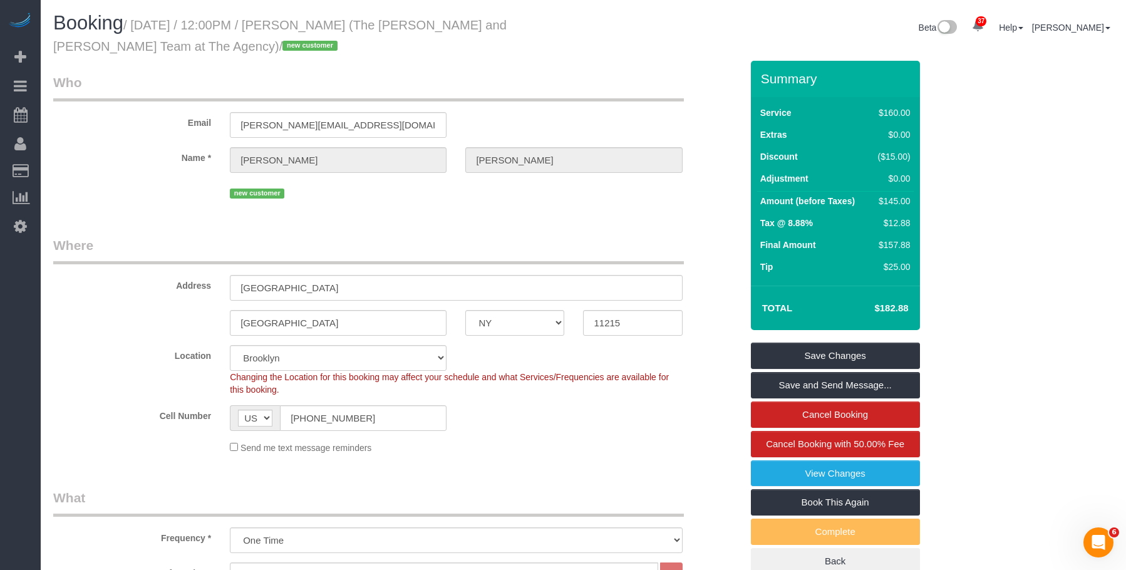
click at [572, 73] on legend "Who" at bounding box center [368, 87] width 631 height 28
drag, startPoint x: 361, startPoint y: 120, endPoint x: 108, endPoint y: 88, distance: 255.0
click at [108, 88] on fieldset "Who Email ashlie@759president.com Name * Ashlie Roberson new customer" at bounding box center [397, 142] width 688 height 138
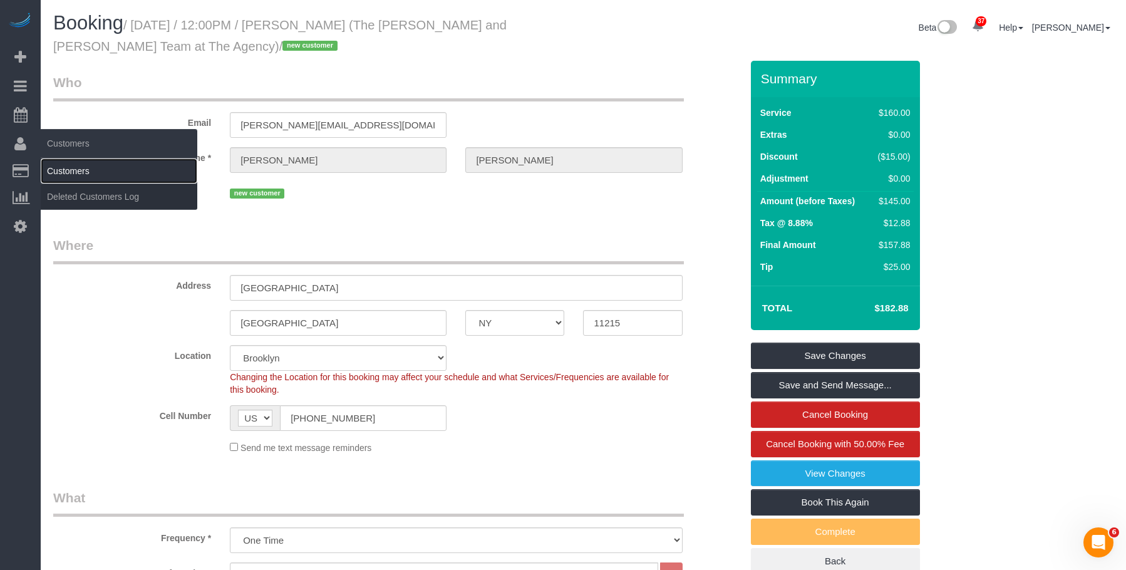
drag, startPoint x: 92, startPoint y: 170, endPoint x: 99, endPoint y: 168, distance: 7.0
click at [92, 170] on link "Customers" at bounding box center [119, 170] width 157 height 25
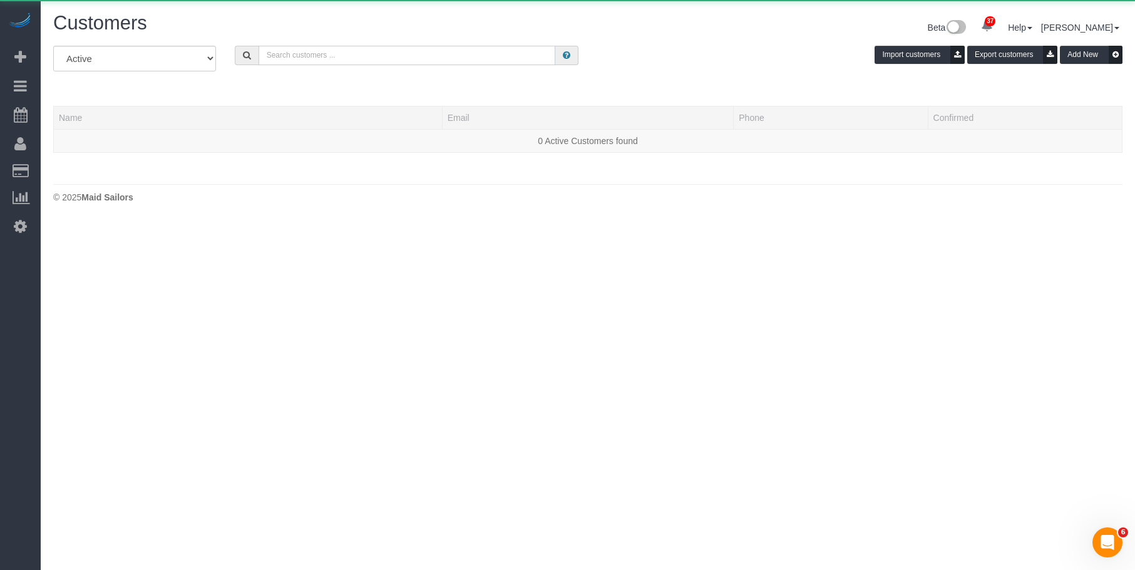
click at [433, 56] on input "text" at bounding box center [407, 55] width 297 height 19
paste input "ashlie@759president.com"
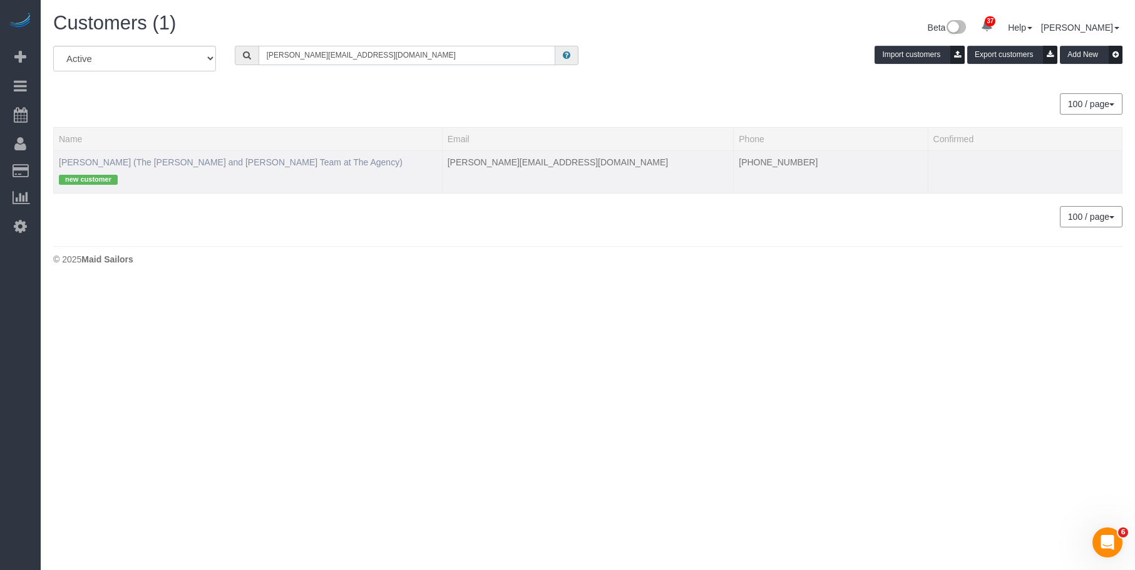
type input "ashlie@759president.com"
click at [109, 158] on link "Ashlie Roberson (The Whitman and Roberson Team at The Agency)" at bounding box center [231, 162] width 344 height 10
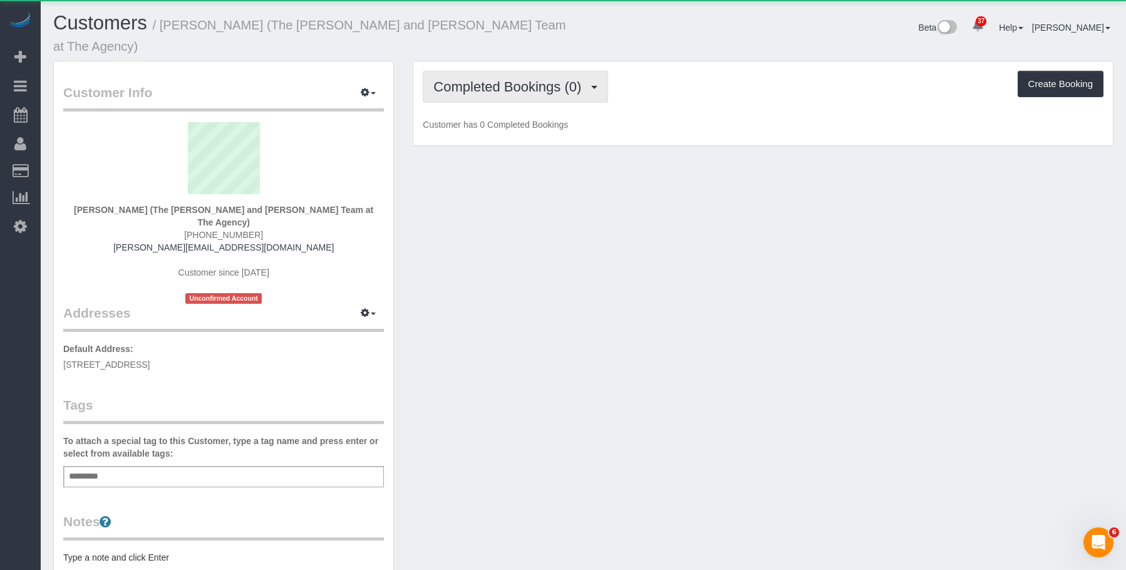
click at [531, 79] on span "Completed Bookings (0)" at bounding box center [510, 87] width 154 height 16
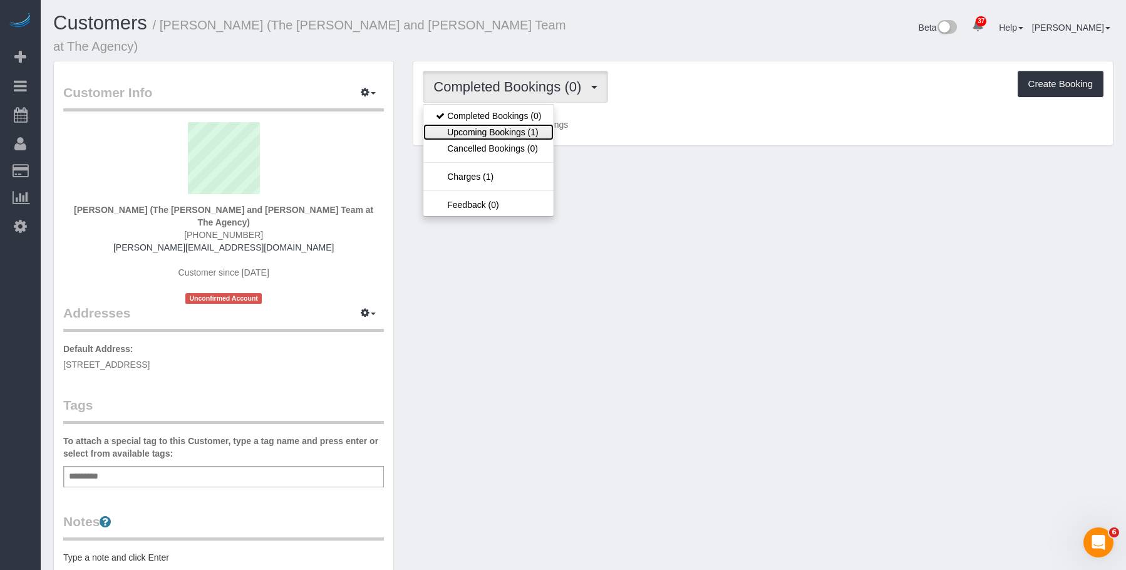
click at [508, 124] on link "Upcoming Bookings (1)" at bounding box center [488, 132] width 130 height 16
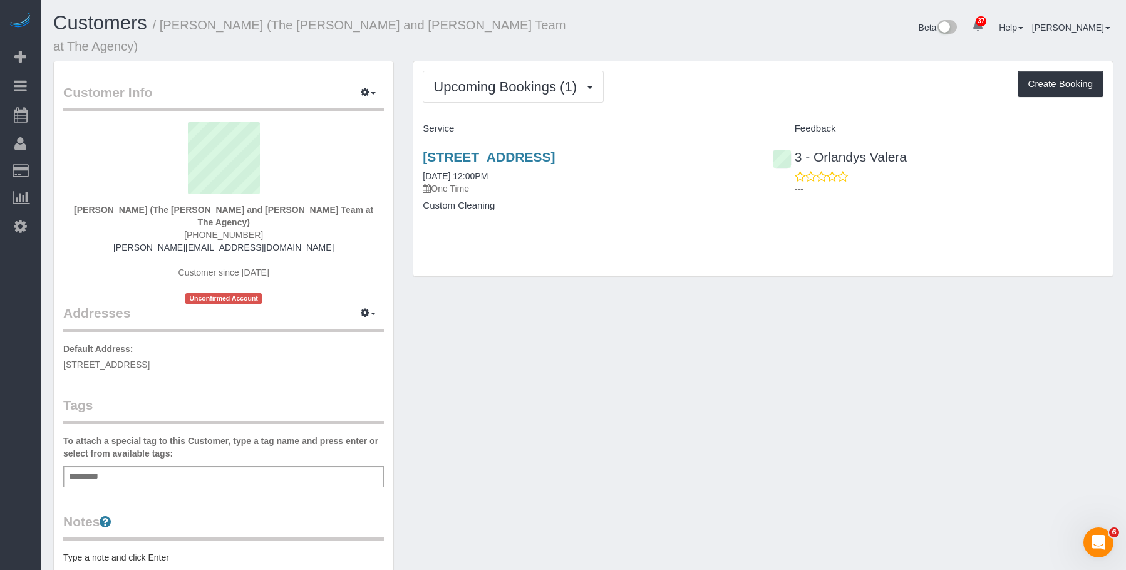
drag, startPoint x: 414, startPoint y: 140, endPoint x: 691, endPoint y: 133, distance: 277.5
click at [691, 133] on div "Upcoming Bookings (1) Completed Bookings (0) Upcoming Bookings (1) Cancelled Bo…" at bounding box center [763, 169] width 701 height 216
copy link "759 President Street, Brooklyn, NY 11215"
click at [549, 284] on div "Customer Info Edit Contact Info Send Message Email Preferences Special Sales Ta…" at bounding box center [583, 487] width 1079 height 852
click at [775, 323] on div "Customer Info Edit Contact Info Send Message Email Preferences Special Sales Ta…" at bounding box center [583, 487] width 1079 height 852
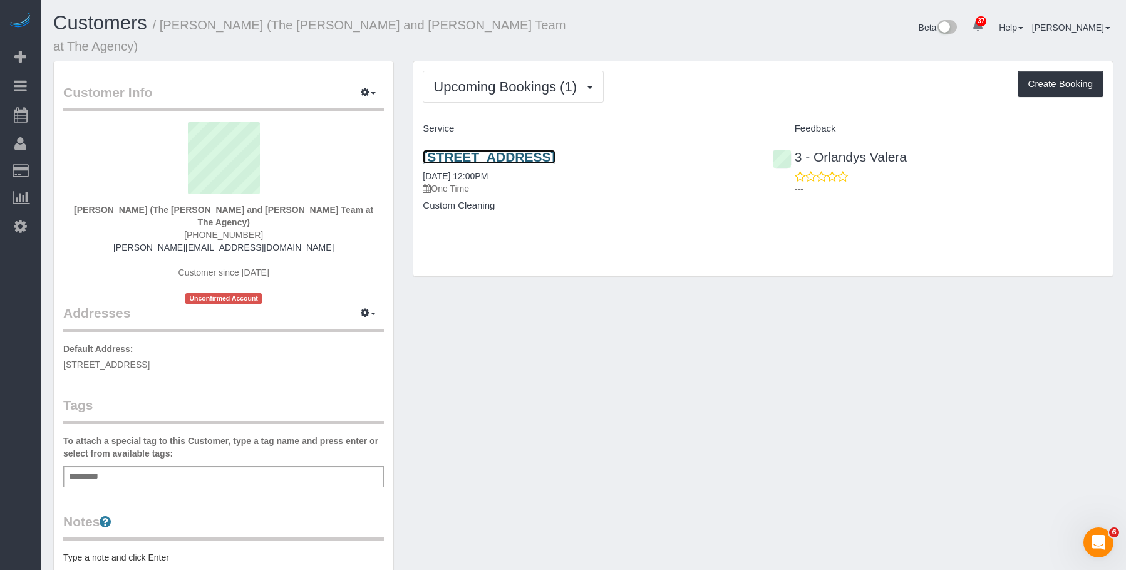
click at [550, 150] on link "759 President Street, Brooklyn, NY 11215" at bounding box center [489, 157] width 132 height 14
click at [708, 71] on div "Upcoming Bookings (1) Completed Bookings (0) Upcoming Bookings (1) Cancelled Bo…" at bounding box center [763, 87] width 681 height 32
click at [622, 242] on div "Upcoming Bookings (1) Completed Bookings (0) Upcoming Bookings (1) Cancelled Bo…" at bounding box center [762, 168] width 699 height 215
drag, startPoint x: 418, startPoint y: 138, endPoint x: 685, endPoint y: 133, distance: 267.4
click at [685, 139] on div "759 President Street, Brooklyn, NY 11215 10/09/2025 12:00PM One Time Custom Cle…" at bounding box center [587, 187] width 349 height 96
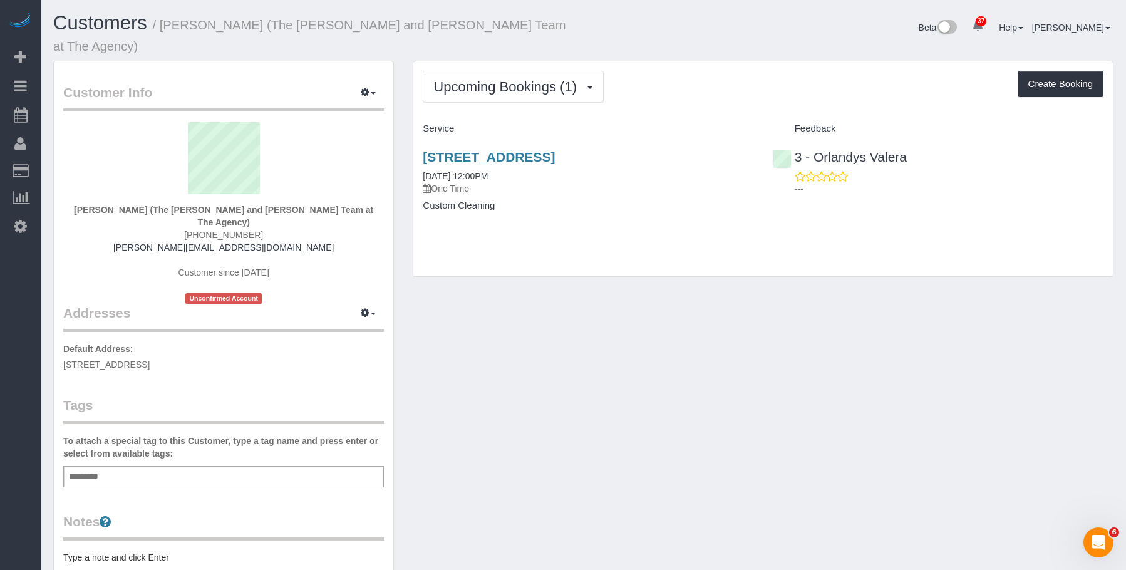
copy link "759 President Street, Brooklyn, NY 11215"
click at [711, 269] on div "Upcoming Bookings (1) Completed Bookings (0) Upcoming Bookings (1) Cancelled Bo…" at bounding box center [762, 175] width 719 height 229
click at [661, 92] on div "Upcoming Bookings (1) Completed Bookings (0) Upcoming Bookings (1) Cancelled Bo…" at bounding box center [762, 168] width 699 height 215
click at [575, 202] on div "759 President Street, Brooklyn, NY 11215 10/09/2025 12:00PM One Time Custom Cle…" at bounding box center [587, 187] width 349 height 96
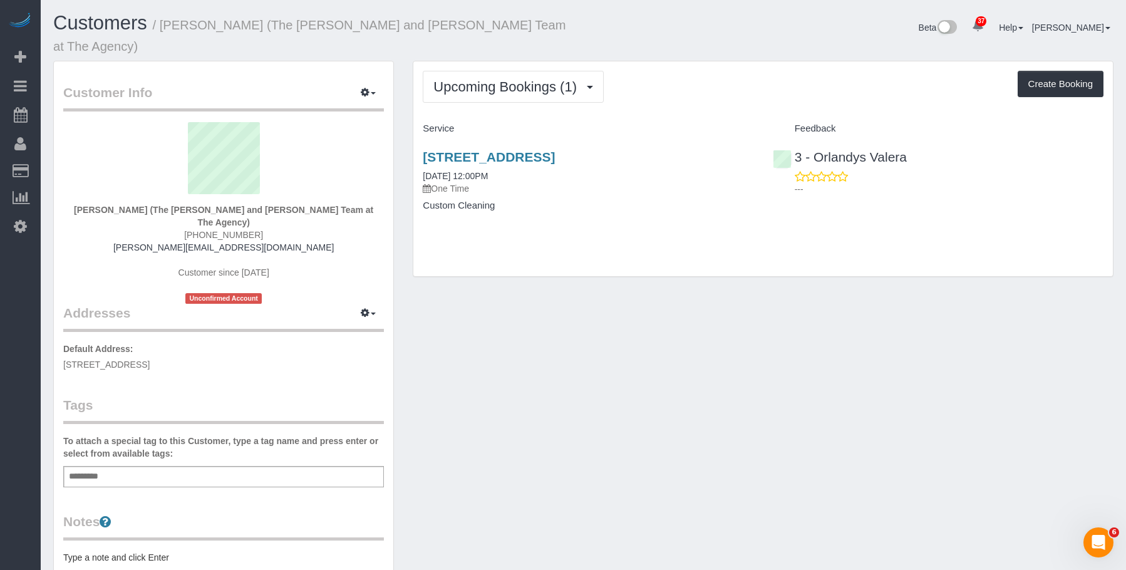
drag, startPoint x: 412, startPoint y: 142, endPoint x: 1123, endPoint y: 318, distance: 732.8
click at [703, 133] on div "Upcoming Bookings (1) Completed Bookings (0) Upcoming Bookings (1) Cancelled Bo…" at bounding box center [762, 175] width 719 height 229
copy link "759 President Street, Brooklyn, NY 11215"
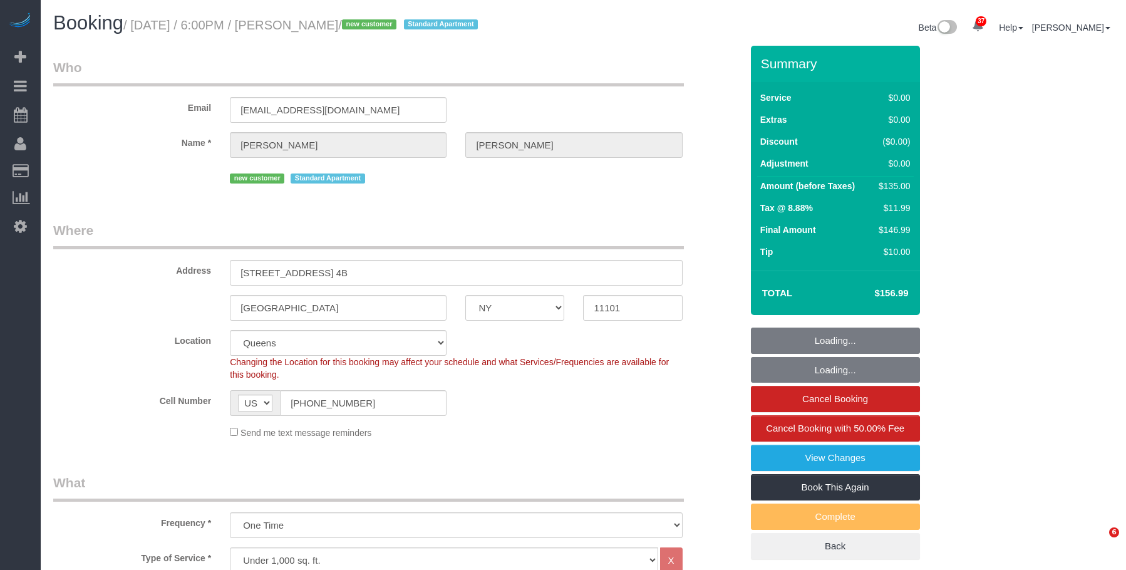
select select "NY"
select select "spot1"
select select "number:89"
select select "number:90"
select select "number:15"
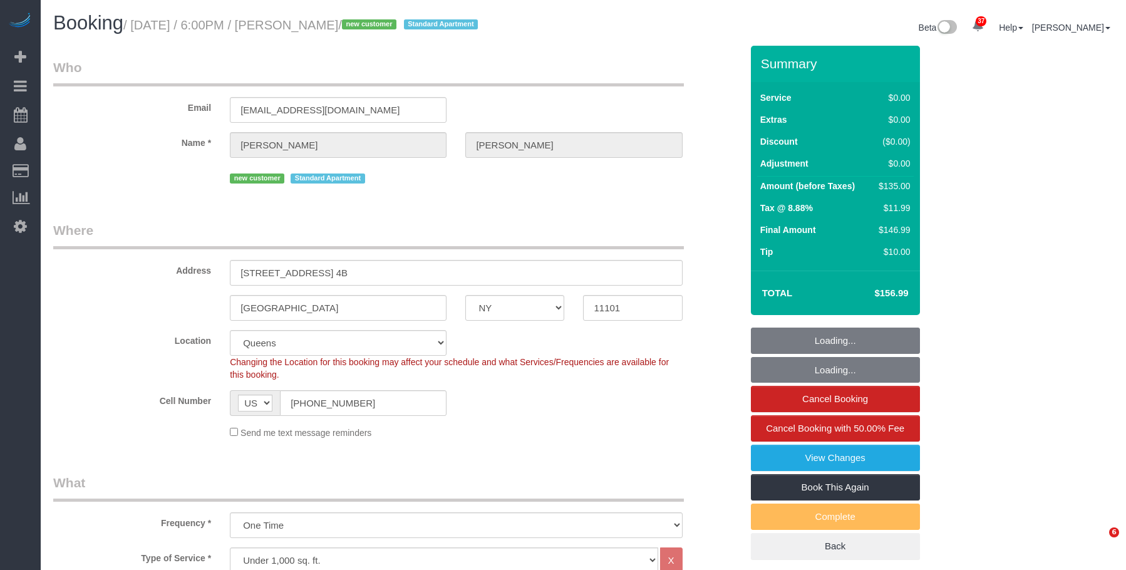
select select "number:7"
click at [379, 29] on small "/ October 09, 2025 / 6:00PM / Ray Sabbineni / new customer Standard Apartment" at bounding box center [302, 25] width 358 height 14
select select "1"
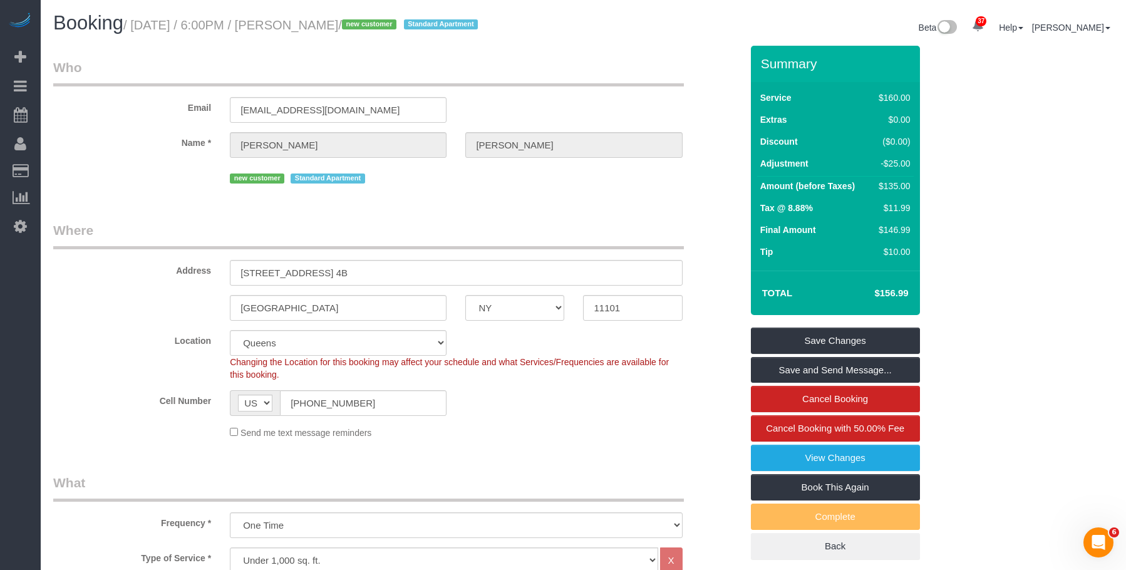
click at [780, 455] on link "View Changes" at bounding box center [835, 458] width 169 height 26
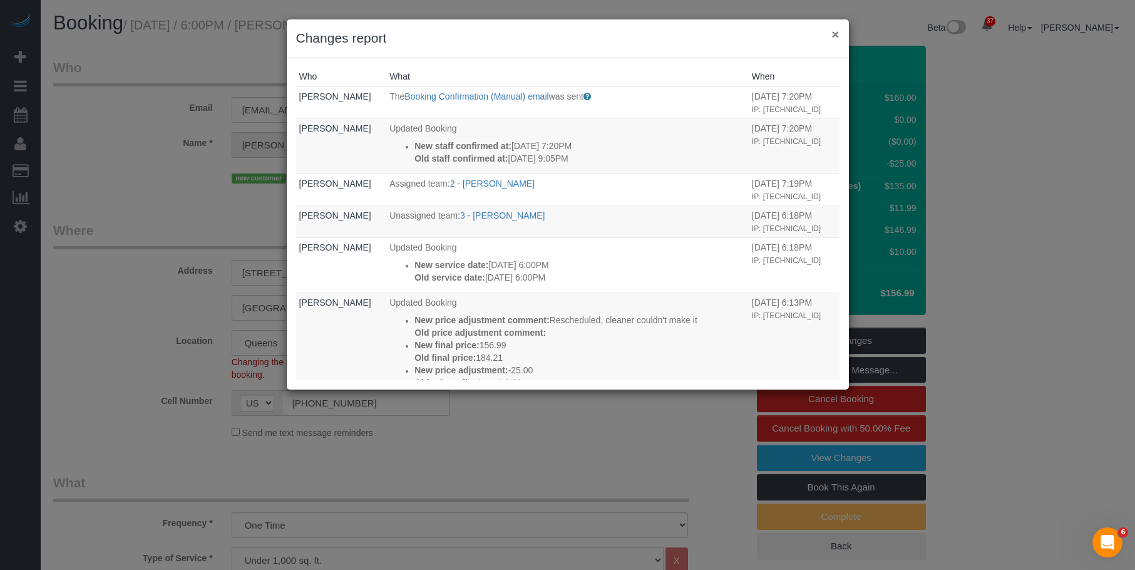
click at [837, 32] on button "×" at bounding box center [836, 34] width 8 height 13
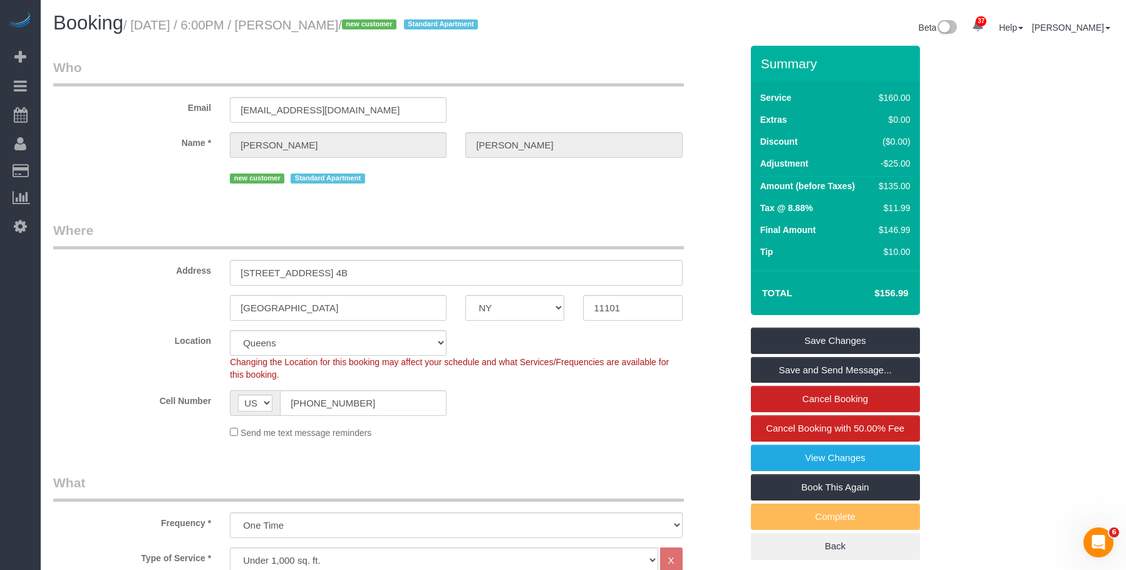
drag, startPoint x: 299, startPoint y: 28, endPoint x: 382, endPoint y: 24, distance: 82.8
click at [382, 24] on small "/ October 09, 2025 / 6:00PM / Ray Sabbineni / new customer Standard Apartment" at bounding box center [302, 25] width 358 height 14
copy small "[PERSON_NAME]"
click at [428, 72] on legend "Who" at bounding box center [368, 72] width 631 height 28
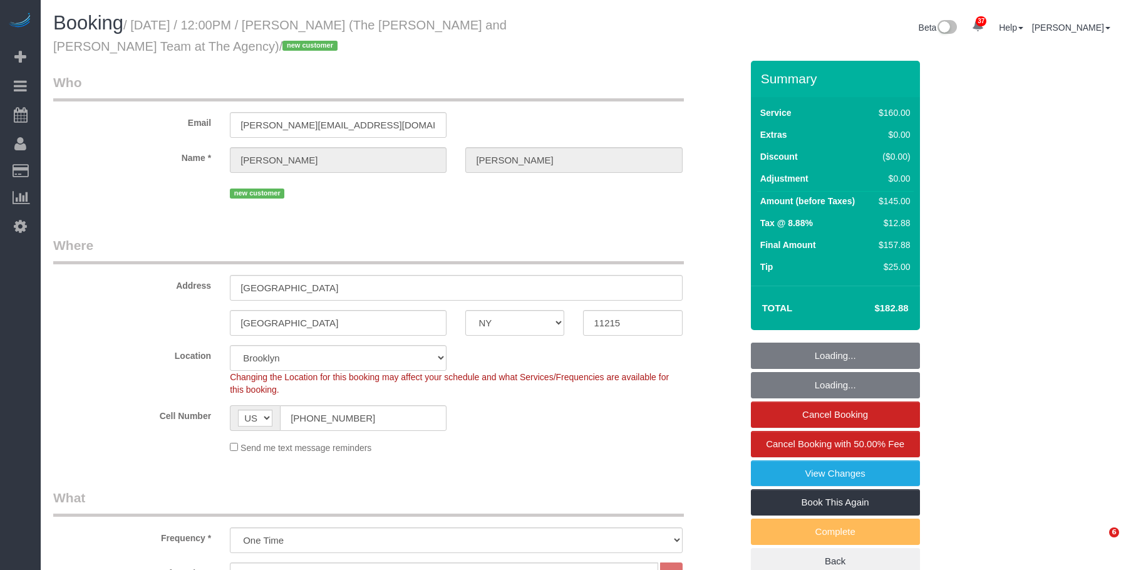
select select "NY"
select select "number:56"
select select "number:73"
select select "number:15"
select select "number:5"
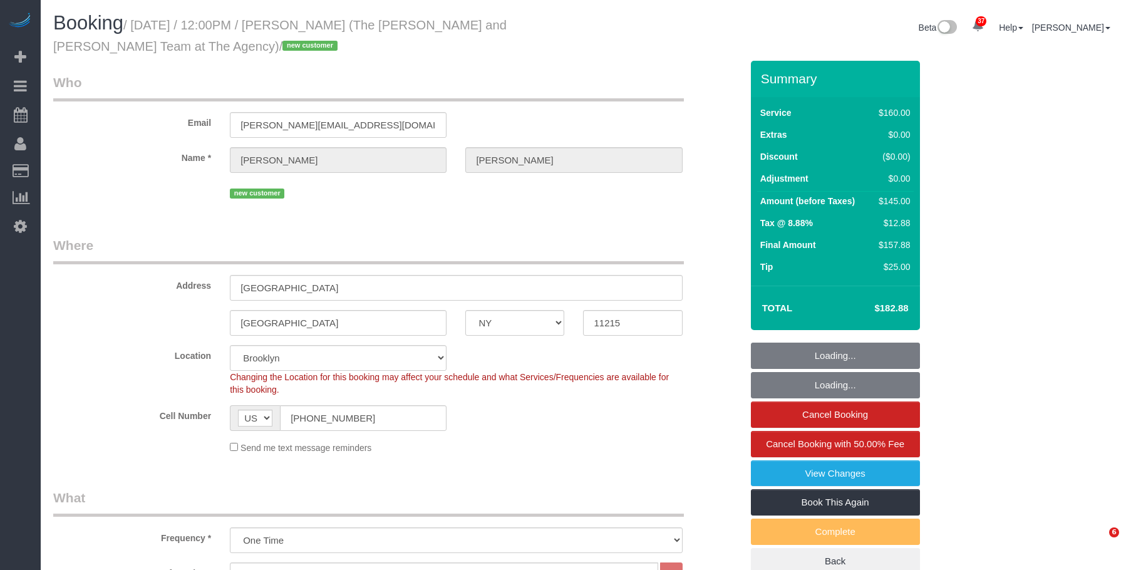
select select "spot50"
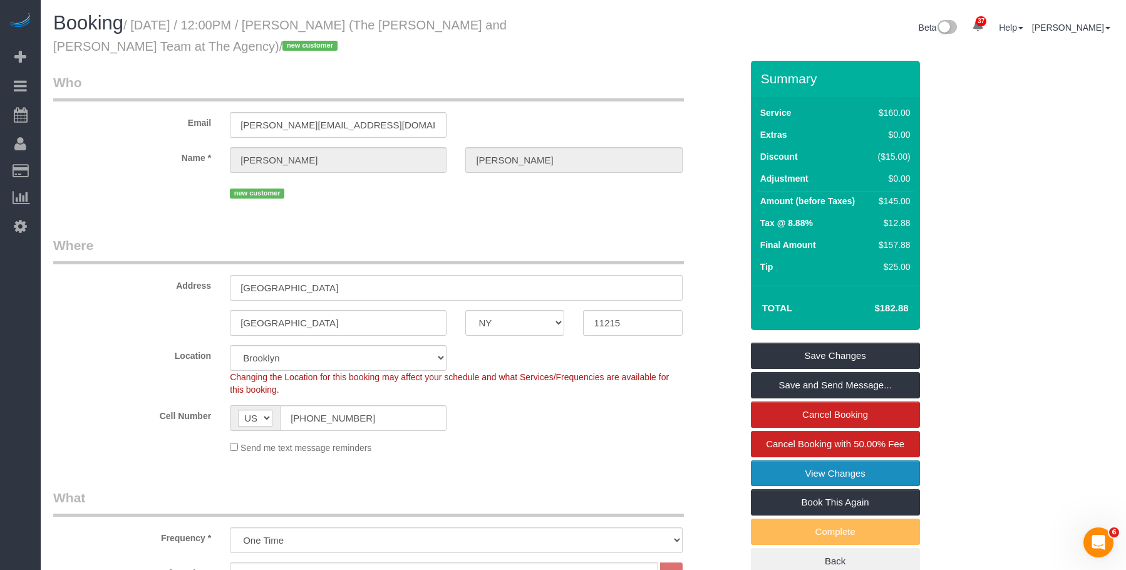
click at [781, 473] on link "View Changes" at bounding box center [835, 473] width 169 height 26
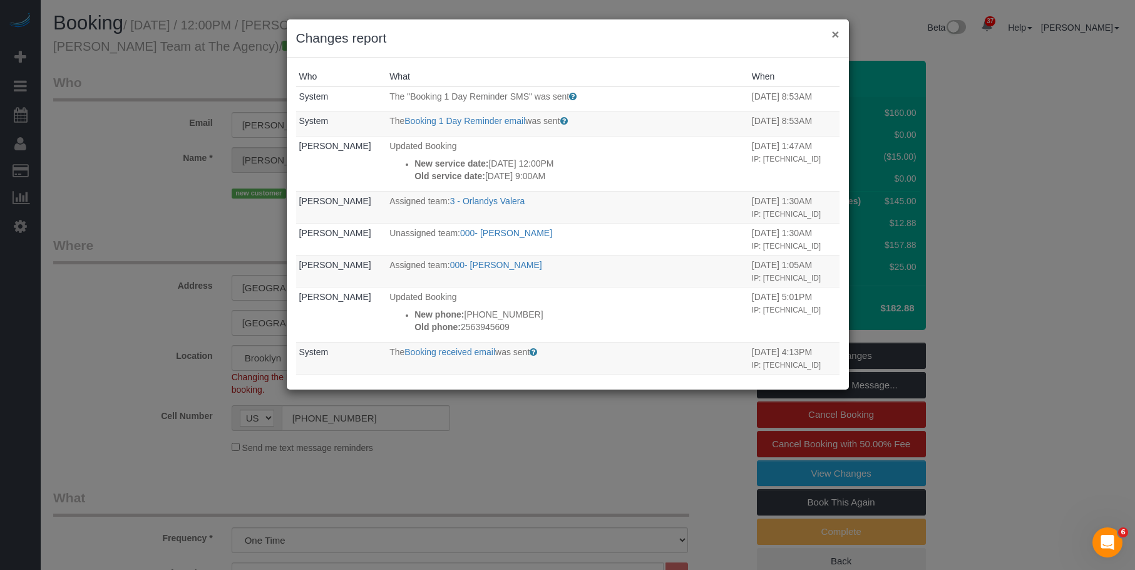
click at [836, 31] on button "×" at bounding box center [836, 34] width 8 height 13
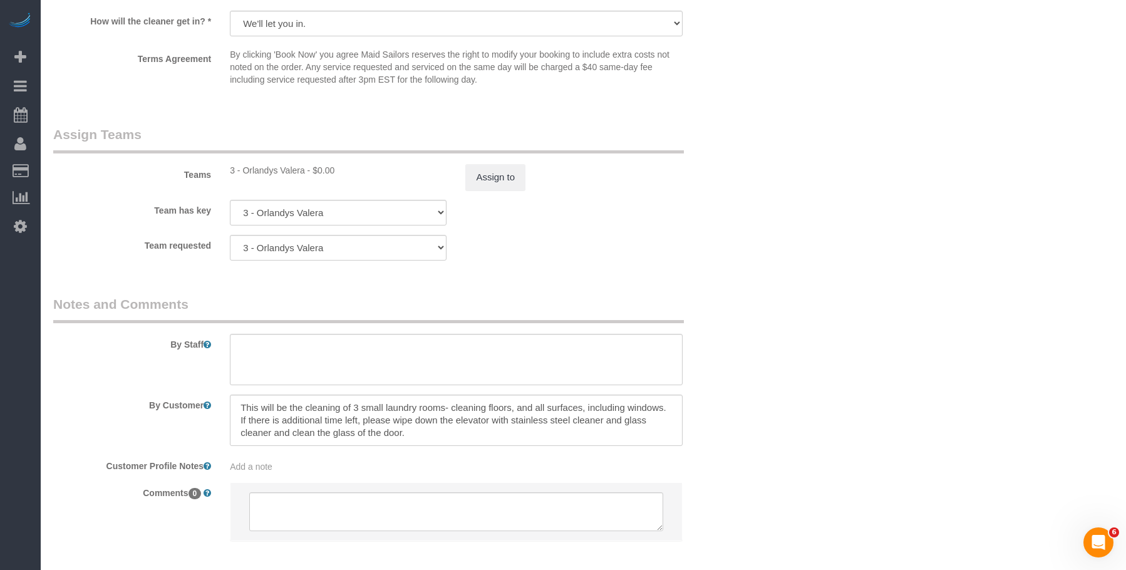
scroll to position [1361, 0]
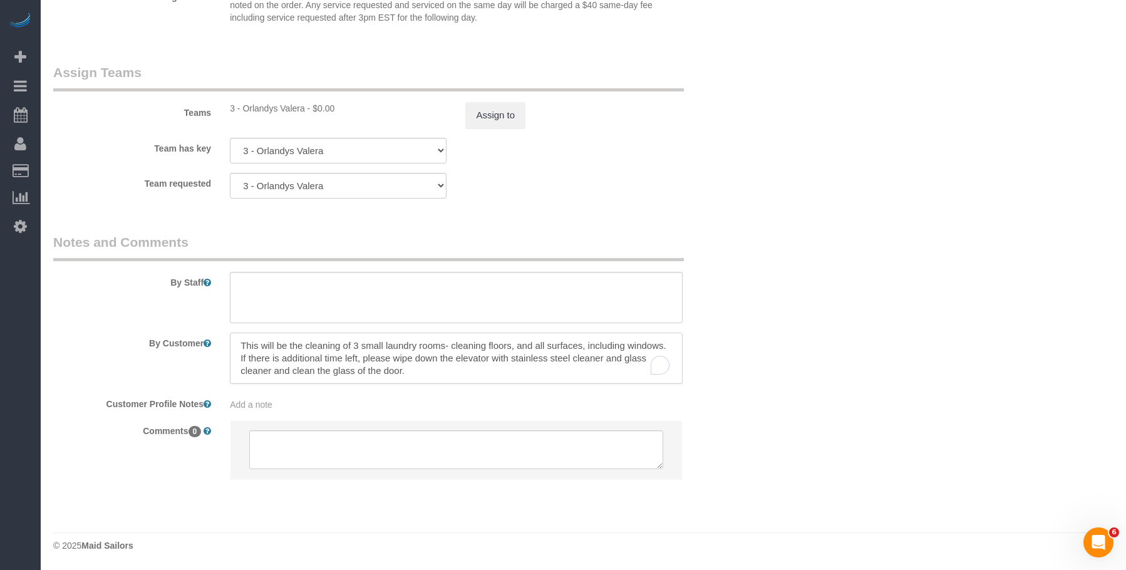
drag, startPoint x: 490, startPoint y: 364, endPoint x: 498, endPoint y: 370, distance: 9.4
click at [498, 370] on textarea "To enrich screen reader interactions, please activate Accessibility in Grammarl…" at bounding box center [456, 357] width 452 height 51
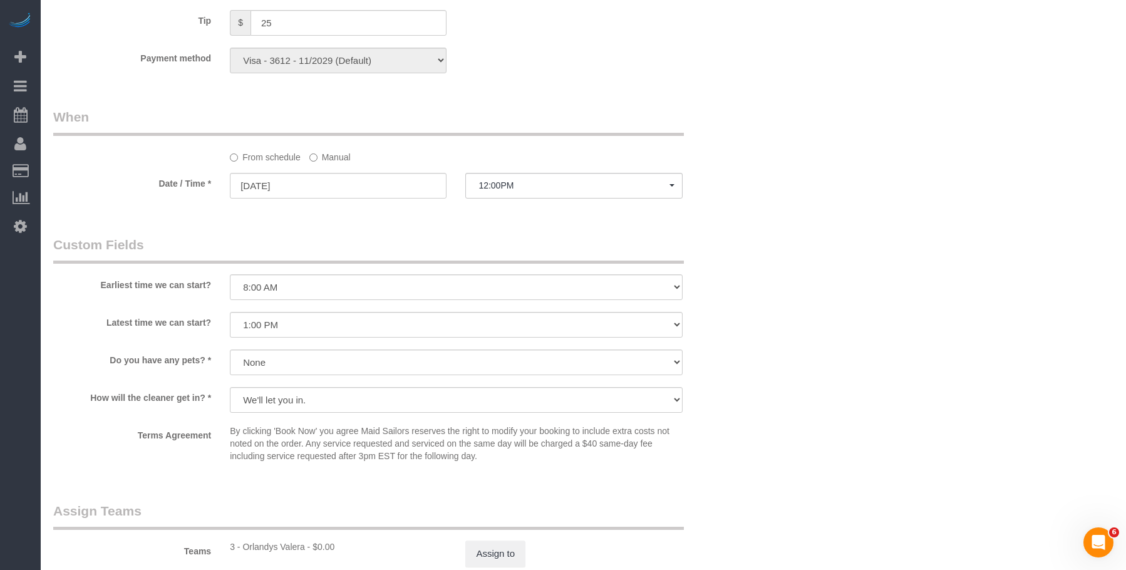
scroll to position [734, 0]
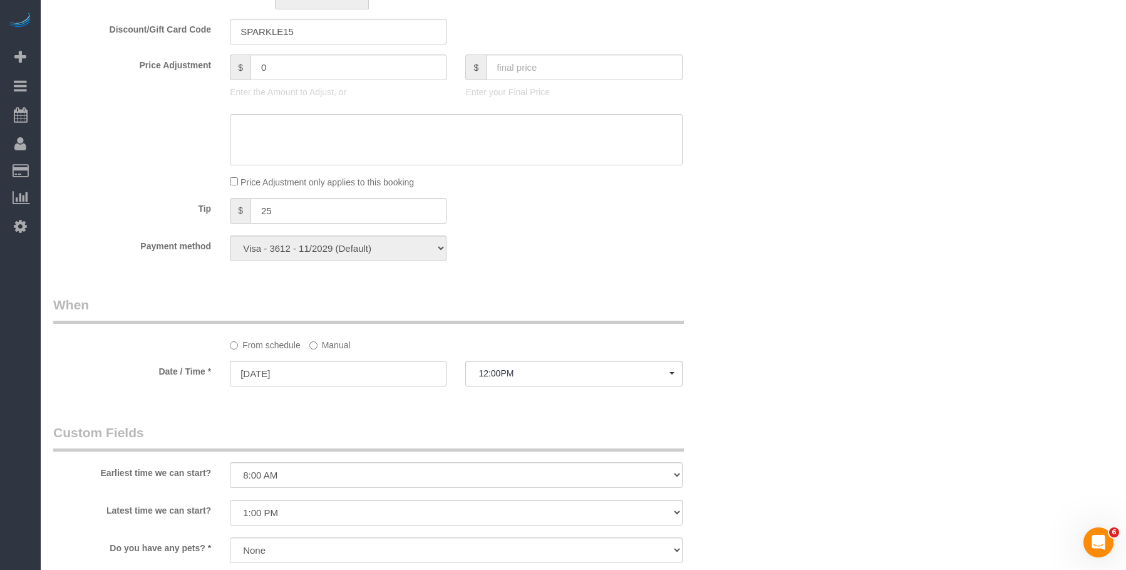
drag, startPoint x: 623, startPoint y: 241, endPoint x: 617, endPoint y: 281, distance: 39.8
click at [623, 241] on div "Payment method Visa - 3612 - 11/2029 (Default) Add Credit Card ─────────────── …" at bounding box center [397, 248] width 707 height 26
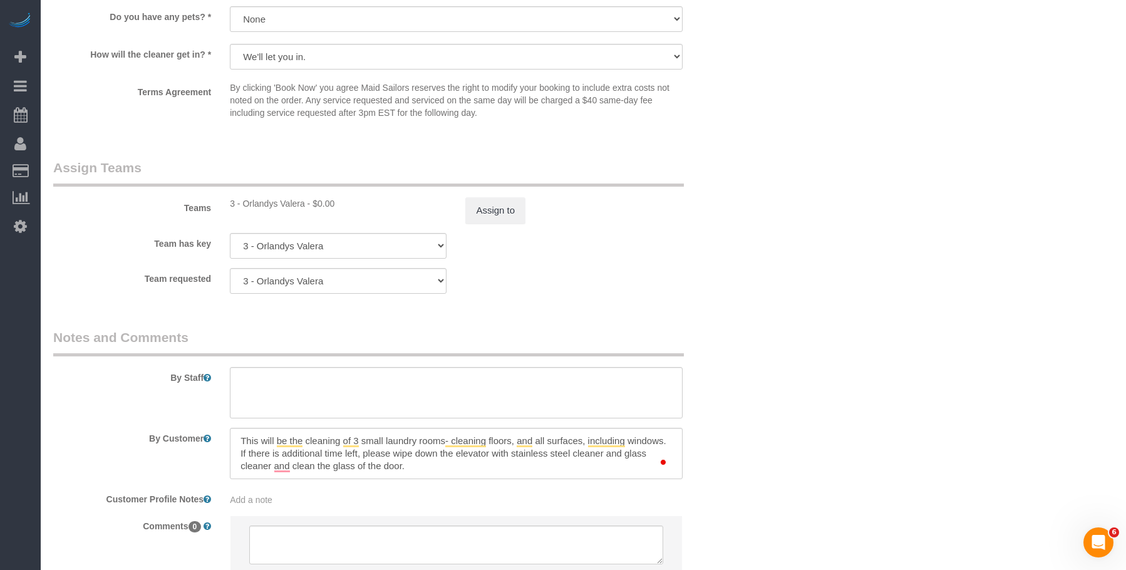
scroll to position [1361, 0]
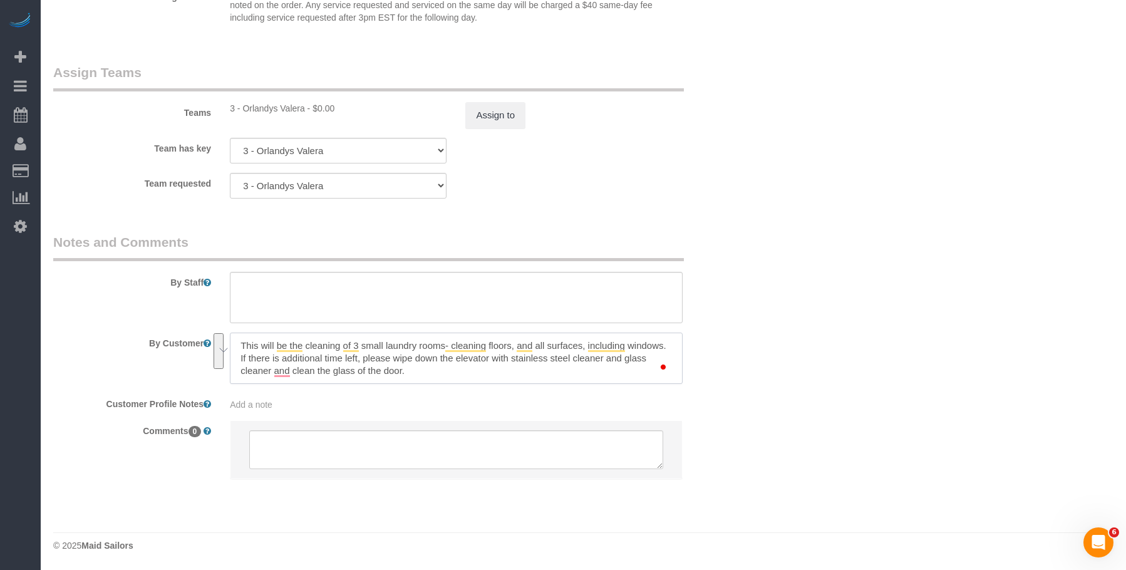
drag, startPoint x: 236, startPoint y: 345, endPoint x: 857, endPoint y: 327, distance: 621.4
click at [485, 389] on sui-booking-comments "By Staff By Customer Customer Profile Notes Add a note Comments 0" at bounding box center [397, 362] width 688 height 259
click at [726, 121] on div "Teams 3 - Orlandys Valera - $0.00 Assign to" at bounding box center [397, 95] width 707 height 65
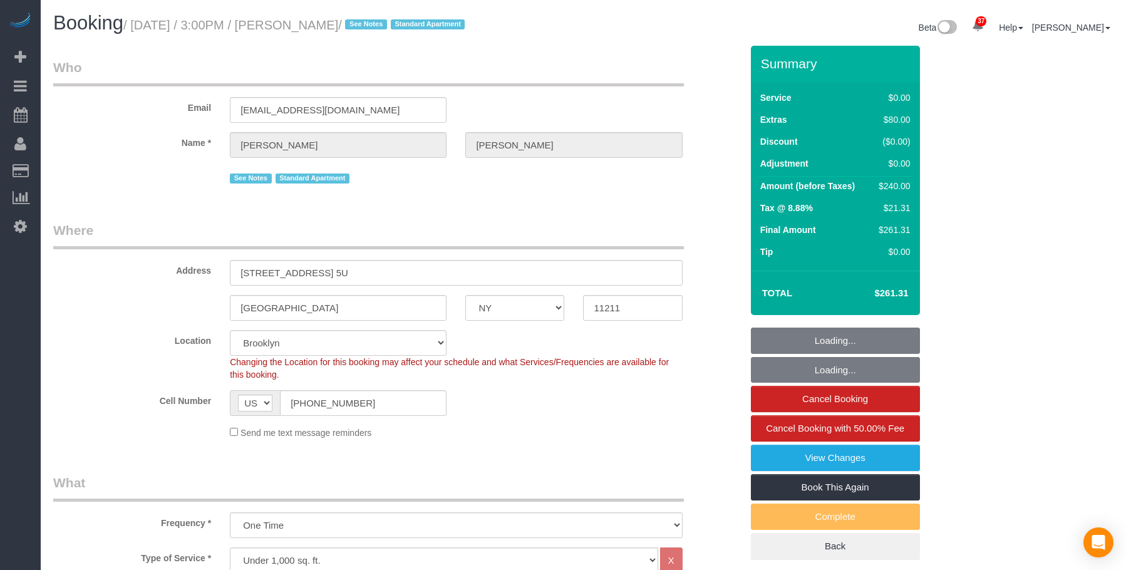
select select "NY"
select select "1"
select select "string:stripe-pm_1Rv6aJ4VGloSiKo7WRraLehv"
select select "spot1"
select select "number:57"
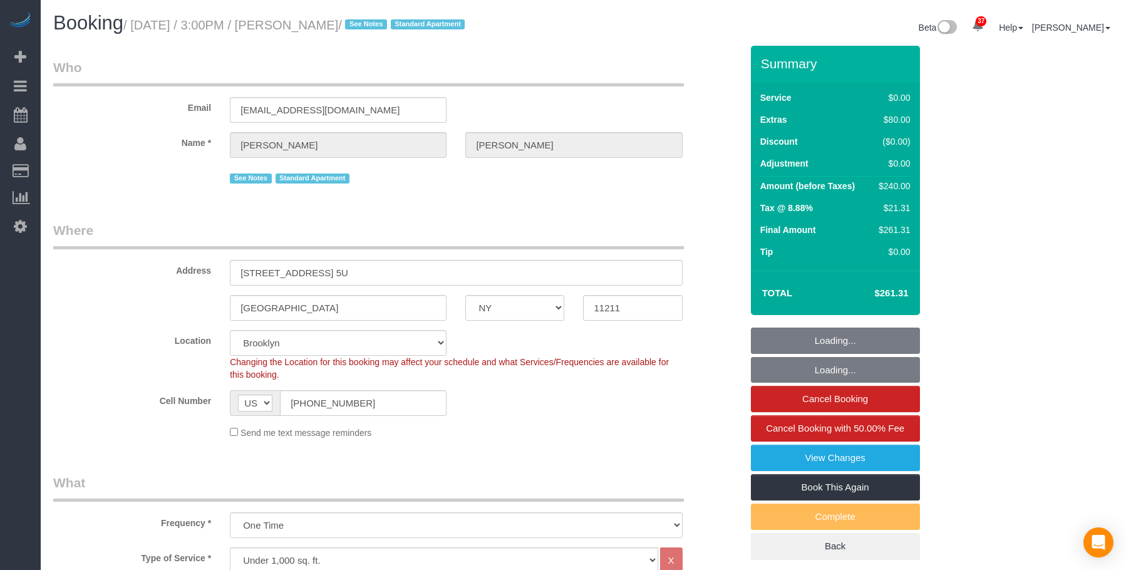
select select "number:77"
select select "number:15"
select select "number:6"
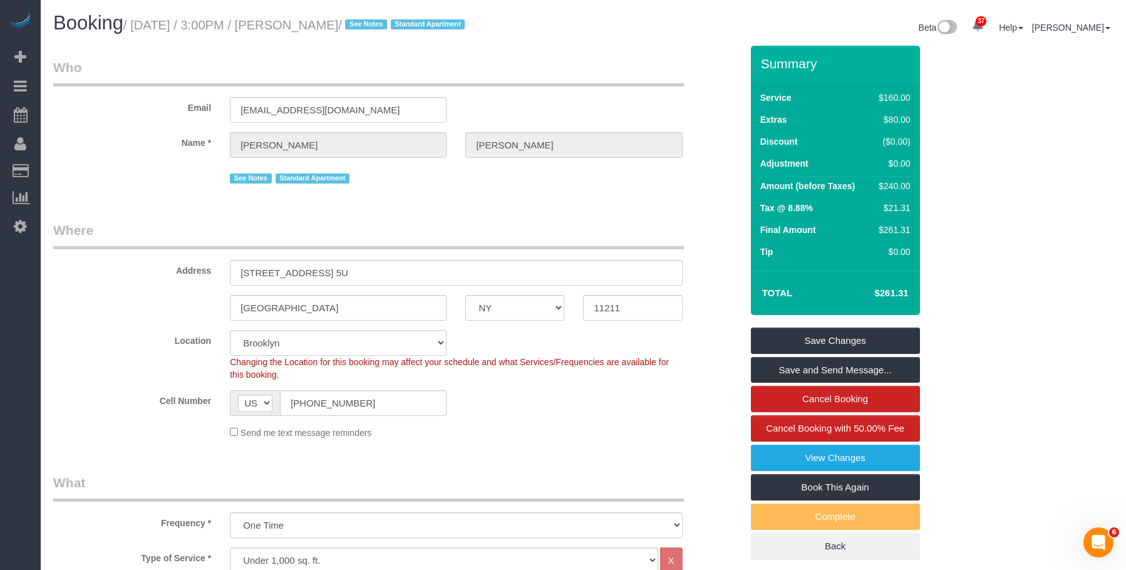
click at [450, 233] on legend "Where" at bounding box center [368, 235] width 631 height 28
drag, startPoint x: 359, startPoint y: 405, endPoint x: 169, endPoint y: 371, distance: 193.3
click at [169, 371] on sui-booking-location "Location [GEOGRAPHIC_DATA] [GEOGRAPHIC_DATA] [GEOGRAPHIC_DATA] [GEOGRAPHIC_DATA…" at bounding box center [397, 384] width 688 height 109
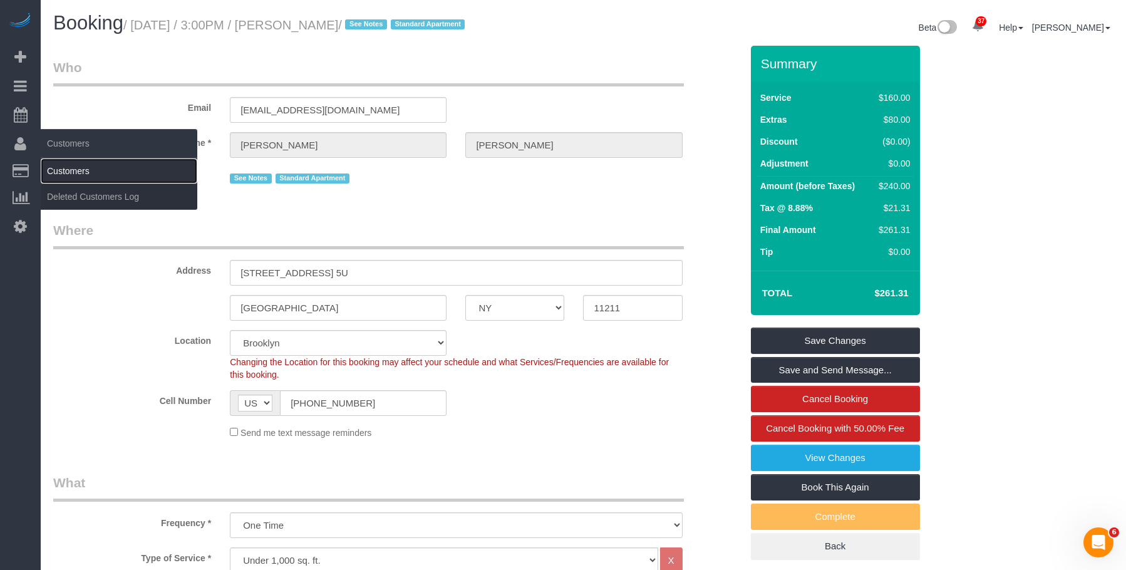
click at [73, 171] on link "Customers" at bounding box center [119, 170] width 157 height 25
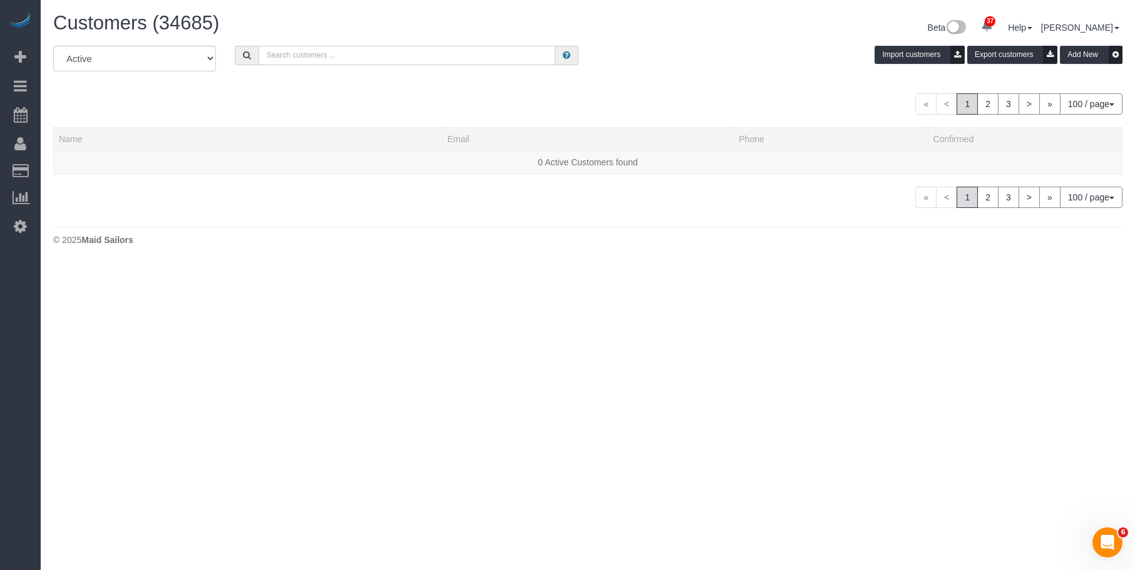
click at [298, 48] on input "text" at bounding box center [407, 55] width 297 height 19
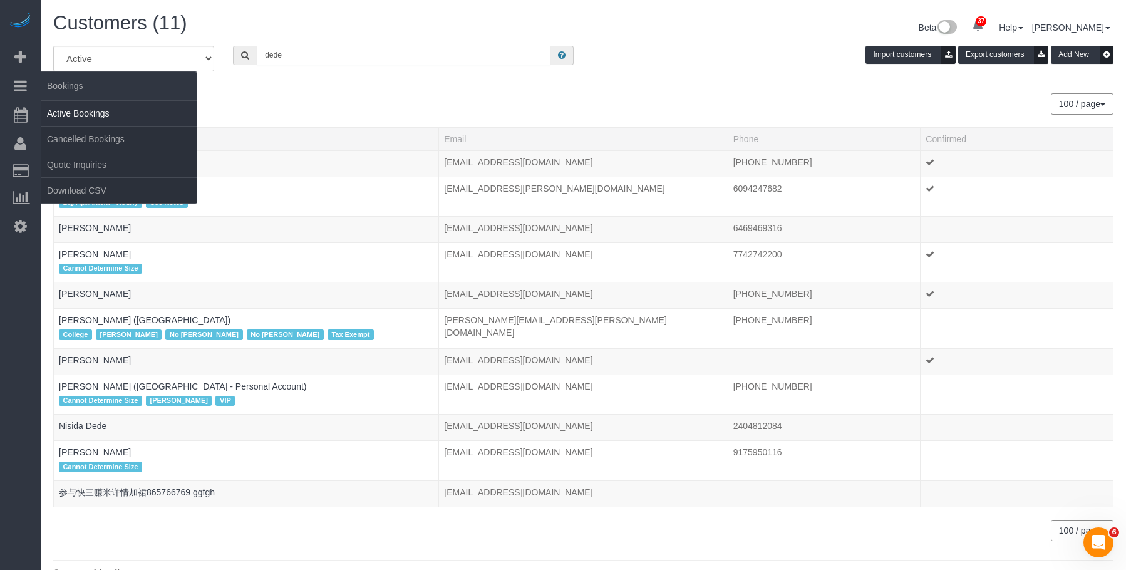
type input "dede"
click at [96, 114] on link "Active Bookings" at bounding box center [119, 113] width 157 height 25
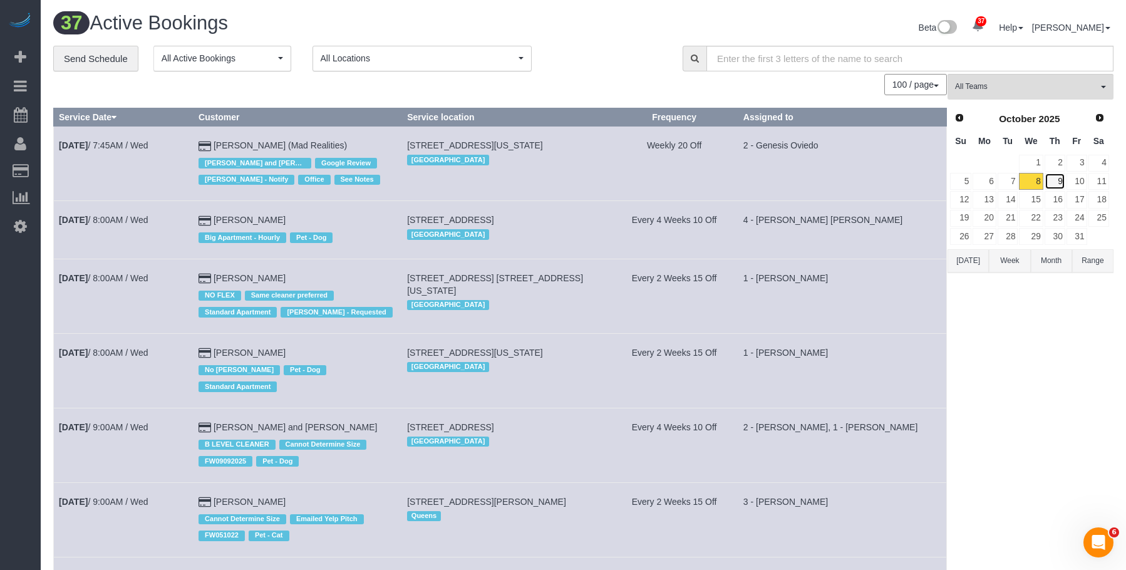
click at [1059, 178] on link "9" at bounding box center [1054, 181] width 21 height 17
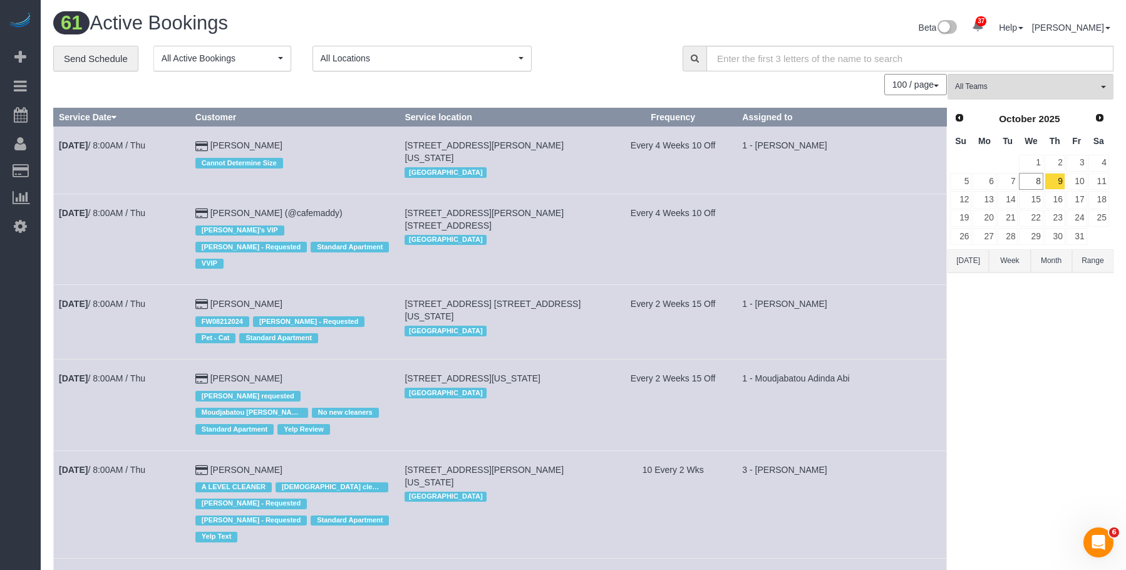
click at [75, 62] on link "Send Schedule" at bounding box center [95, 59] width 85 height 26
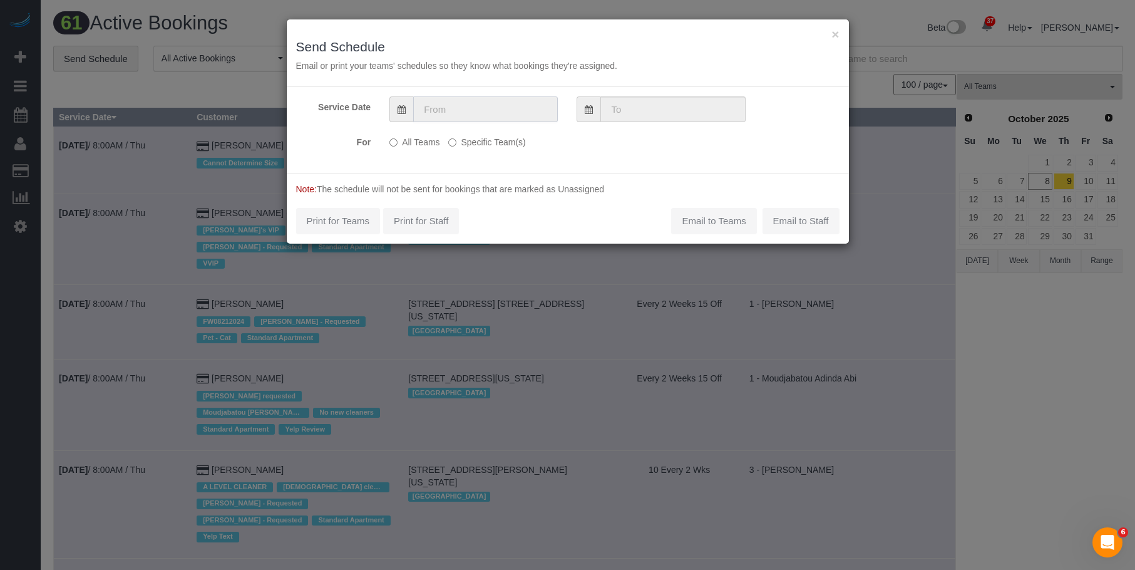
click at [483, 107] on input "text" at bounding box center [485, 109] width 145 height 26
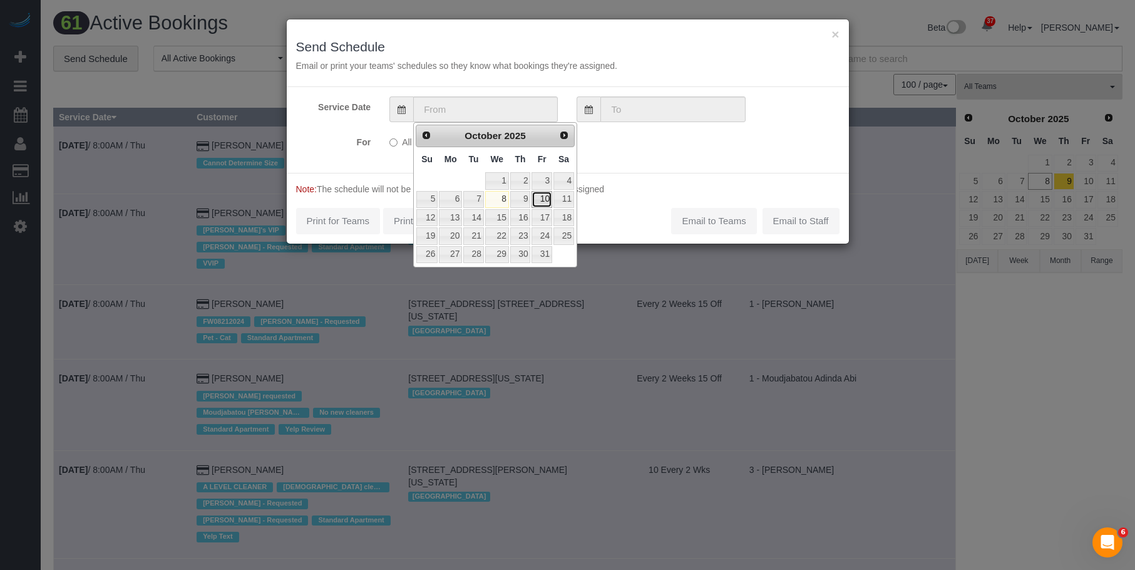
click at [544, 198] on link "10" at bounding box center [542, 199] width 20 height 17
type input "10/10/2025"
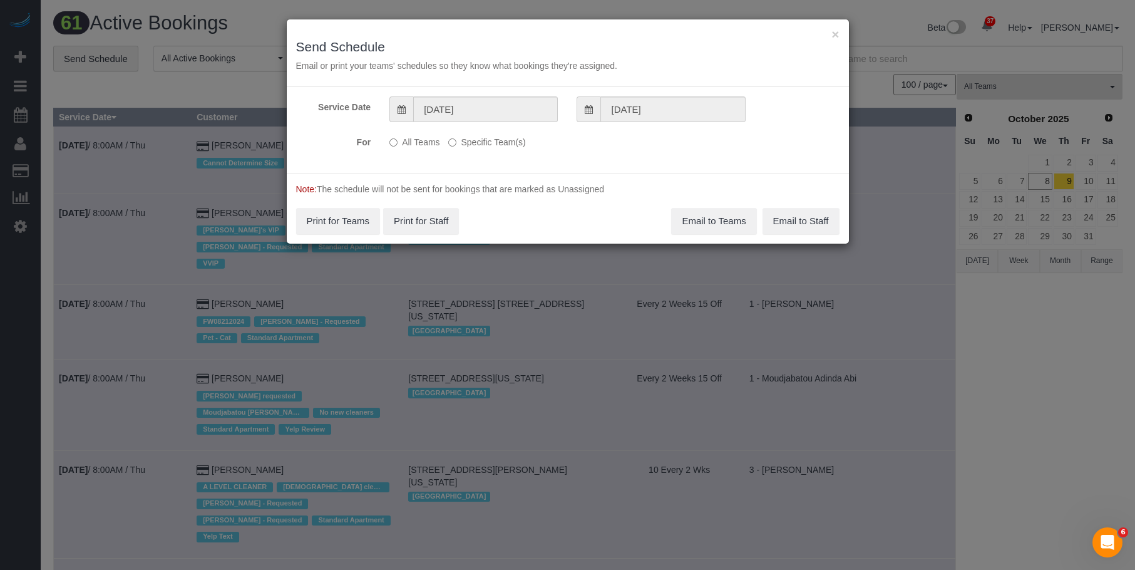
drag, startPoint x: 502, startPoint y: 137, endPoint x: 570, endPoint y: 172, distance: 76.4
click at [503, 137] on label "Specific Team(s)" at bounding box center [486, 139] width 77 height 17
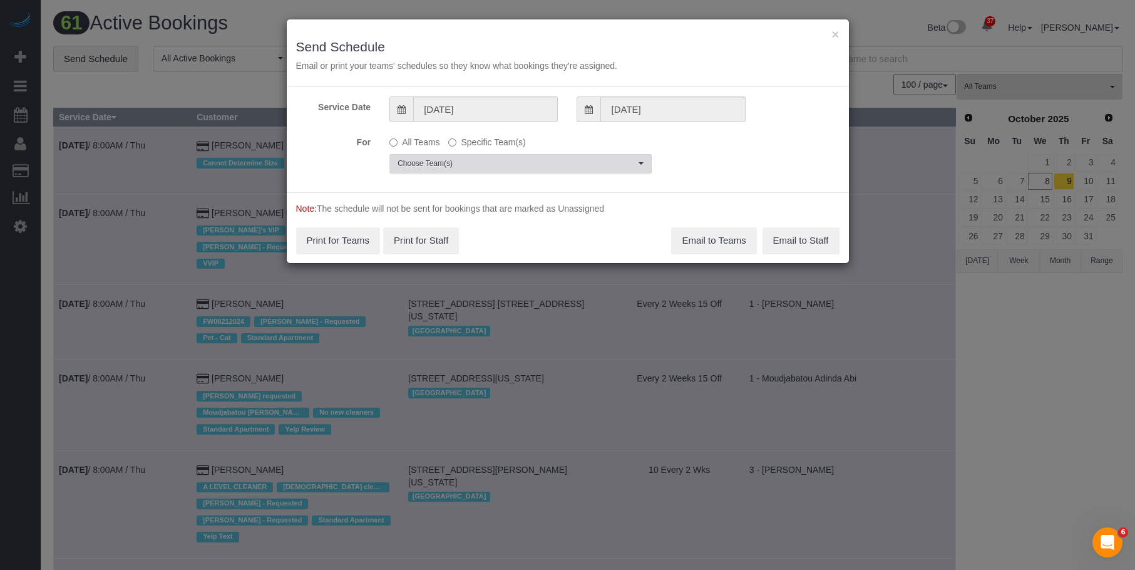
click at [580, 160] on span "Choose Team(s)" at bounding box center [517, 163] width 238 height 11
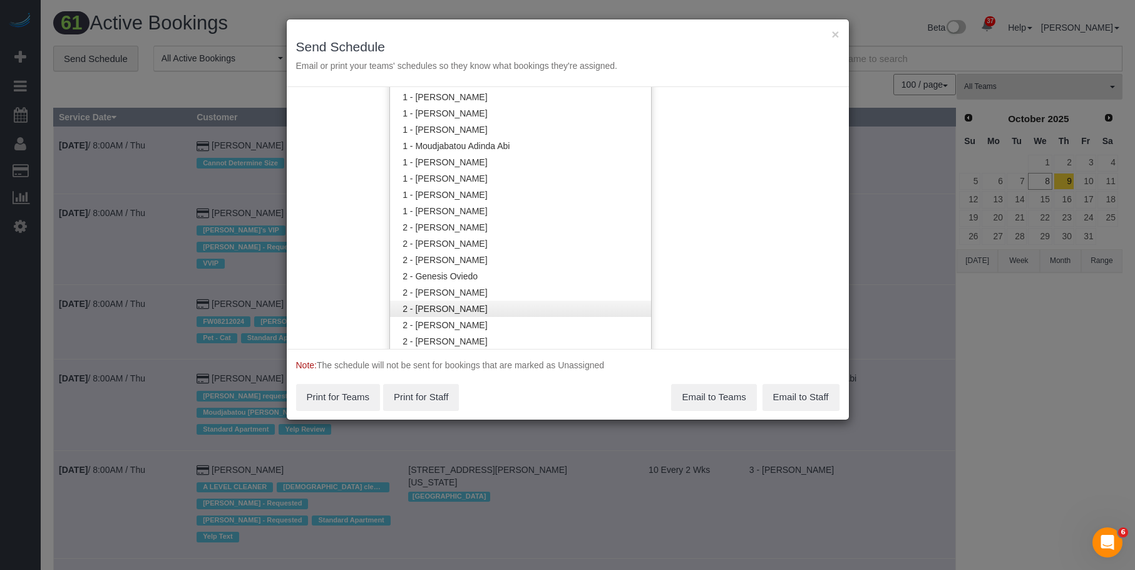
scroll to position [691, 0]
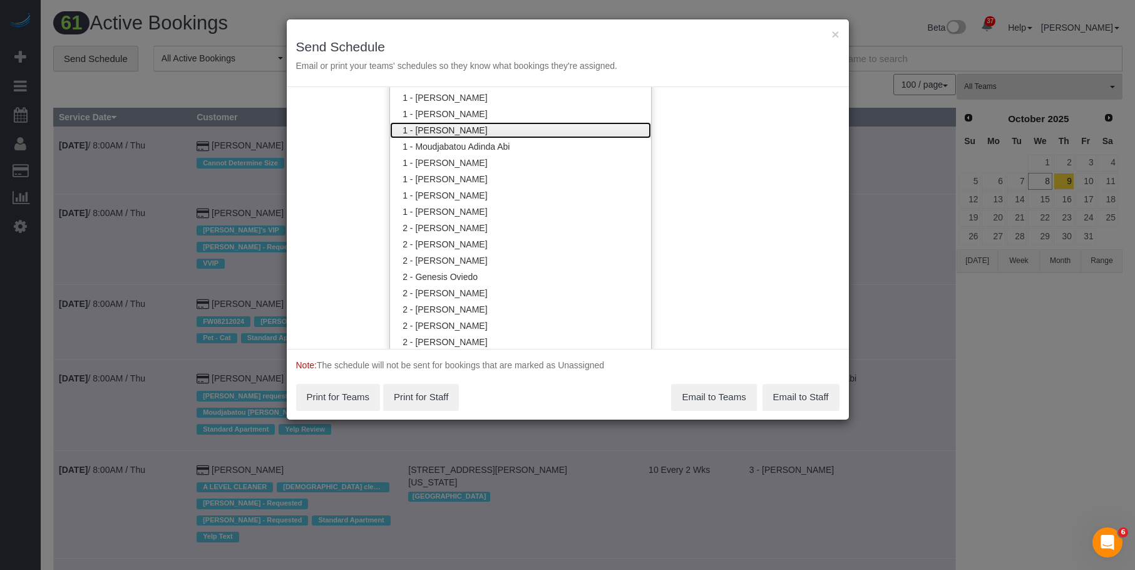
click at [460, 126] on link "1 - [PERSON_NAME]" at bounding box center [520, 130] width 261 height 16
click at [523, 28] on div "× Send Schedule Email or print your teams' schedules so they know what bookings…" at bounding box center [568, 53] width 562 height 68
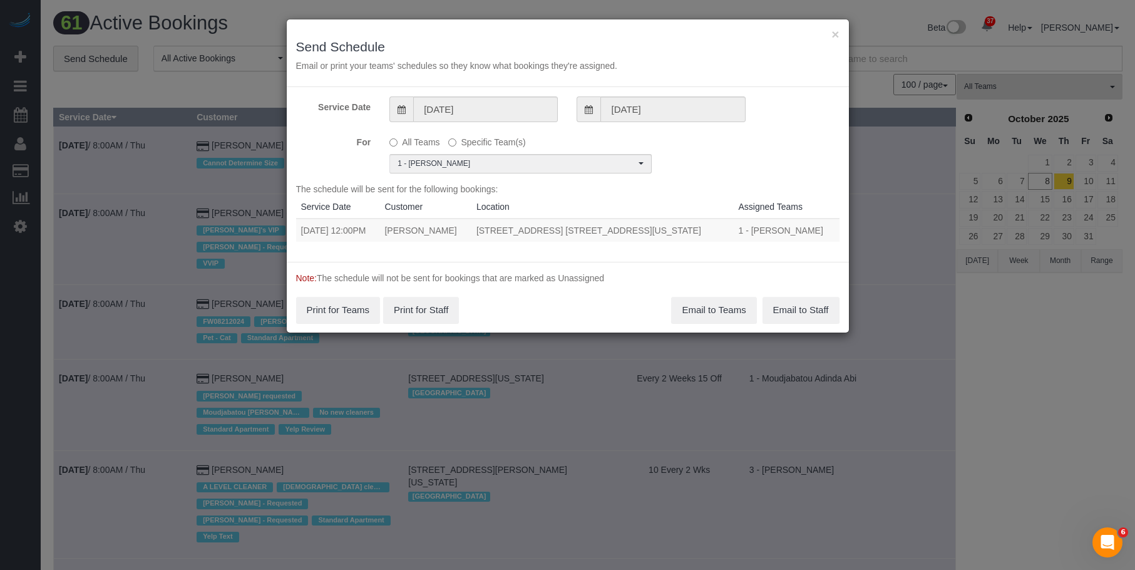
click at [841, 35] on div "× Send Schedule Email or print your teams' schedules so they know what bookings…" at bounding box center [568, 53] width 562 height 68
click at [833, 33] on button "×" at bounding box center [836, 34] width 8 height 13
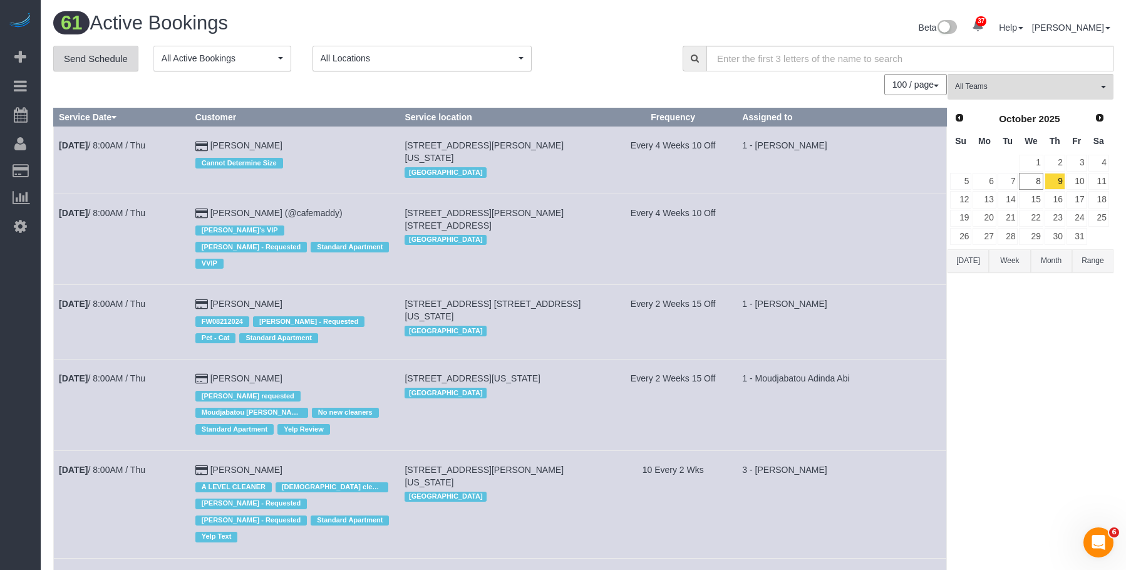
click at [100, 53] on link "Send Schedule" at bounding box center [95, 59] width 85 height 26
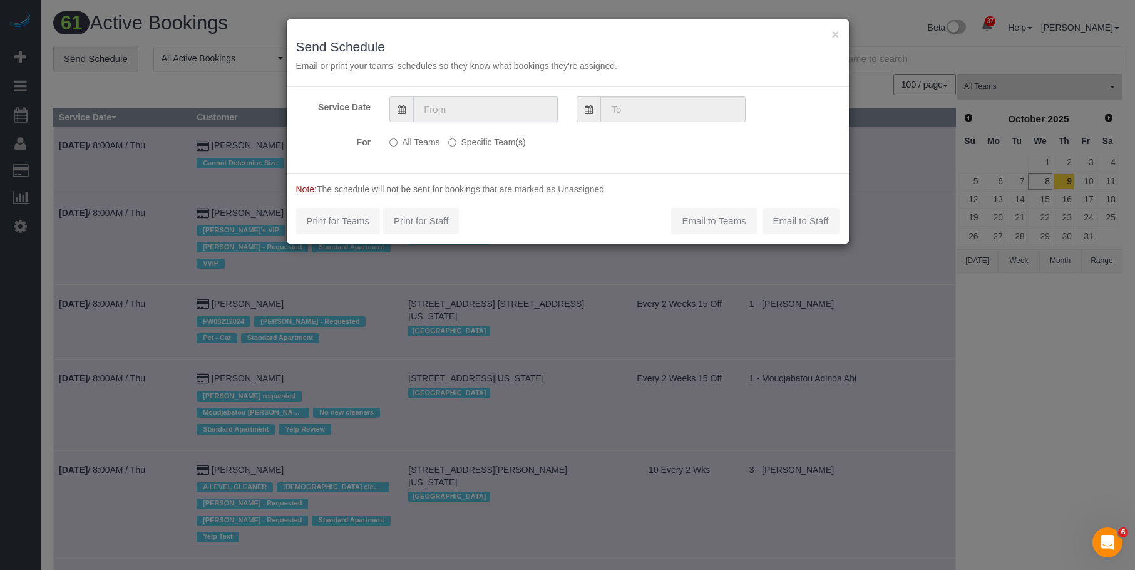
click at [498, 107] on input "text" at bounding box center [485, 109] width 145 height 26
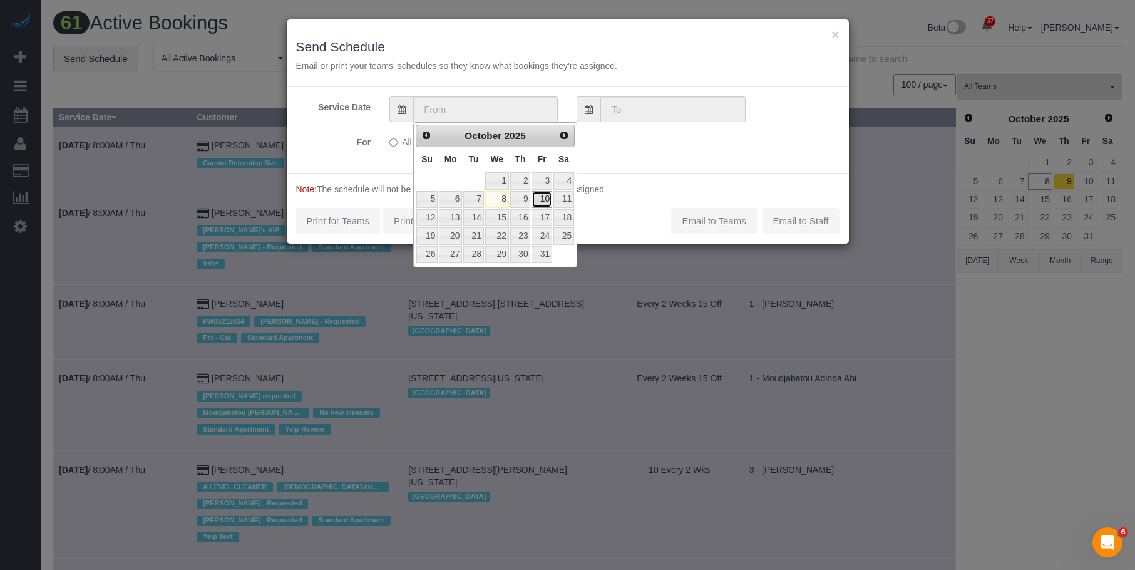
click at [543, 199] on link "10" at bounding box center [542, 199] width 20 height 17
type input "10/10/2025"
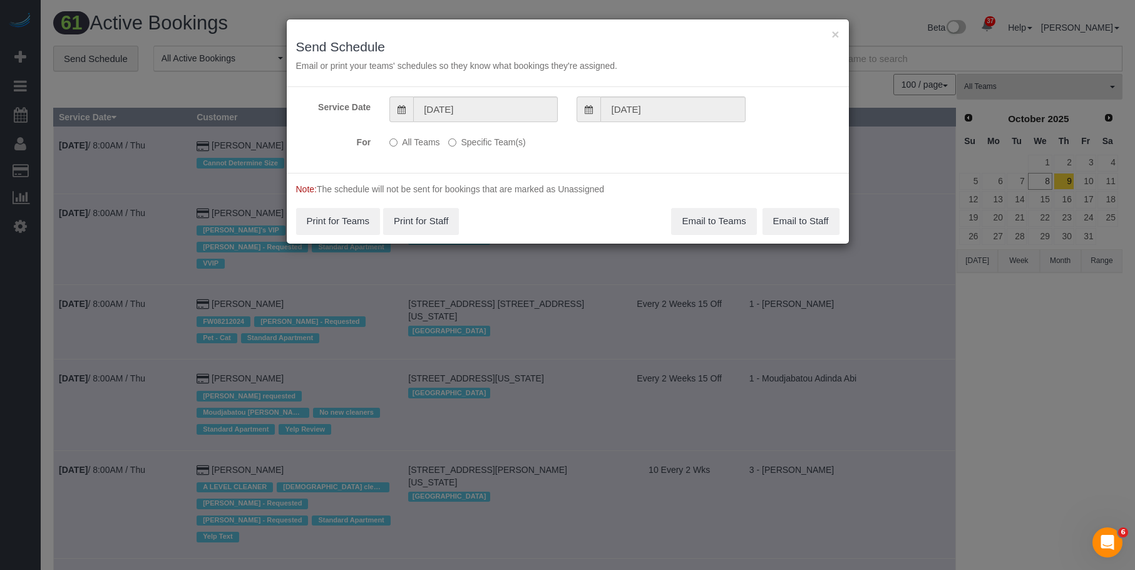
click at [503, 140] on label "Specific Team(s)" at bounding box center [486, 139] width 77 height 17
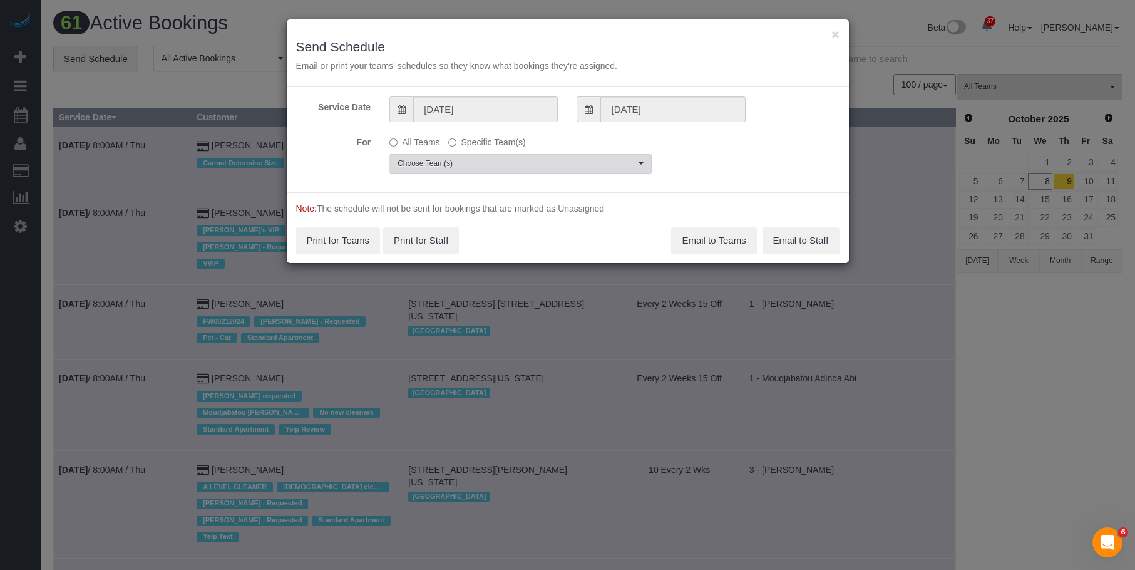
click at [579, 162] on span "Choose Team(s)" at bounding box center [517, 163] width 238 height 11
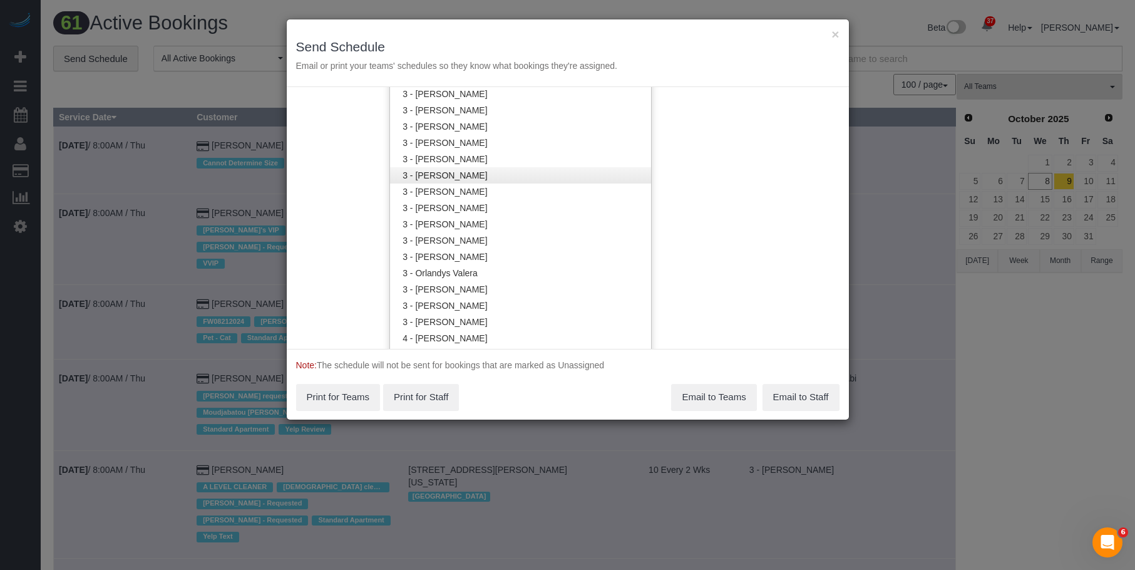
scroll to position [1130, 0]
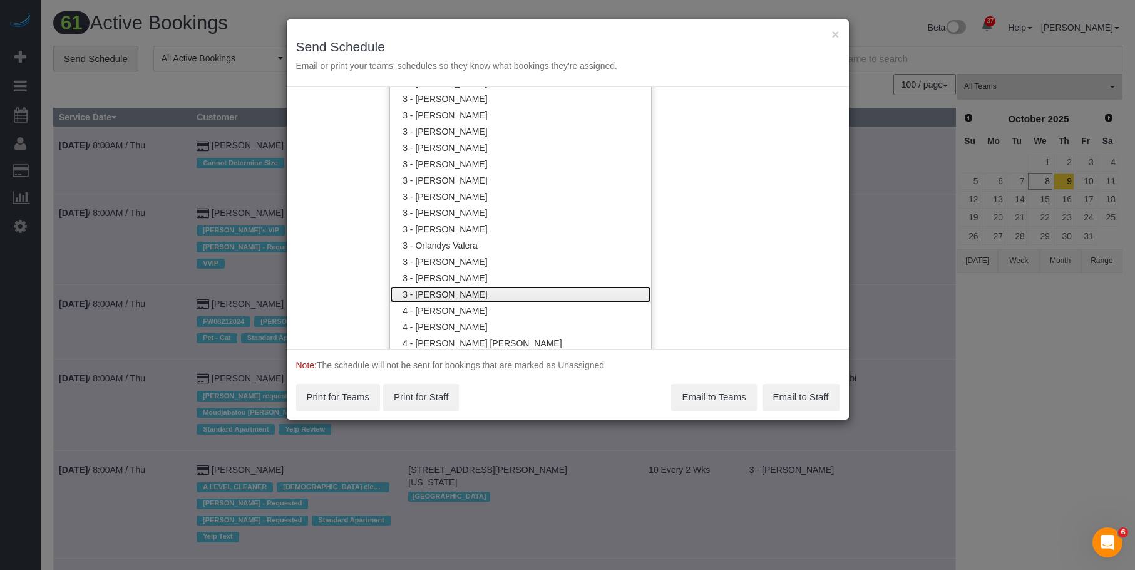
click at [478, 296] on link "3 - [PERSON_NAME]" at bounding box center [520, 294] width 261 height 16
click at [496, 30] on div "× Send Schedule Email or print your teams' schedules so they know what bookings…" at bounding box center [568, 53] width 562 height 68
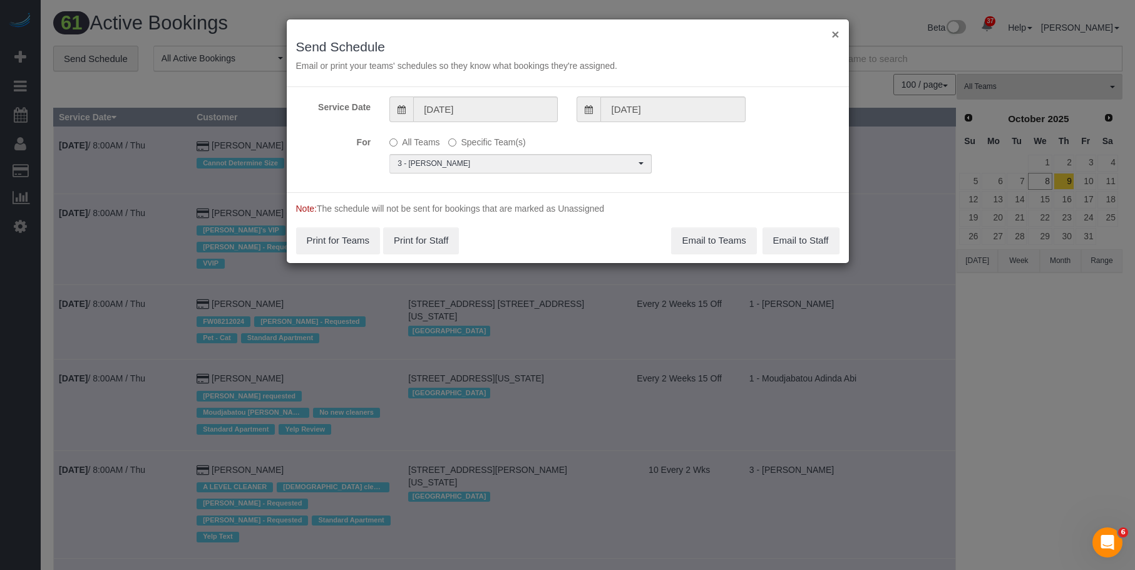
click at [835, 36] on button "×" at bounding box center [836, 34] width 8 height 13
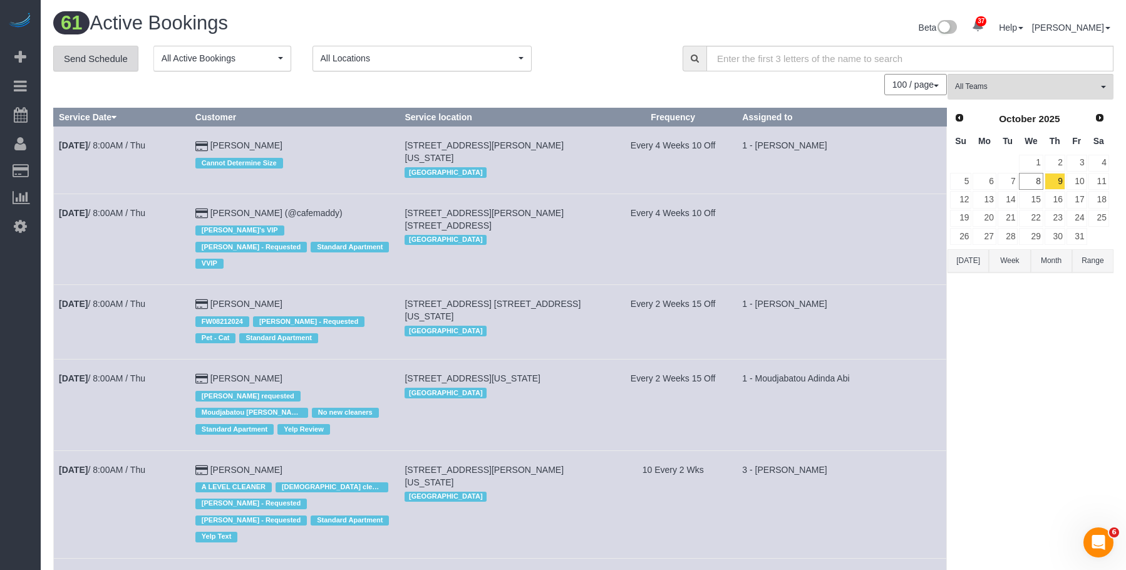
click at [120, 56] on link "Send Schedule" at bounding box center [95, 59] width 85 height 26
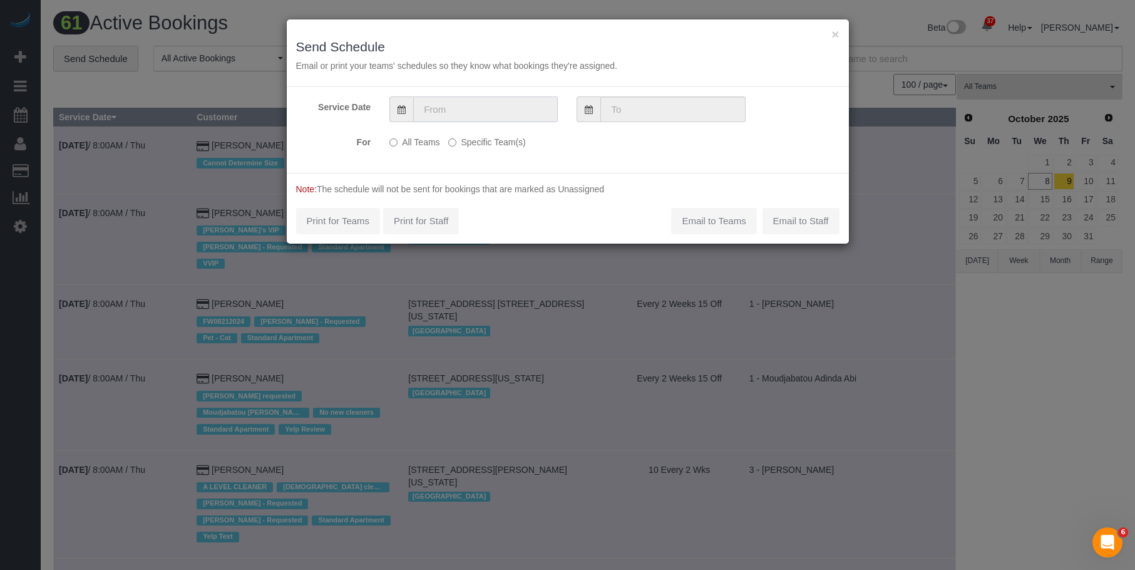
drag, startPoint x: 448, startPoint y: 103, endPoint x: 466, endPoint y: 120, distance: 24.9
click at [448, 103] on input "text" at bounding box center [485, 109] width 145 height 26
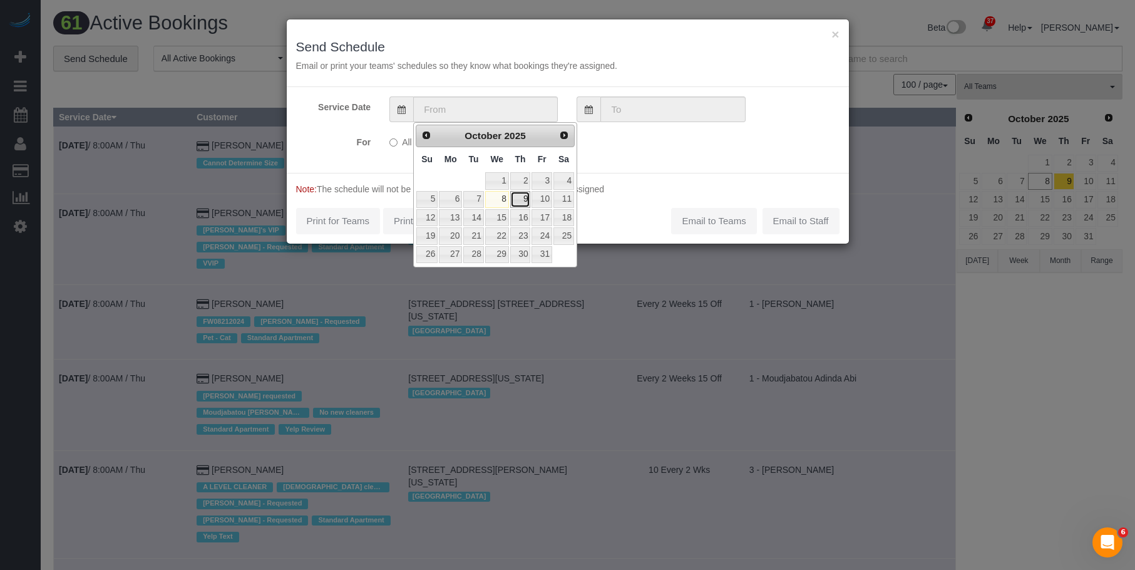
click at [525, 200] on link "9" at bounding box center [520, 199] width 21 height 17
type input "[DATE]"
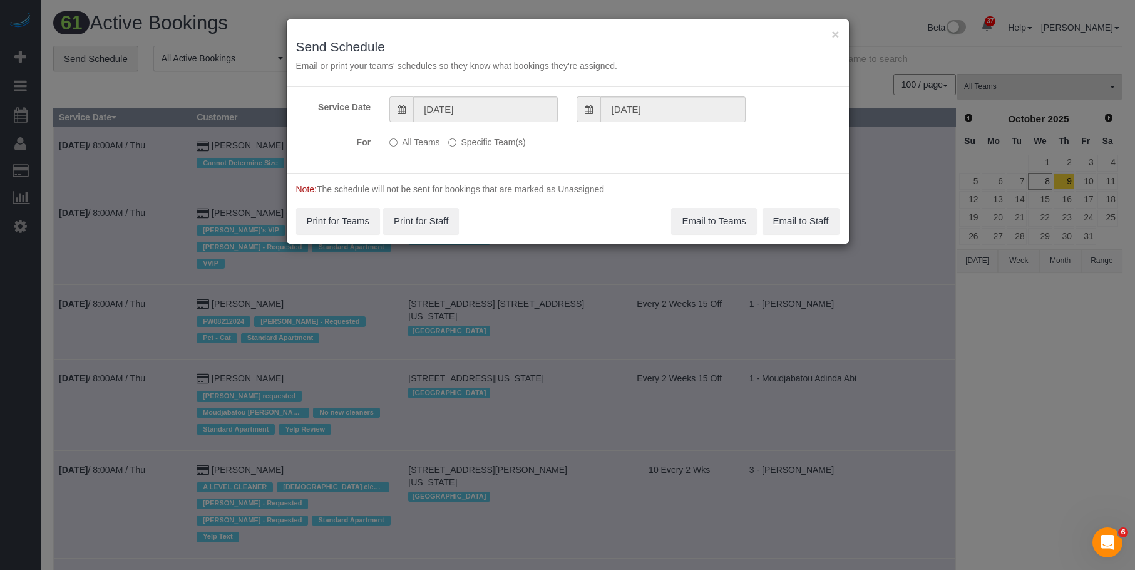
click at [498, 144] on label "Specific Team(s)" at bounding box center [486, 139] width 77 height 17
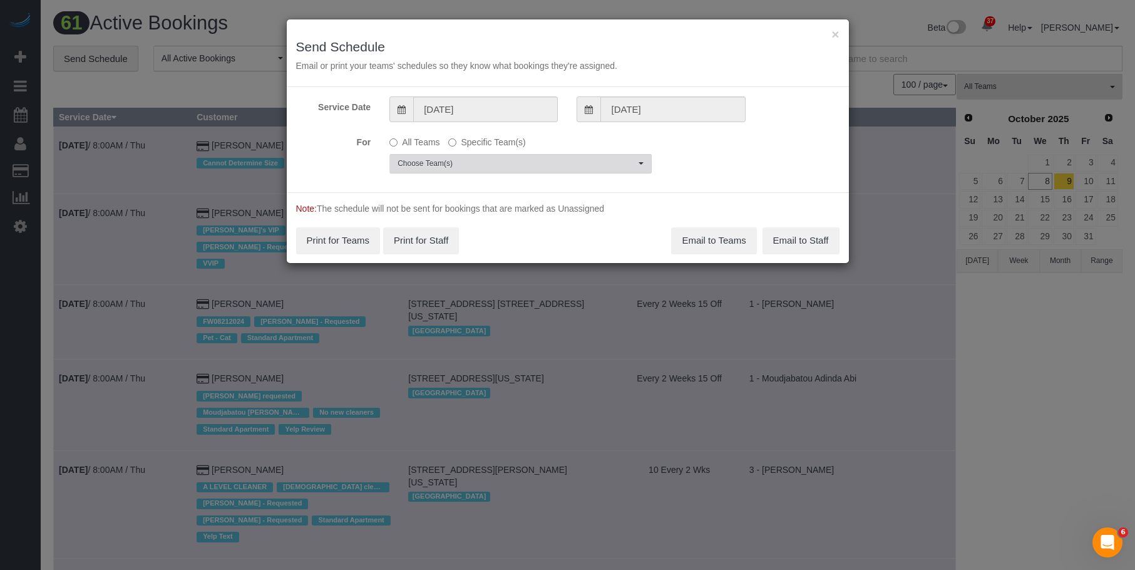
drag, startPoint x: 527, startPoint y: 157, endPoint x: 509, endPoint y: 189, distance: 36.4
click at [527, 157] on button "Choose Team(s)" at bounding box center [520, 163] width 262 height 19
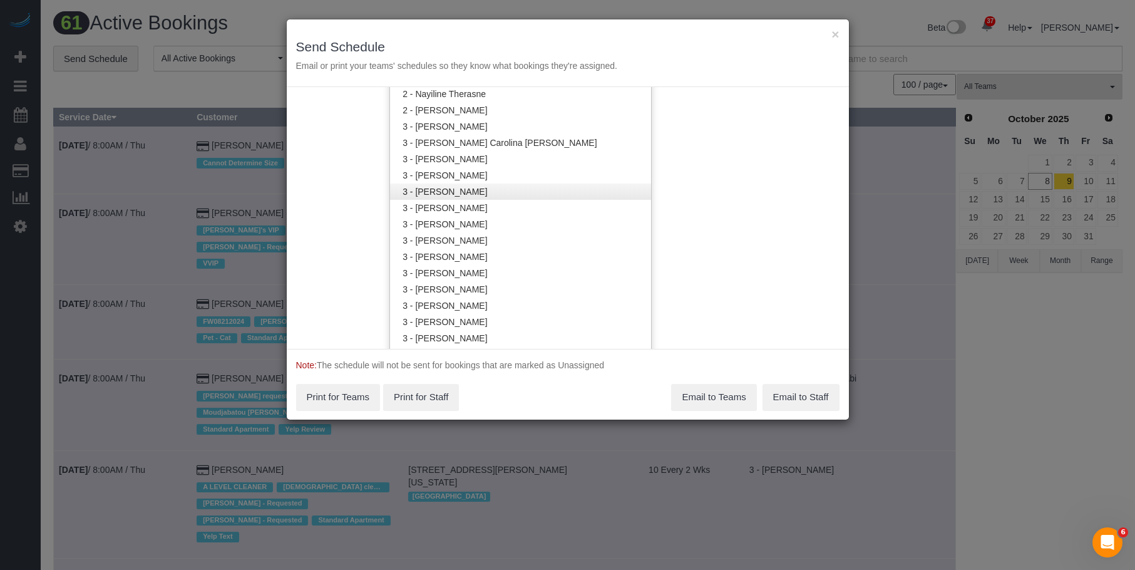
scroll to position [879, 0]
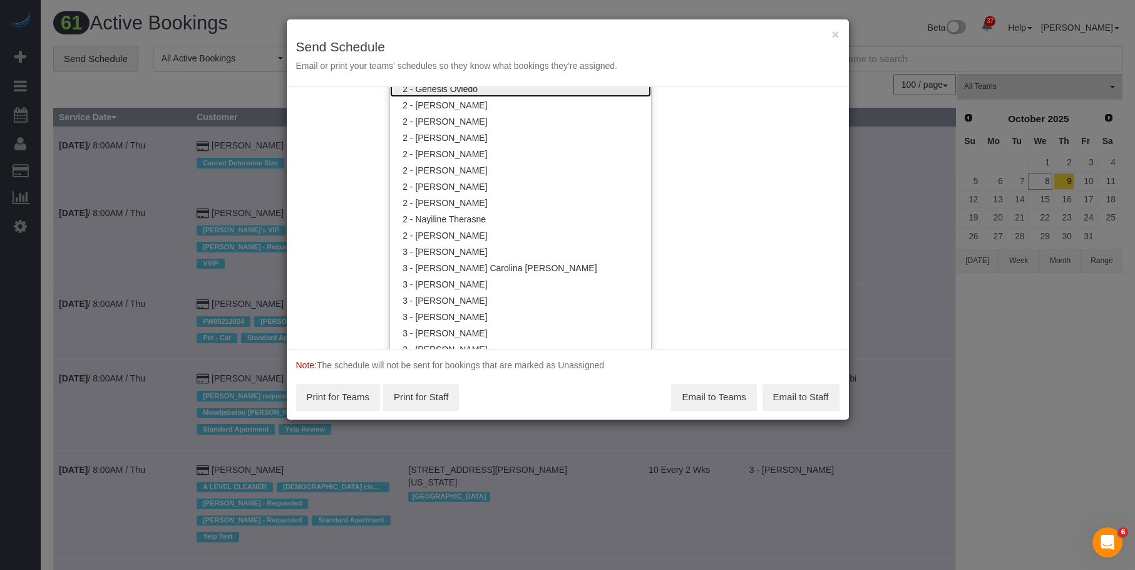
click at [479, 88] on link "2 - Genesis Oviedo" at bounding box center [520, 89] width 261 height 16
click at [518, 39] on div "× Send Schedule Email or print your teams' schedules so they know what bookings…" at bounding box center [568, 53] width 562 height 68
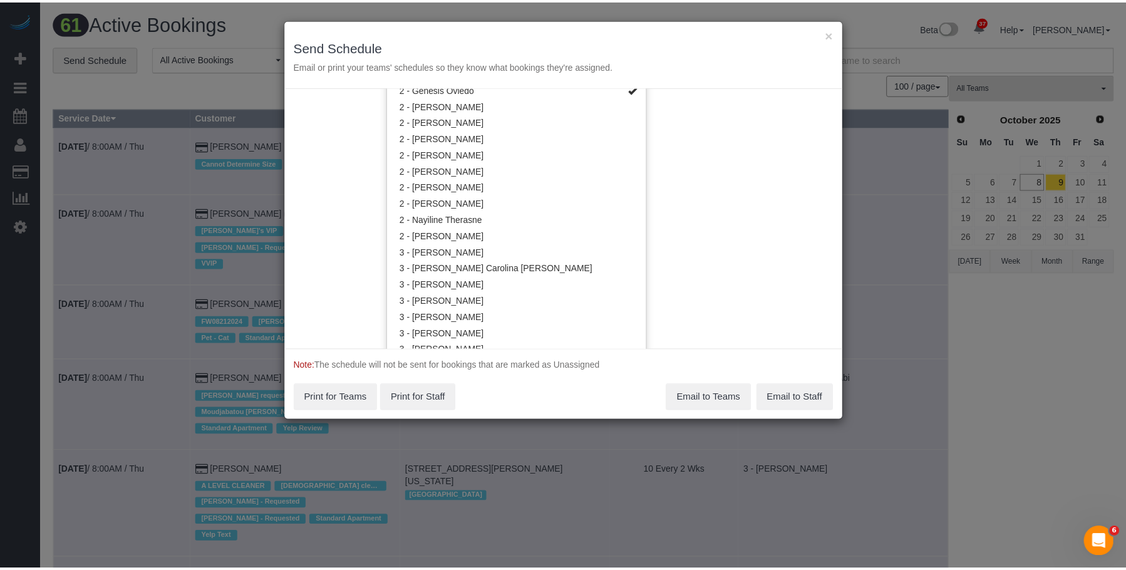
scroll to position [0, 0]
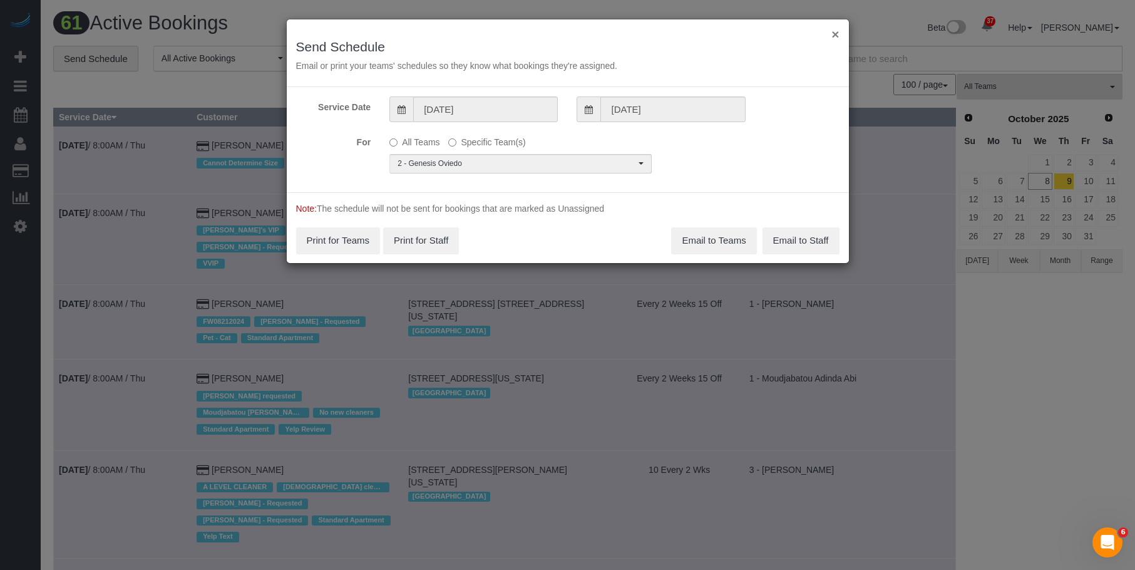
click at [833, 32] on button "×" at bounding box center [836, 34] width 8 height 13
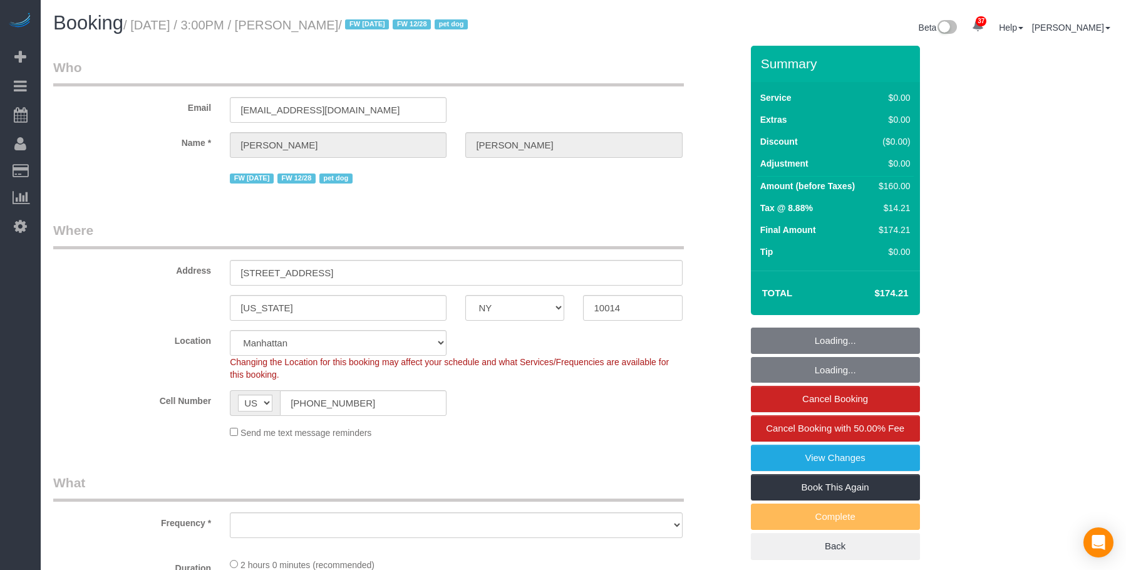
select select "NY"
select select "object:1519"
select select "1"
select select "spot1"
select select "number:63"
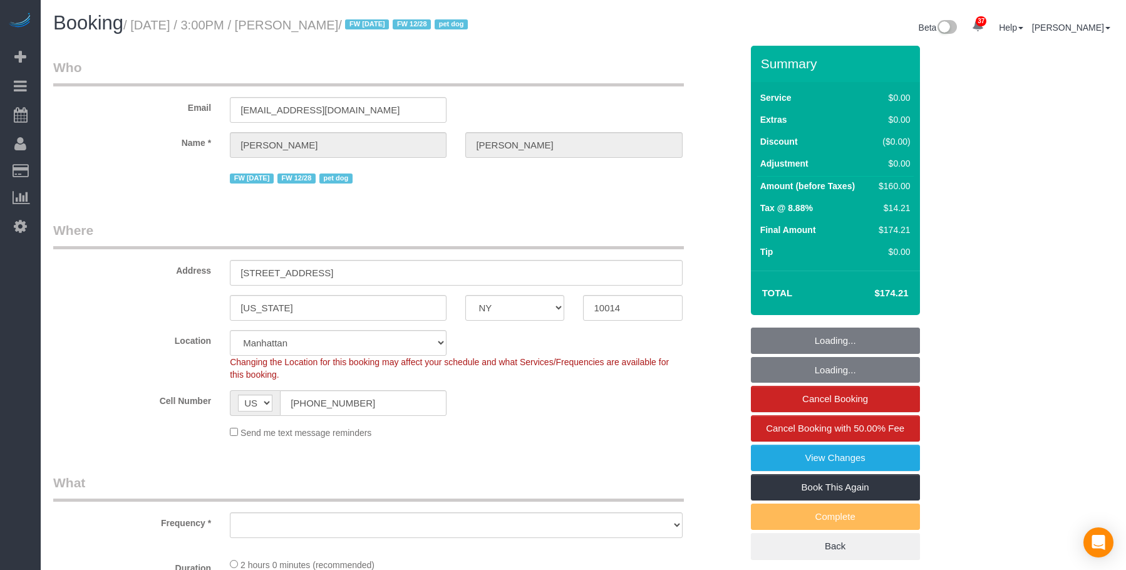
select select "number:76"
select select "number:13"
select select "number:5"
drag, startPoint x: 214, startPoint y: 96, endPoint x: 103, endPoint y: 92, distance: 110.9
click at [104, 93] on div "Email [EMAIL_ADDRESS][DOMAIN_NAME]" at bounding box center [397, 90] width 707 height 64
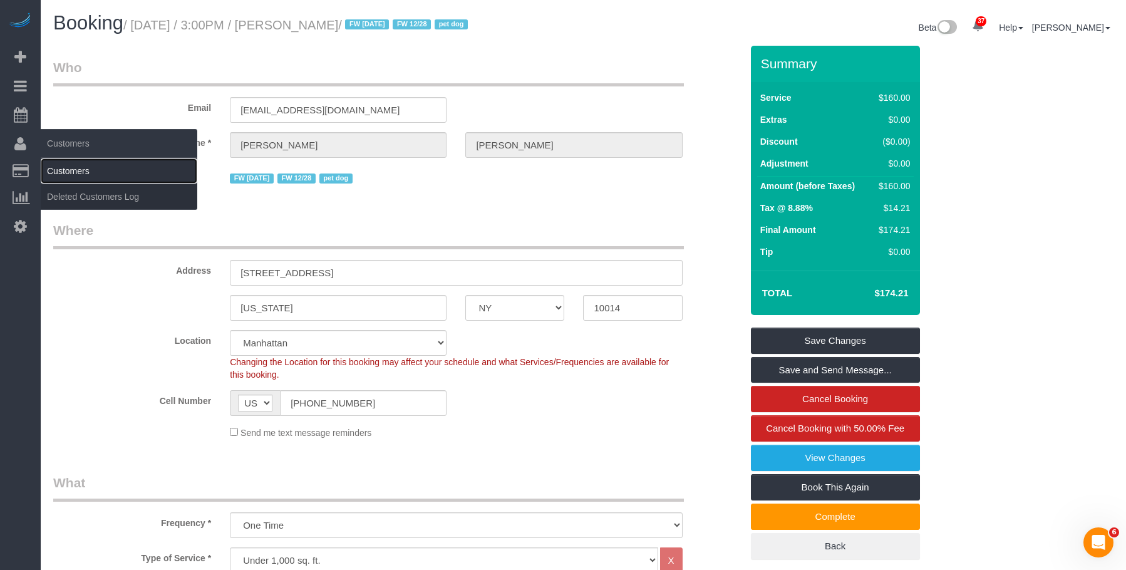
drag, startPoint x: 81, startPoint y: 168, endPoint x: 155, endPoint y: 168, distance: 73.9
click at [81, 168] on link "Customers" at bounding box center [119, 170] width 157 height 25
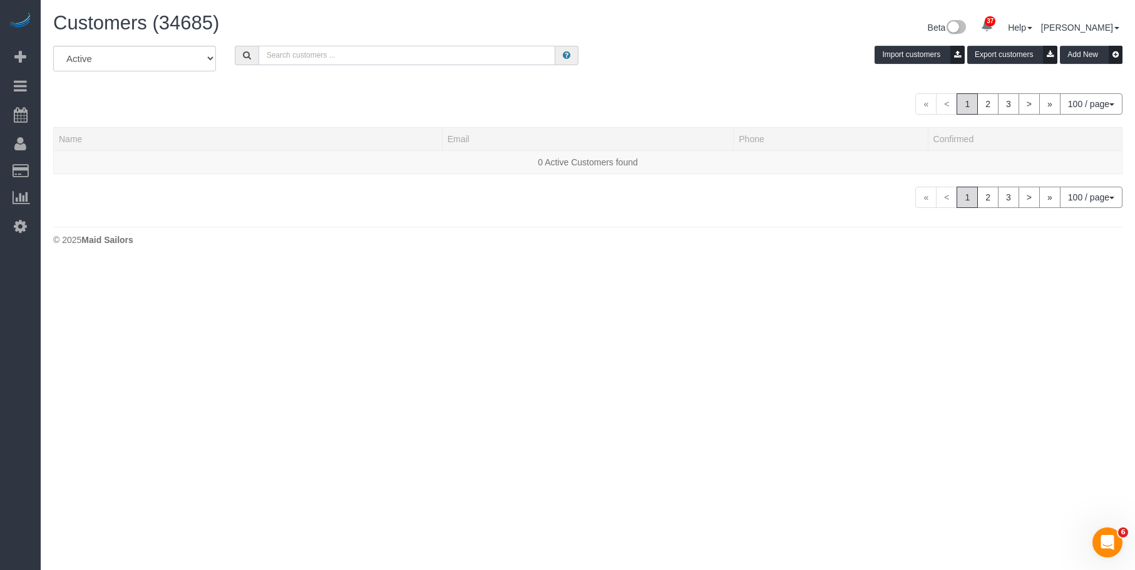
click at [463, 54] on input "text" at bounding box center [407, 55] width 297 height 19
paste input "[EMAIL_ADDRESS][DOMAIN_NAME]"
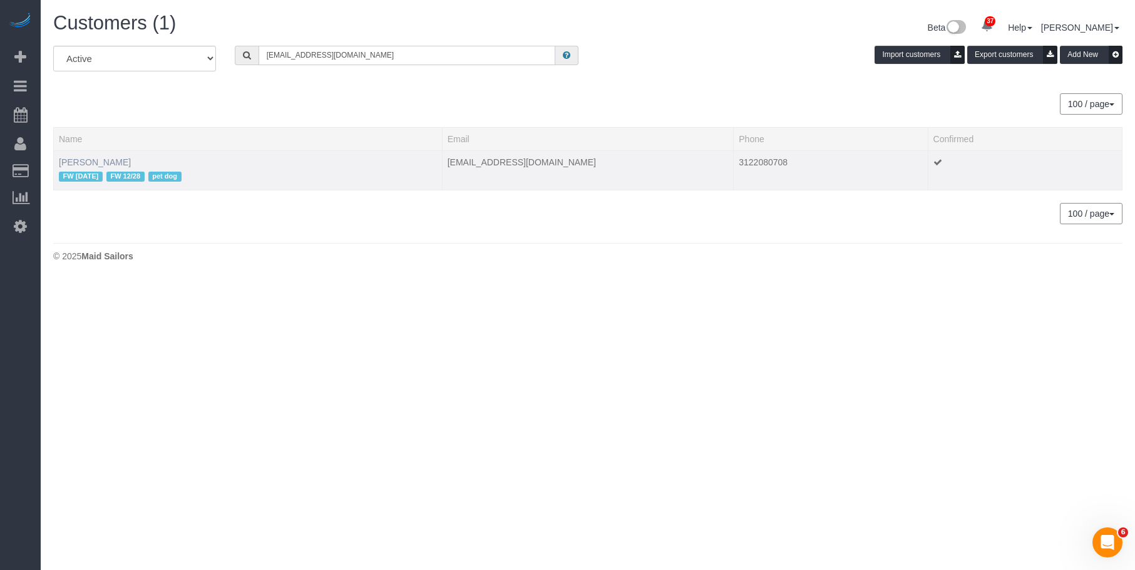
type input "[EMAIL_ADDRESS][DOMAIN_NAME]"
click at [103, 162] on link "[PERSON_NAME]" at bounding box center [95, 162] width 72 height 10
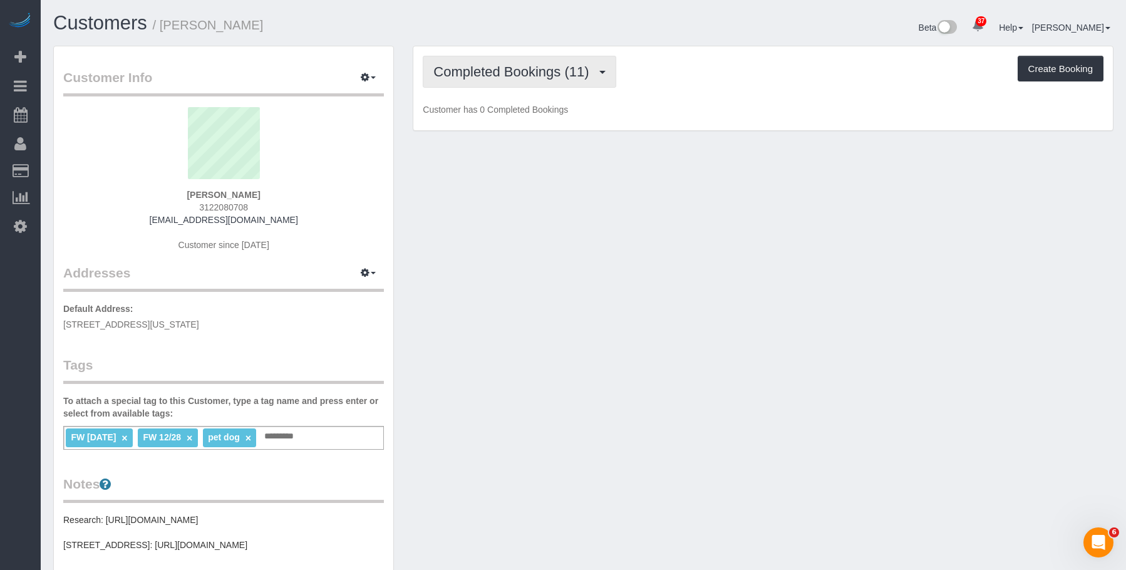
click at [515, 73] on span "Completed Bookings (11)" at bounding box center [514, 72] width 162 height 16
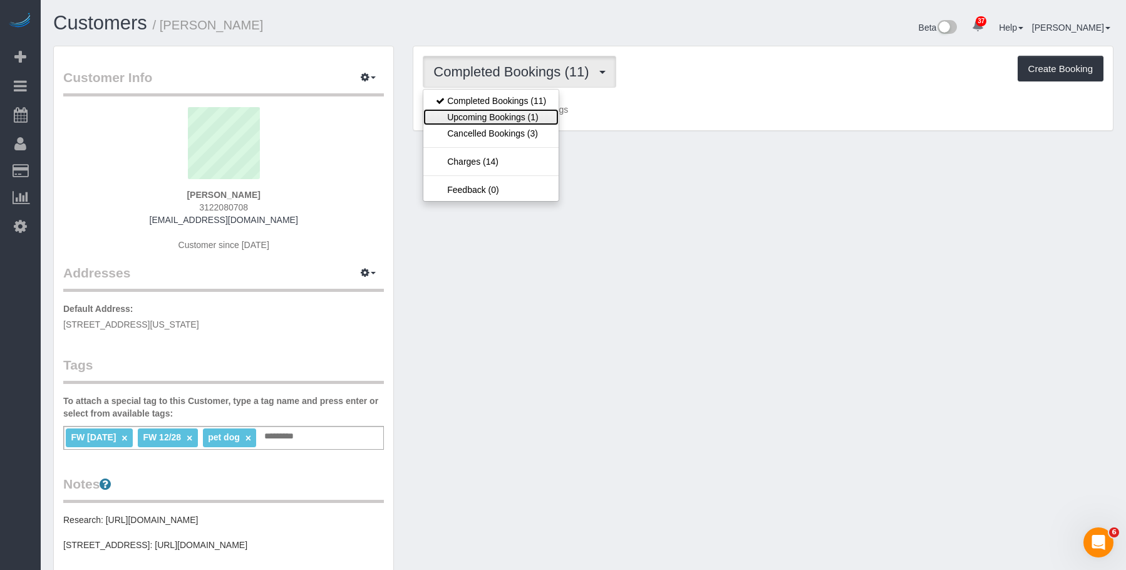
click at [495, 117] on link "Upcoming Bookings (1)" at bounding box center [490, 117] width 135 height 16
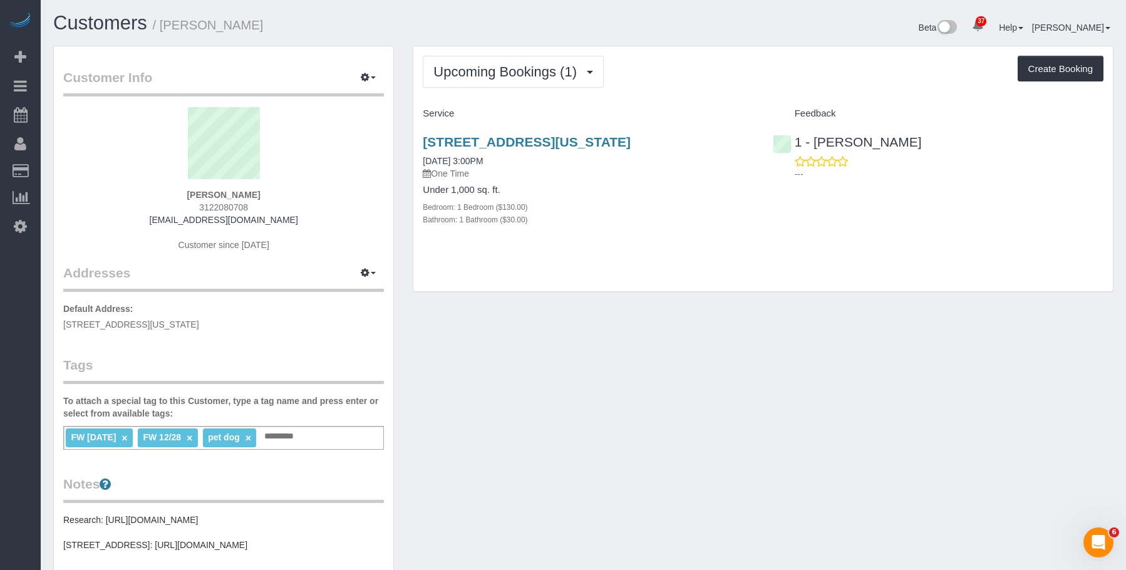
drag, startPoint x: 471, startPoint y: 135, endPoint x: 743, endPoint y: 140, distance: 271.8
click at [743, 140] on div "[STREET_ADDRESS][US_STATE] [DATE] 3:00PM One Time Under 1,000 sq. ft. Bedroom: …" at bounding box center [587, 187] width 349 height 126
copy link "[STREET_ADDRESS][US_STATE]"
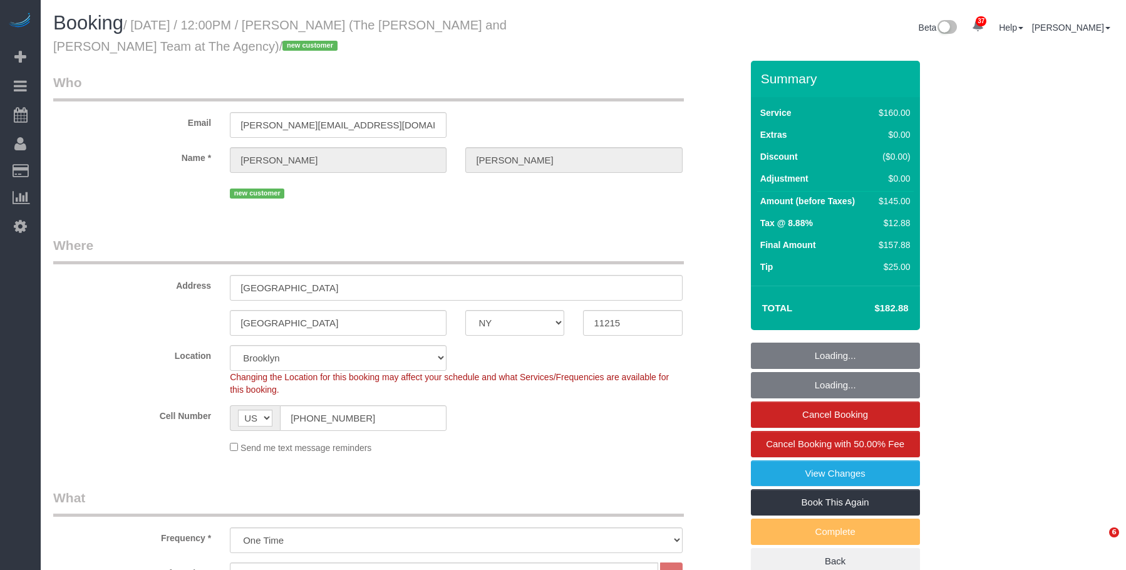
select select "NY"
select select "spot1"
select select "number:56"
select select "number:73"
select select "number:15"
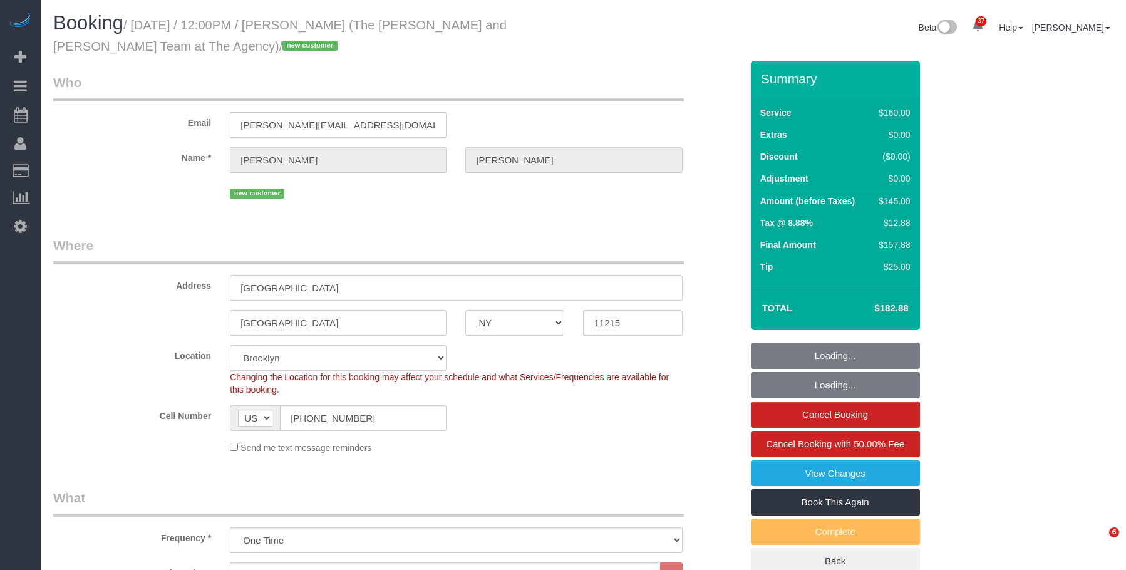
select select "number:5"
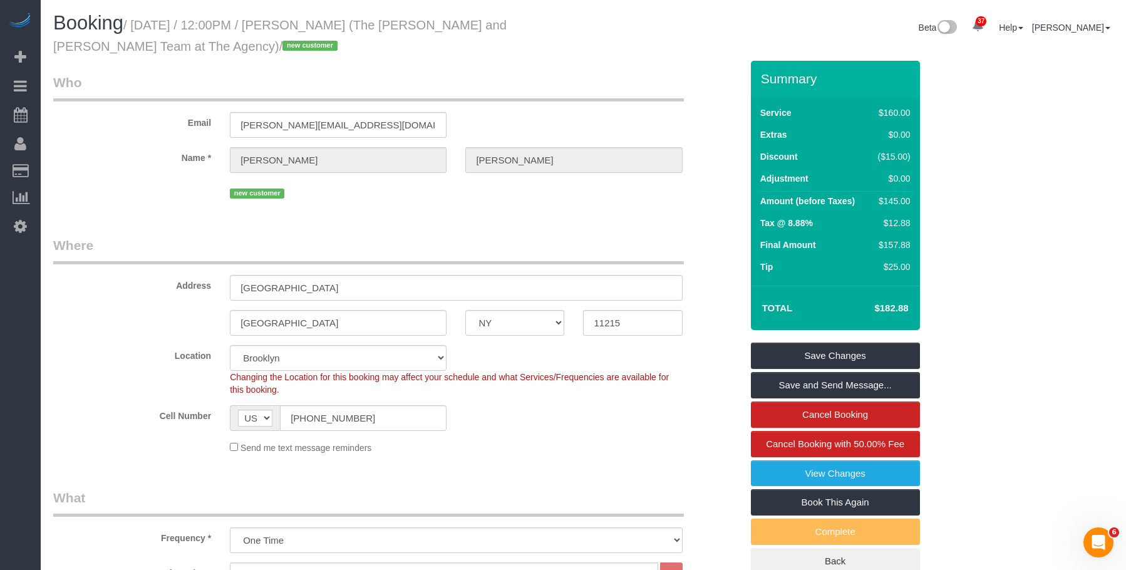
click at [384, 48] on h1 "Booking / [DATE] / 12:00PM / [PERSON_NAME] (The [PERSON_NAME] and [PERSON_NAME]…" at bounding box center [313, 34] width 521 height 43
drag, startPoint x: 306, startPoint y: 28, endPoint x: 396, endPoint y: 31, distance: 90.2
click at [396, 31] on small "/ [DATE] / 12:00PM / [PERSON_NAME] (The [PERSON_NAME] and [PERSON_NAME] Team at…" at bounding box center [279, 35] width 453 height 35
copy small "[PERSON_NAME]"
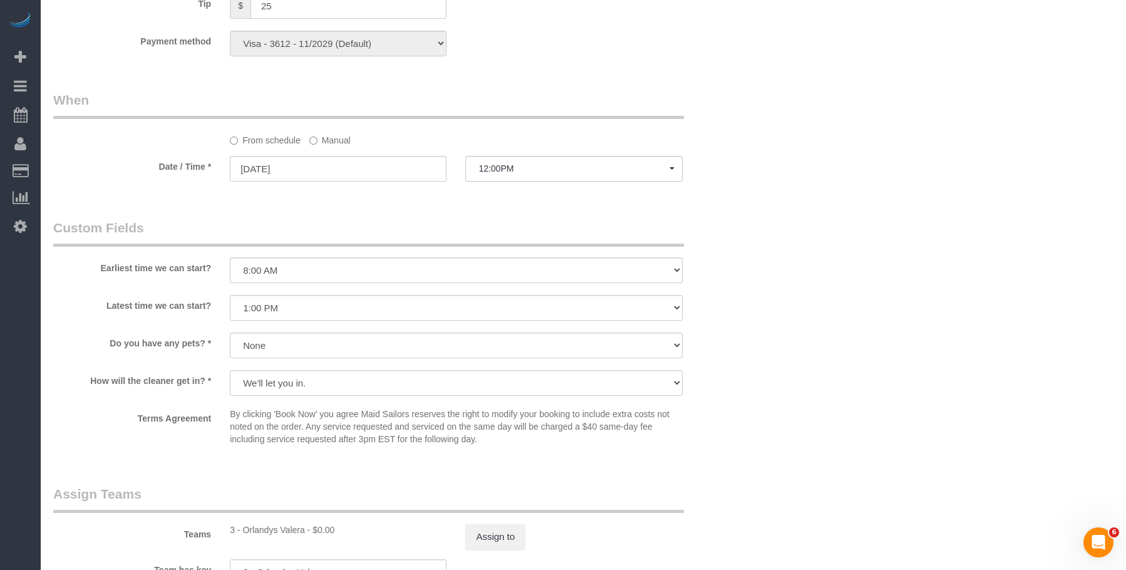
scroll to position [1252, 0]
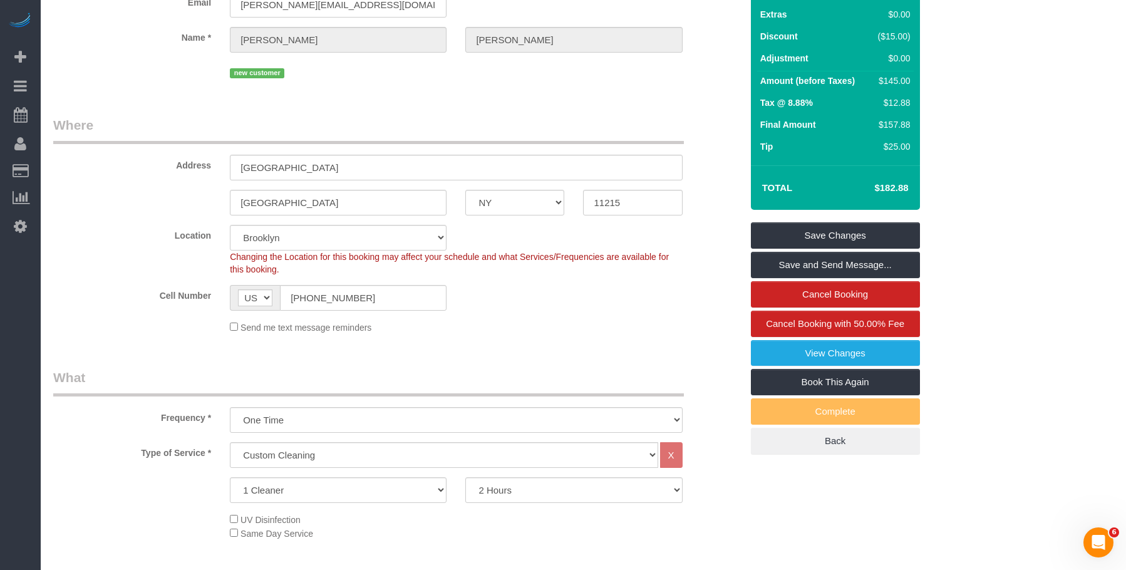
scroll to position [0, 0]
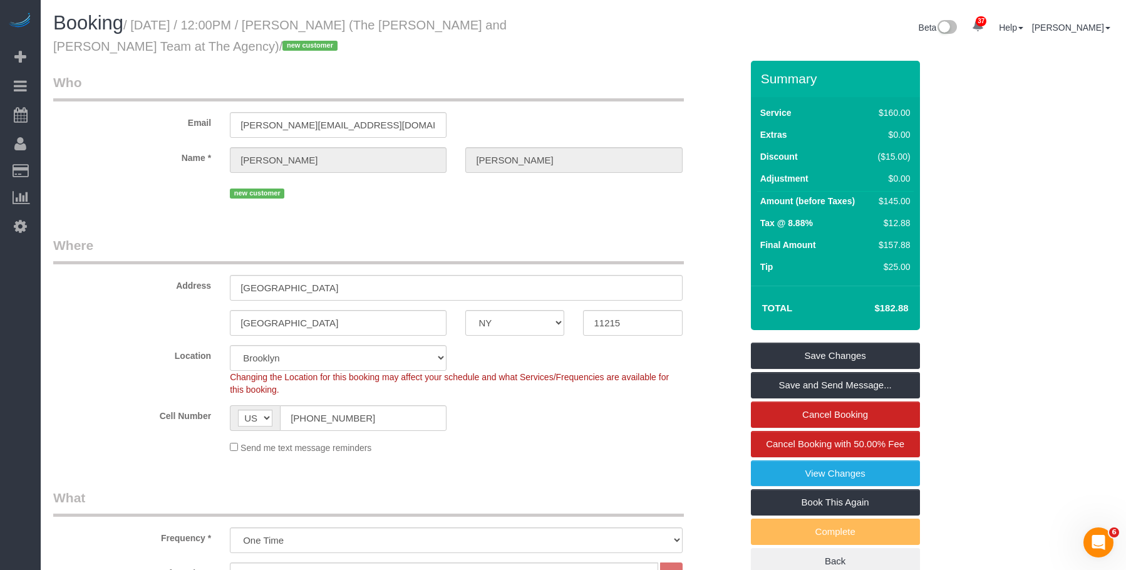
drag, startPoint x: 420, startPoint y: 217, endPoint x: 417, endPoint y: 224, distance: 7.0
click at [423, 78] on legend "Who" at bounding box center [368, 87] width 631 height 28
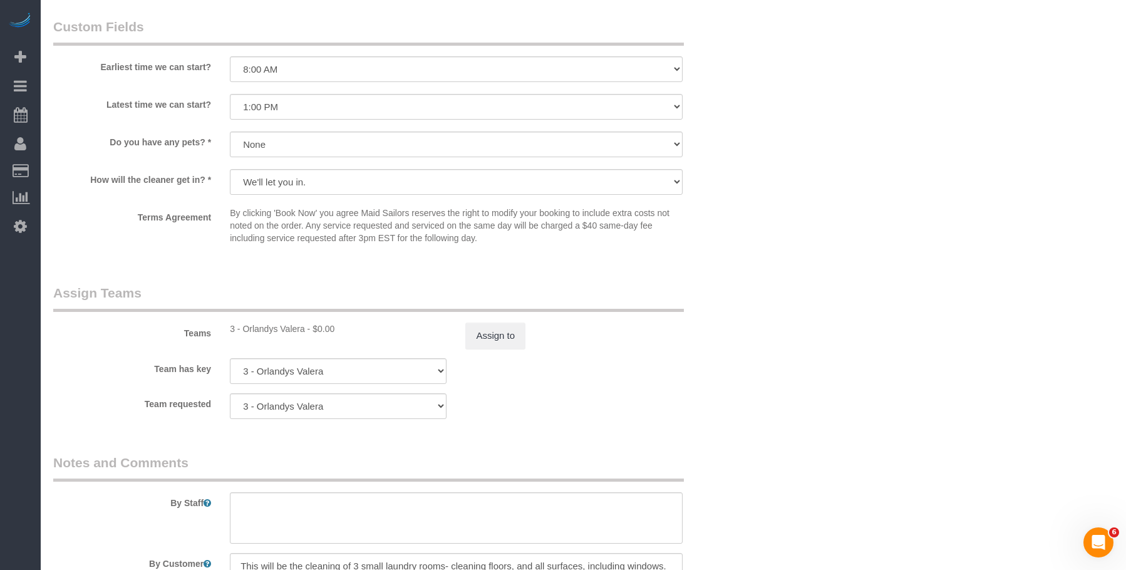
scroll to position [1190, 0]
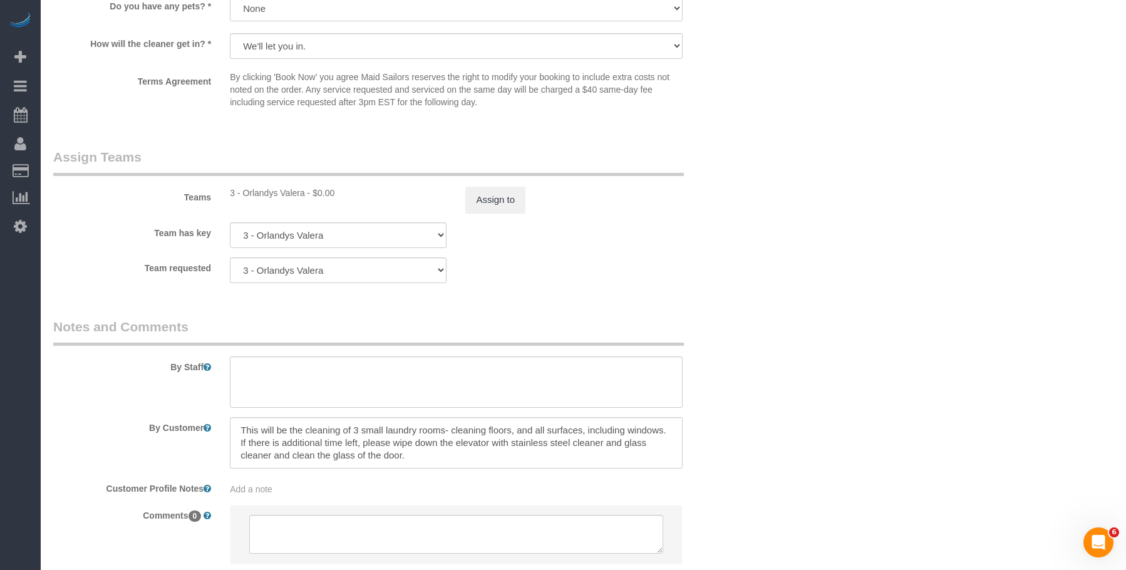
scroll to position [1361, 0]
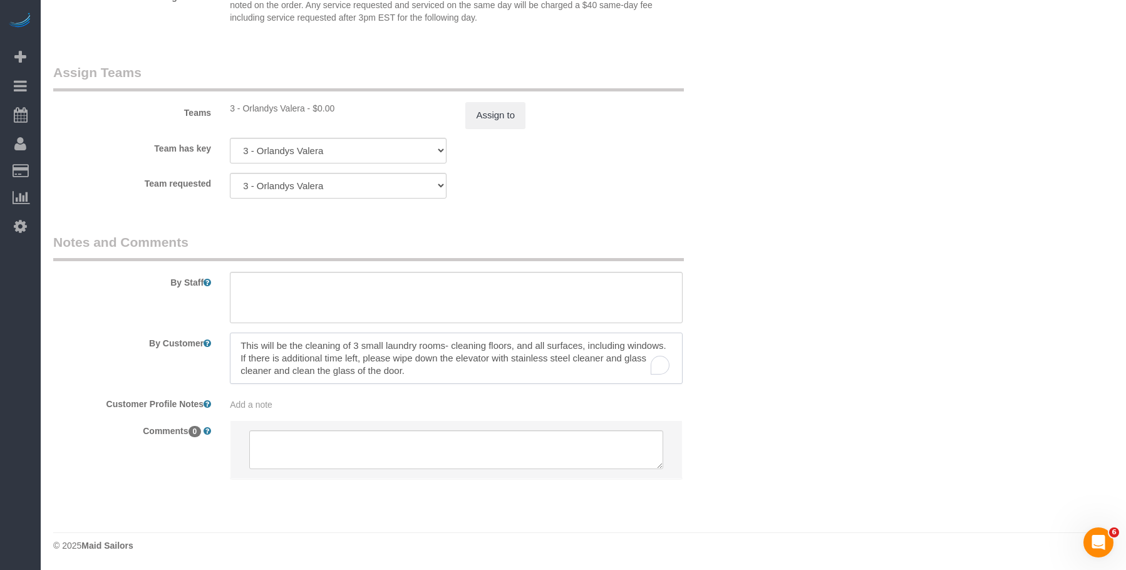
drag, startPoint x: 231, startPoint y: 348, endPoint x: 553, endPoint y: 381, distance: 323.6
click at [553, 381] on textarea "To enrich screen reader interactions, please activate Accessibility in Grammarl…" at bounding box center [456, 357] width 452 height 51
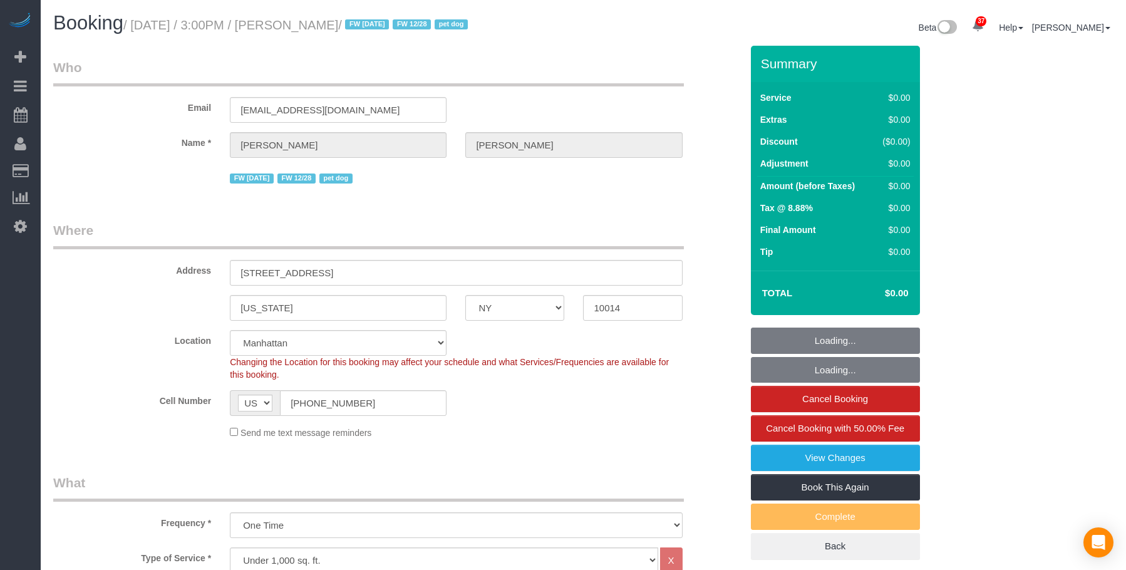
select select "NY"
select select "number:63"
select select "number:76"
select select "number:13"
select select "number:5"
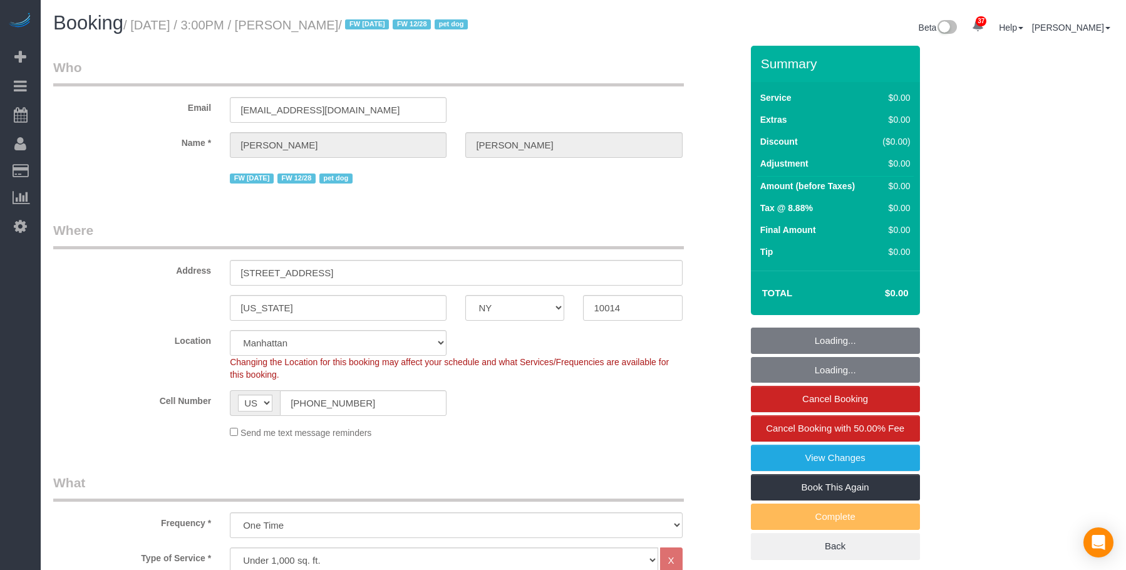
select select "object:1519"
select select "spot38"
select select "1"
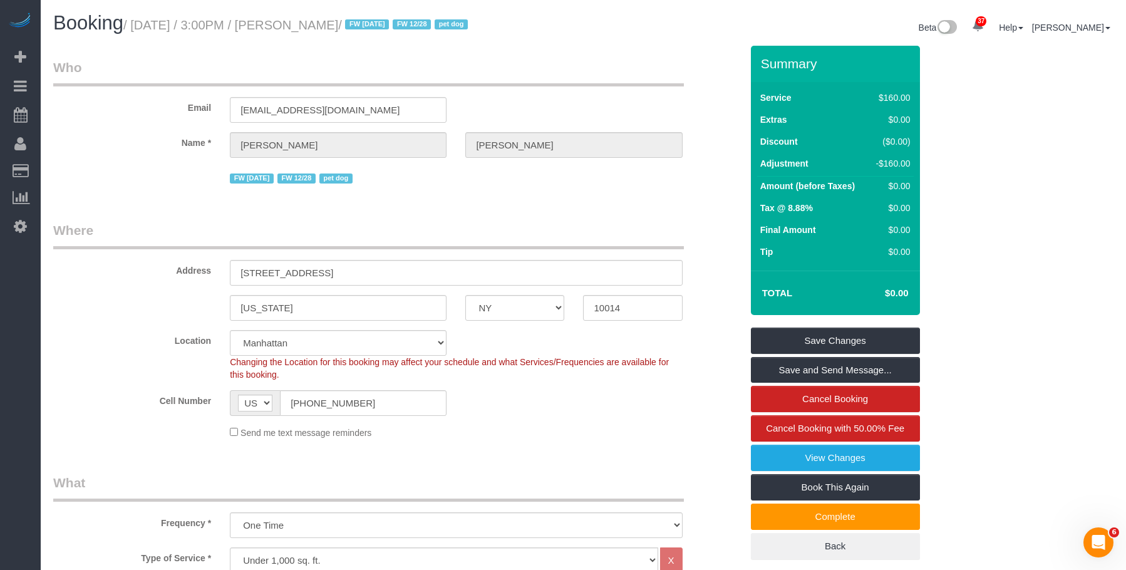
click at [287, 58] on legend "Who" at bounding box center [368, 72] width 631 height 28
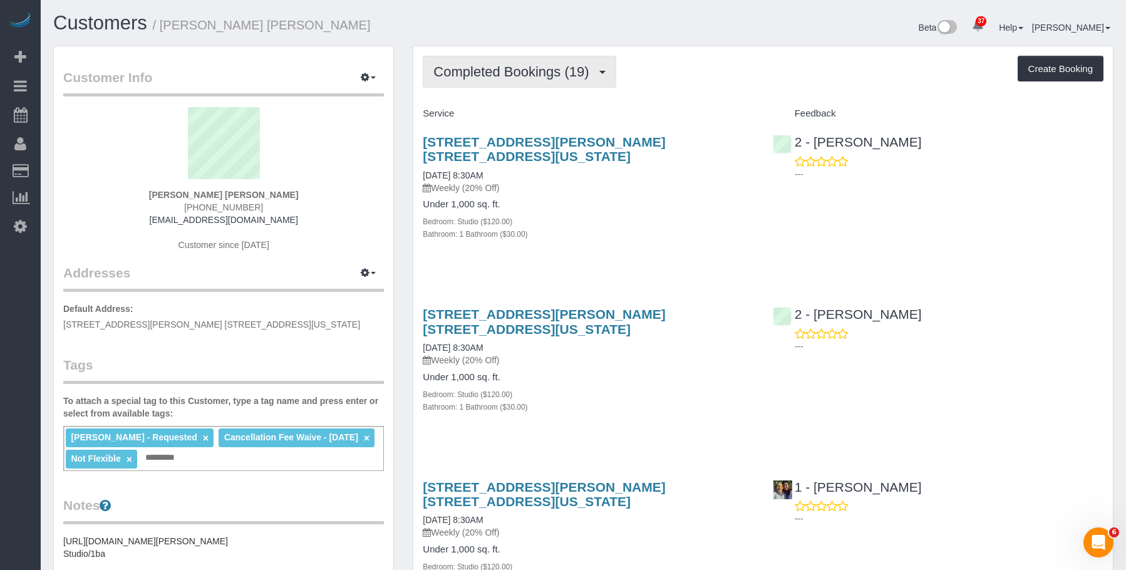
drag, startPoint x: 511, startPoint y: 52, endPoint x: 505, endPoint y: 61, distance: 11.3
click at [503, 63] on button "Completed Bookings (19)" at bounding box center [519, 72] width 193 height 32
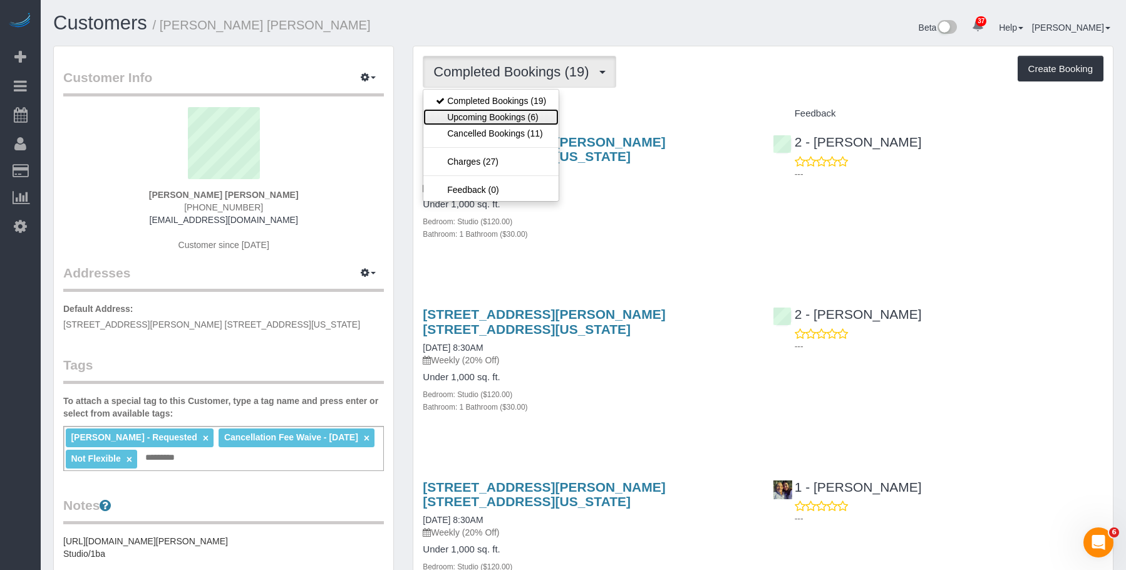
click at [483, 114] on link "Upcoming Bookings (6)" at bounding box center [490, 117] width 135 height 16
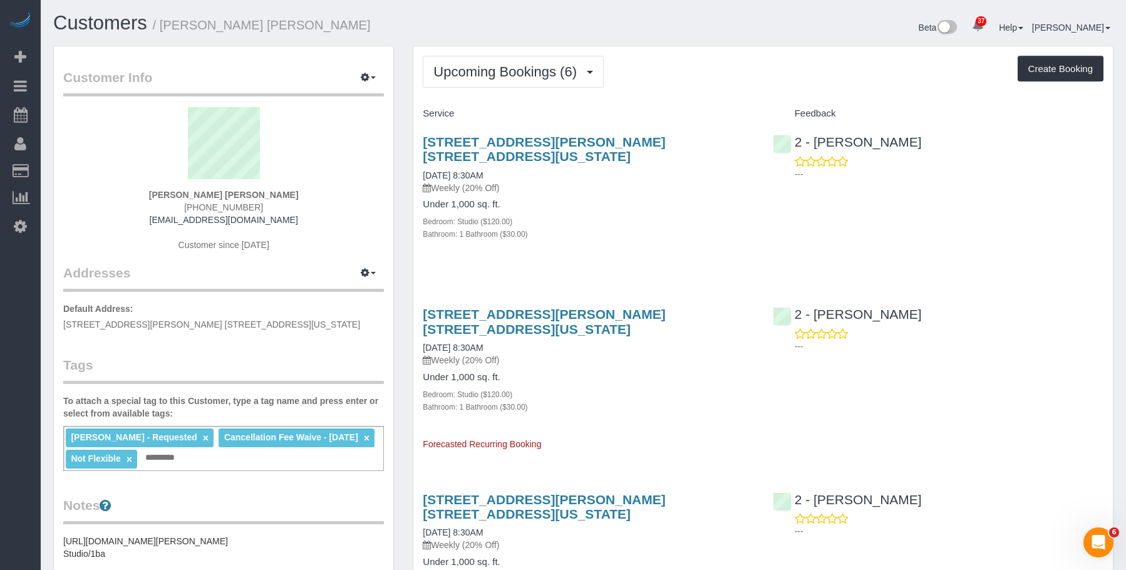
drag, startPoint x: 605, startPoint y: 187, endPoint x: 289, endPoint y: 3, distance: 365.4
click at [605, 199] on h4 "Under 1,000 sq. ft." at bounding box center [588, 204] width 331 height 11
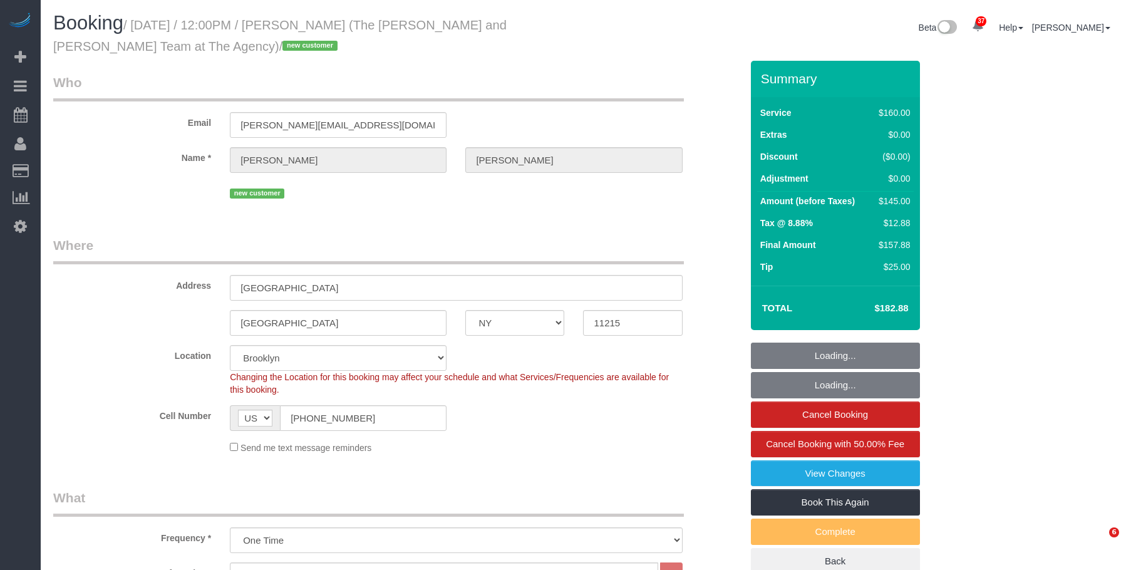
select select "NY"
select select "number:56"
select select "number:73"
select select "number:15"
select select "number:5"
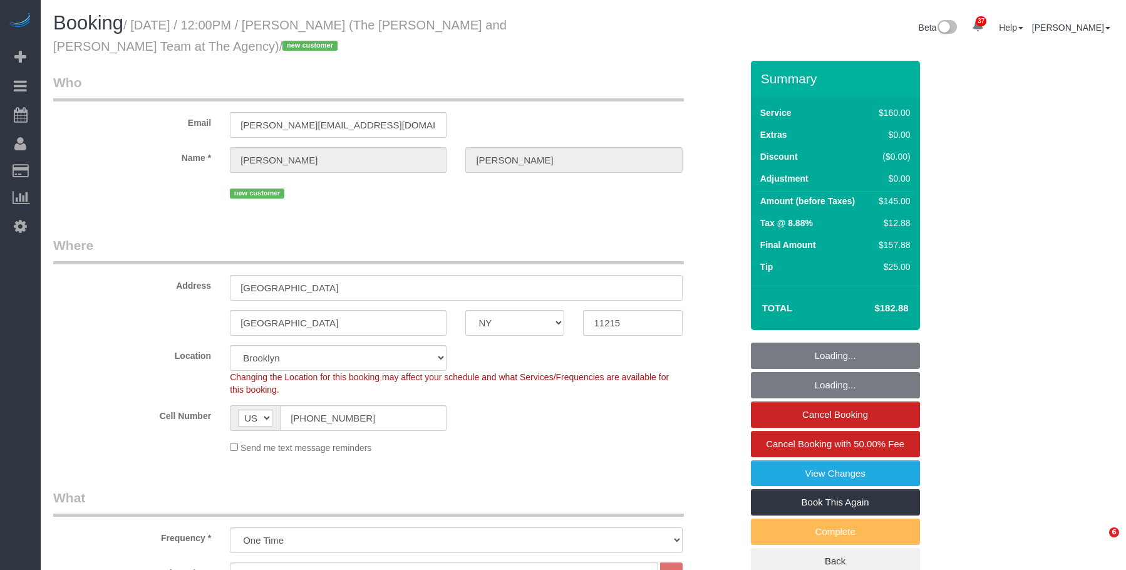
select select "spot50"
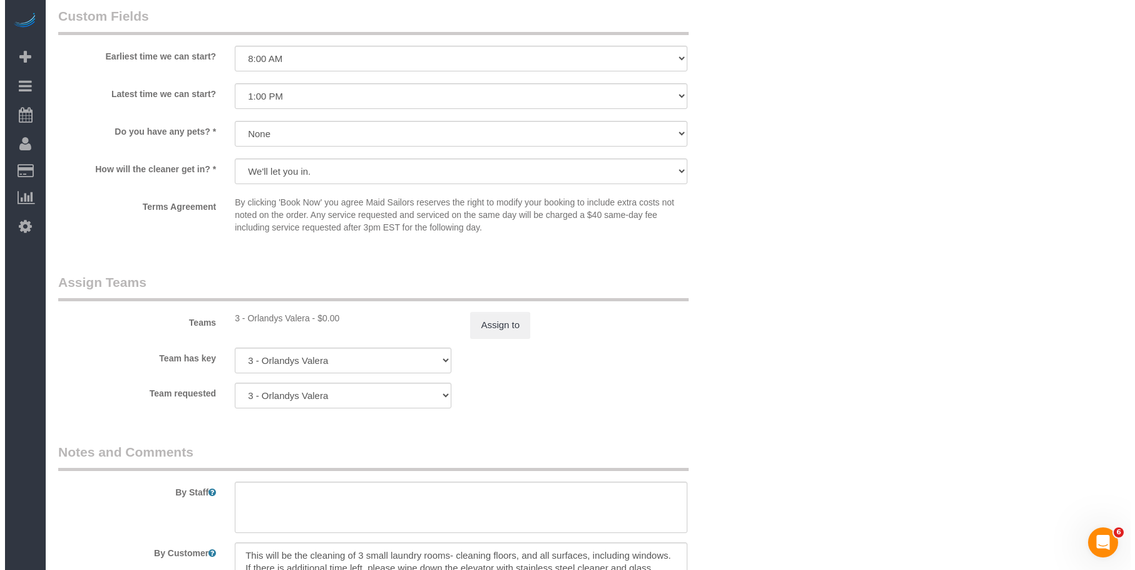
scroll to position [1315, 0]
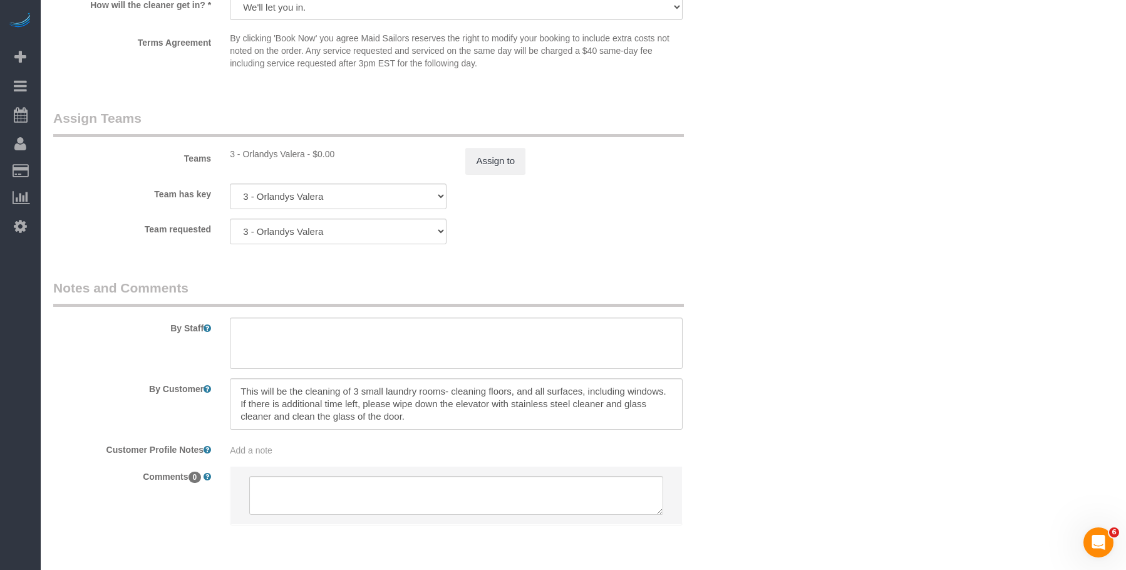
click at [660, 227] on div "Team requested 3 - Orlandys Valera 000- [PERSON_NAME] 000 - Partnerships 000 - …" at bounding box center [397, 232] width 707 height 26
click at [696, 238] on div "Team requested 3 - Orlandys Valera 000- [PERSON_NAME] 000 - Partnerships 000 - …" at bounding box center [397, 232] width 707 height 26
click at [517, 165] on button "Assign to" at bounding box center [495, 161] width 60 height 26
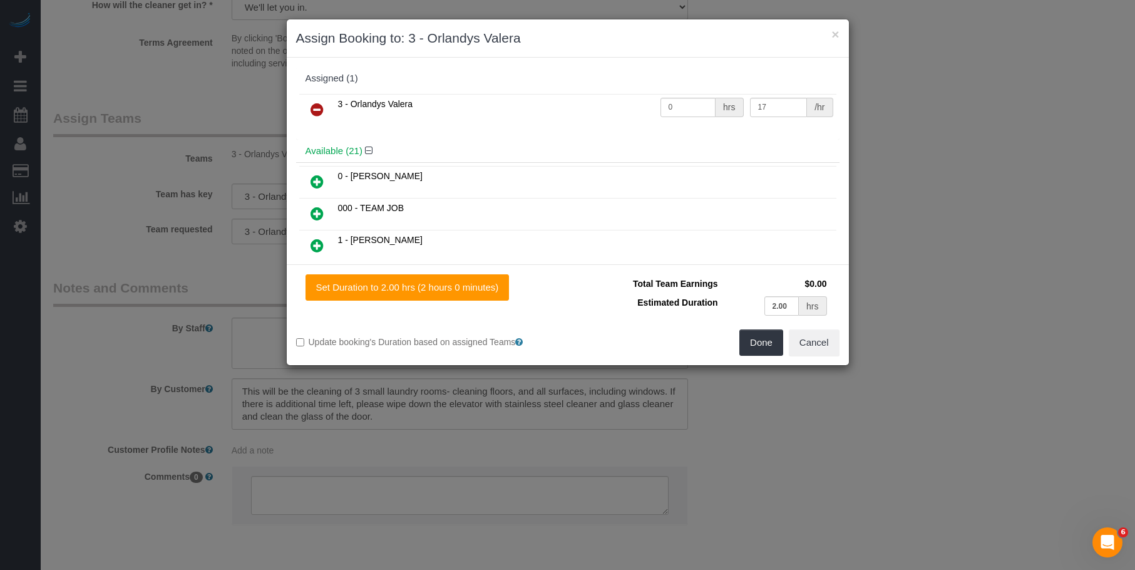
drag, startPoint x: 316, startPoint y: 107, endPoint x: 368, endPoint y: 167, distance: 78.6
click at [316, 106] on icon at bounding box center [317, 109] width 13 height 15
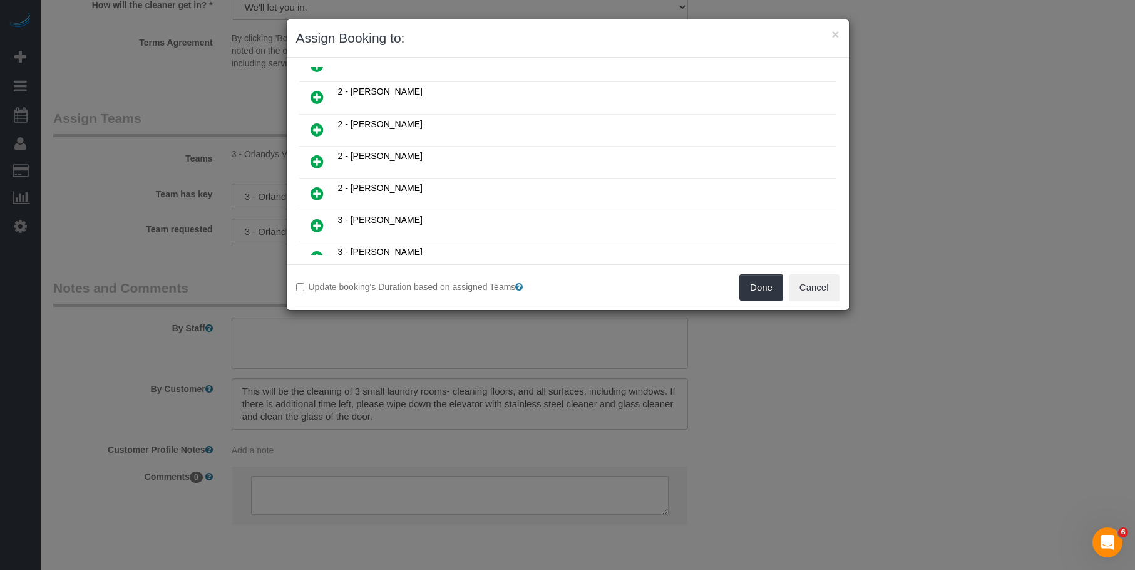
scroll to position [376, 0]
click at [312, 223] on icon at bounding box center [317, 224] width 13 height 15
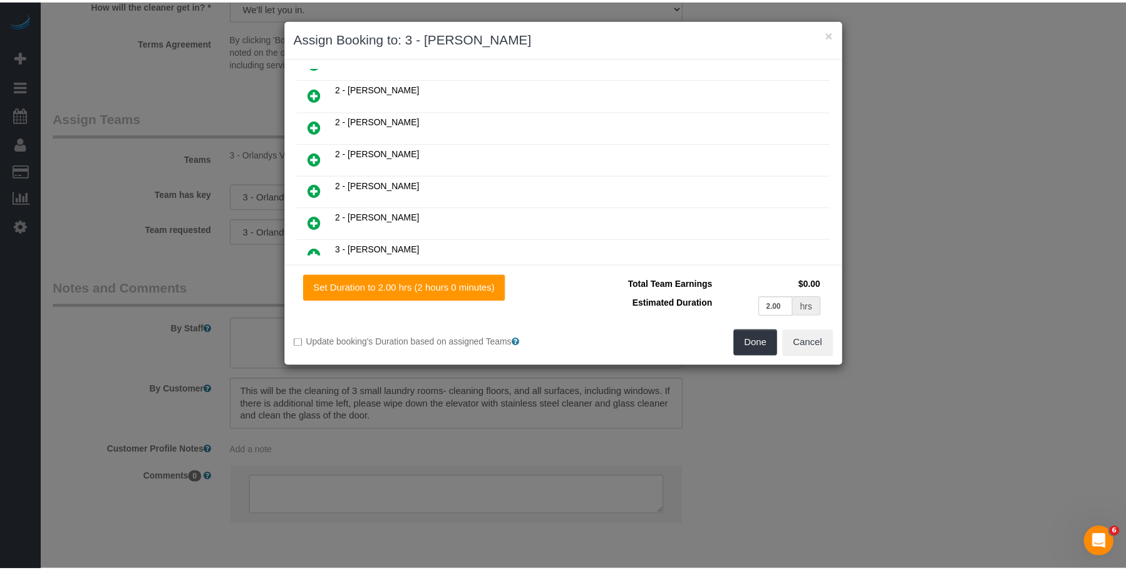
scroll to position [406, 0]
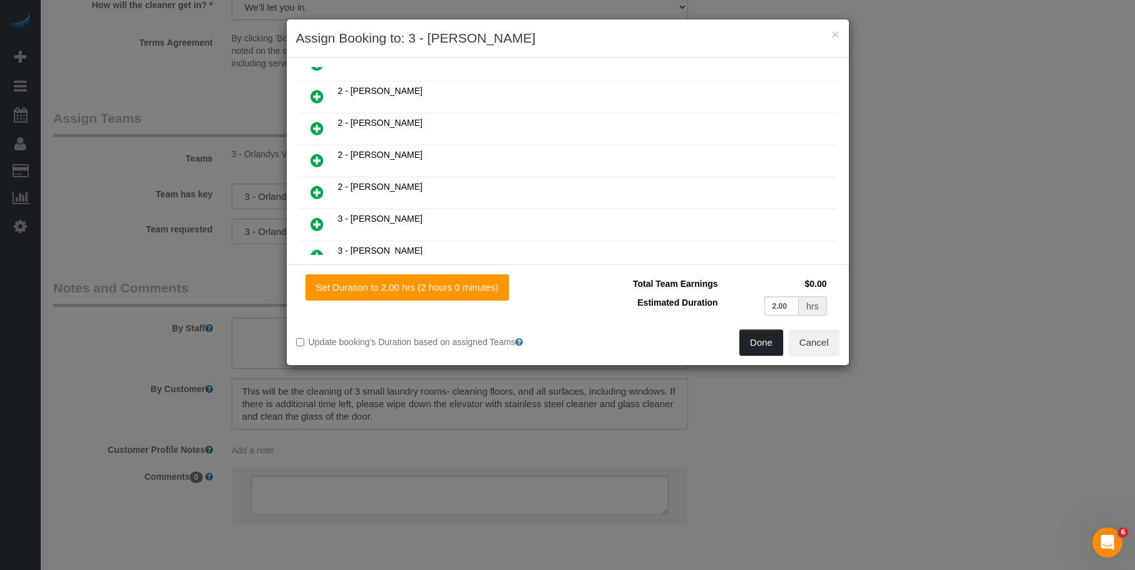
click at [756, 348] on button "Done" at bounding box center [762, 342] width 44 height 26
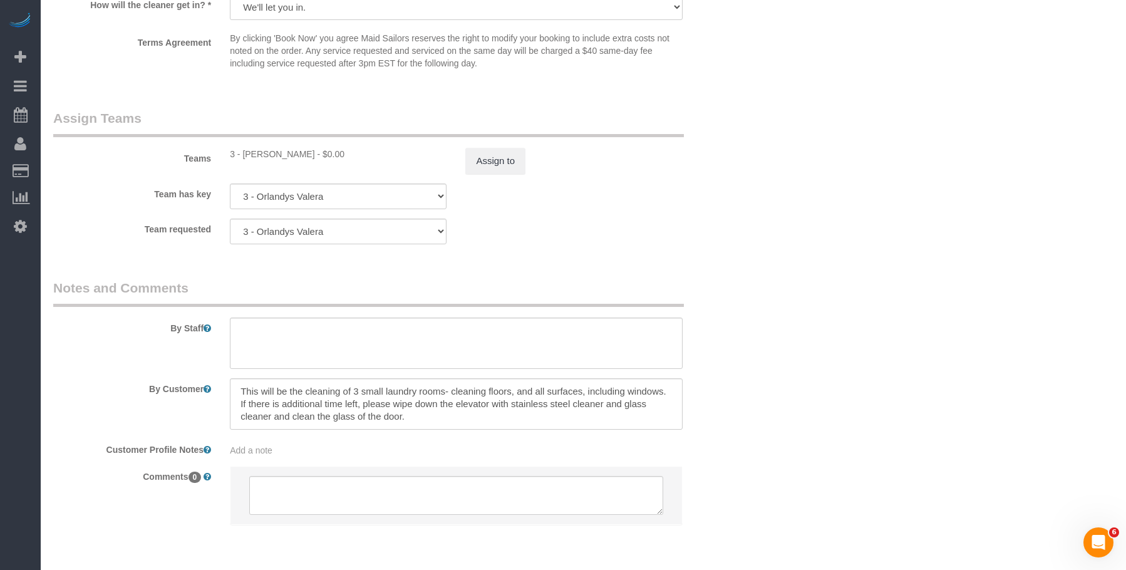
drag, startPoint x: 985, startPoint y: 278, endPoint x: 945, endPoint y: 302, distance: 46.9
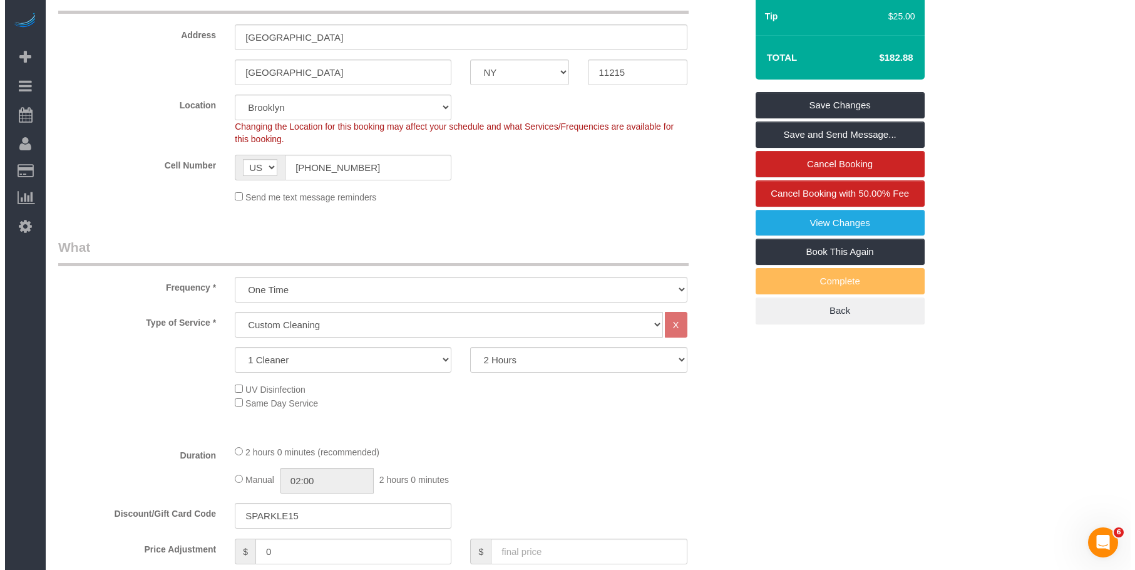
scroll to position [0, 0]
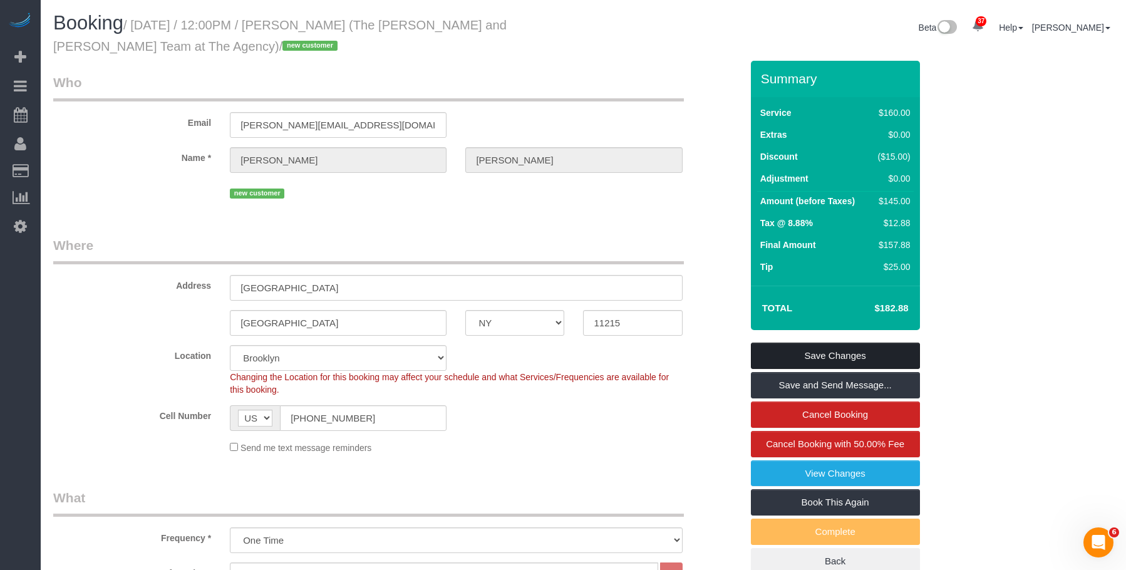
click at [882, 353] on link "Save Changes" at bounding box center [835, 356] width 169 height 26
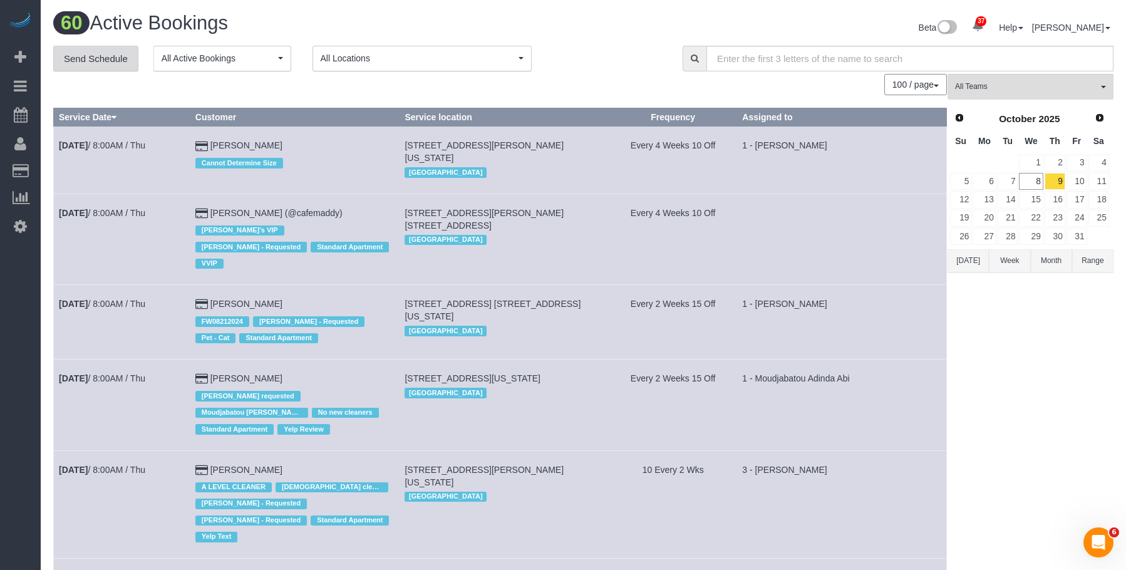
click at [102, 58] on link "Send Schedule" at bounding box center [95, 59] width 85 height 26
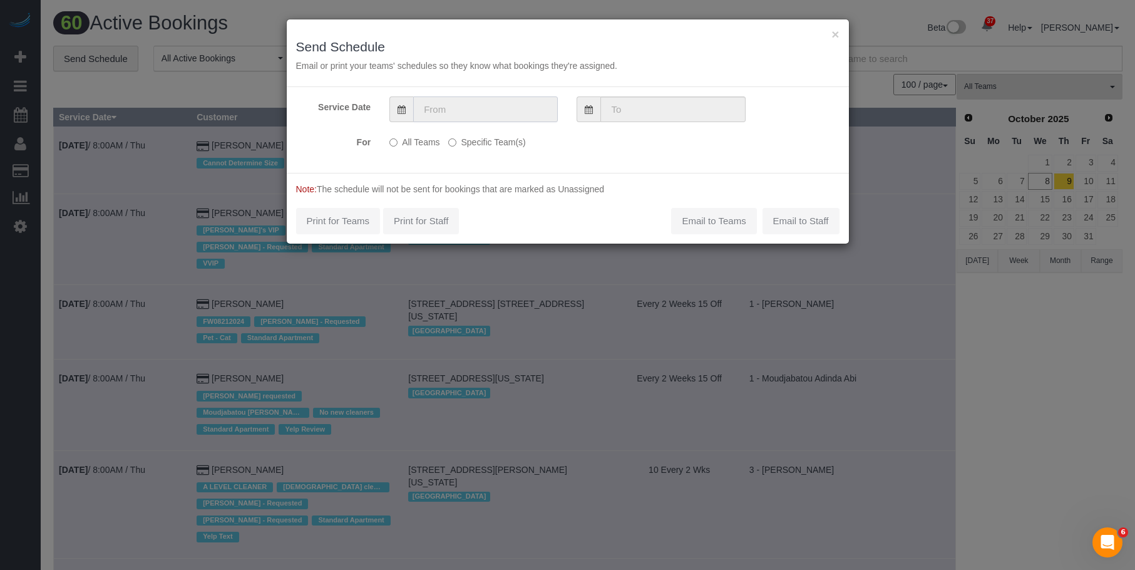
click at [491, 111] on input "text" at bounding box center [485, 109] width 145 height 26
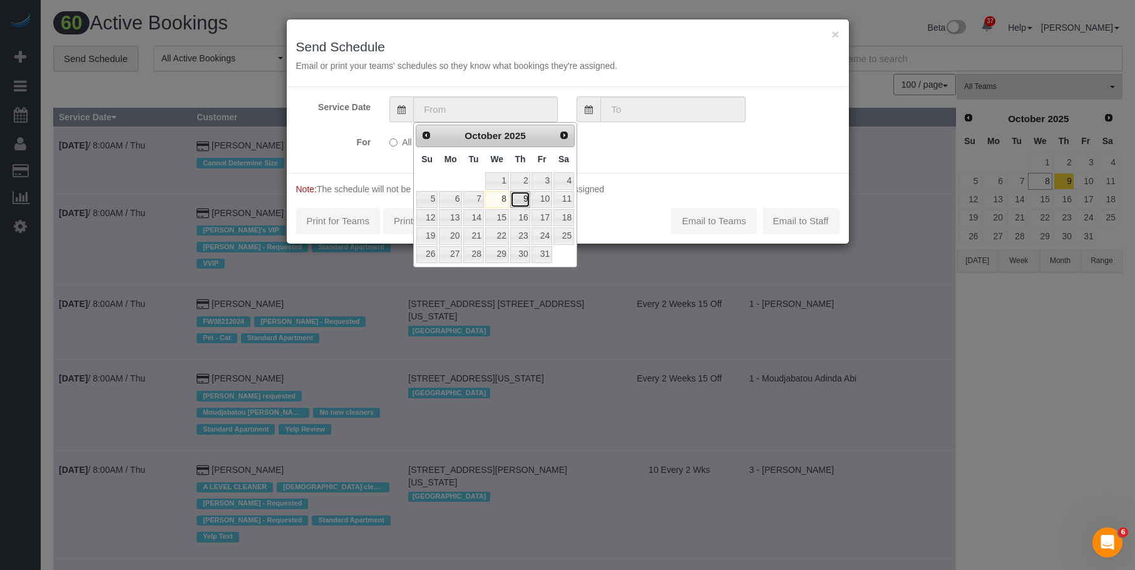
click at [525, 198] on link "9" at bounding box center [520, 199] width 21 height 17
type input "[DATE]"
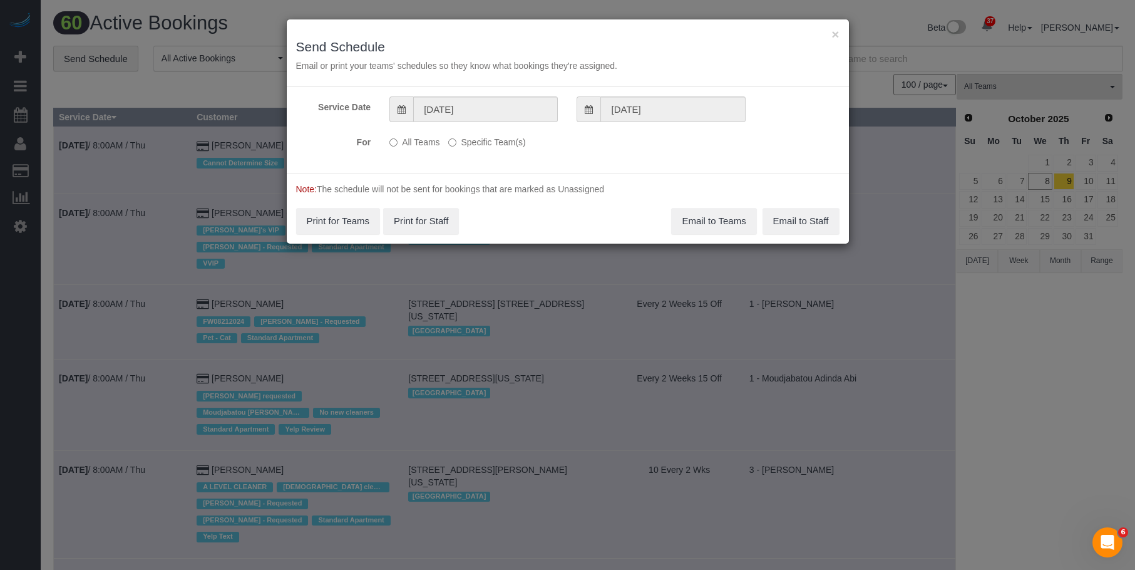
click at [488, 136] on label "Specific Team(s)" at bounding box center [486, 139] width 77 height 17
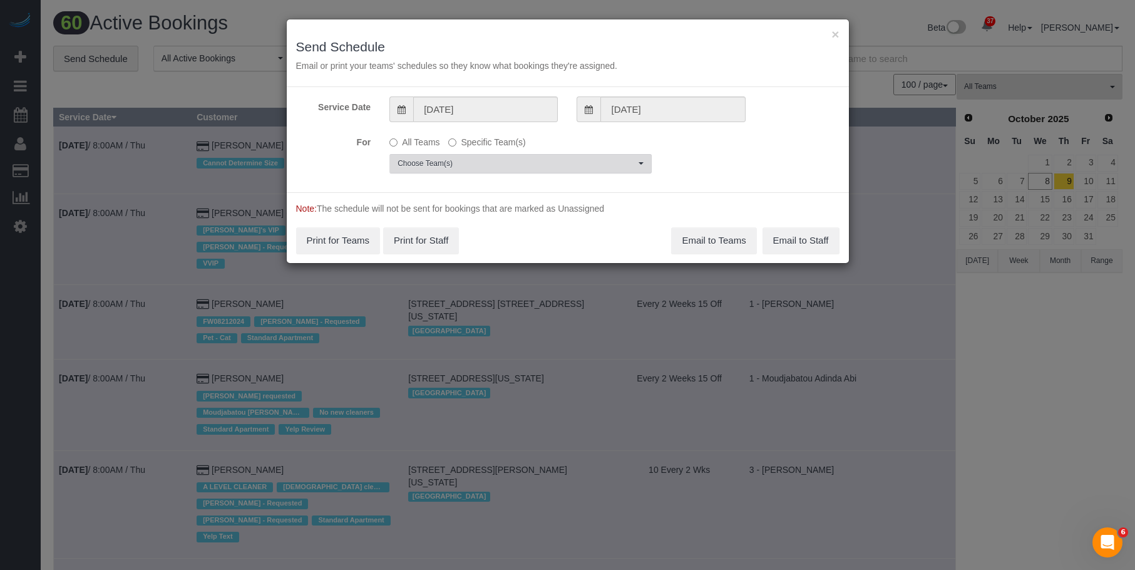
click at [567, 162] on span "Choose Team(s)" at bounding box center [517, 163] width 238 height 11
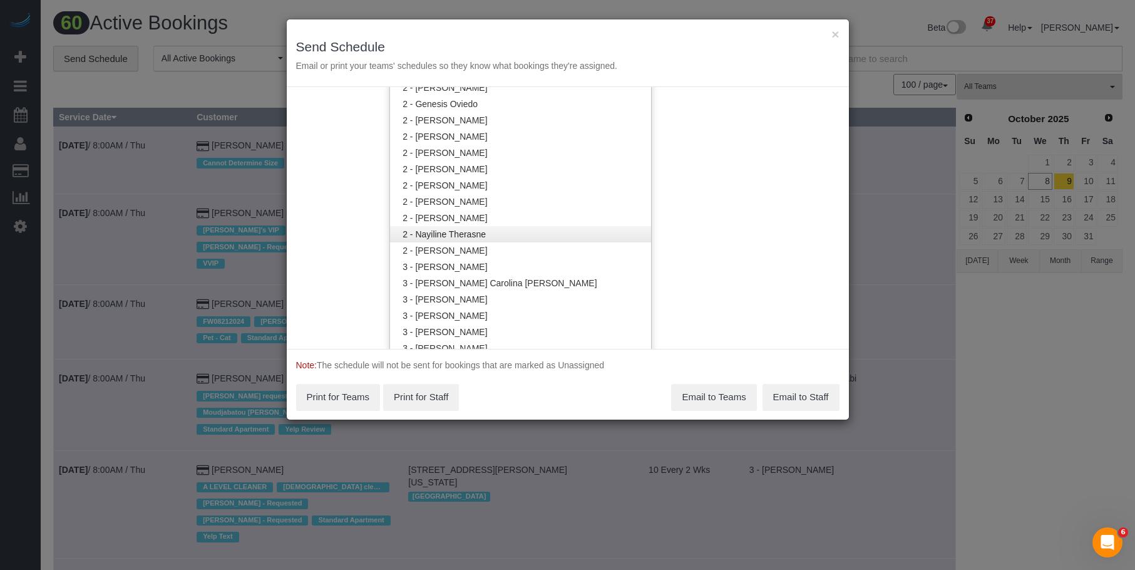
scroll to position [879, 0]
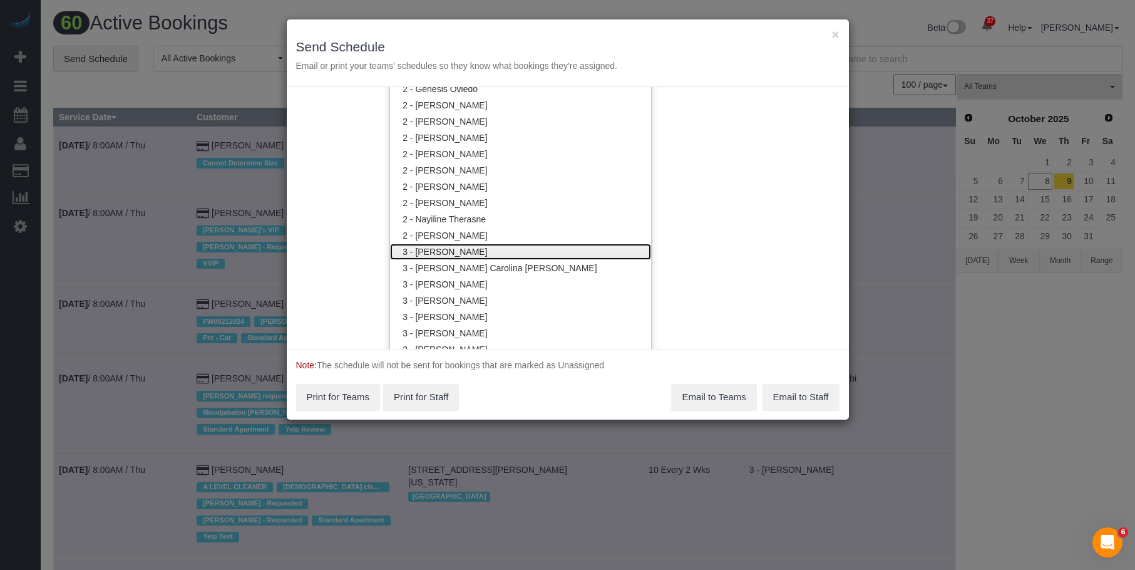
click at [515, 250] on link "3 - [PERSON_NAME]" at bounding box center [520, 252] width 261 height 16
click at [499, 56] on div "× Send Schedule Email or print your teams' schedules so they know what bookings…" at bounding box center [568, 53] width 562 height 68
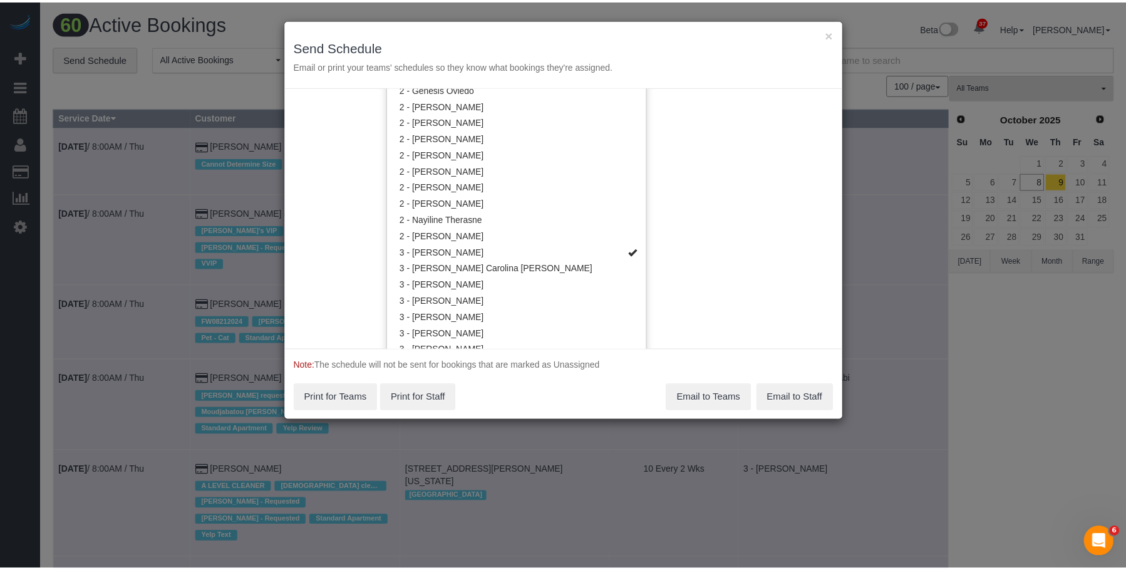
scroll to position [0, 0]
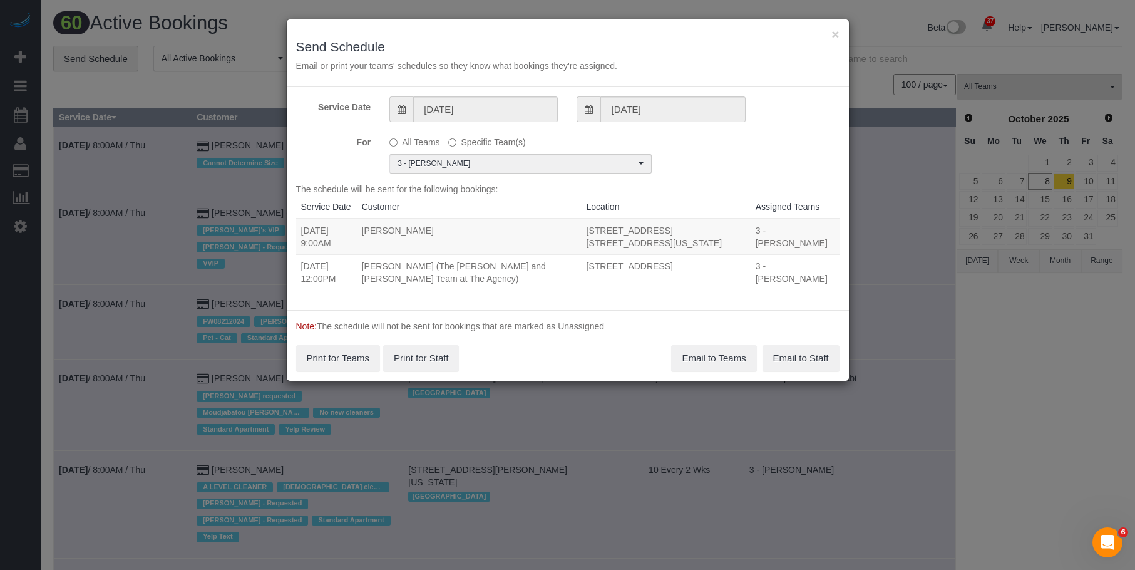
drag, startPoint x: 311, startPoint y: 256, endPoint x: 743, endPoint y: 267, distance: 431.6
click at [677, 255] on tr "10/09/2025 9:00AM Elena Fan 165 Lexington Avenue, Apt. 4a, New York, NY 10016 3…" at bounding box center [568, 237] width 544 height 36
copy tr "9:00AM Elena Fan 165 Lexington Avenue, Apt. 4a, New York, NY 10016"
drag, startPoint x: 296, startPoint y: 289, endPoint x: 766, endPoint y: 287, distance: 470.3
click at [766, 287] on tr "10/09/2025 12:00PM Ashlie Roberson (The Whitman and Roberson Team at The Agency…" at bounding box center [568, 272] width 544 height 36
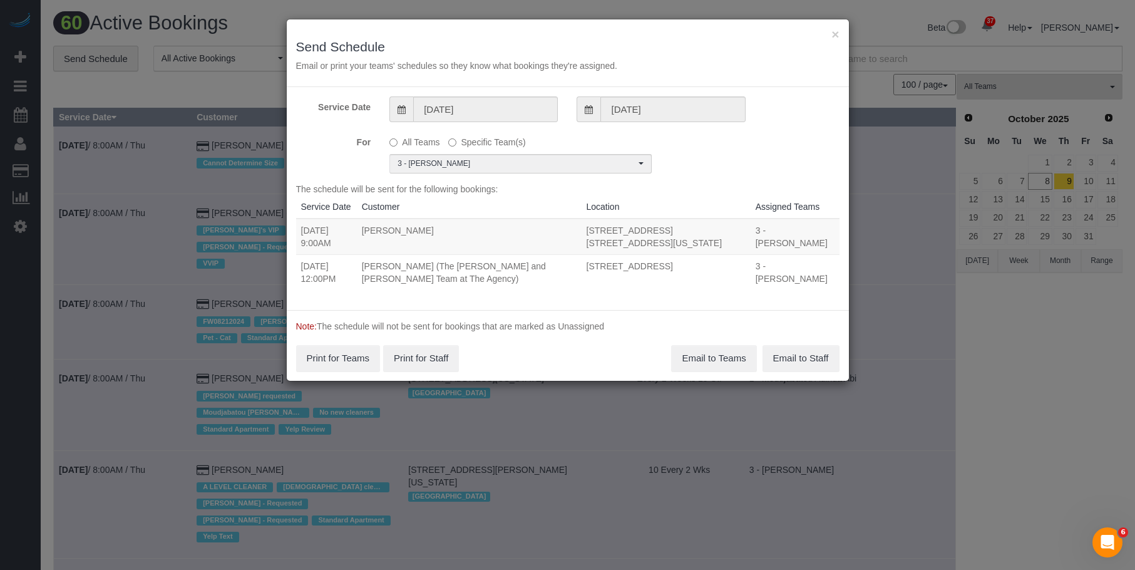
copy tr "12:00PM Ashlie Roberson (The Whitman and Roberson Team at The Agency) 759 Presi…"
drag, startPoint x: 699, startPoint y: 374, endPoint x: 683, endPoint y: 371, distance: 16.0
click at [698, 371] on button "Email to Teams" at bounding box center [713, 358] width 85 height 26
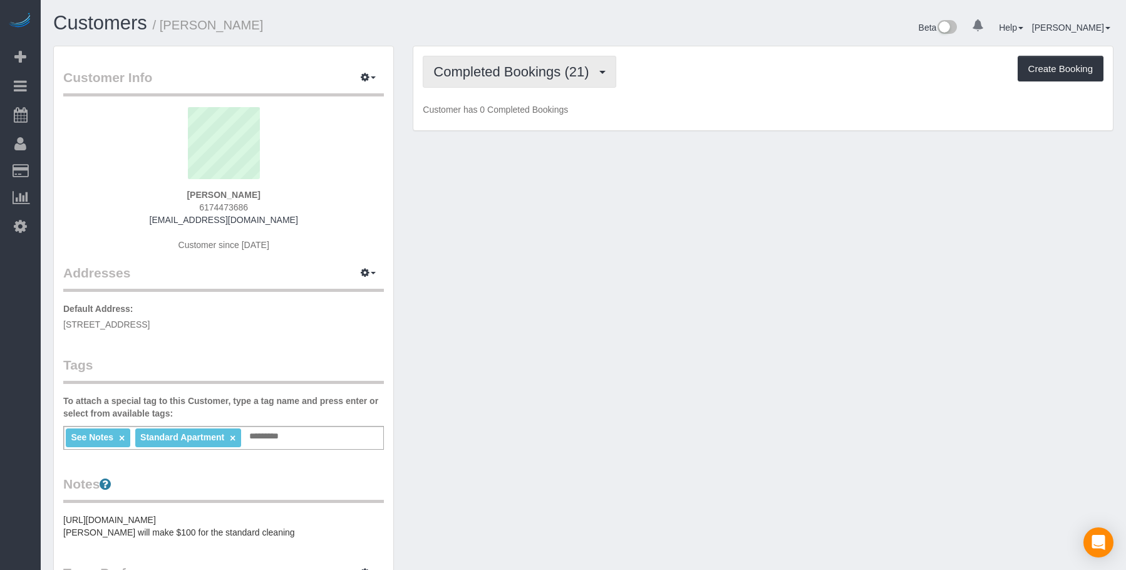
click at [498, 75] on span "Completed Bookings (21)" at bounding box center [514, 72] width 162 height 16
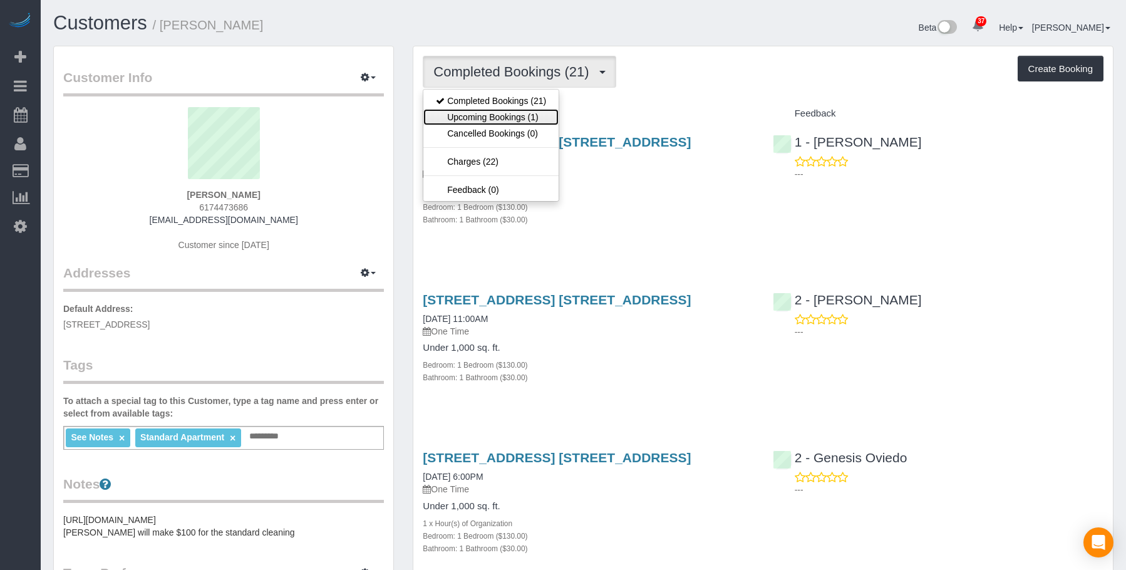
click at [488, 118] on link "Upcoming Bookings (1)" at bounding box center [490, 117] width 135 height 16
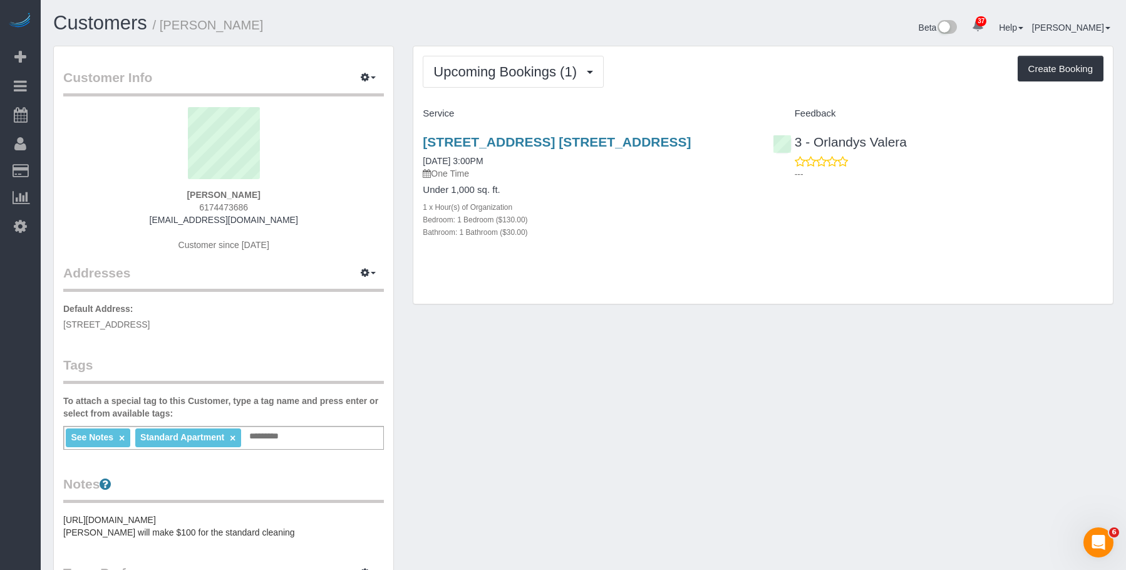
click at [666, 208] on div "1 x Hour(s) of Organization" at bounding box center [588, 206] width 331 height 13
drag, startPoint x: 477, startPoint y: 67, endPoint x: 477, endPoint y: 75, distance: 8.1
click at [477, 68] on span "Upcoming Bookings (1)" at bounding box center [508, 72] width 150 height 16
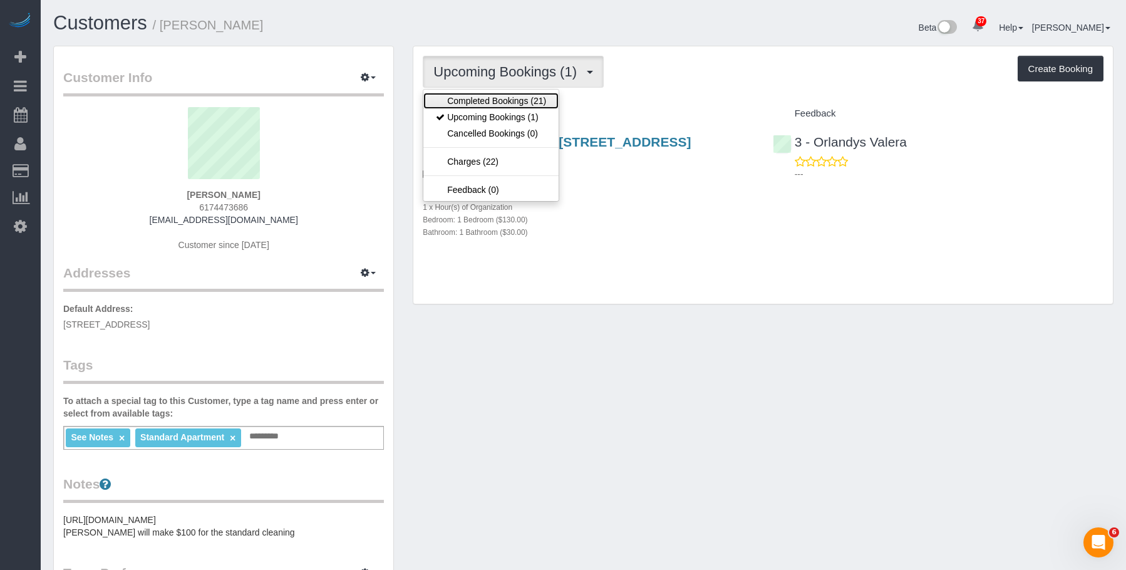
click at [473, 100] on link "Completed Bookings (21)" at bounding box center [490, 101] width 135 height 16
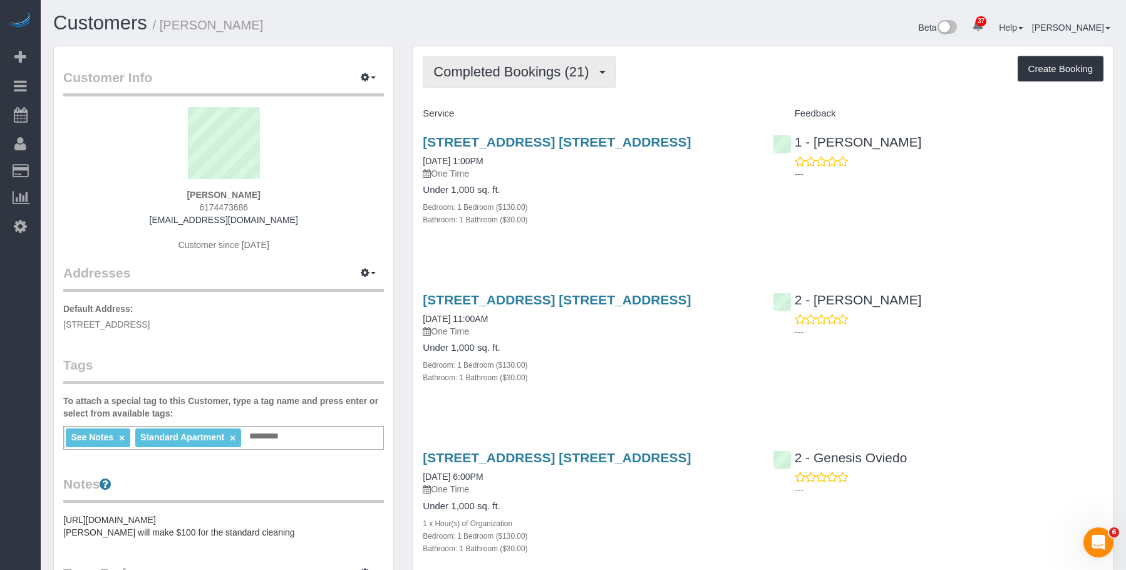
click at [518, 78] on span "Completed Bookings (21)" at bounding box center [514, 72] width 162 height 16
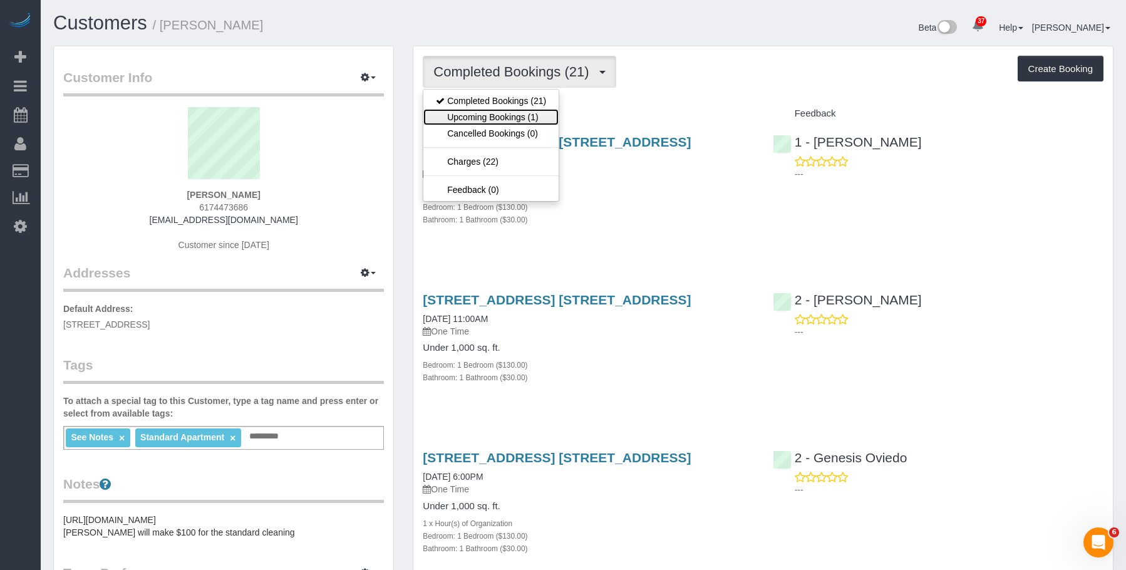
click at [502, 114] on link "Upcoming Bookings (1)" at bounding box center [490, 117] width 135 height 16
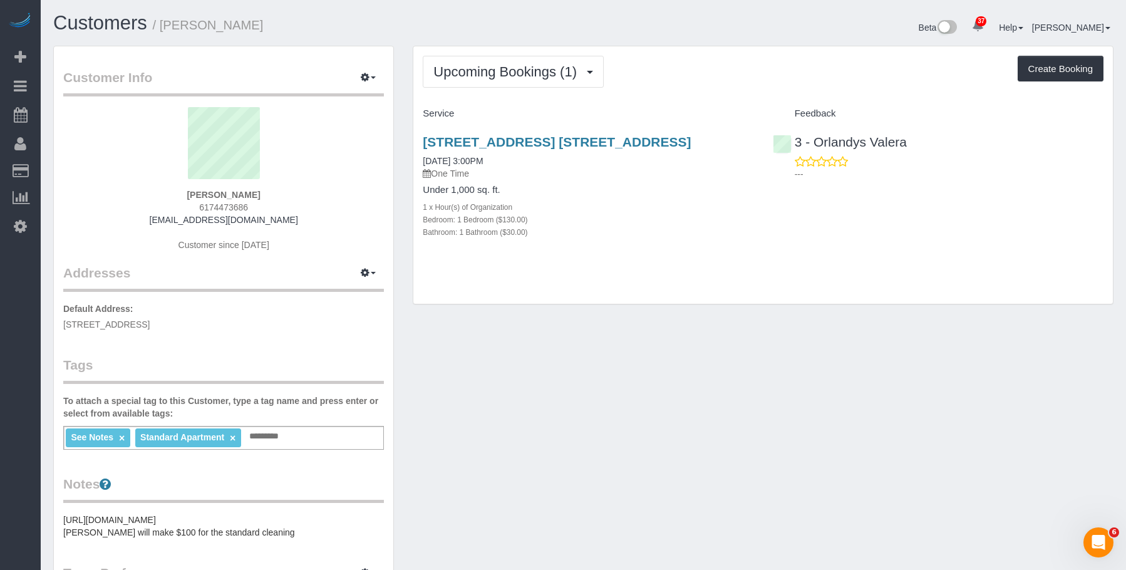
click at [588, 183] on div "[STREET_ADDRESS] [STREET_ADDRESS] [DATE] 3:00PM One Time Under 1,000 sq. ft. 1 …" at bounding box center [587, 193] width 349 height 139
click at [600, 147] on link "[STREET_ADDRESS] [STREET_ADDRESS]" at bounding box center [557, 142] width 268 height 14
click at [460, 49] on div "Upcoming Bookings (1) Completed Bookings (21) Upcoming Bookings (1) Cancelled B…" at bounding box center [762, 175] width 699 height 258
drag, startPoint x: 472, startPoint y: 62, endPoint x: 463, endPoint y: 92, distance: 31.1
click at [471, 62] on button "Upcoming Bookings (1)" at bounding box center [513, 72] width 181 height 32
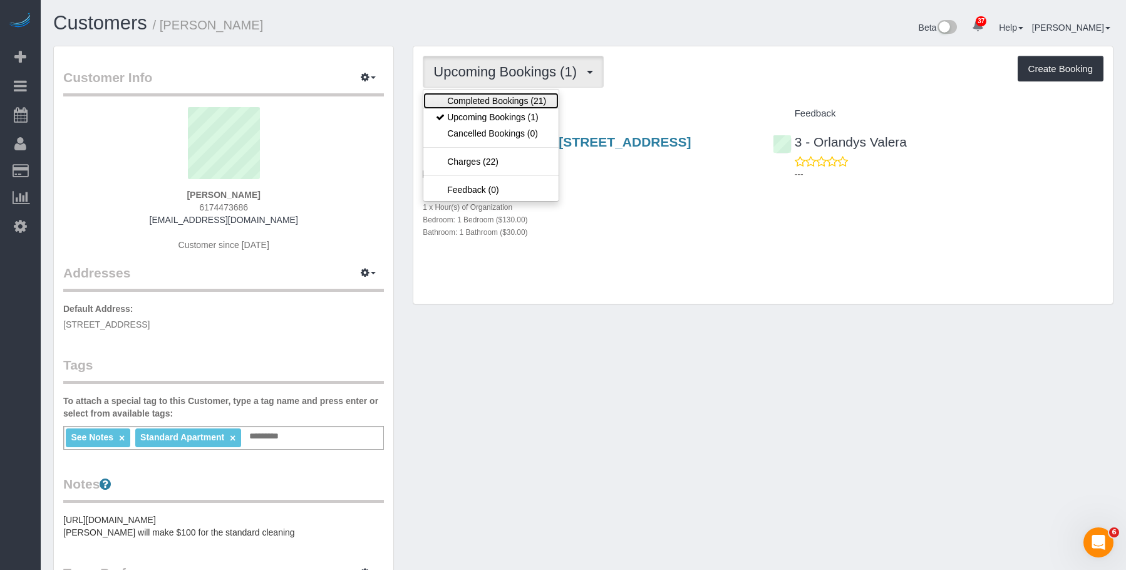
click at [452, 101] on link "Completed Bookings (21)" at bounding box center [490, 101] width 135 height 16
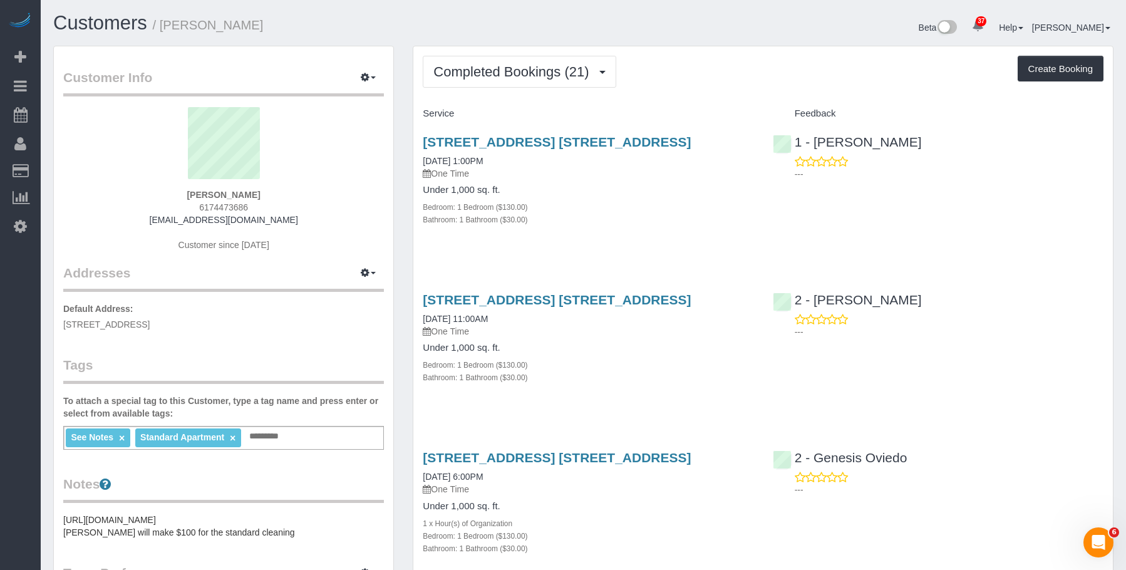
click at [361, 21] on h1 "Customers / [PERSON_NAME]" at bounding box center [313, 23] width 521 height 21
click at [468, 77] on span "Completed Bookings (21)" at bounding box center [514, 72] width 162 height 16
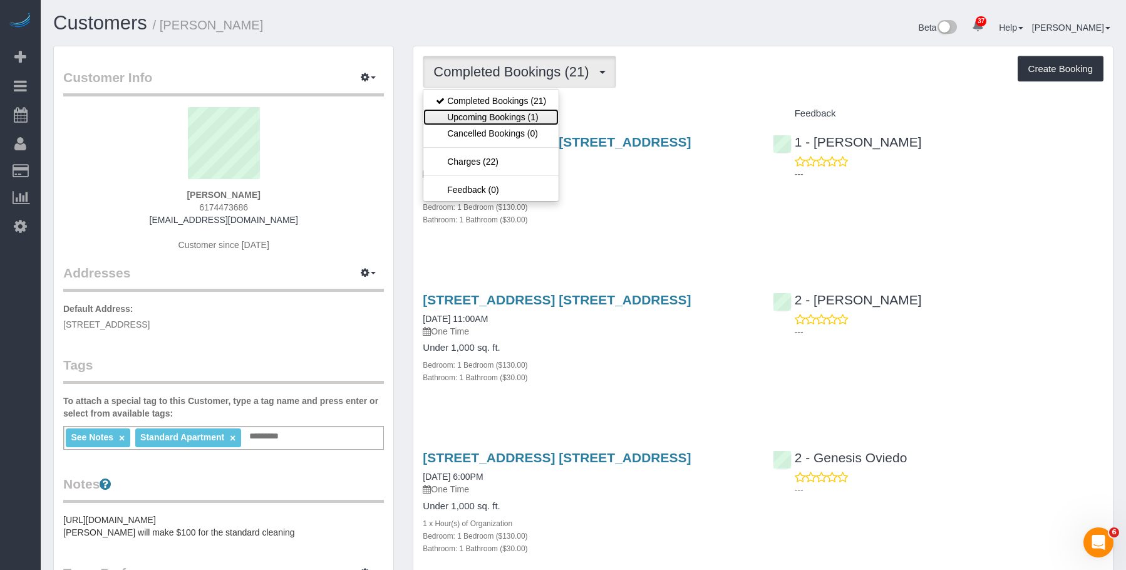
click at [468, 113] on link "Upcoming Bookings (1)" at bounding box center [490, 117] width 135 height 16
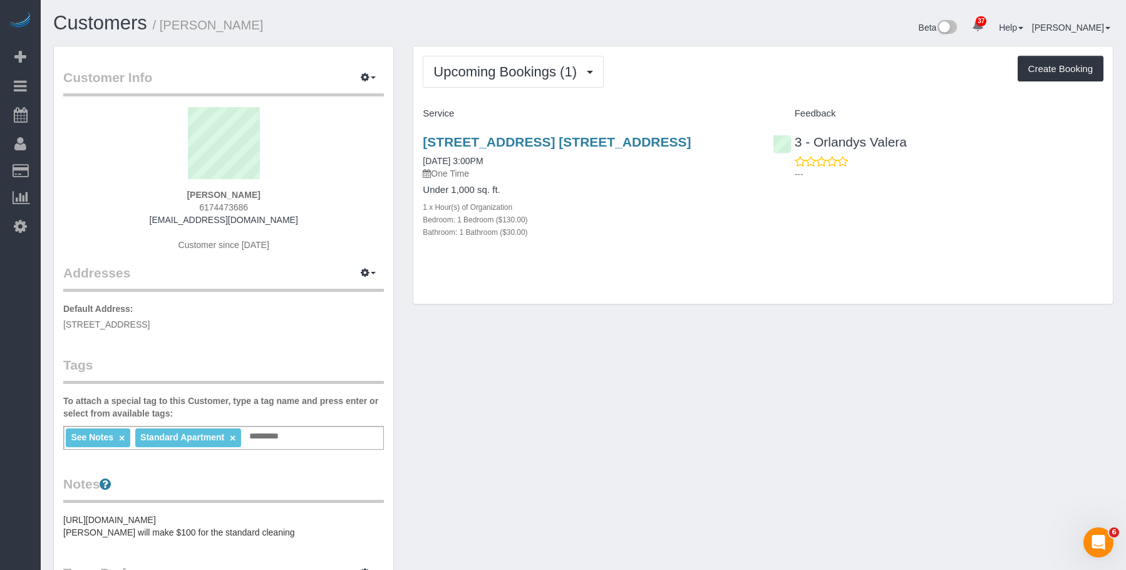
click at [669, 229] on div "Bathroom: 1 Bathroom ($30.00)" at bounding box center [588, 231] width 331 height 13
click at [601, 141] on link "544 Union Avenue, Apt. 5u, Brooklyn, NY 11211" at bounding box center [557, 142] width 268 height 14
drag, startPoint x: 633, startPoint y: 150, endPoint x: 722, endPoint y: 141, distance: 89.3
click at [722, 141] on div "544 Union Avenue, Apt. 5u, Brooklyn, NY 11211 10/09/2025 3:00PM One Time Under …" at bounding box center [587, 193] width 349 height 139
copy link "544 Union Avenue, Apt. 5u, Brooklyn, NY 11211"
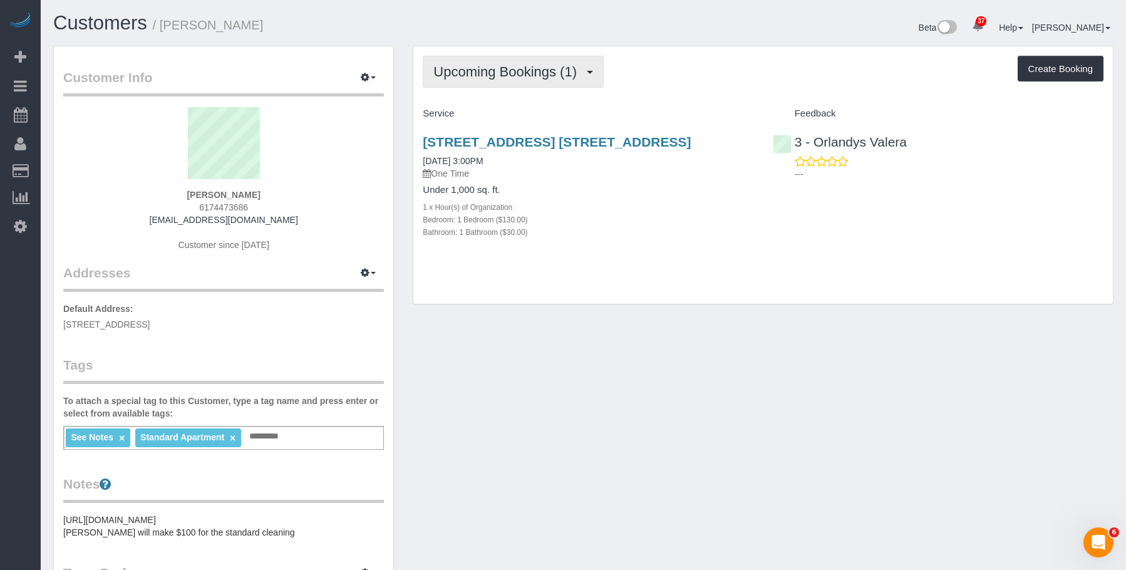
click at [504, 66] on span "Upcoming Bookings (1)" at bounding box center [508, 72] width 150 height 16
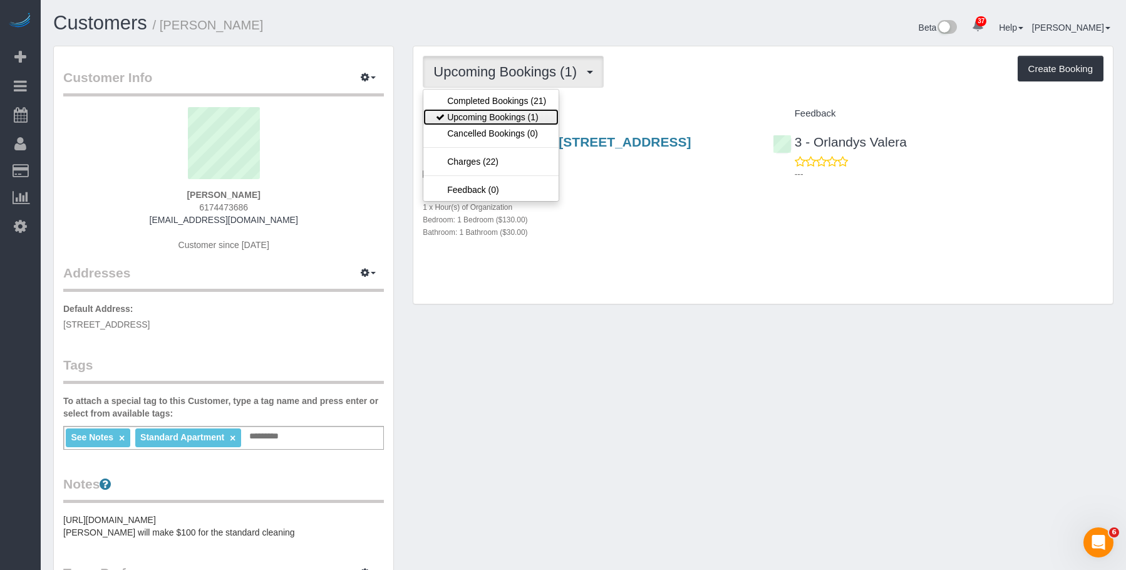
drag, startPoint x: 500, startPoint y: 118, endPoint x: 513, endPoint y: 130, distance: 18.2
click at [500, 118] on link "Upcoming Bookings (1)" at bounding box center [490, 117] width 135 height 16
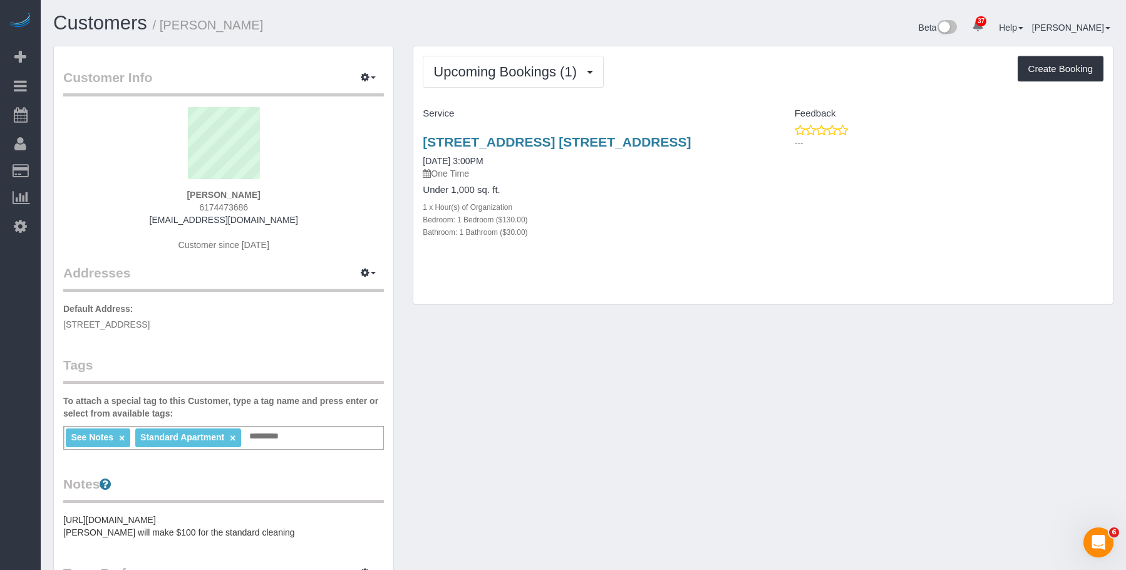
drag, startPoint x: 513, startPoint y: 140, endPoint x: 737, endPoint y: 141, distance: 223.5
click at [728, 138] on div "Customer Info Edit Contact Info Send Message Email Preferences Special Sales Ta…" at bounding box center [583, 473] width 1079 height 854
click at [750, 140] on h3 "544 Union Avenue, Apt. 5u, Brooklyn, NY 11211" at bounding box center [588, 142] width 331 height 14
drag, startPoint x: 734, startPoint y: 143, endPoint x: 925, endPoint y: 307, distance: 251.4
click at [423, 147] on h3 "544 Union Avenue, Apt. 5u, Brooklyn, NY 11211" at bounding box center [588, 142] width 331 height 14
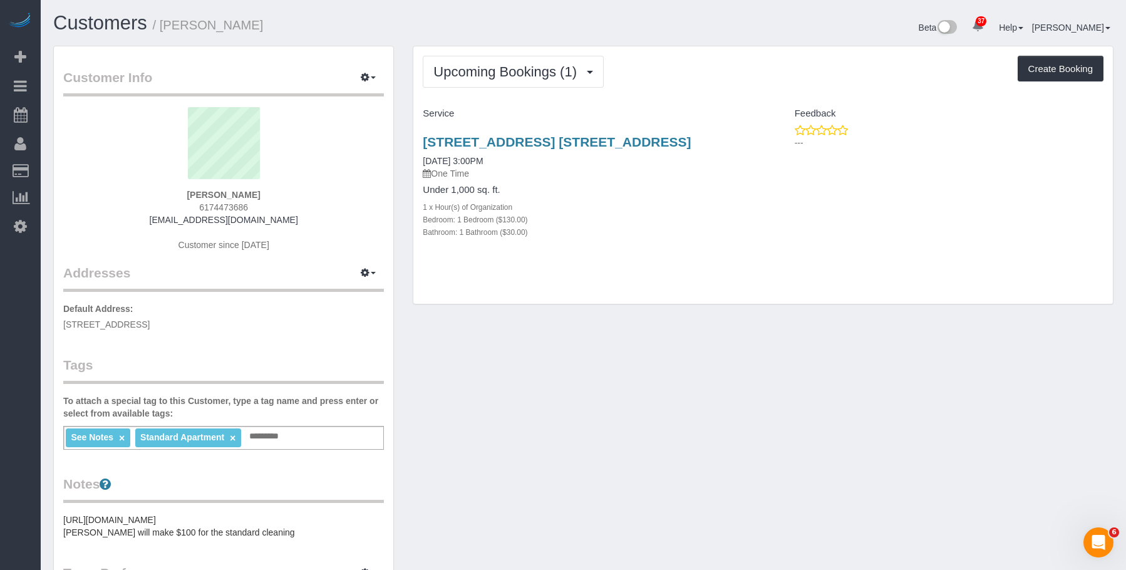
copy link "544 Union Avenue, Apt. 5u, Brooklyn, NY 11211"
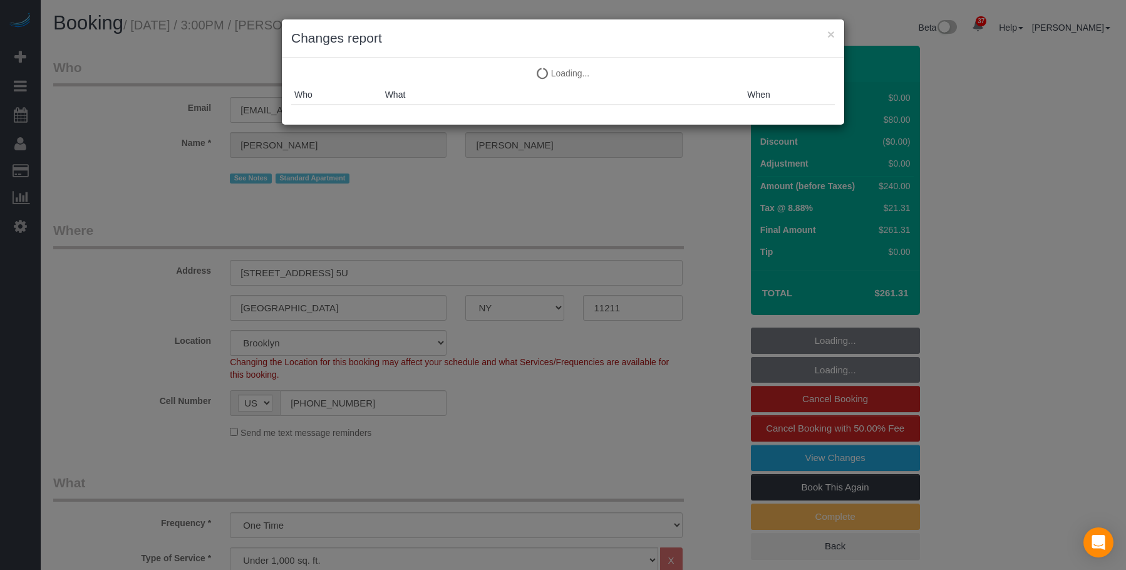
select select "NY"
select select "1"
select select "string:stripe-pm_1Rv6aJ4VGloSiKo7WRraLehv"
select select "spot1"
select select "number:57"
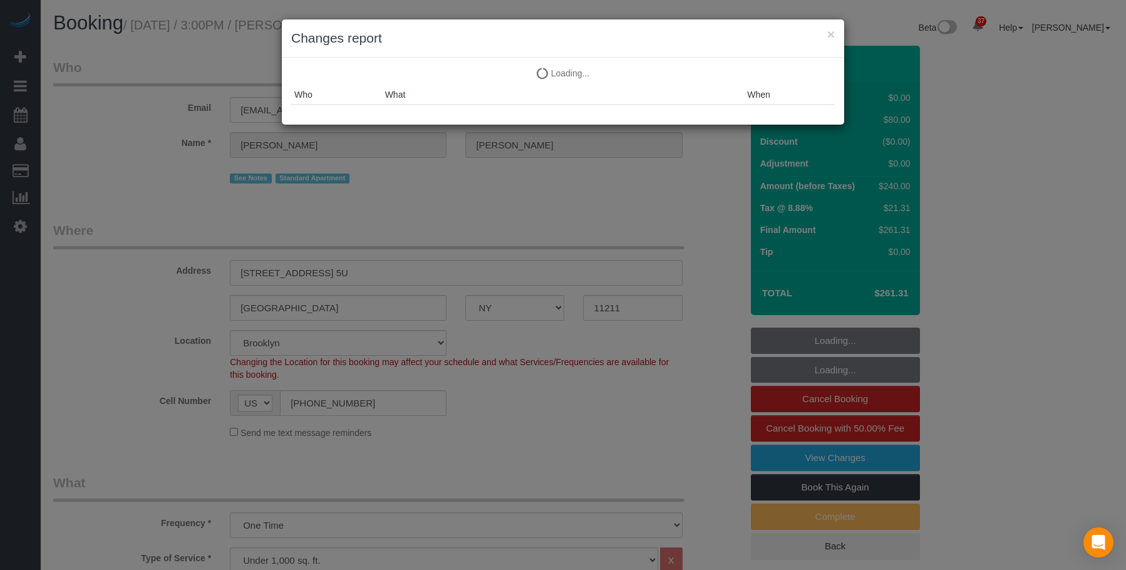
select select "number:77"
select select "number:15"
select select "number:6"
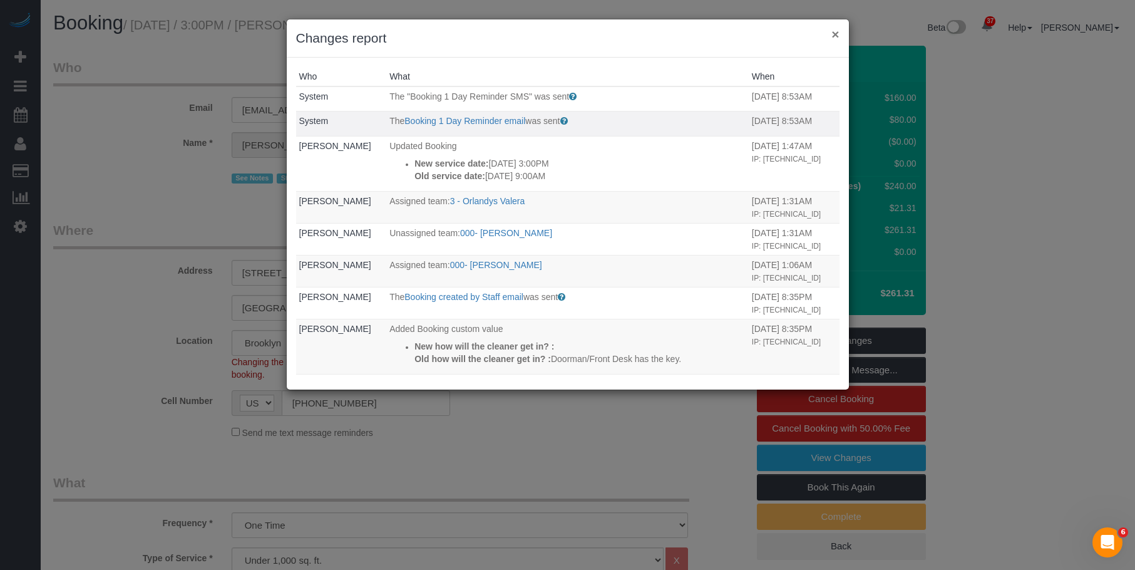
drag, startPoint x: 839, startPoint y: 36, endPoint x: 730, endPoint y: 123, distance: 139.5
click at [840, 36] on div "× Changes report" at bounding box center [568, 38] width 562 height 38
click at [837, 33] on button "×" at bounding box center [836, 34] width 8 height 13
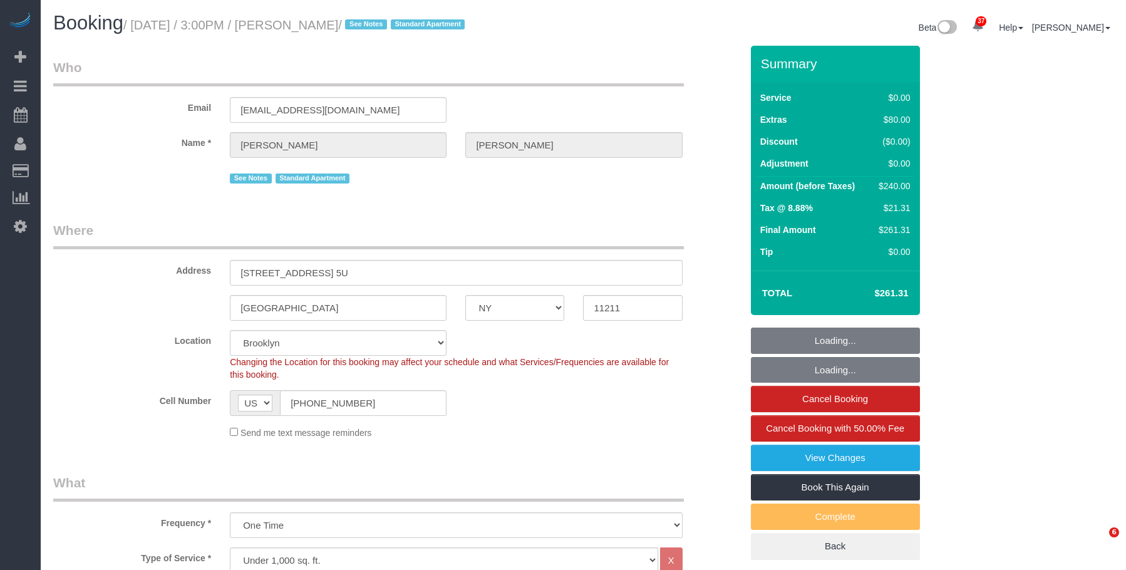
select select "NY"
select select "1"
select select "string:stripe-pm_1Rv6aJ4VGloSiKo7WRraLehv"
select select "spot1"
select select "number:57"
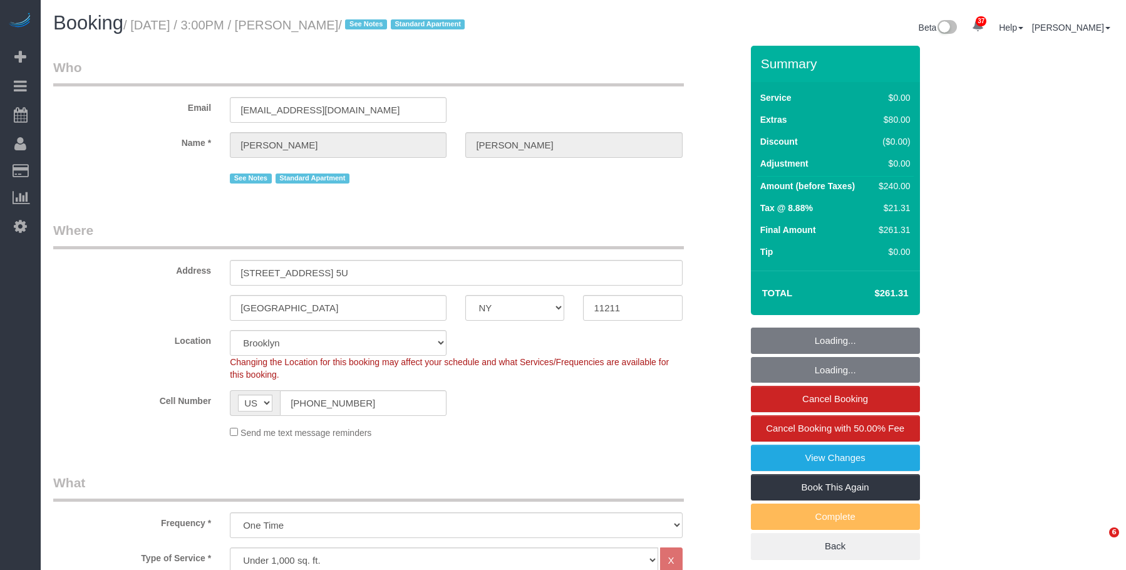
select select "number:77"
select select "number:15"
select select "number:6"
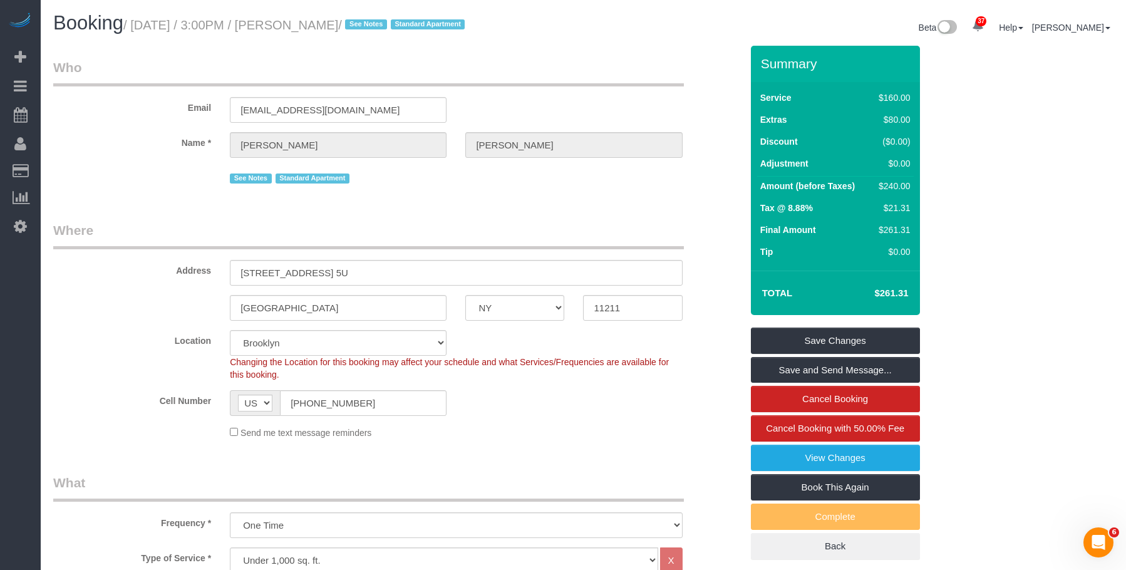
click at [229, 63] on legend "Who" at bounding box center [368, 72] width 631 height 28
click at [612, 59] on legend "Who" at bounding box center [368, 72] width 631 height 28
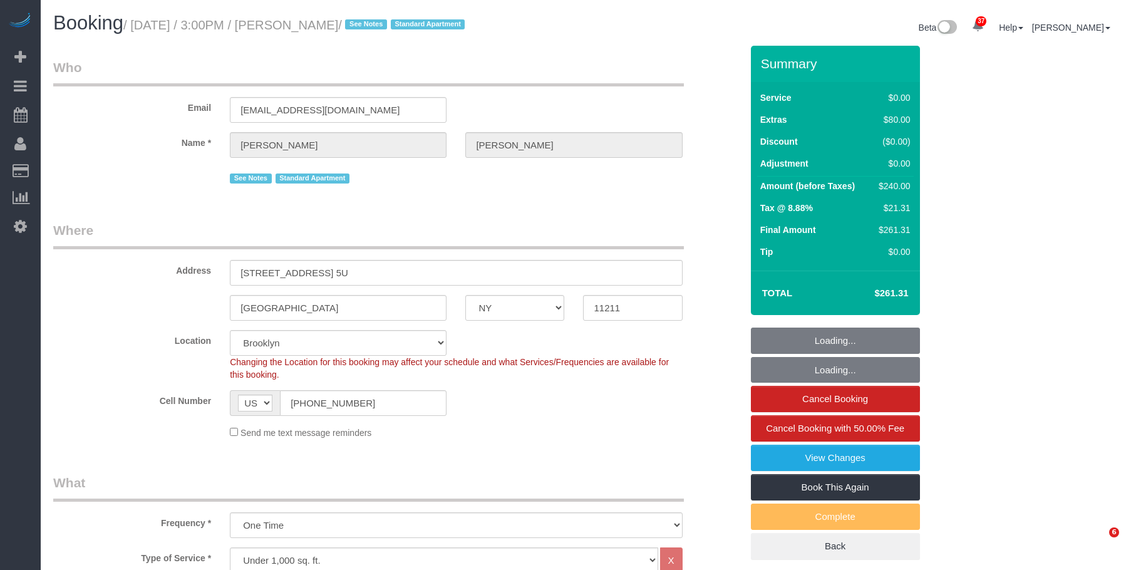
select select "NY"
select select "1"
select select "string:stripe-pm_1Rv6aJ4VGloSiKo7WRraLehv"
select select "spot1"
select select "number:57"
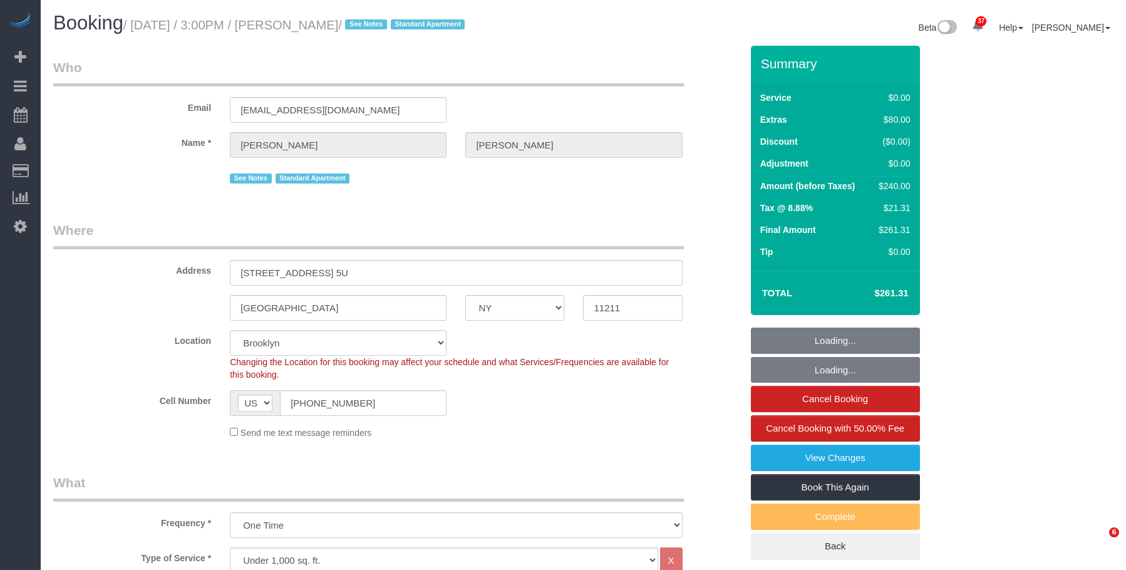
select select "number:77"
select select "number:15"
select select "number:6"
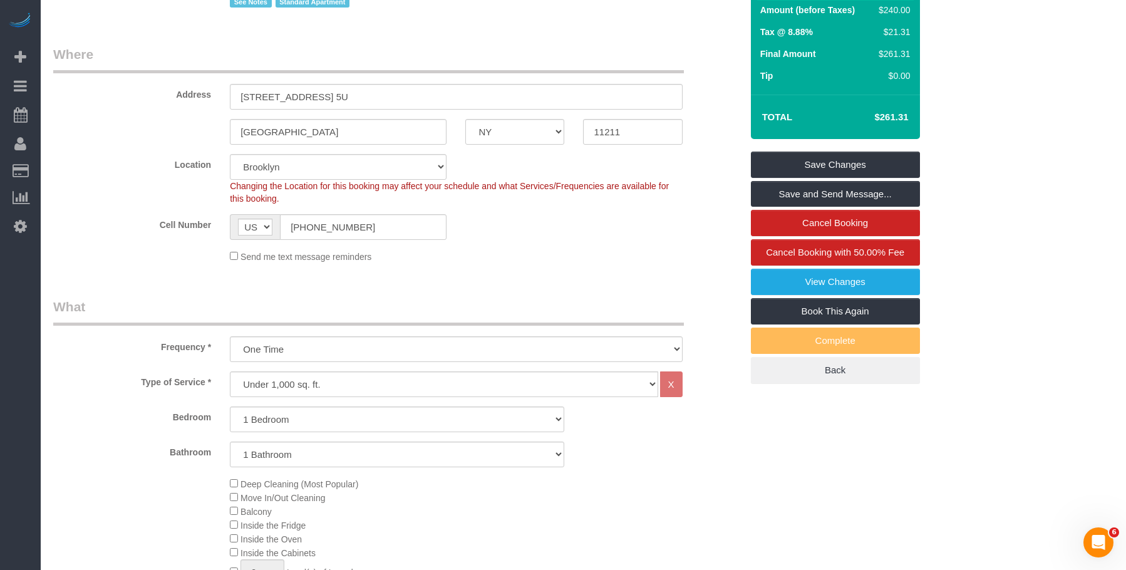
scroll to position [313, 0]
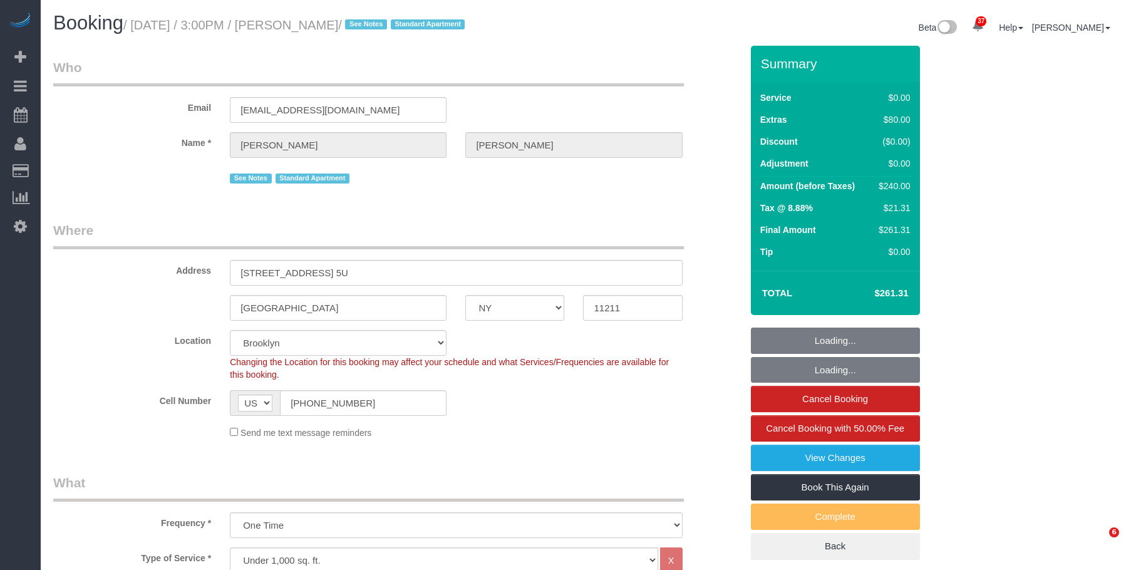
select select "NY"
select select "string:stripe-pm_1Rv6aJ4VGloSiKo7WRraLehv"
select select "number:57"
select select "number:77"
select select "number:15"
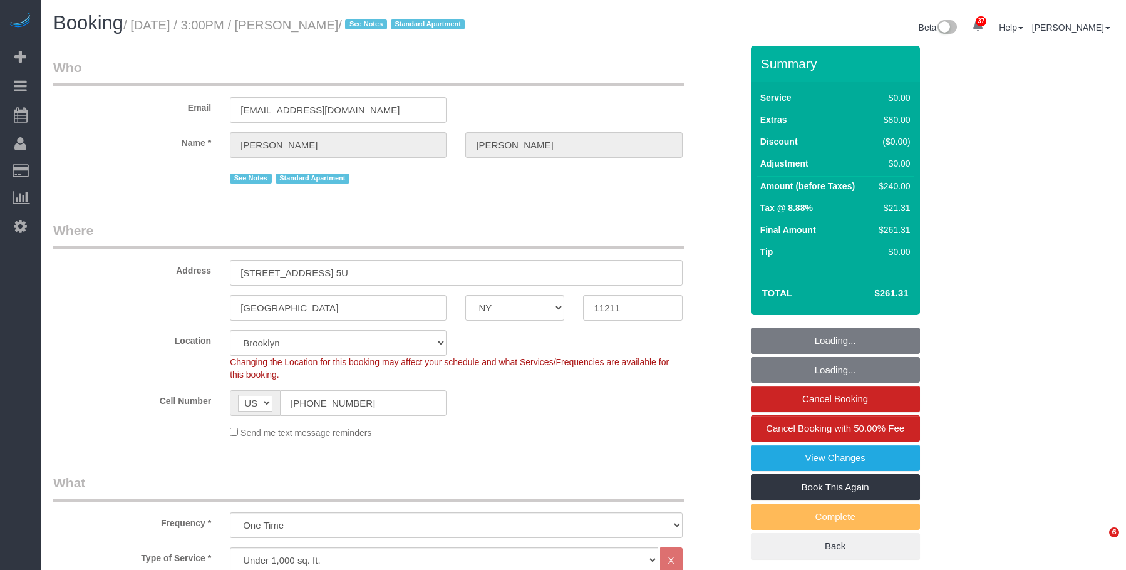
select select "number:6"
select select "object:1113"
select select "1"
select select "spot1"
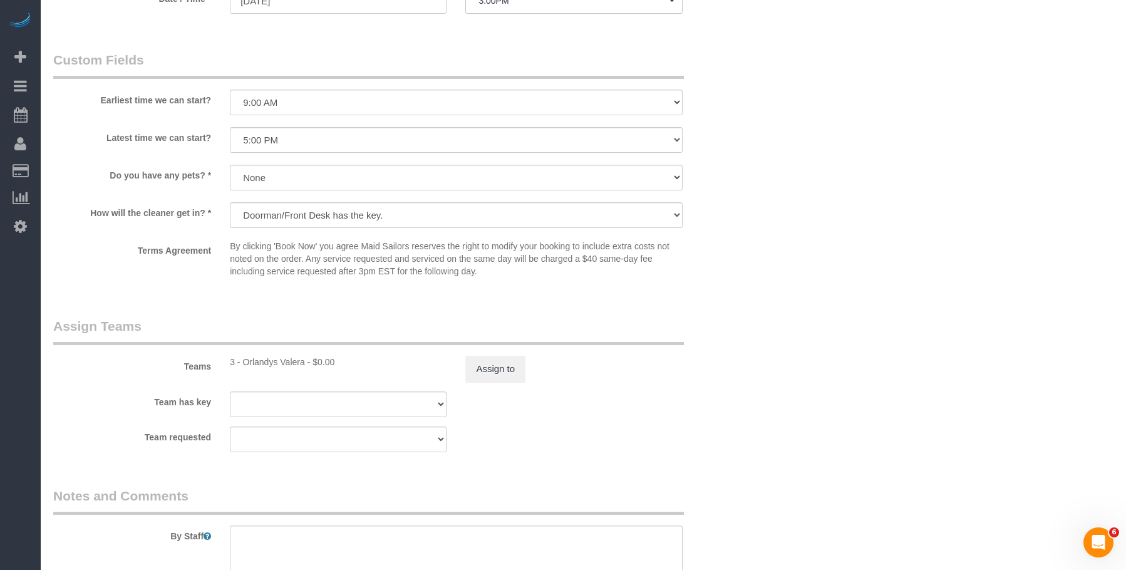
scroll to position [1440, 0]
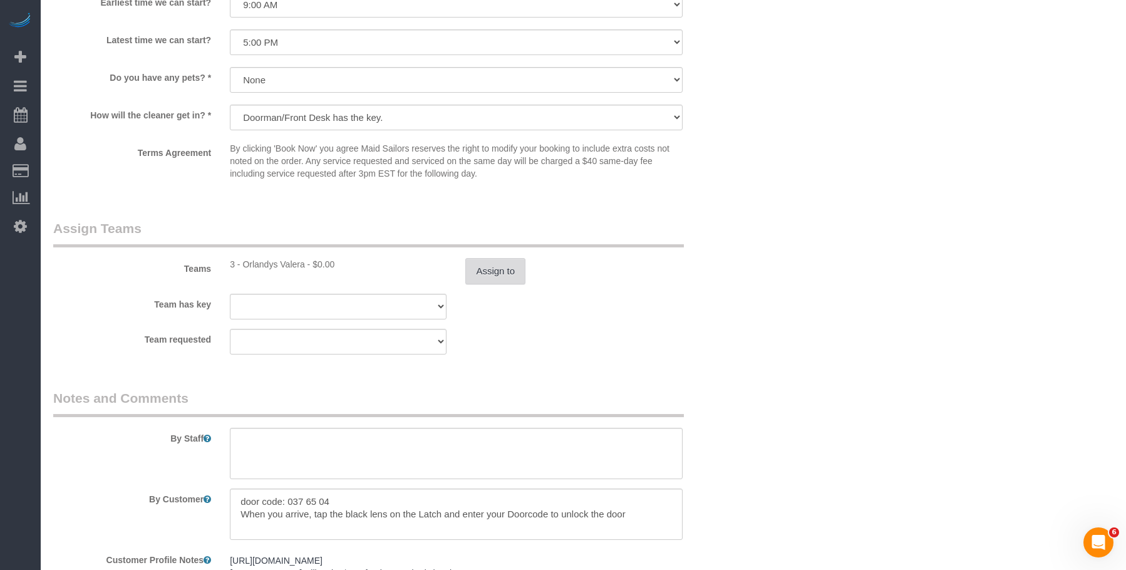
click at [503, 276] on button "Assign to" at bounding box center [495, 271] width 60 height 26
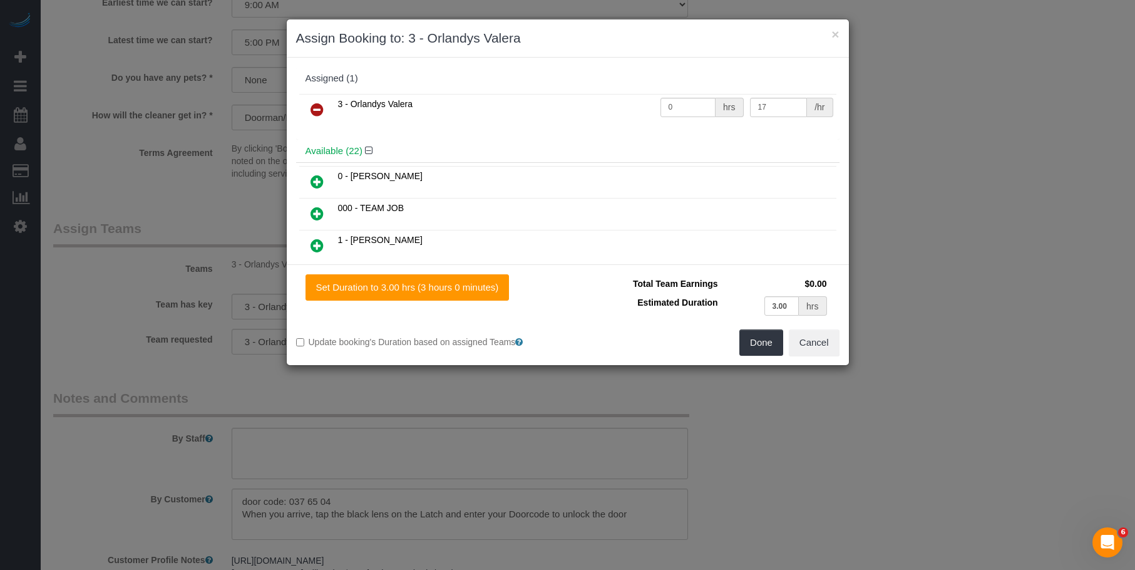
click at [319, 112] on icon at bounding box center [317, 109] width 13 height 15
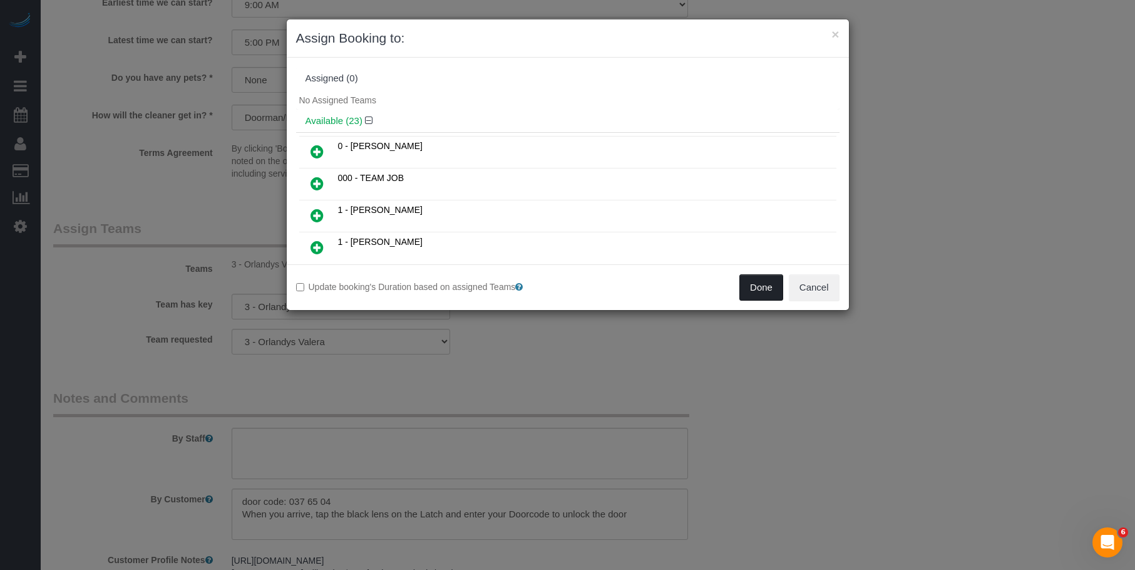
click at [765, 289] on button "Done" at bounding box center [762, 287] width 44 height 26
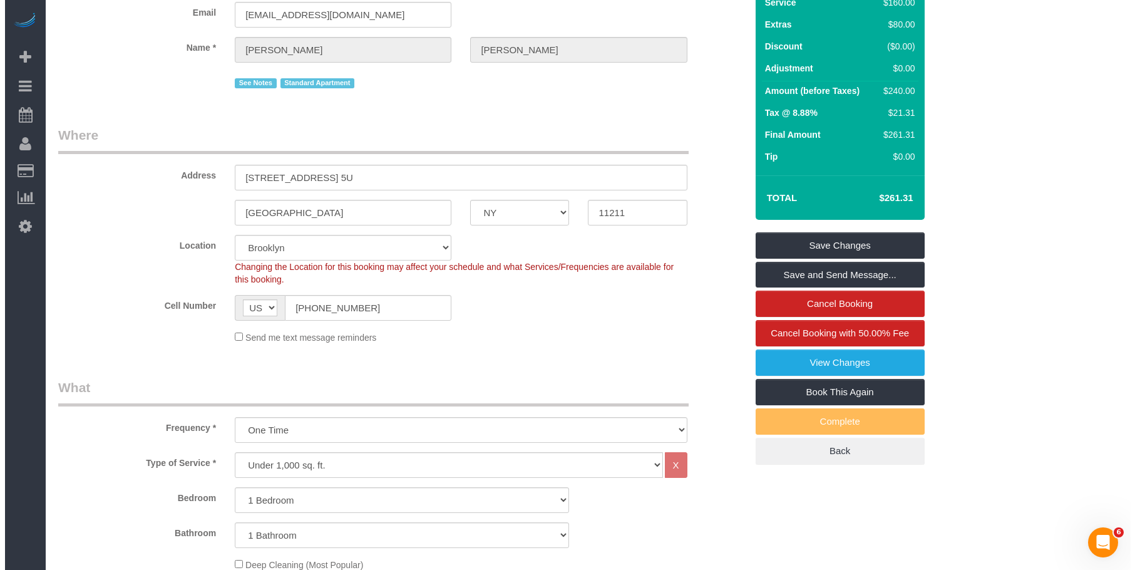
scroll to position [0, 0]
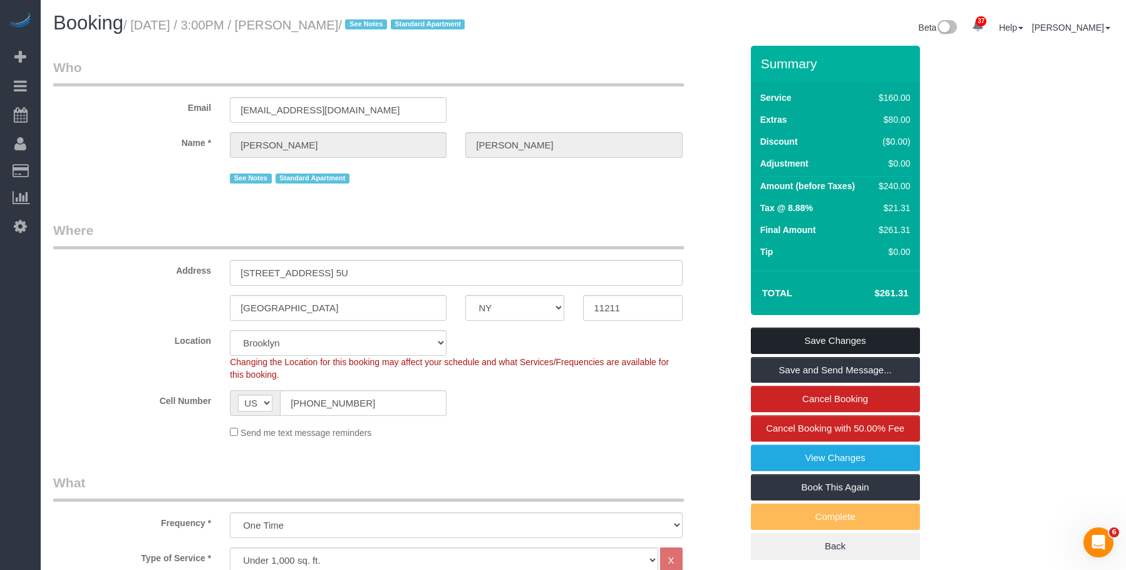
click at [872, 336] on link "Save Changes" at bounding box center [835, 340] width 169 height 26
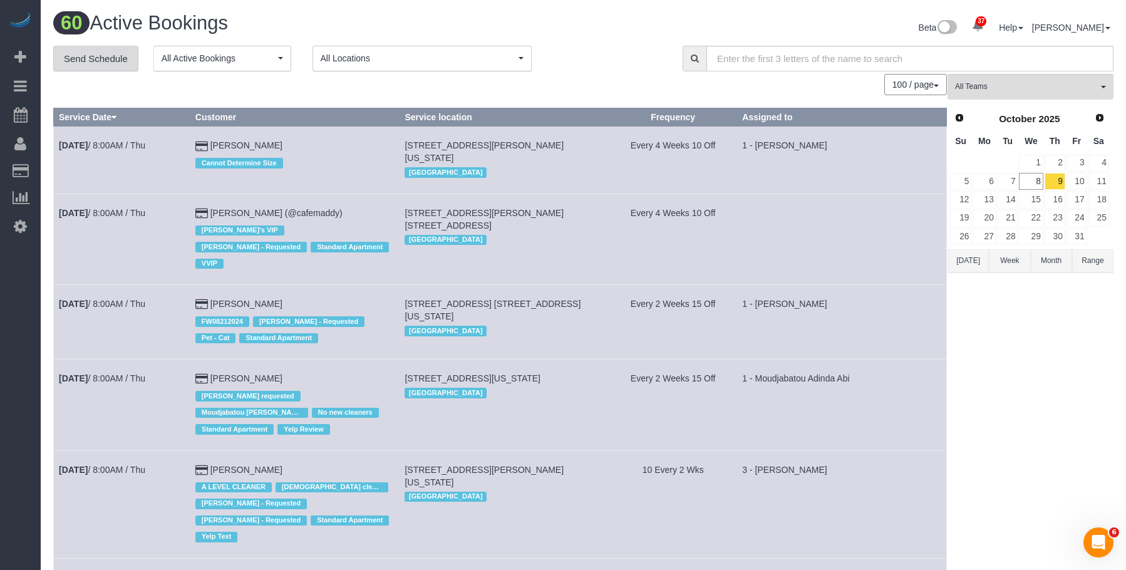
click at [95, 59] on link "Send Schedule" at bounding box center [95, 59] width 85 height 26
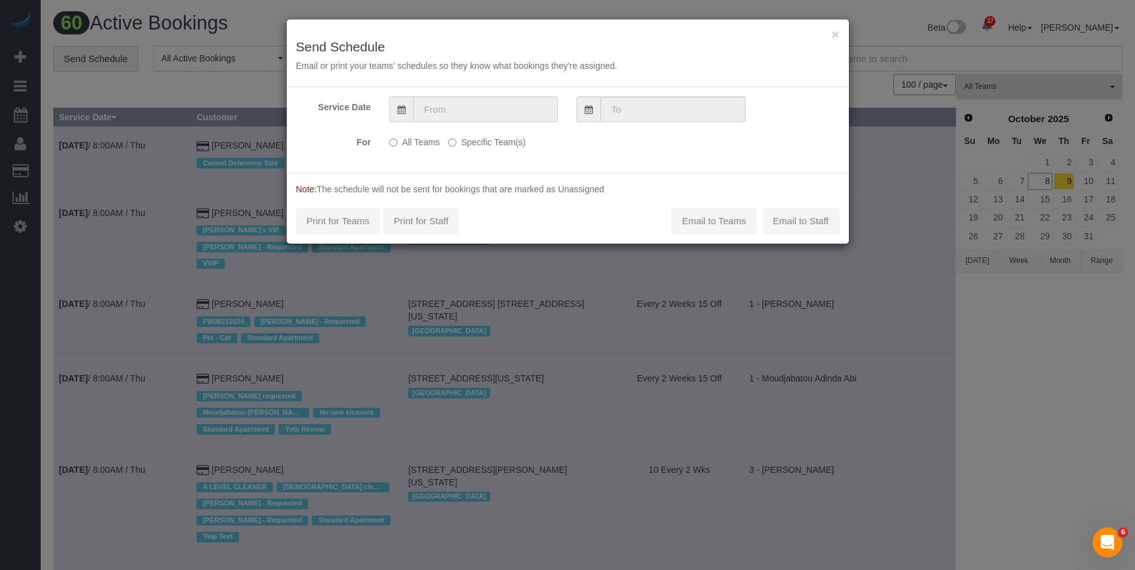
click at [527, 108] on input "text" at bounding box center [485, 109] width 145 height 26
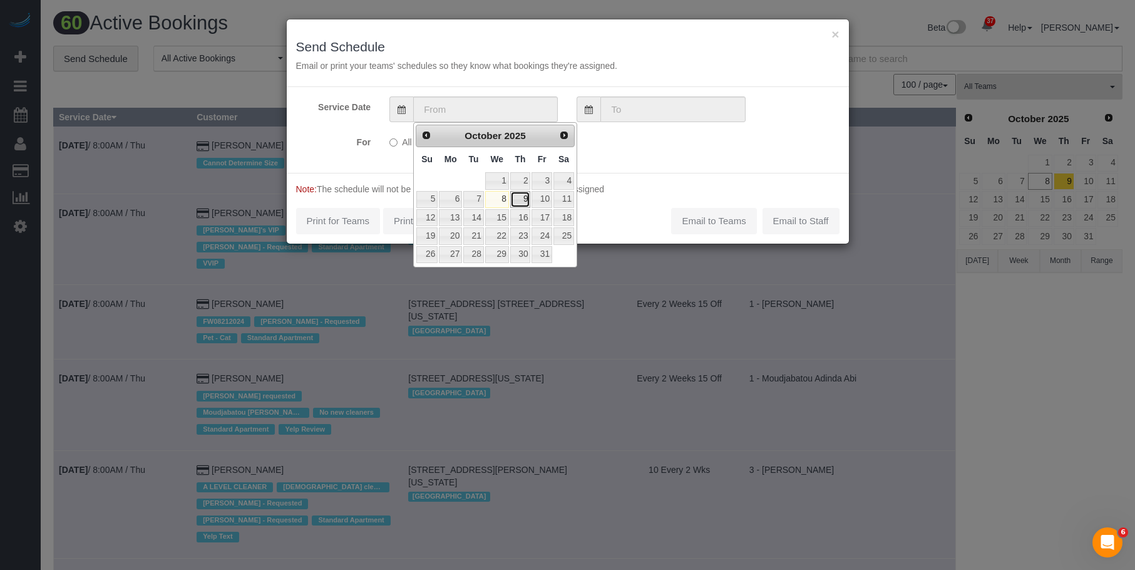
click at [527, 200] on link "9" at bounding box center [520, 199] width 21 height 17
type input "[DATE]"
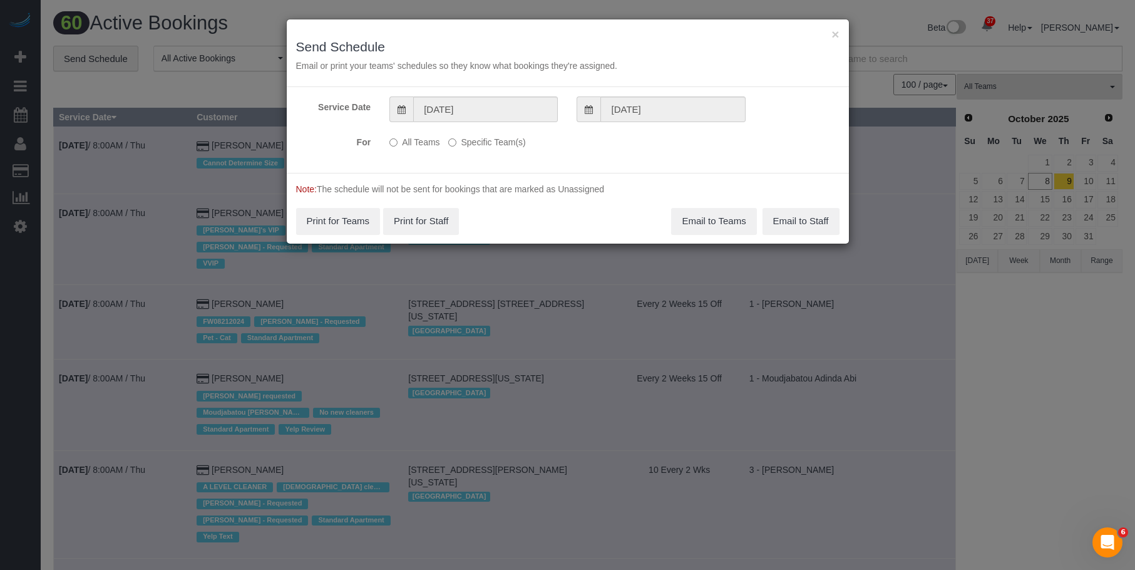
drag, startPoint x: 490, startPoint y: 136, endPoint x: 505, endPoint y: 141, distance: 15.8
click at [491, 136] on label "Specific Team(s)" at bounding box center [486, 139] width 77 height 17
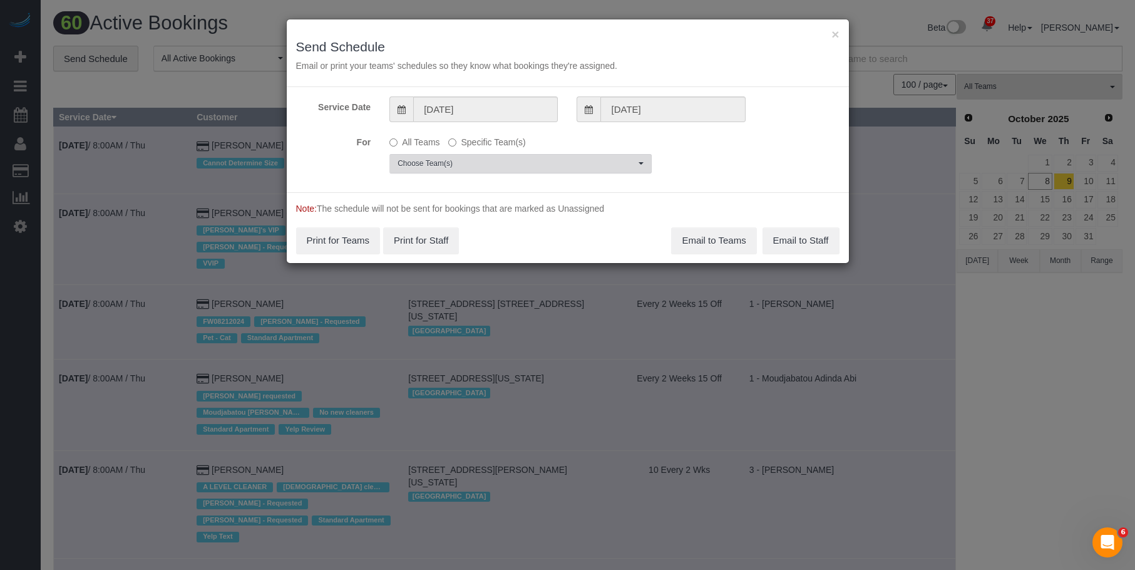
click at [572, 160] on span "Choose Team(s)" at bounding box center [517, 163] width 238 height 11
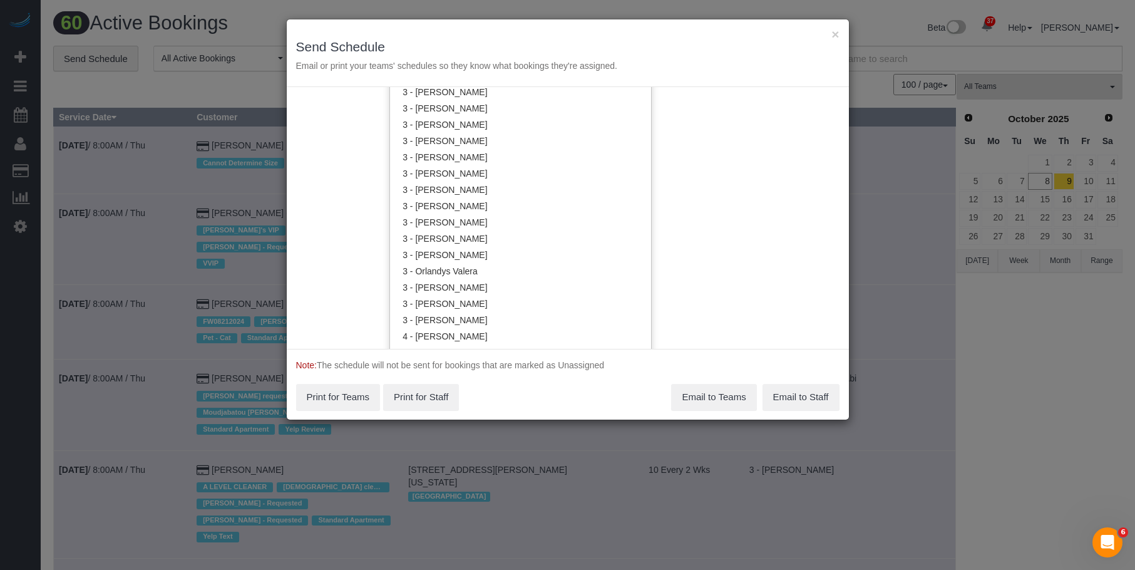
scroll to position [1130, 0]
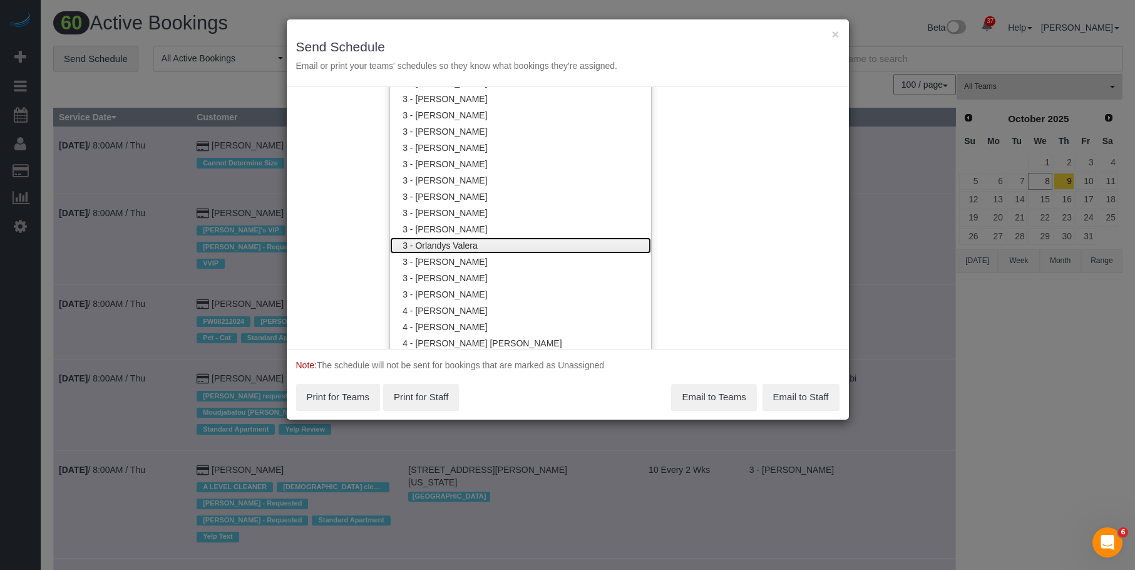
click at [481, 247] on link "3 - Orlandys Valera" at bounding box center [520, 245] width 261 height 16
click at [553, 41] on h3 "Send Schedule" at bounding box center [568, 46] width 544 height 14
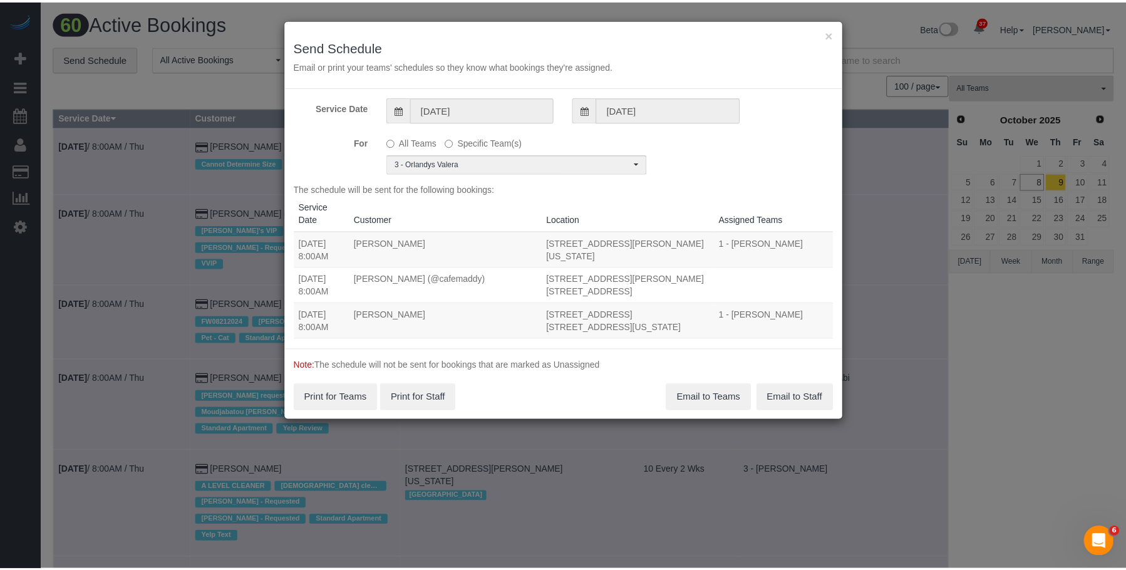
scroll to position [0, 0]
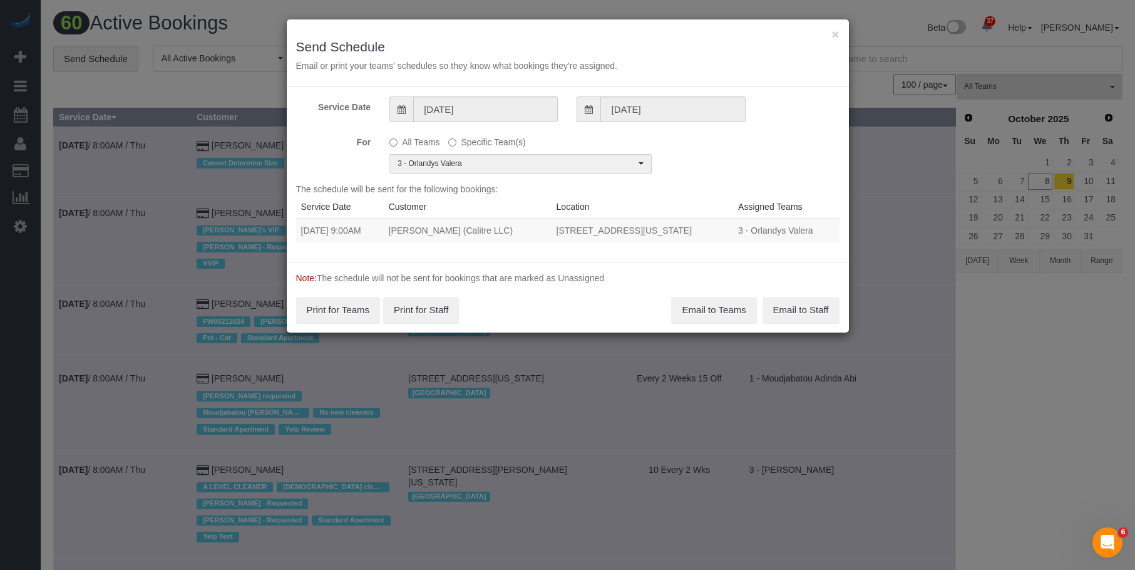
drag, startPoint x: 347, startPoint y: 227, endPoint x: 724, endPoint y: 229, distance: 377.0
click at [724, 229] on tr "10/09/2025 9:00AM Eric Stolte (Calitre LLC) 400 West 37th Street, Apt 14u, New …" at bounding box center [568, 230] width 544 height 23
copy tr "9:00AM Eric Stolte (Calitre LLC) 400 West 37th Street, Apt 14u, New York, NY 10…"
click at [699, 314] on button "Email to Teams" at bounding box center [713, 310] width 85 height 26
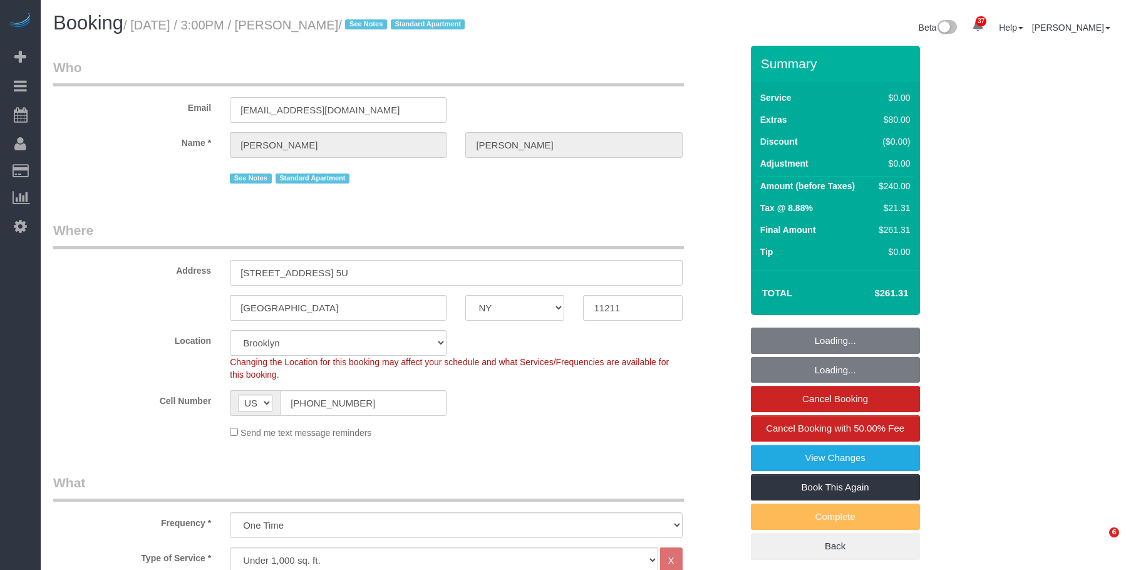
select select "NY"
select select "1"
select select "string:stripe-pm_1Rv6aJ4VGloSiKo7WRraLehv"
select select "number:57"
select select "number:77"
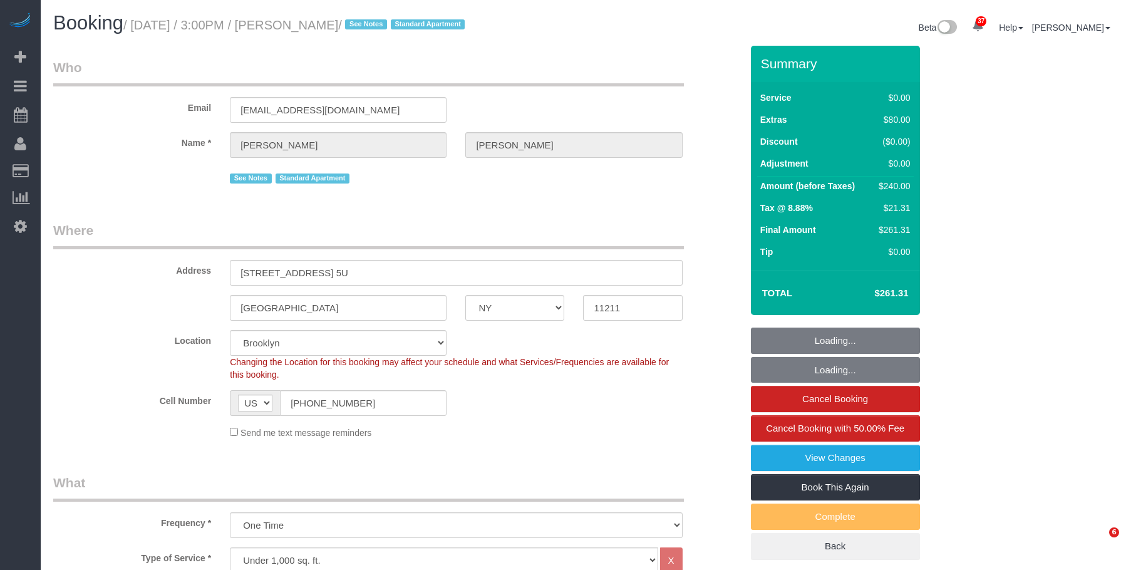
select select "number:15"
select select "number:6"
select select "spot1"
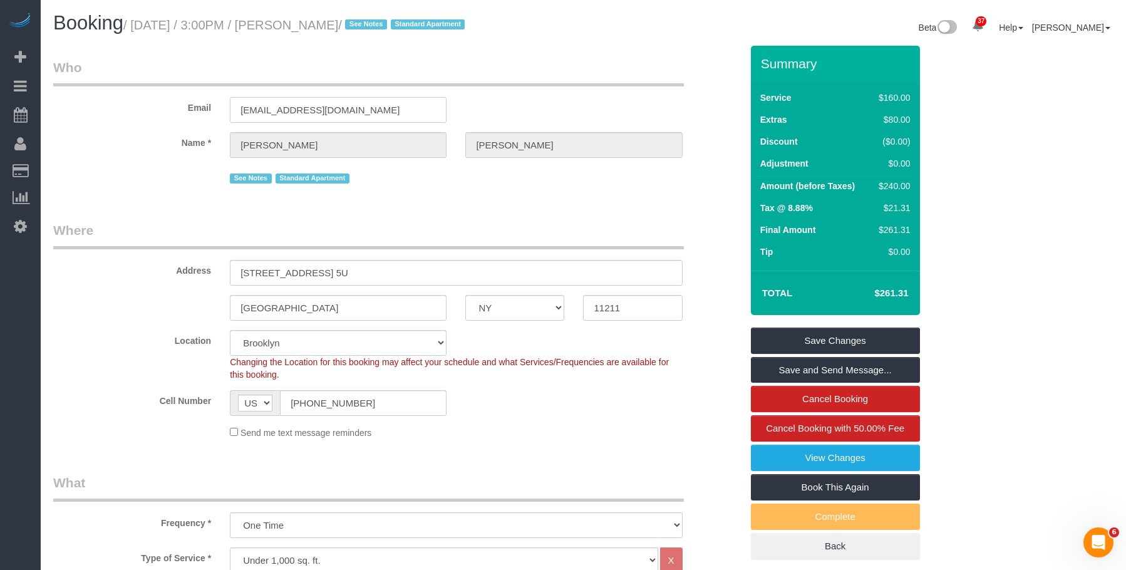
drag, startPoint x: 358, startPoint y: 116, endPoint x: 182, endPoint y: 96, distance: 176.5
click at [182, 96] on div "Email dfdriscoll92@gmail.com" at bounding box center [397, 90] width 707 height 64
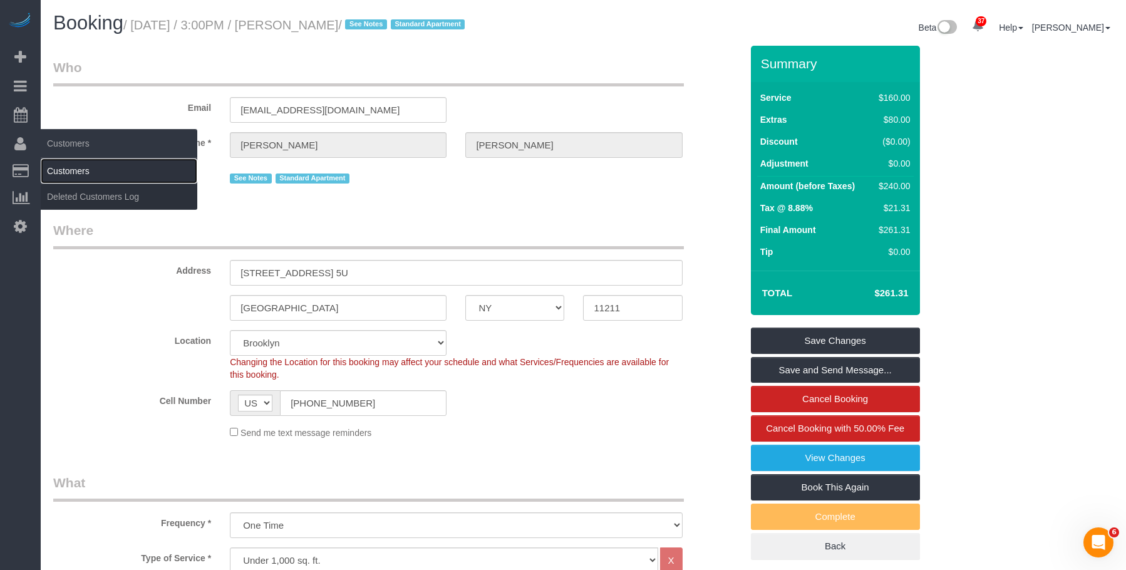
drag, startPoint x: 78, startPoint y: 165, endPoint x: 117, endPoint y: 162, distance: 38.9
click at [78, 165] on link "Customers" at bounding box center [119, 170] width 157 height 25
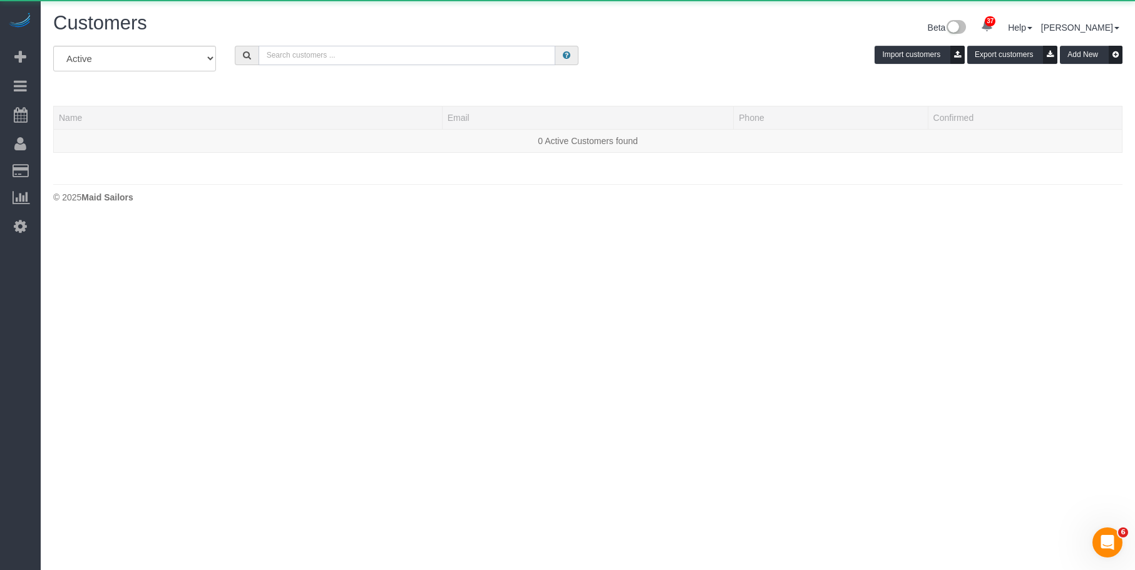
click at [389, 58] on input "text" at bounding box center [407, 55] width 297 height 19
paste input "dfdriscoll92@gmail.com"
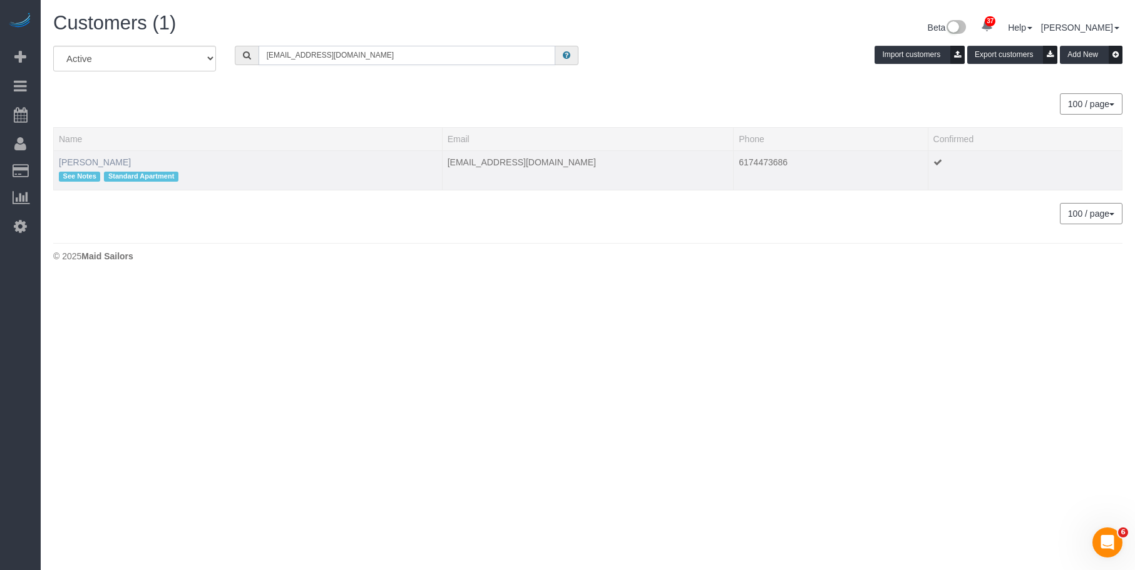
type input "dfdriscoll92@gmail.com"
click at [89, 163] on link "Daniel Driscoll" at bounding box center [95, 162] width 72 height 10
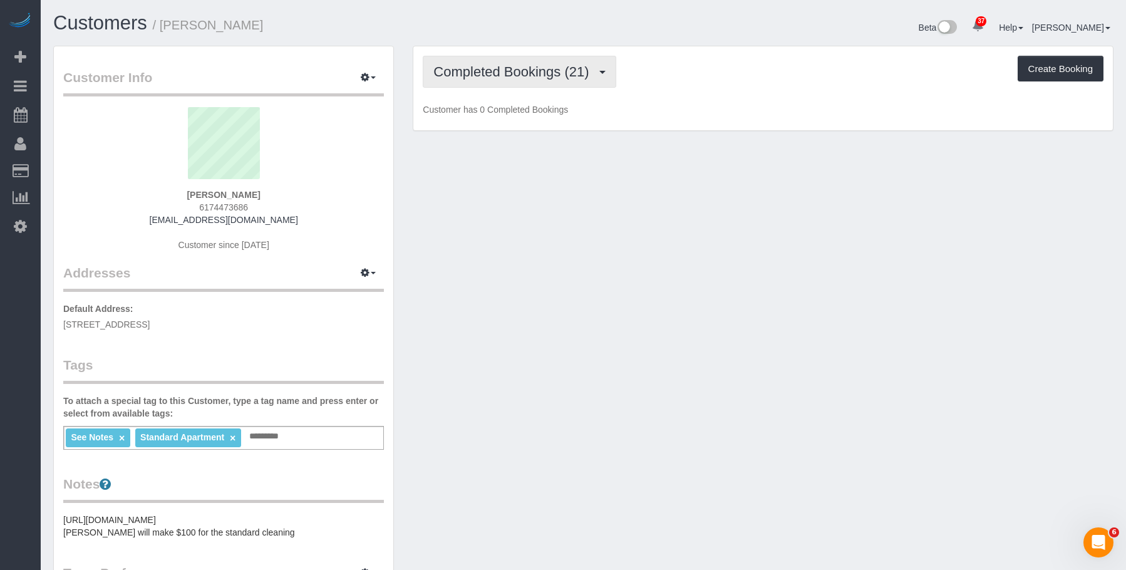
click at [510, 72] on span "Completed Bookings (21)" at bounding box center [514, 72] width 162 height 16
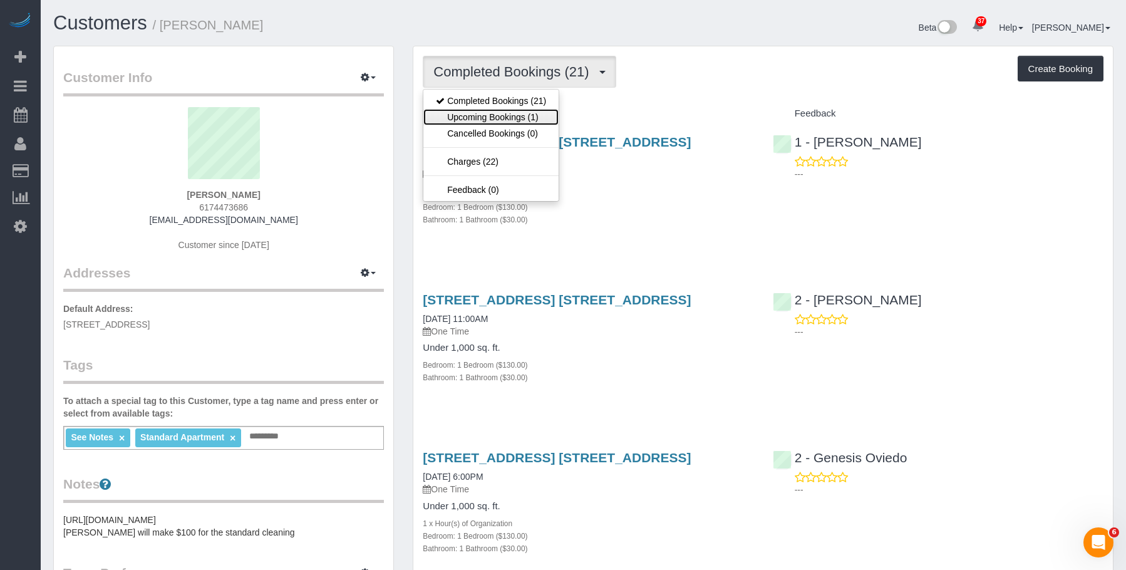
click at [498, 116] on link "Upcoming Bookings (1)" at bounding box center [490, 117] width 135 height 16
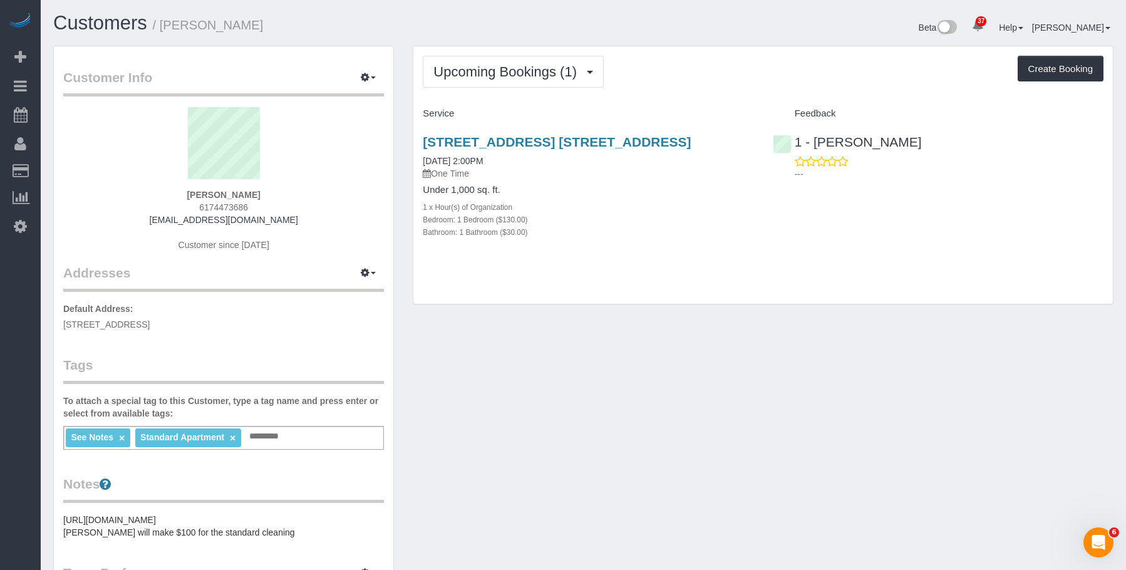
click at [662, 193] on h4 "Under 1,000 sq. ft." at bounding box center [588, 190] width 331 height 11
click at [691, 136] on link "544 Union Avenue, Apt. 5u, Brooklyn, NY 11211" at bounding box center [557, 142] width 268 height 14
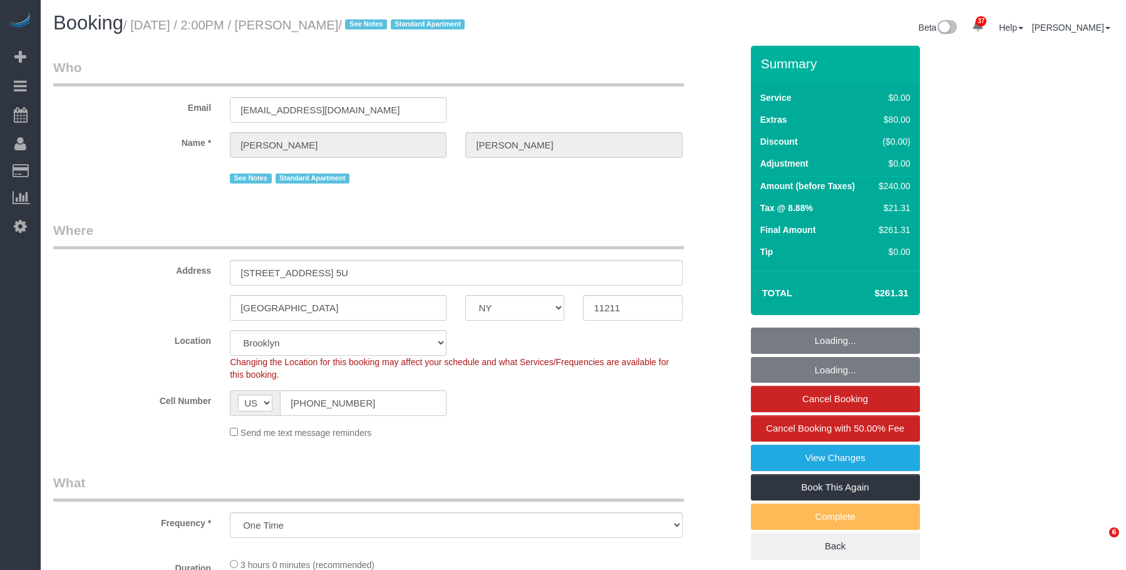
select select "NY"
select select "string:stripe-pm_1Rv6aJ4VGloSiKo7WRraLehv"
select select "number:57"
select select "number:77"
select select "number:15"
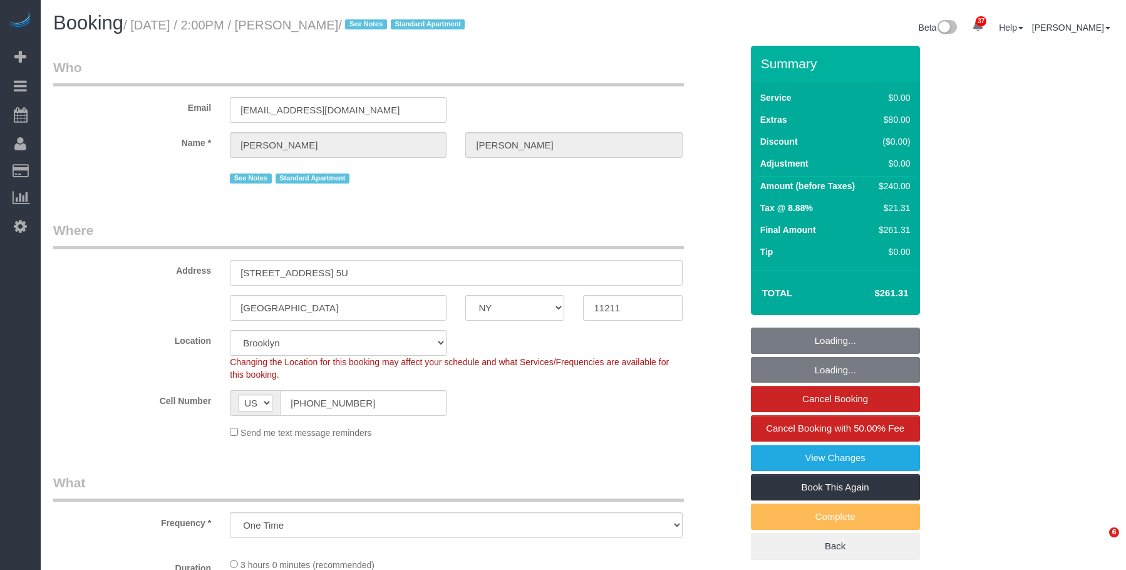
select select "number:6"
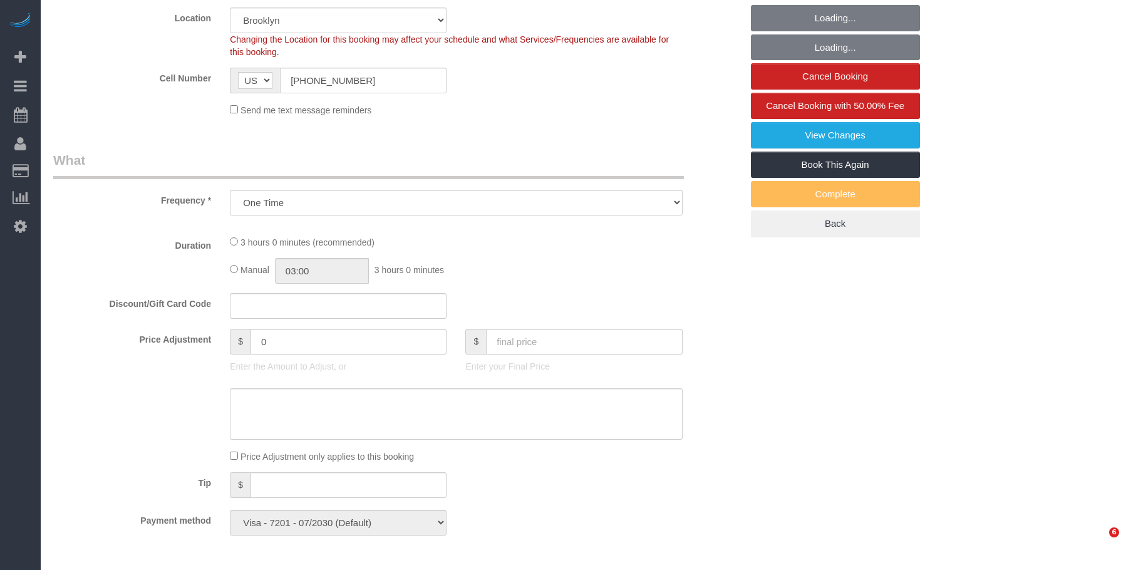
select select "1"
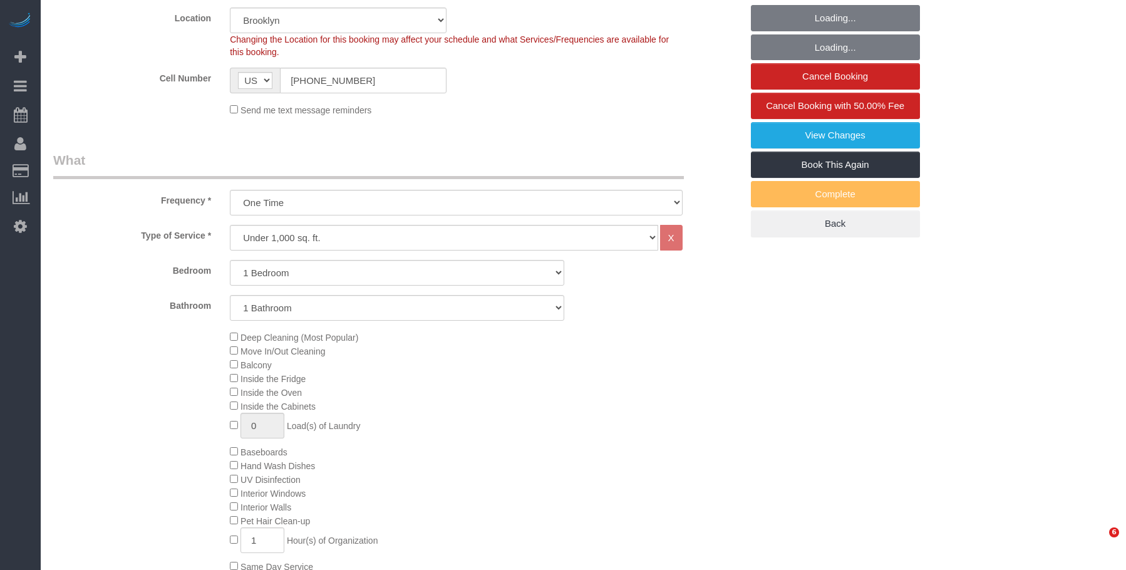
select select "object:1435"
select select "spot1"
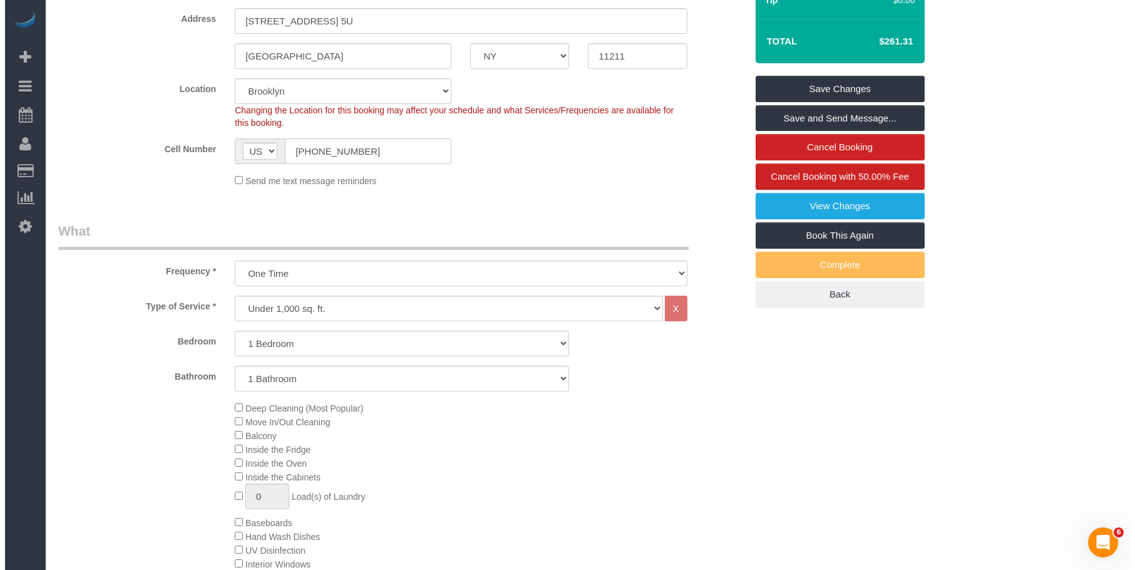
scroll to position [250, 0]
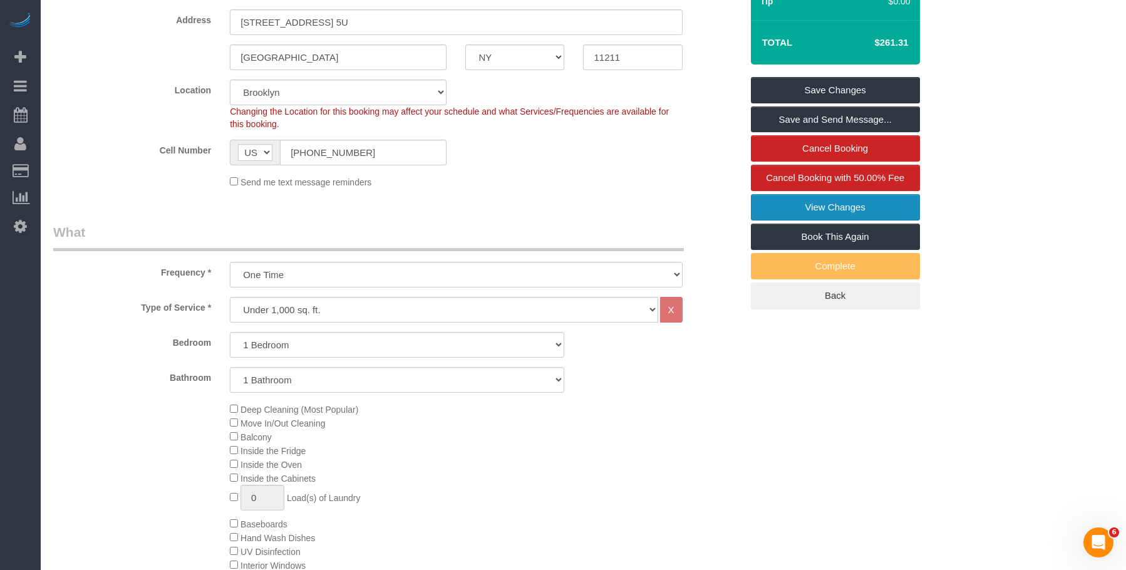
click at [791, 207] on link "View Changes" at bounding box center [835, 207] width 169 height 26
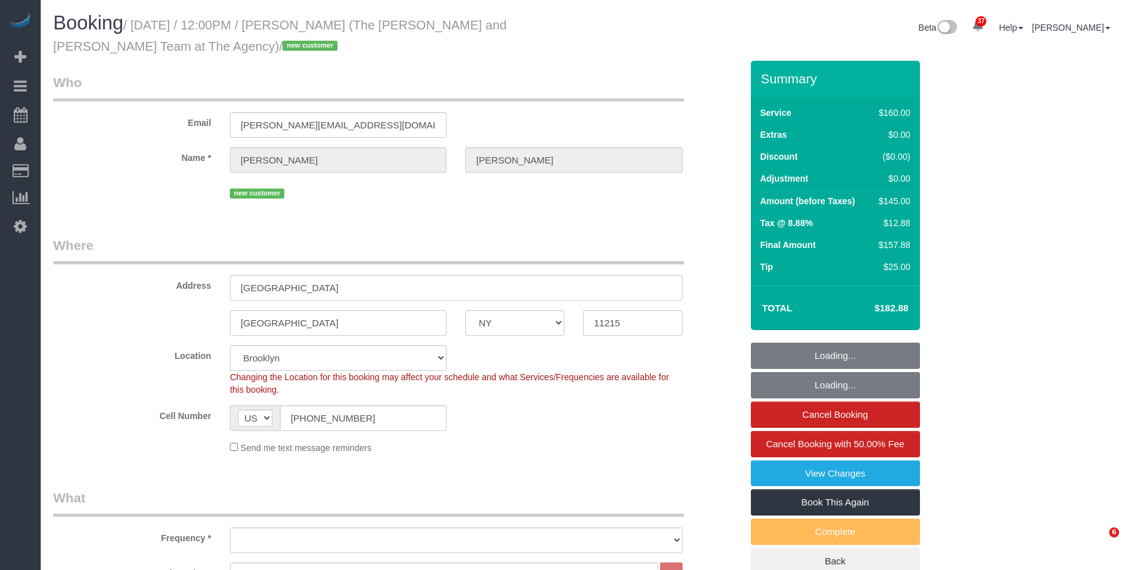
select select "NY"
click at [581, 81] on legend "Who" at bounding box center [368, 87] width 631 height 28
select select "string:stripe-pm_1SFhFz4VGloSiKo7nHhYeQGh"
select select "number:56"
select select "number:73"
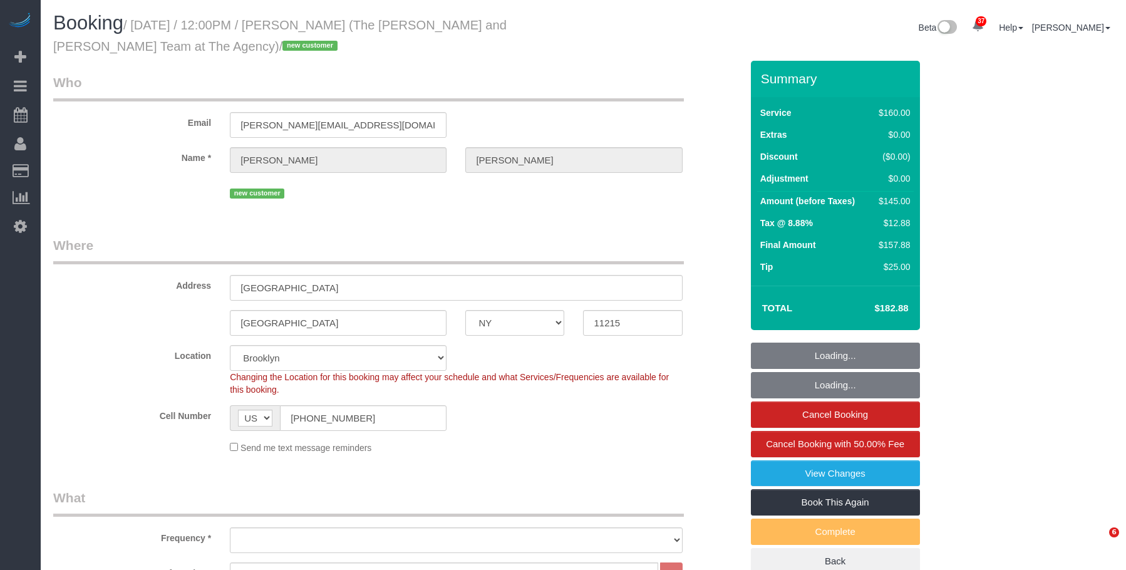
select select "number:15"
select select "number:5"
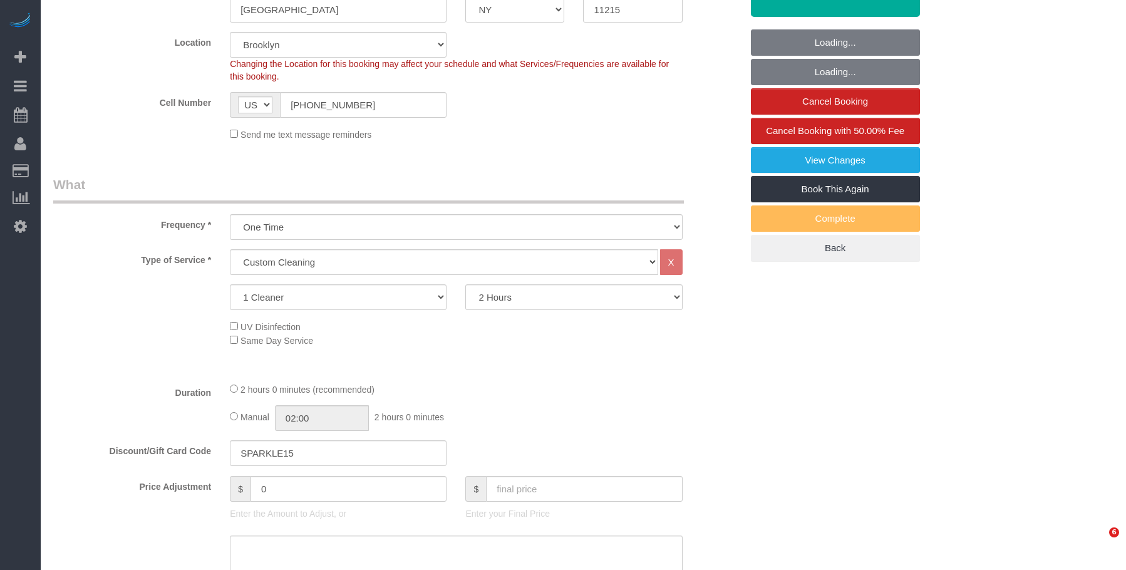
select select "object:1457"
select select "spot1"
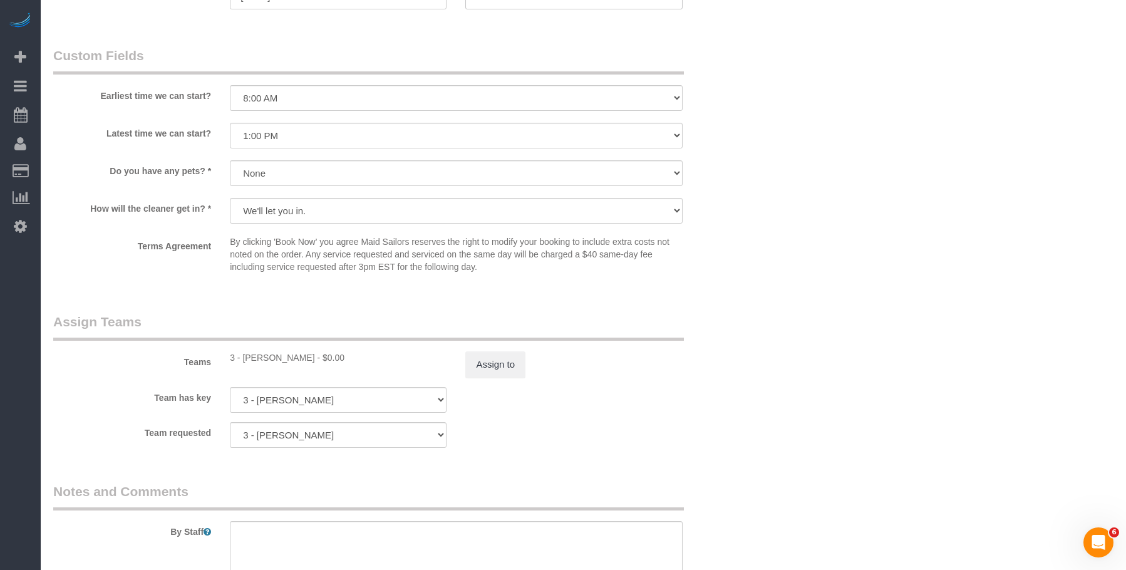
scroll to position [1110, 0]
drag, startPoint x: 823, startPoint y: 129, endPoint x: 881, endPoint y: 66, distance: 85.5
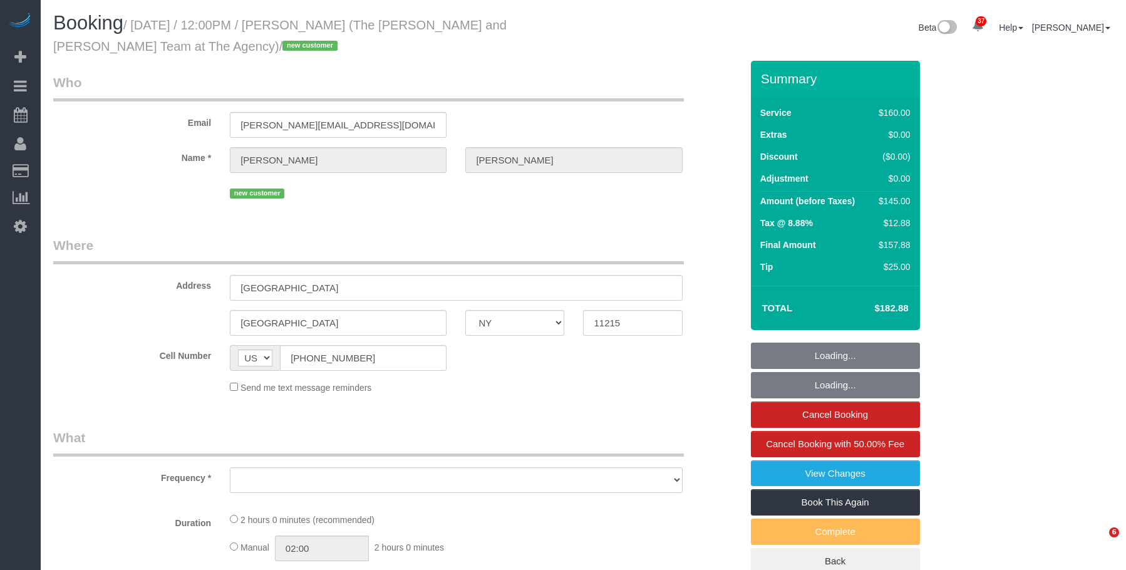
select select "NY"
select select "object:821"
select select "number:56"
select select "number:73"
select select "number:15"
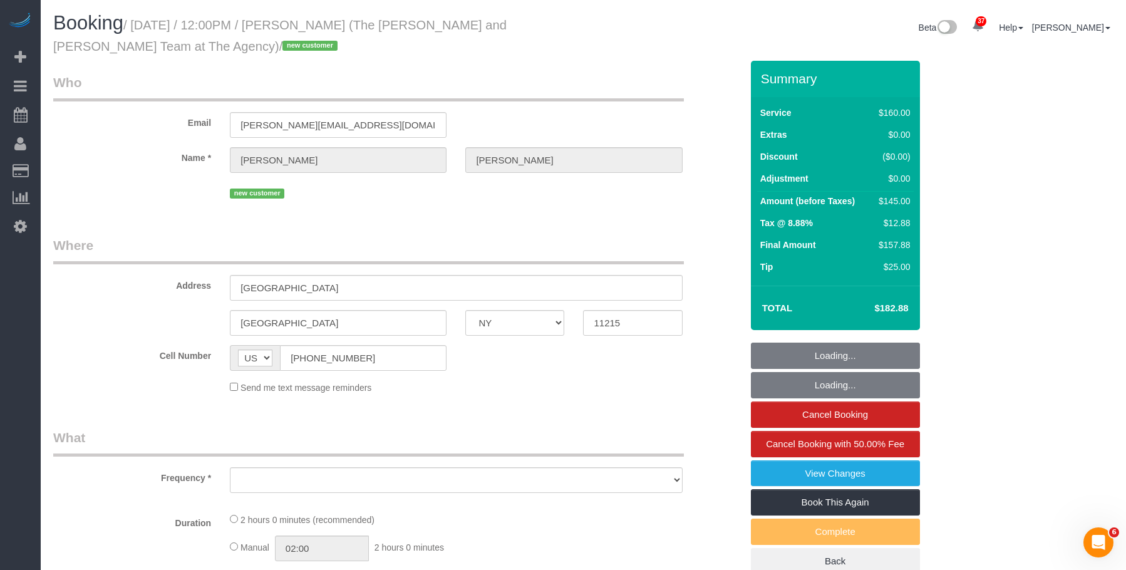
select select "number:5"
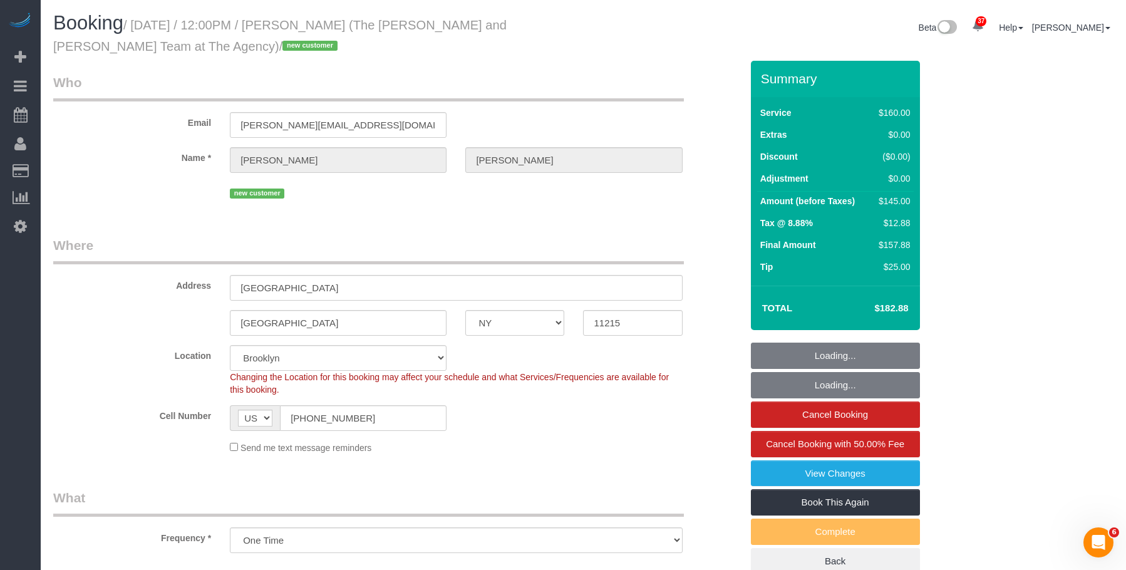
select select "object:970"
select select "spot1"
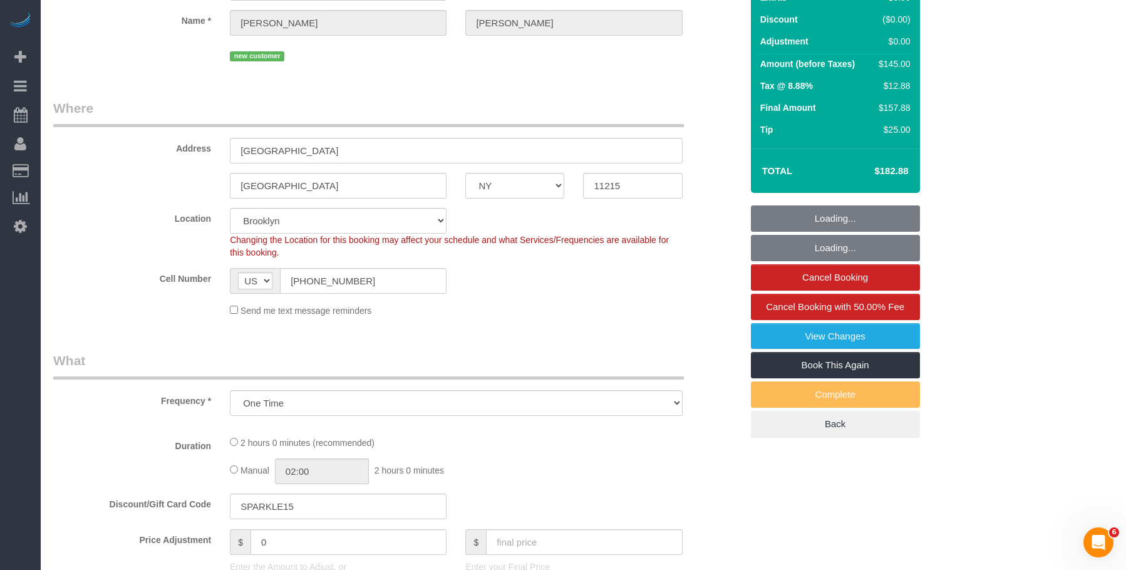
select select "string:stripe-pm_1SFhFz4VGloSiKo7nHhYeQGh"
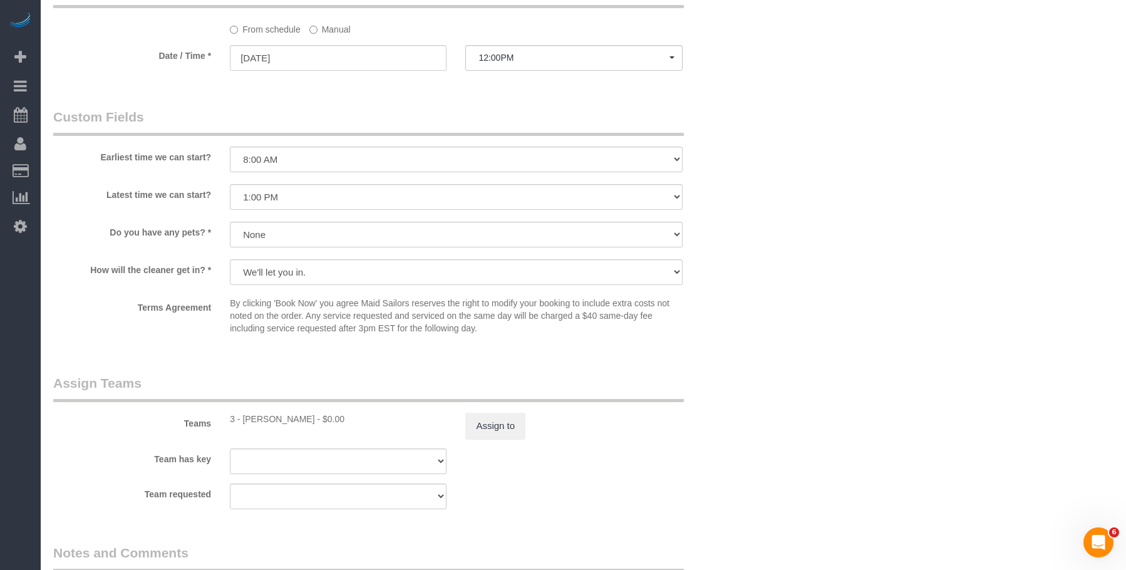
scroll to position [1127, 0]
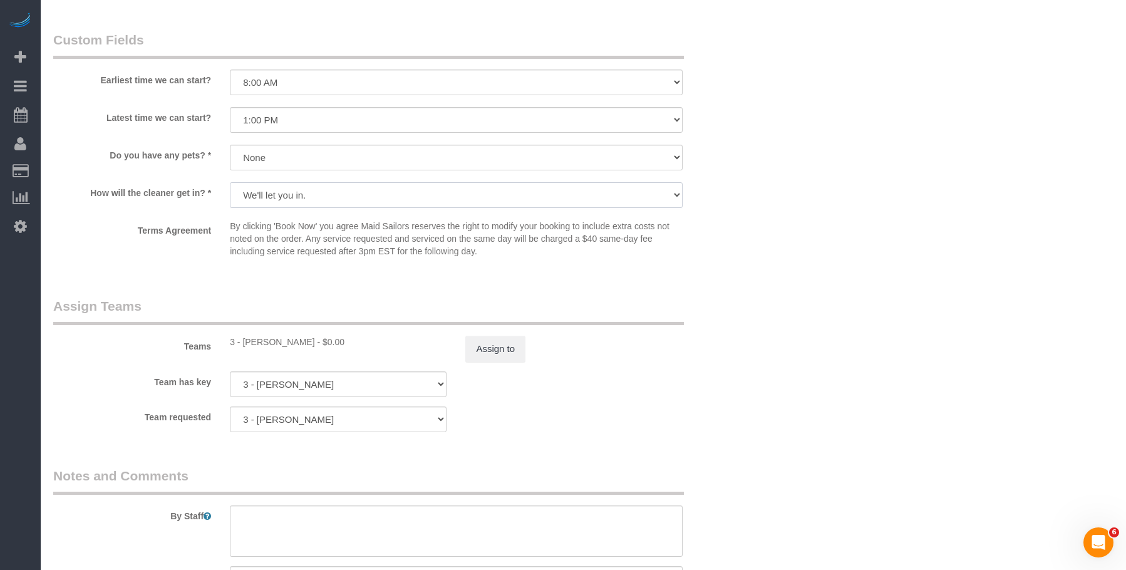
drag, startPoint x: 384, startPoint y: 197, endPoint x: 373, endPoint y: 205, distance: 14.4
click at [384, 197] on select "We'll let you in. Doorman/Front Desk has the key. Other (Provide details)" at bounding box center [456, 195] width 452 height 26
select select "number:7"
click at [230, 182] on select "We'll let you in. Doorman/Front Desk has the key. Other (Provide details)" at bounding box center [456, 195] width 452 height 26
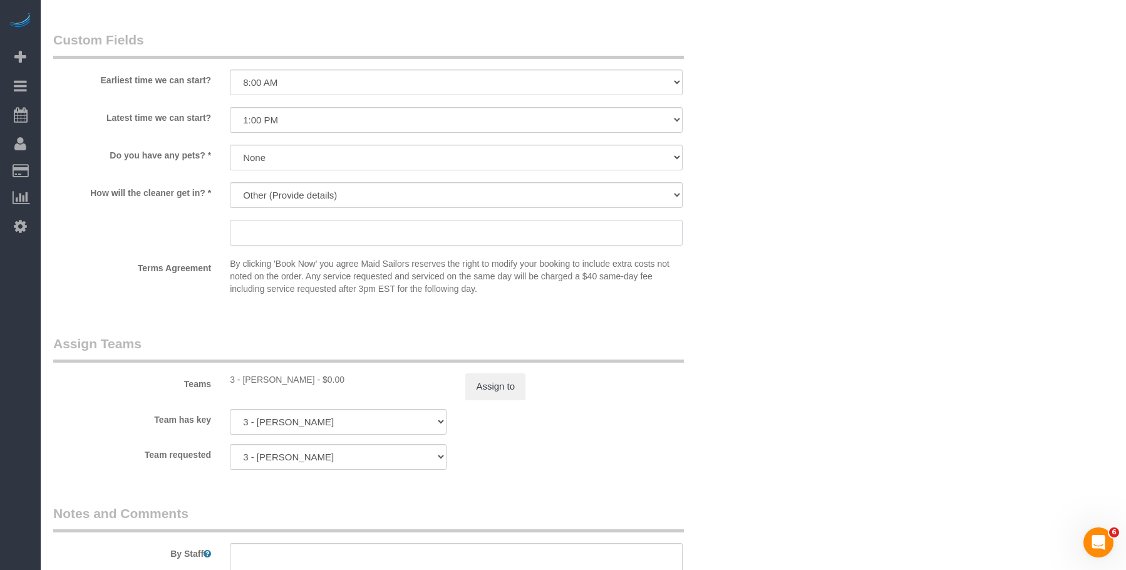
click at [334, 233] on input "text" at bounding box center [456, 233] width 452 height 26
paste input "Call me when you arrive, and I'll let you in."
type input "Call me when you arrive, and I'll let you in."
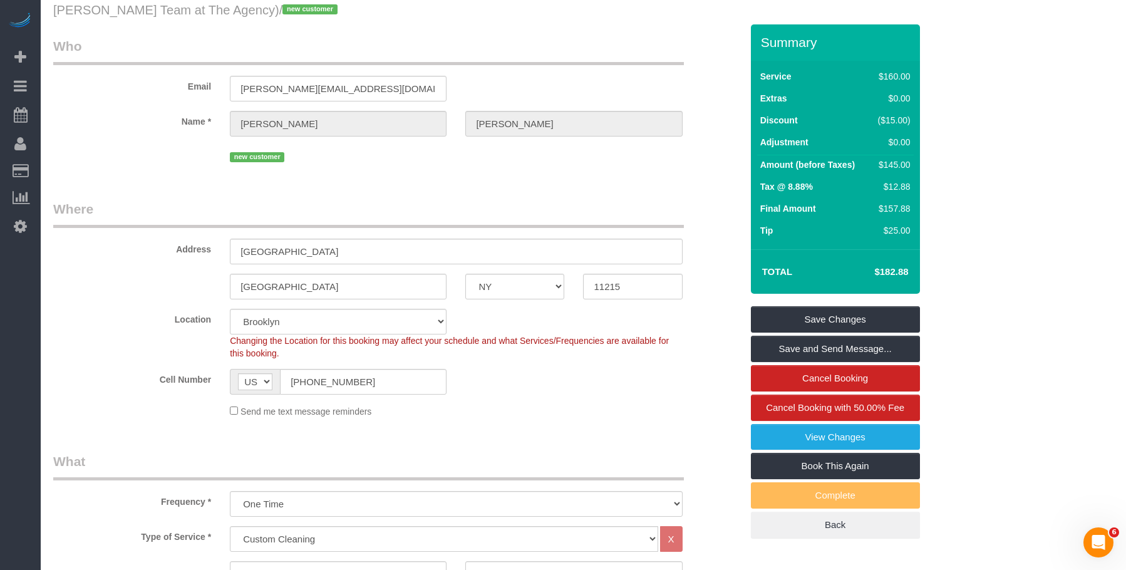
scroll to position [0, 0]
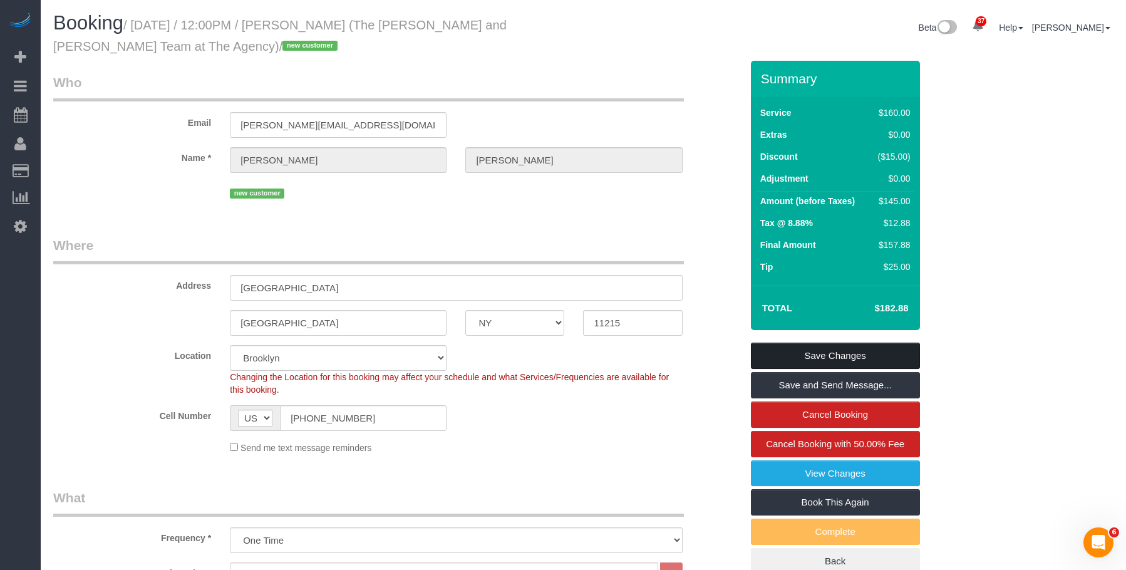
click at [879, 357] on link "Save Changes" at bounding box center [835, 356] width 169 height 26
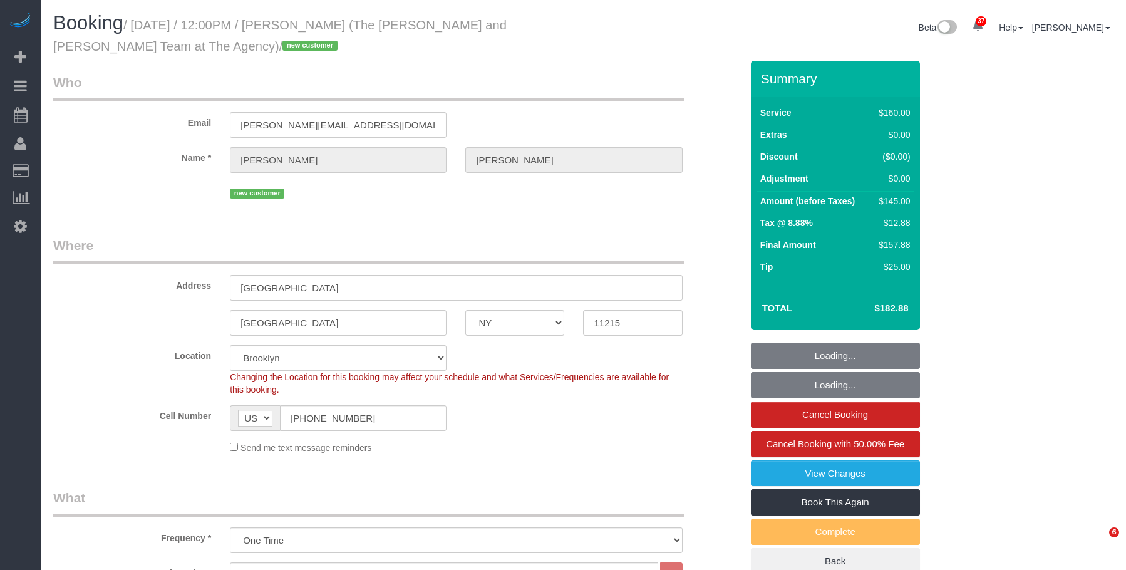
select select "NY"
select select "spot1"
select select "number:56"
select select "number:73"
select select "number:15"
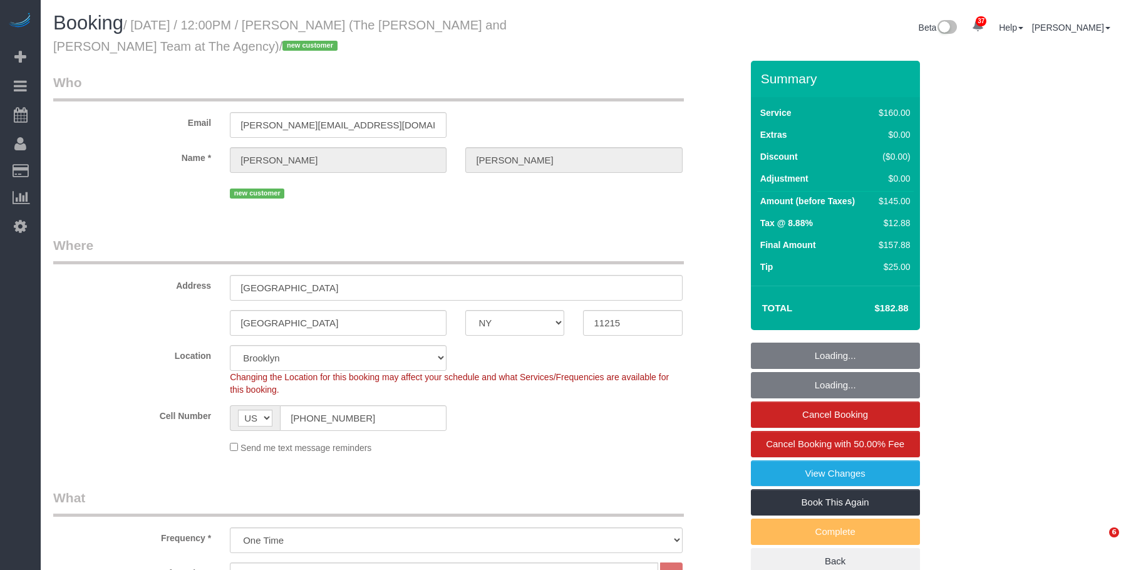
select select "number:7"
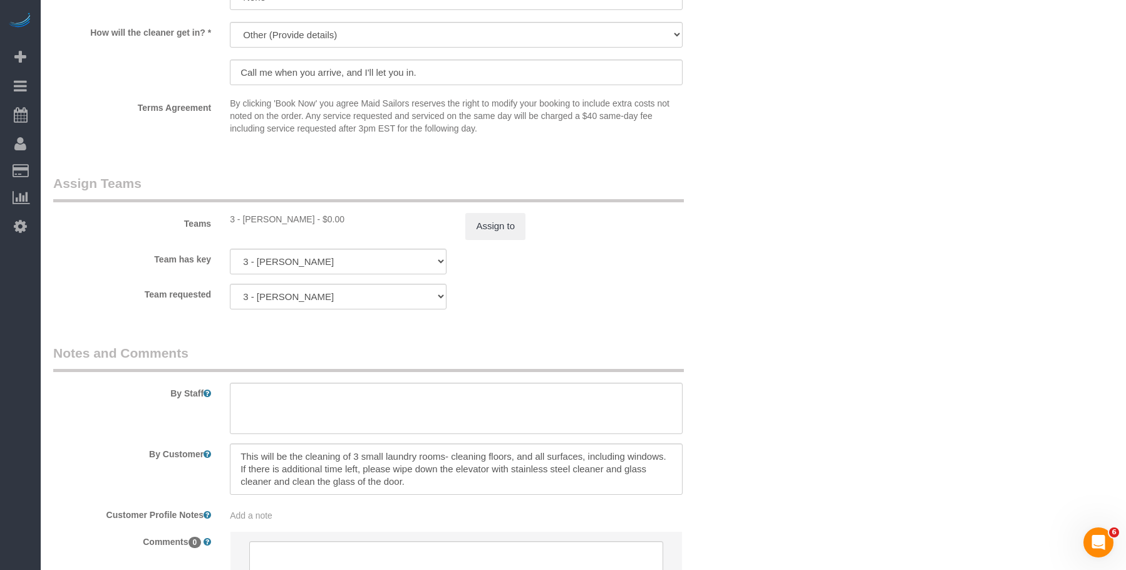
scroll to position [1398, 0]
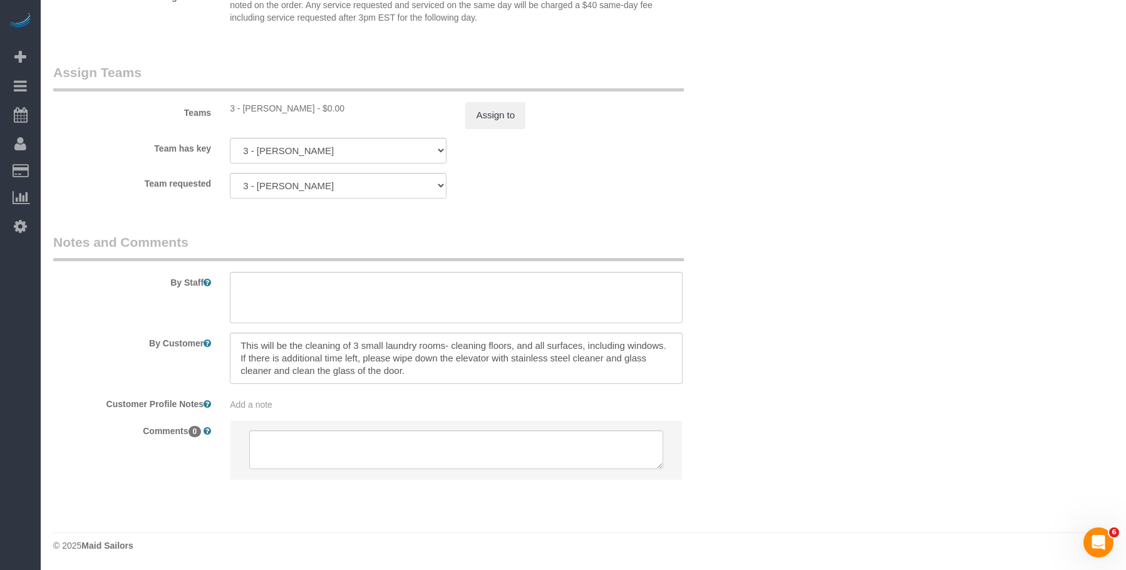
drag, startPoint x: 512, startPoint y: 359, endPoint x: 274, endPoint y: 371, distance: 238.2
click at [274, 371] on textarea "To enrich screen reader interactions, please activate Accessibility in Grammarl…" at bounding box center [456, 357] width 452 height 51
drag, startPoint x: 768, startPoint y: 80, endPoint x: 825, endPoint y: 4, distance: 94.8
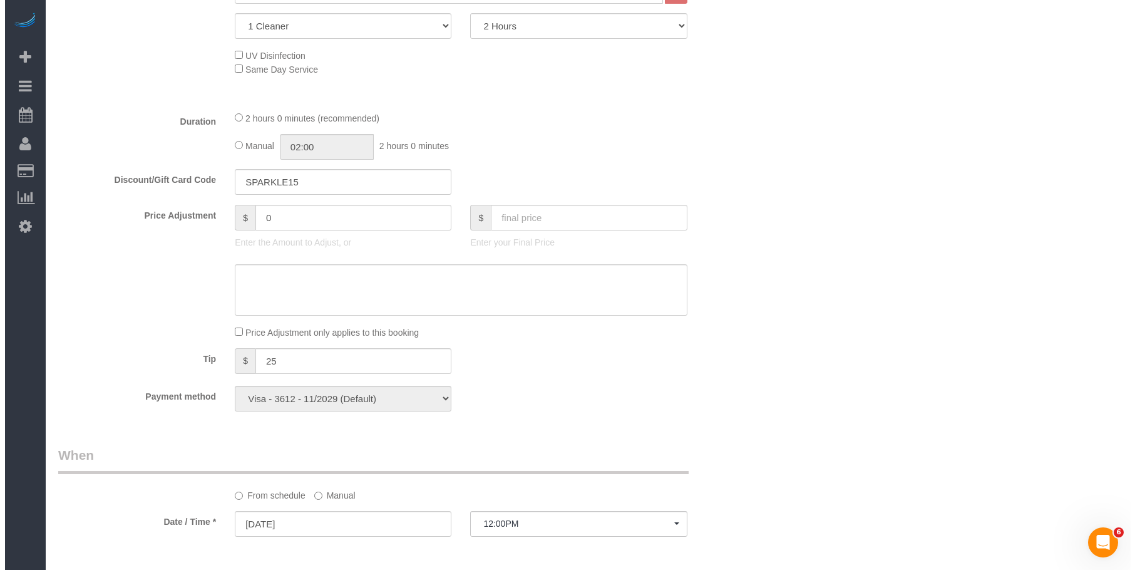
scroll to position [209, 0]
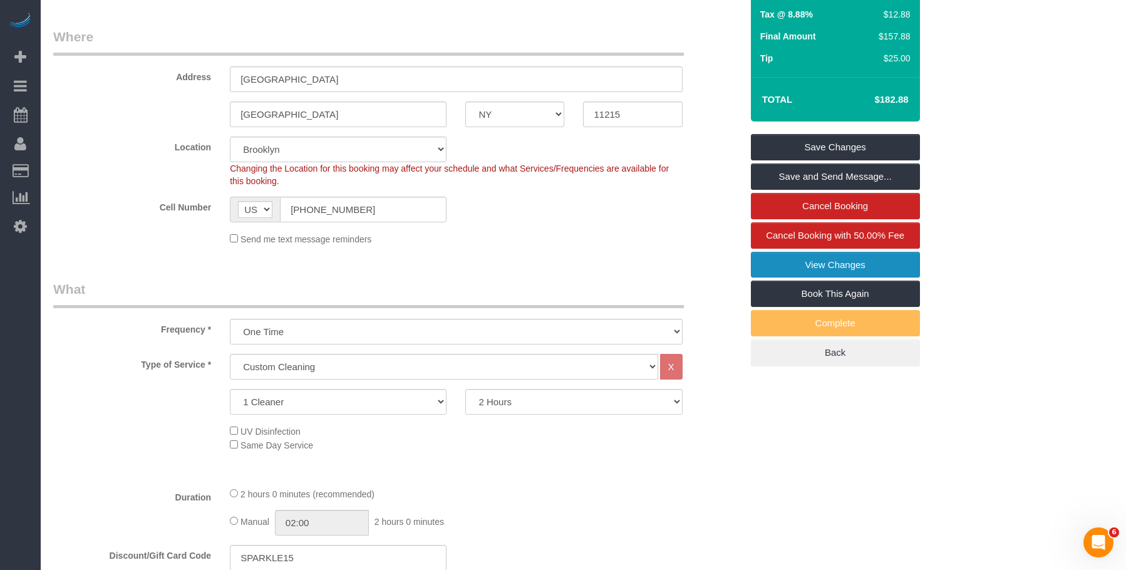
click at [786, 267] on link "View Changes" at bounding box center [835, 265] width 169 height 26
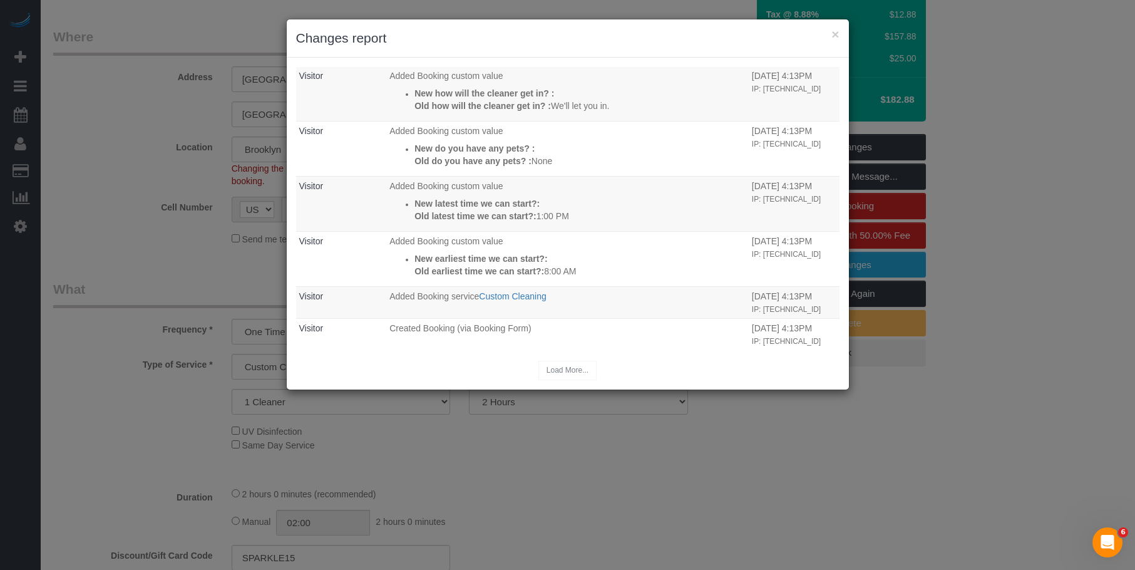
scroll to position [490, 0]
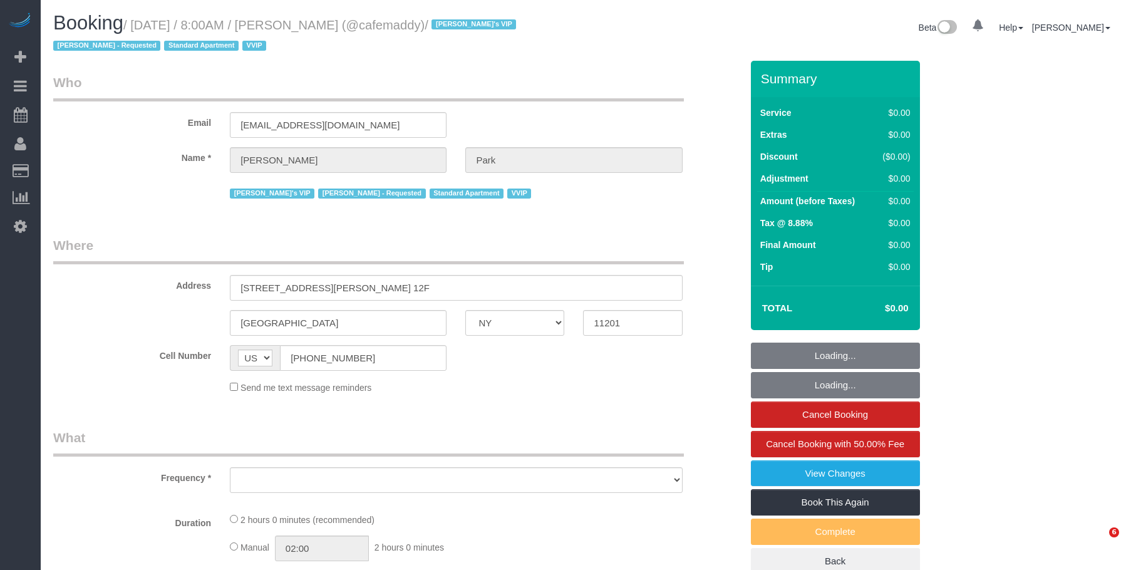
select select "NY"
select select "string:stripe-pm_1QeesE4VGloSiKo7ArQpt3e2"
select select "number:57"
select select "number:90"
select select "number:15"
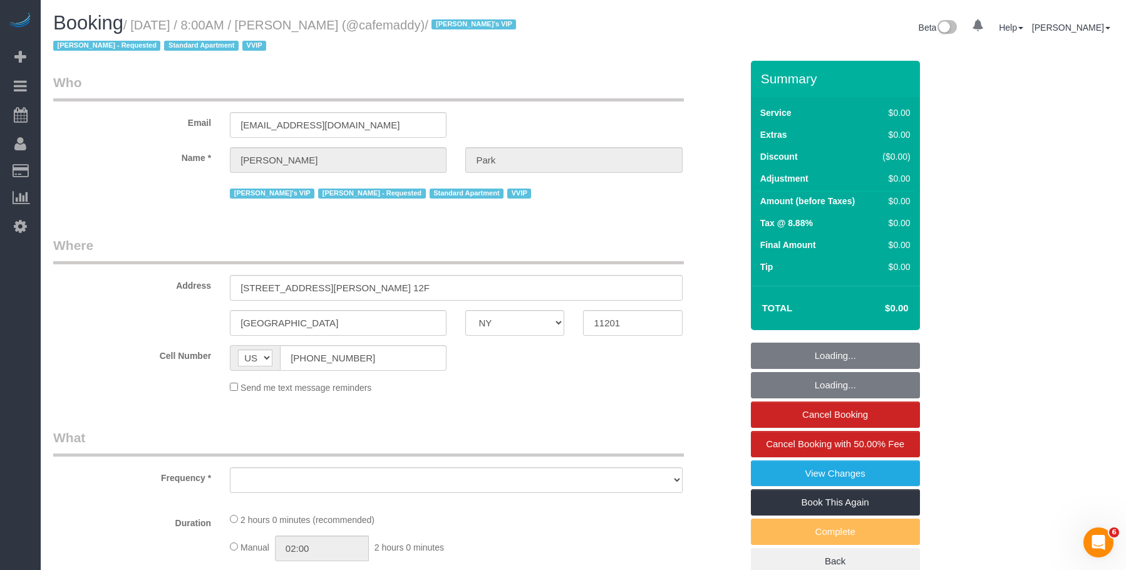
select select "number:5"
select select "spot1"
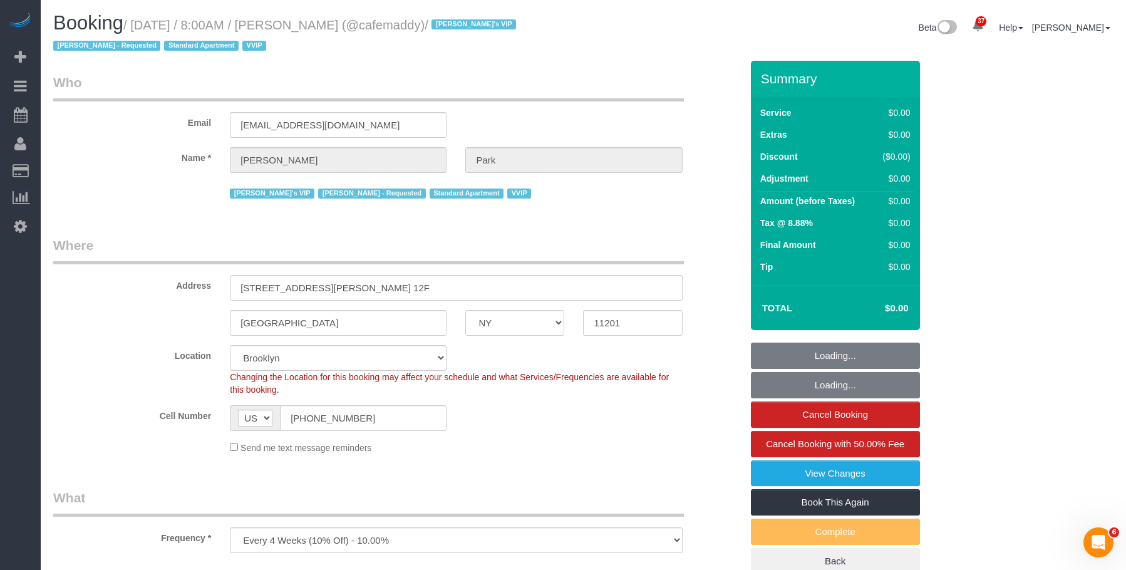
select select "object:980"
select select "11193"
select select "120"
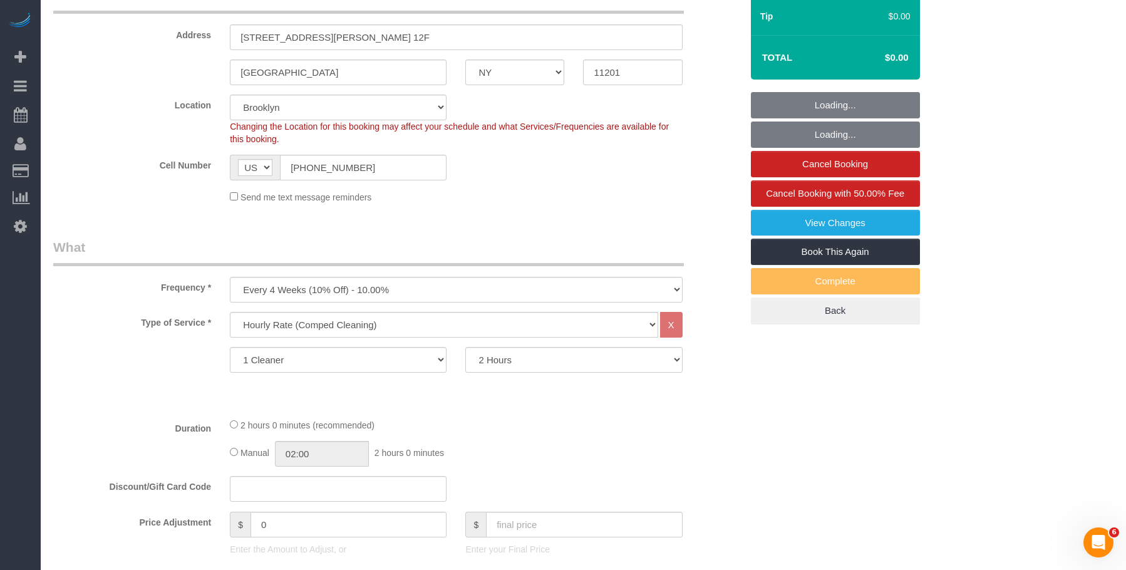
select select "object:1477"
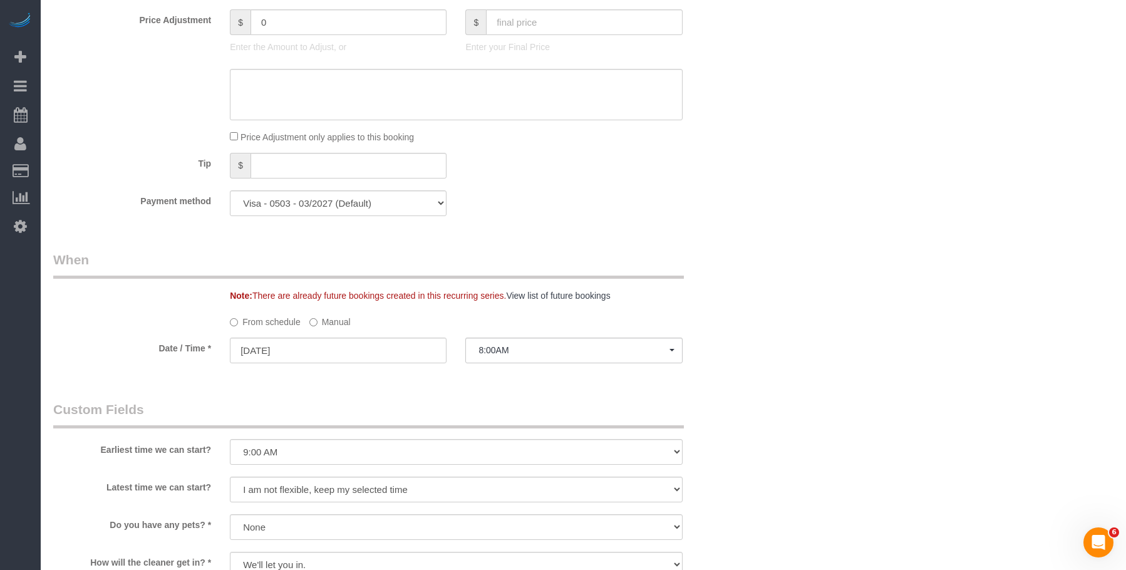
select select "spot50"
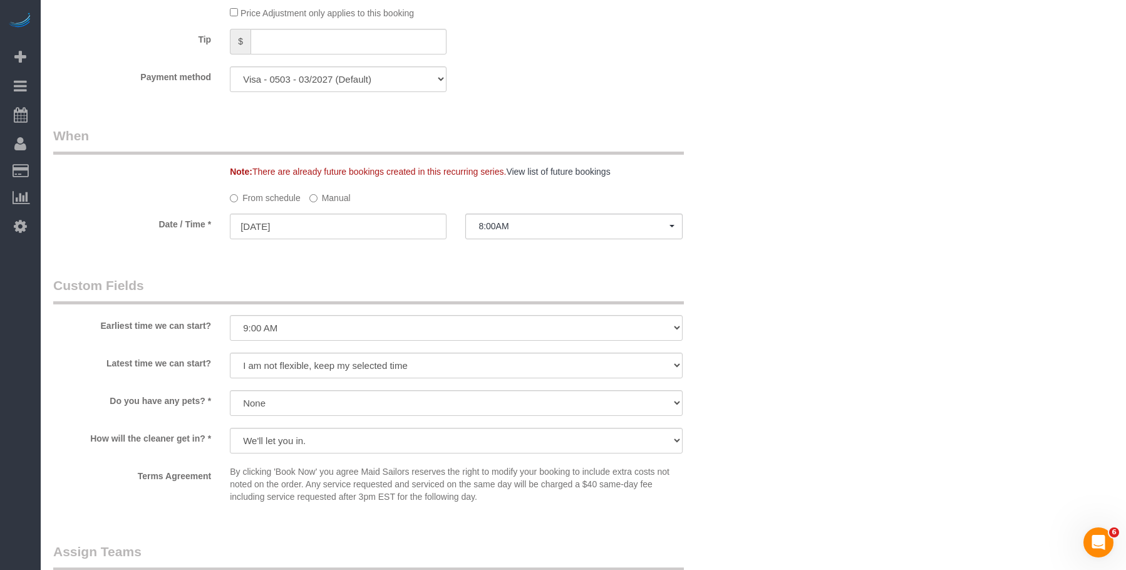
scroll to position [1127, 0]
